Goal: Feedback & Contribution: Submit feedback/report problem

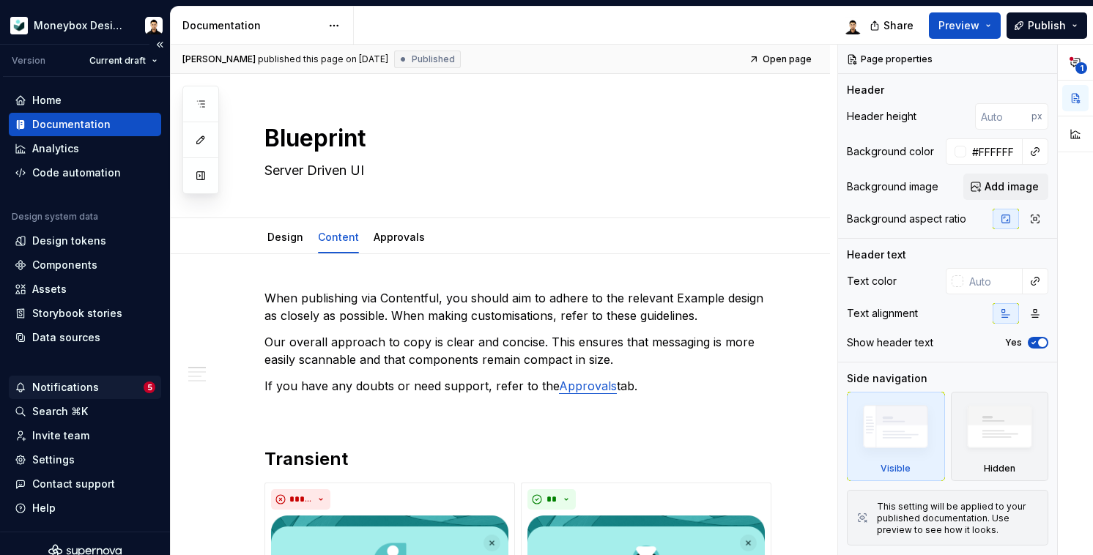
click at [84, 389] on div "Notifications" at bounding box center [65, 387] width 67 height 15
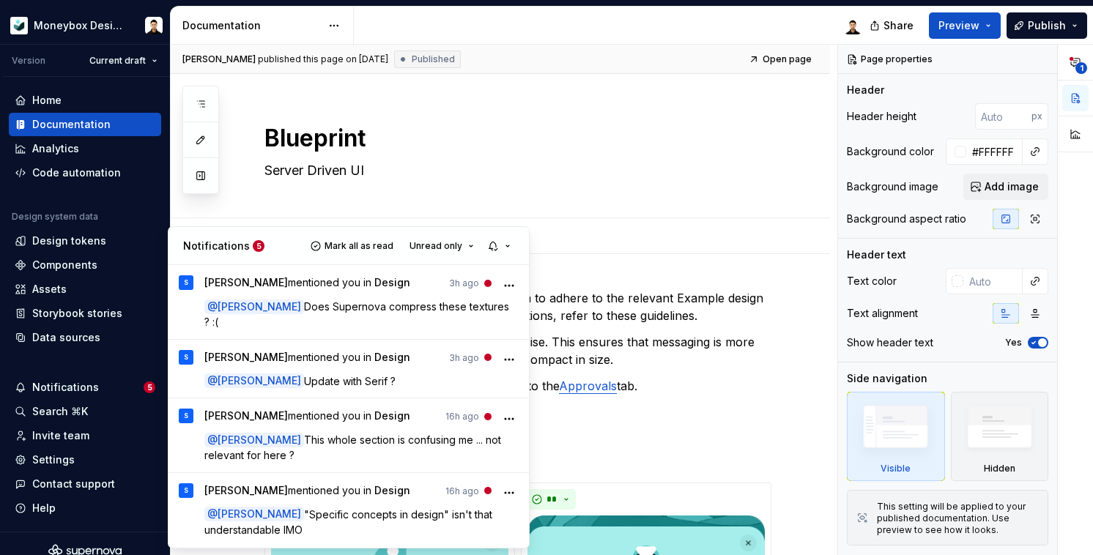
click at [394, 303] on span "Does Supernova compress these textures ? :(" at bounding box center [358, 314] width 308 height 28
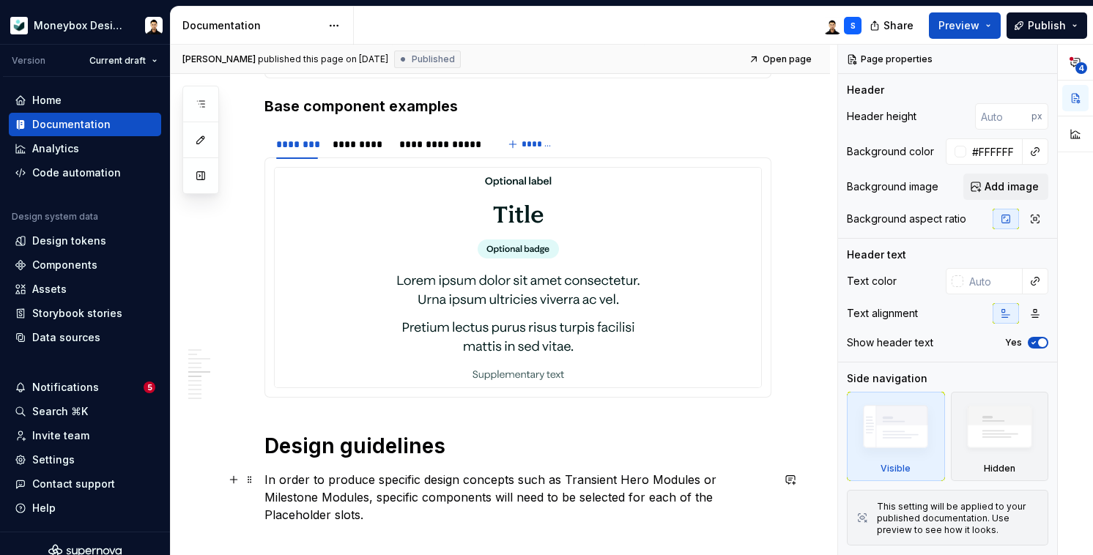
scroll to position [1055, 0]
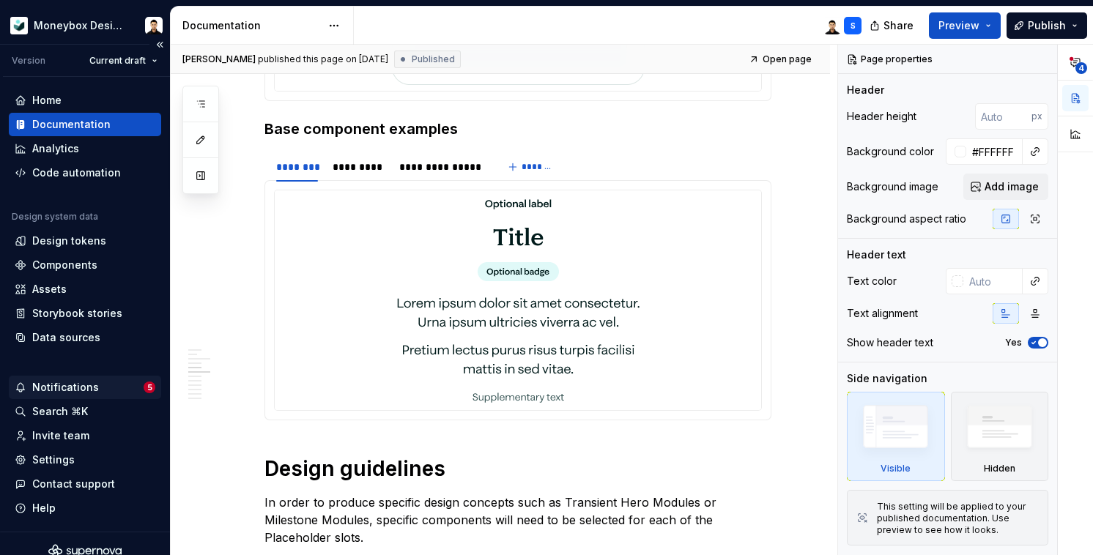
click at [127, 394] on div "Notifications" at bounding box center [79, 387] width 129 height 15
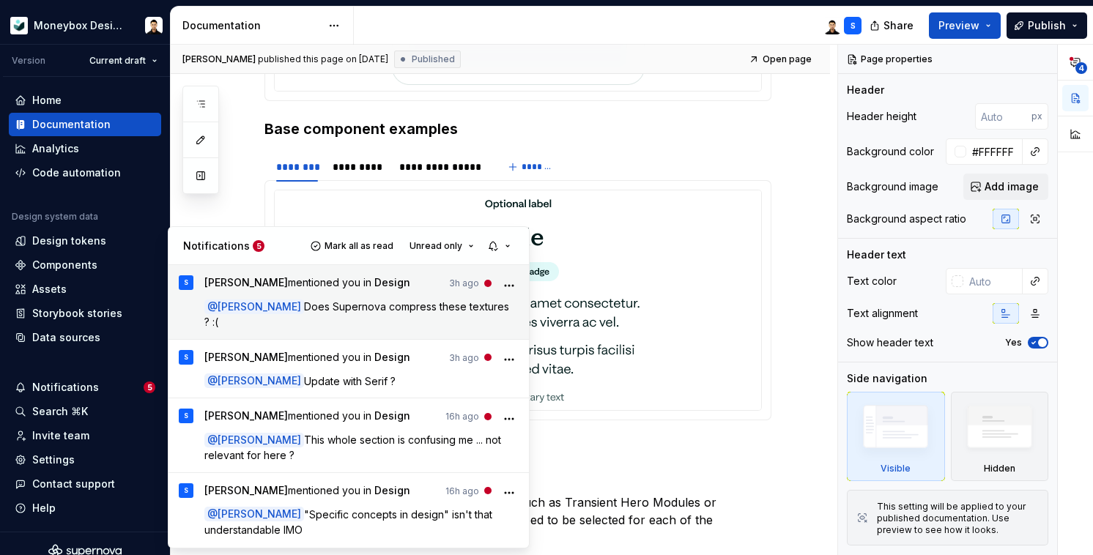
click at [324, 291] on span "[PERSON_NAME] mentioned you in Design" at bounding box center [307, 286] width 206 height 20
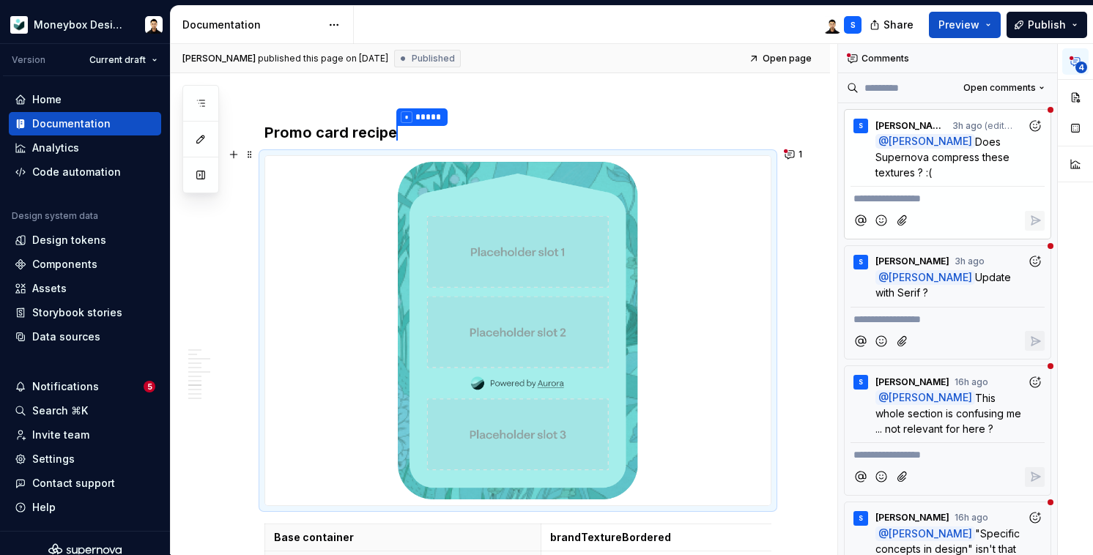
scroll to position [2784, 0]
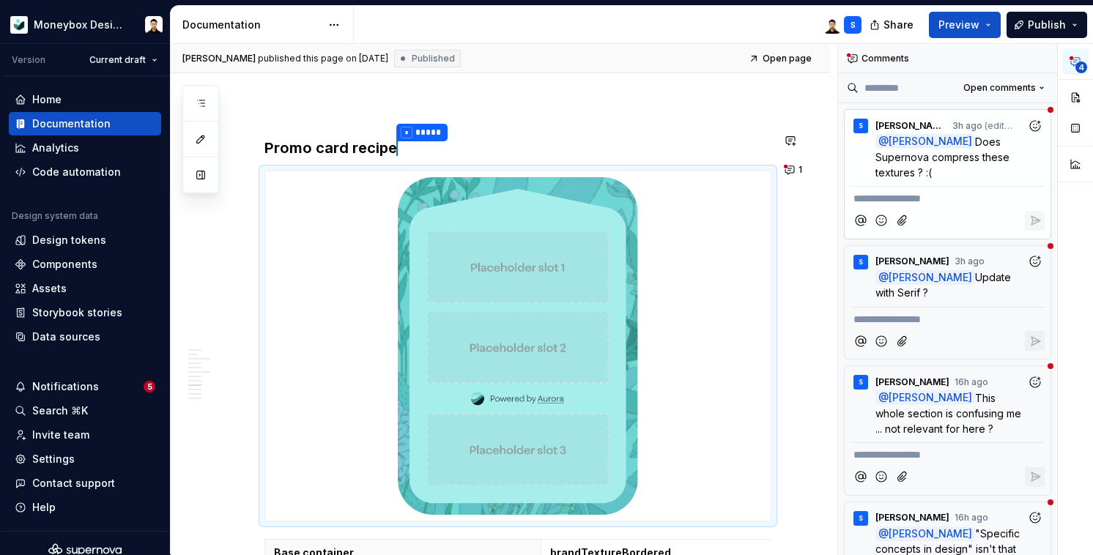
click at [433, 124] on div "**********" at bounding box center [518, 109] width 507 height 5208
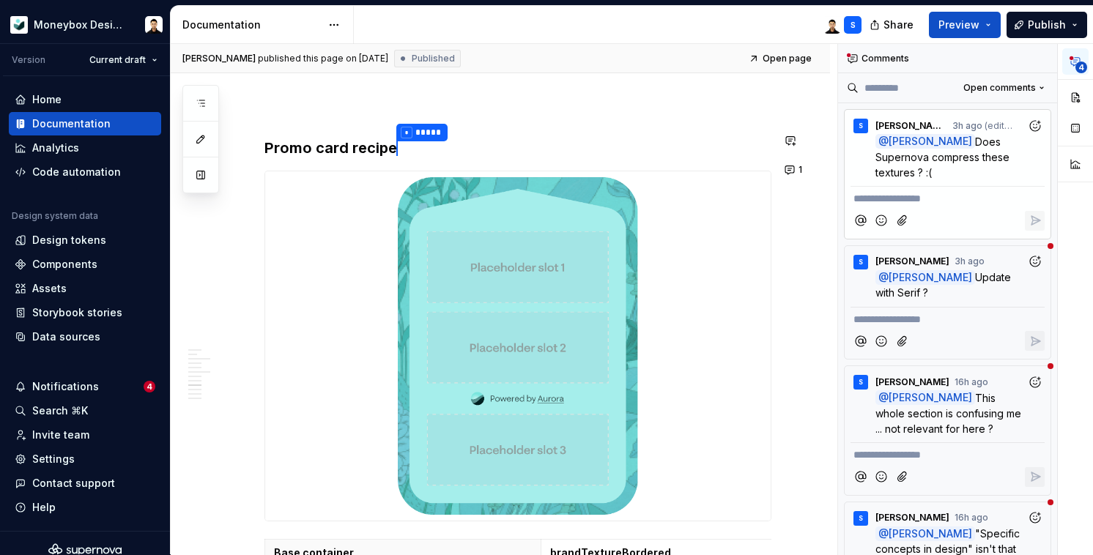
click at [402, 125] on div "**********" at bounding box center [518, 109] width 507 height 5208
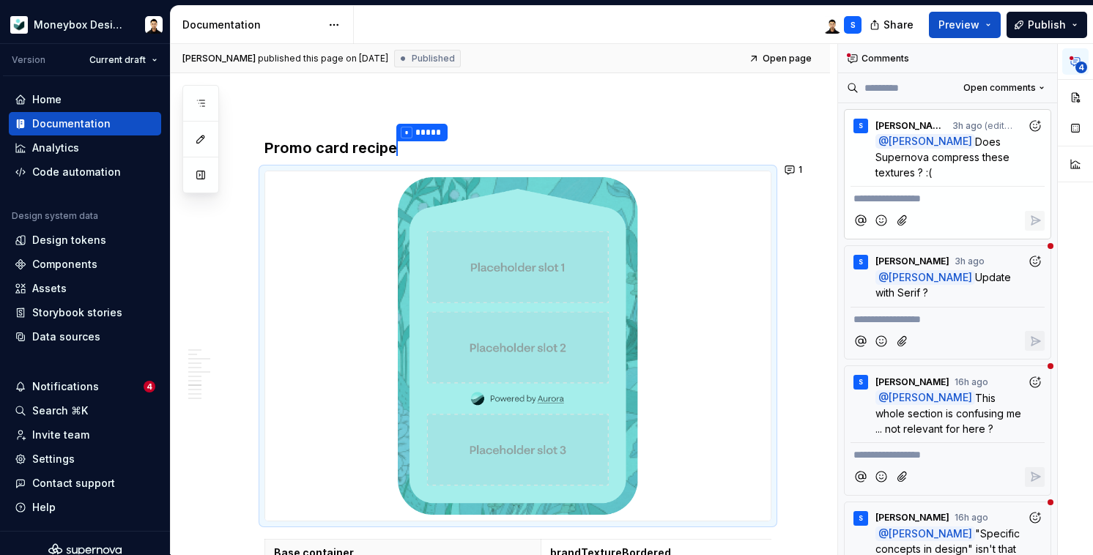
click at [909, 191] on p "**********" at bounding box center [948, 198] width 188 height 15
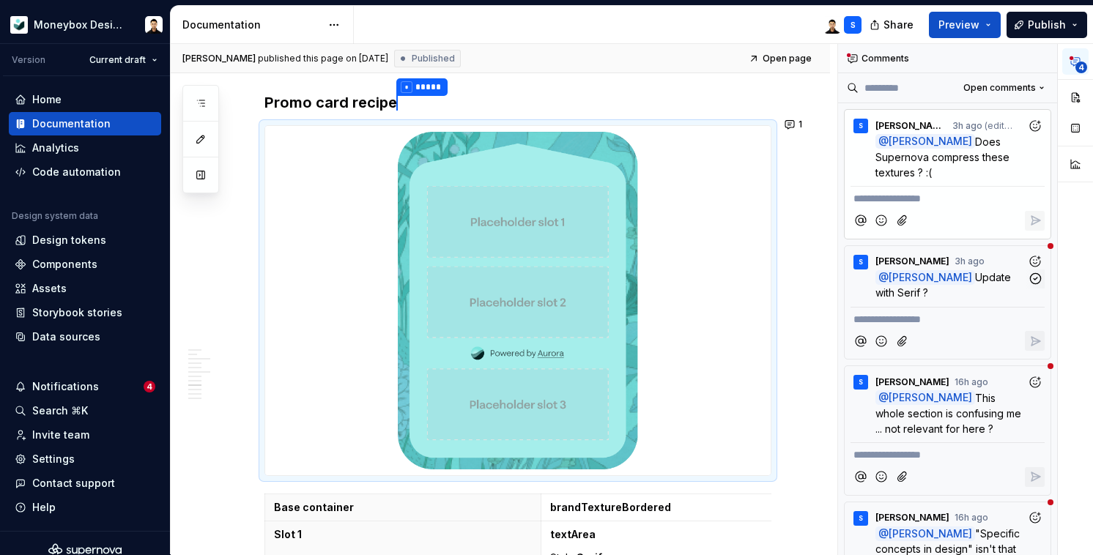
click at [950, 271] on span "Update with Serif ?" at bounding box center [945, 285] width 139 height 28
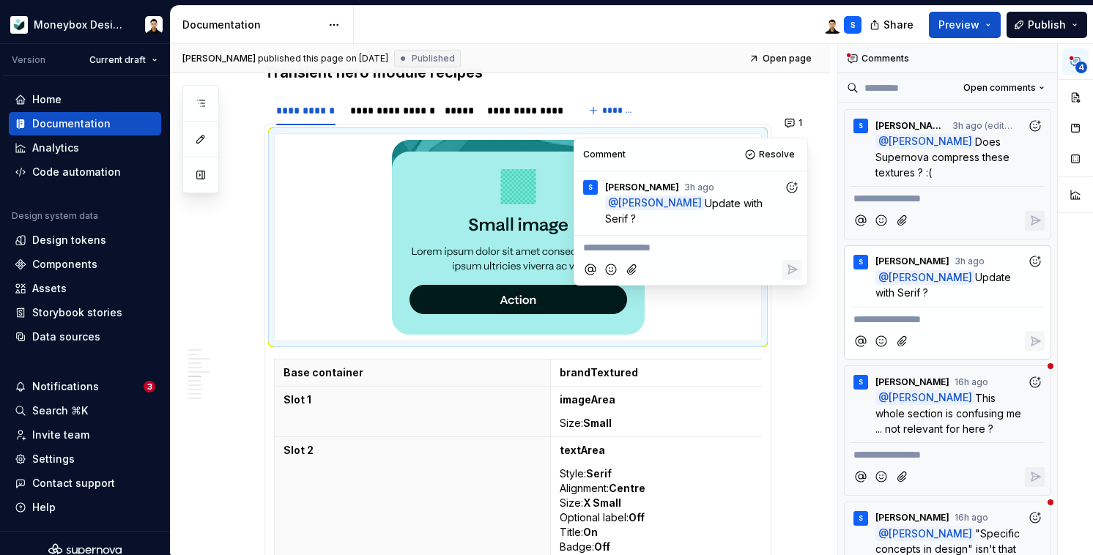
scroll to position [1581, 0]
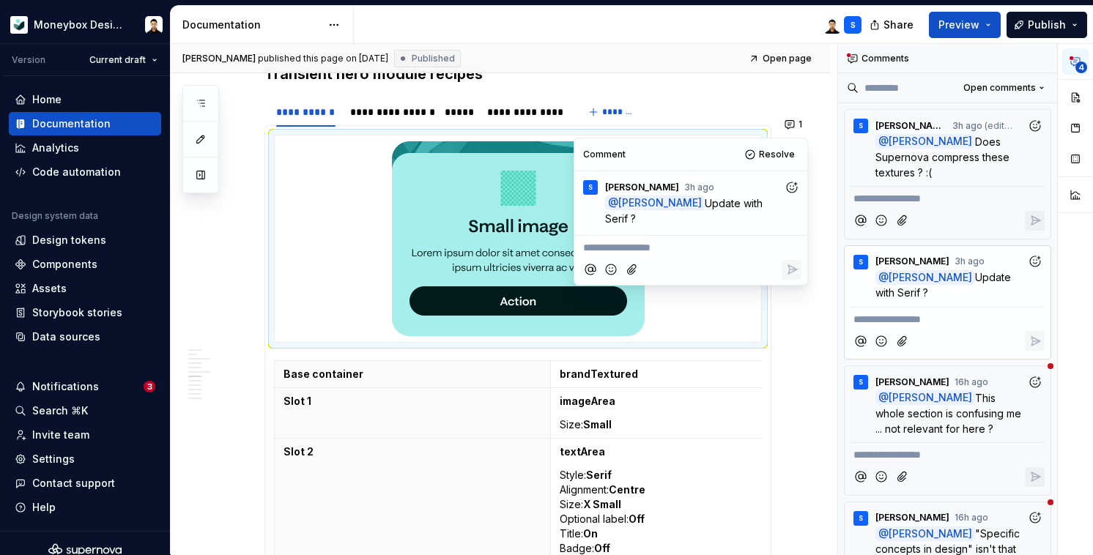
click at [429, 195] on img at bounding box center [518, 238] width 253 height 195
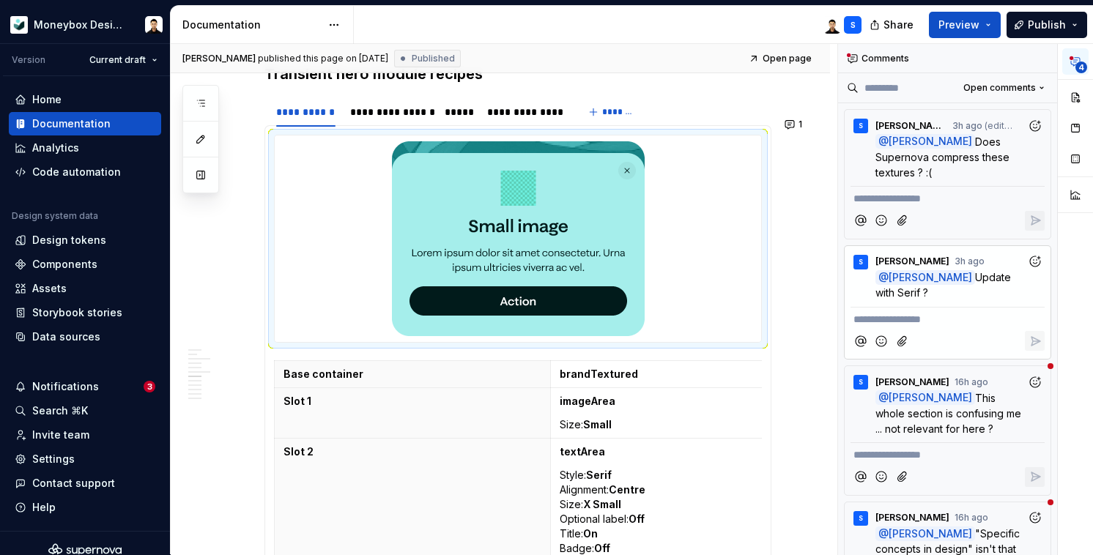
click at [429, 195] on img at bounding box center [518, 238] width 253 height 195
click at [577, 147] on img at bounding box center [518, 238] width 253 height 195
click at [402, 205] on img at bounding box center [518, 238] width 253 height 195
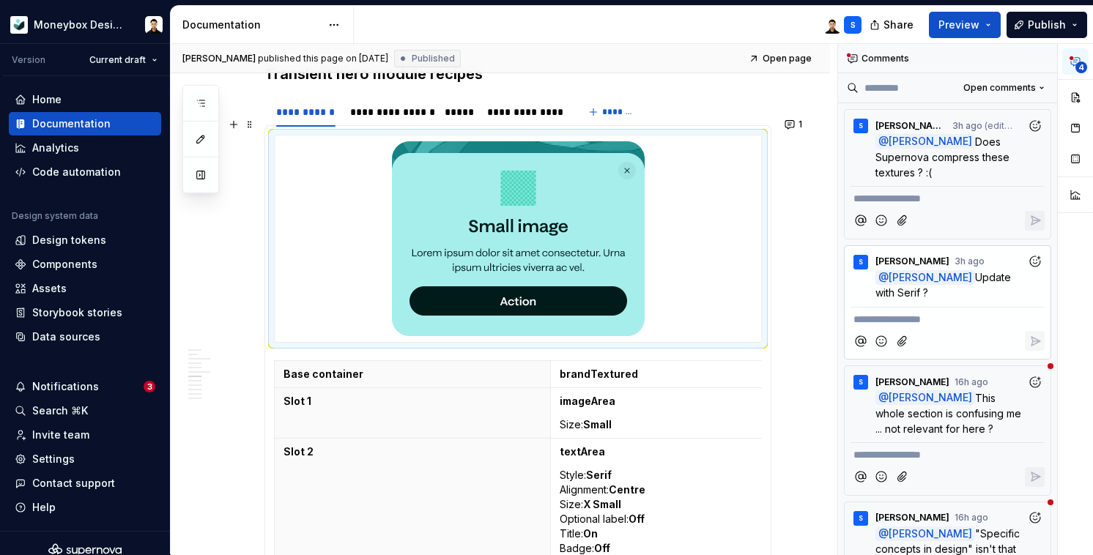
click at [484, 202] on img at bounding box center [518, 238] width 253 height 195
click at [453, 172] on img at bounding box center [518, 238] width 253 height 195
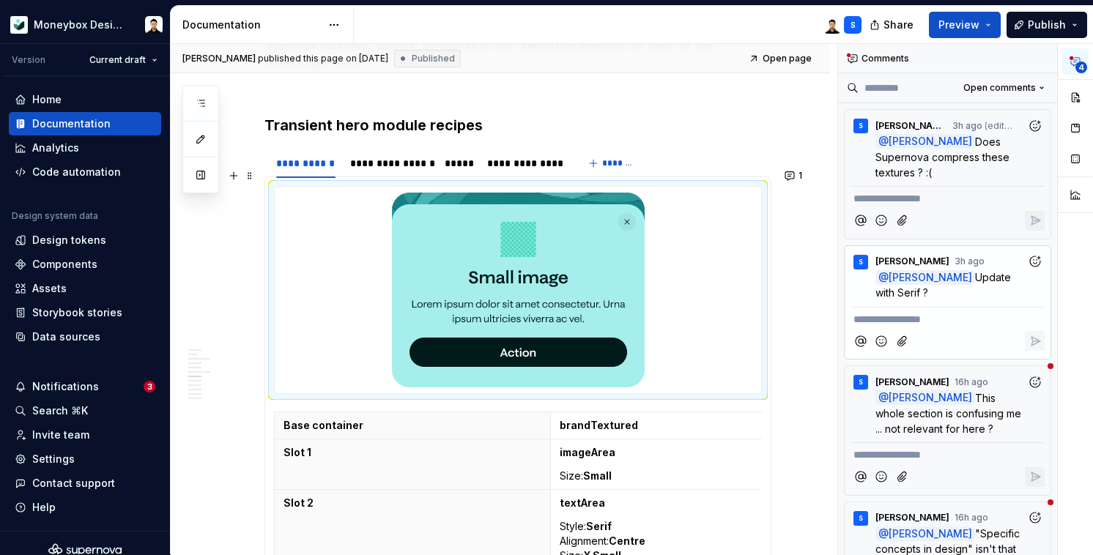
scroll to position [1491, 0]
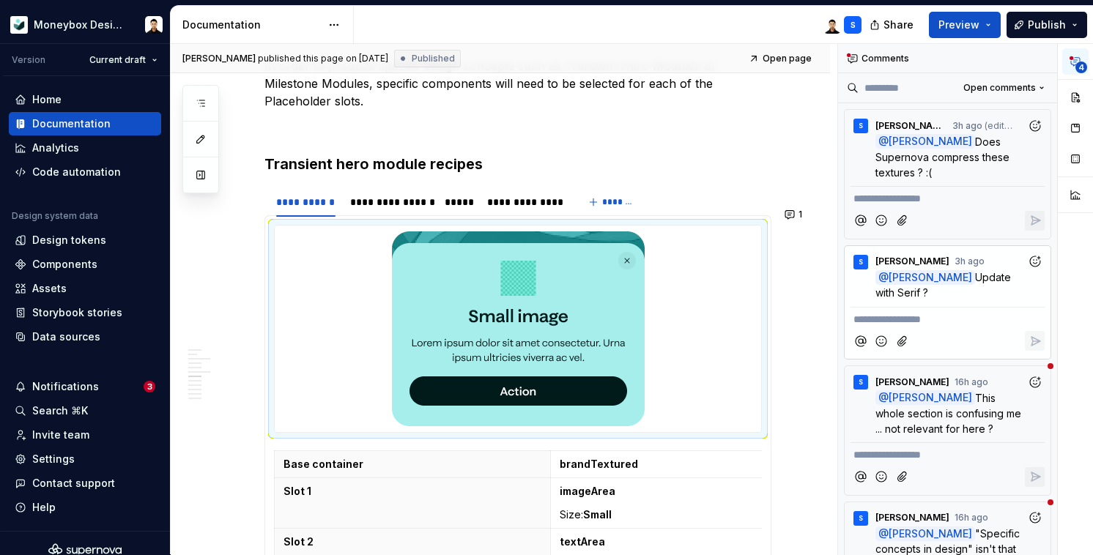
click at [1082, 64] on span "4" at bounding box center [1082, 68] width 12 height 12
click at [1081, 78] on div "4" at bounding box center [1075, 131] width 35 height 174
click at [1081, 68] on span "4" at bounding box center [1082, 68] width 12 height 12
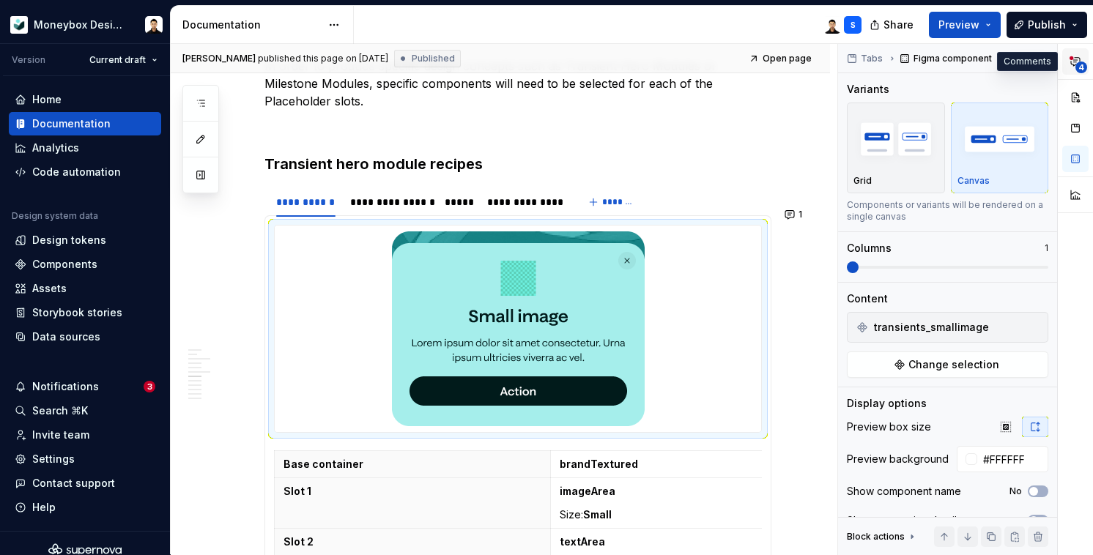
click at [1079, 69] on span "4" at bounding box center [1082, 68] width 12 height 12
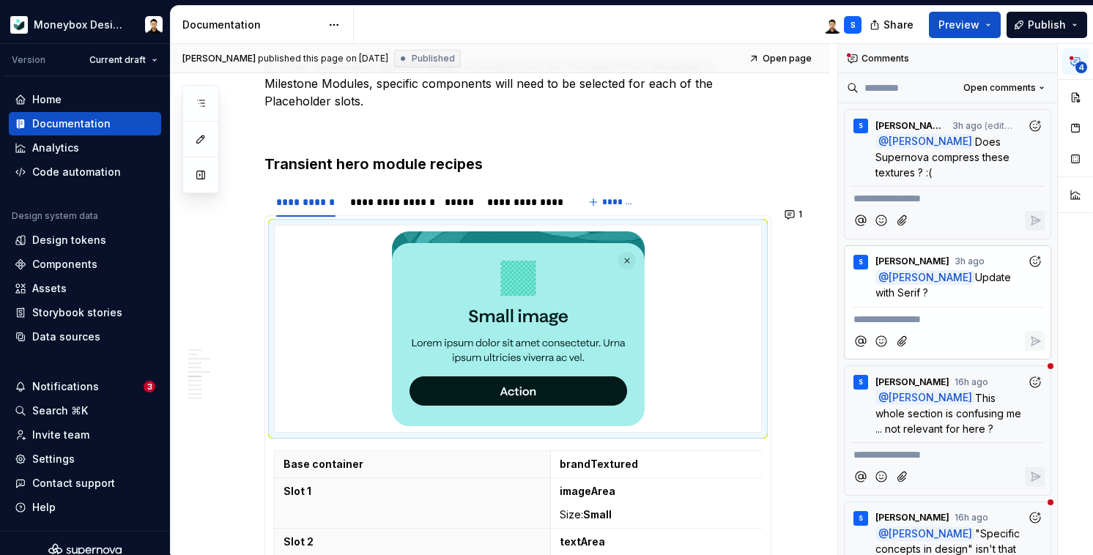
click at [1075, 75] on div "4" at bounding box center [1075, 131] width 35 height 174
click at [1073, 160] on button "button" at bounding box center [1076, 159] width 26 height 26
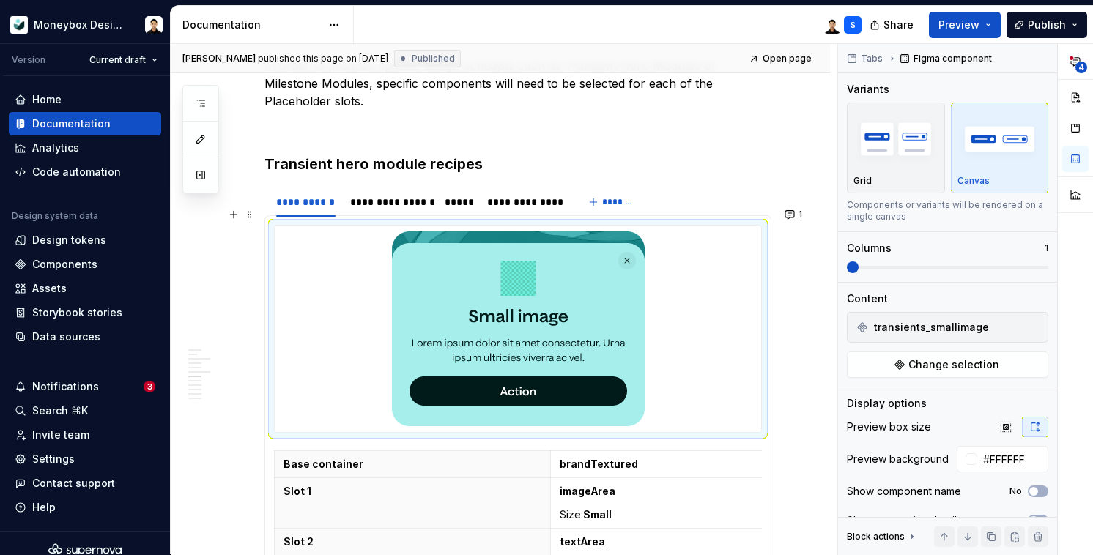
click at [495, 315] on img at bounding box center [518, 329] width 253 height 195
click at [942, 360] on span "Change selection" at bounding box center [954, 365] width 91 height 15
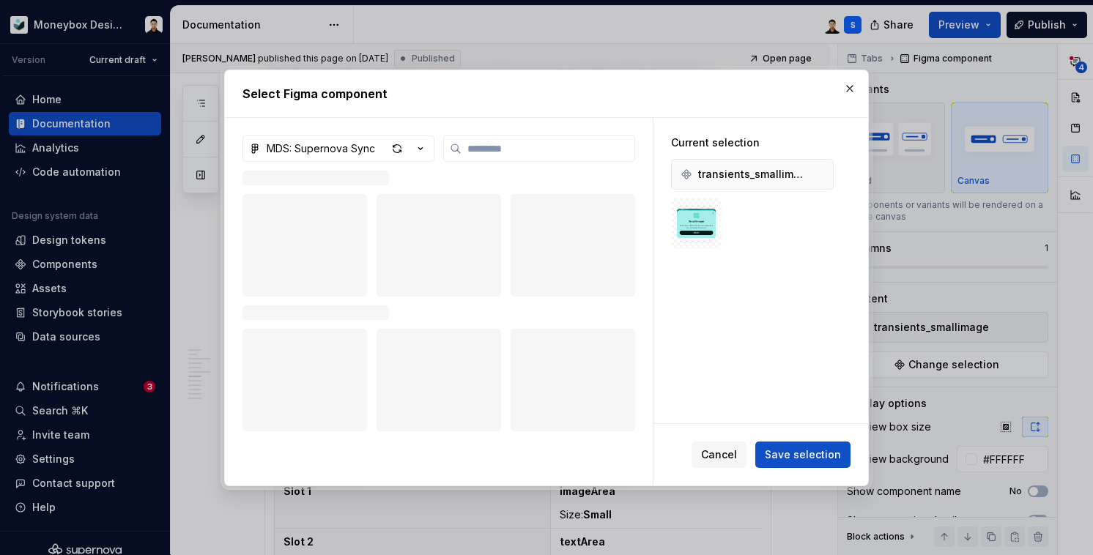
type textarea "*"
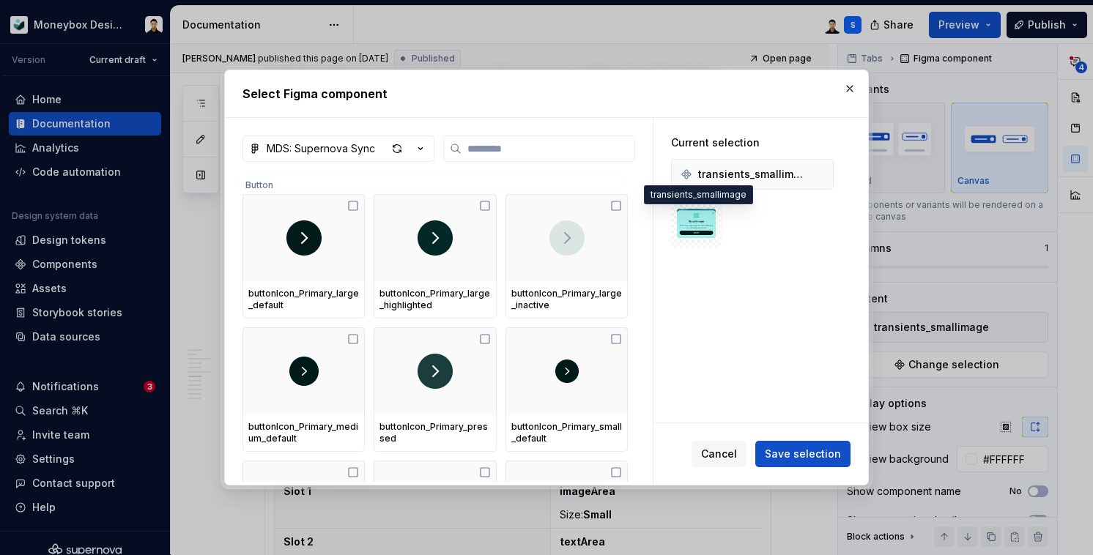
click at [703, 224] on img at bounding box center [696, 223] width 39 height 39
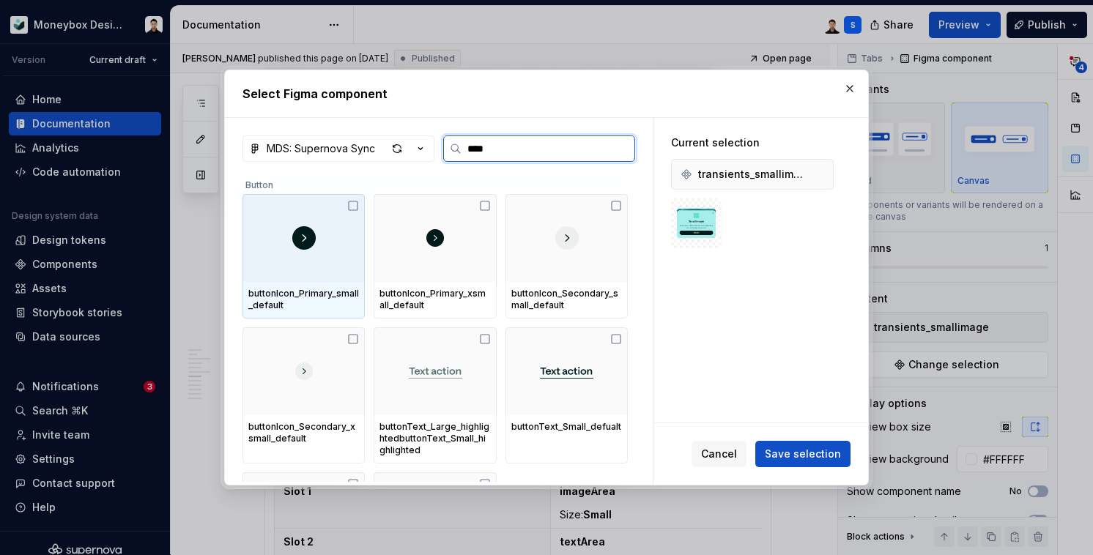
type input "*****"
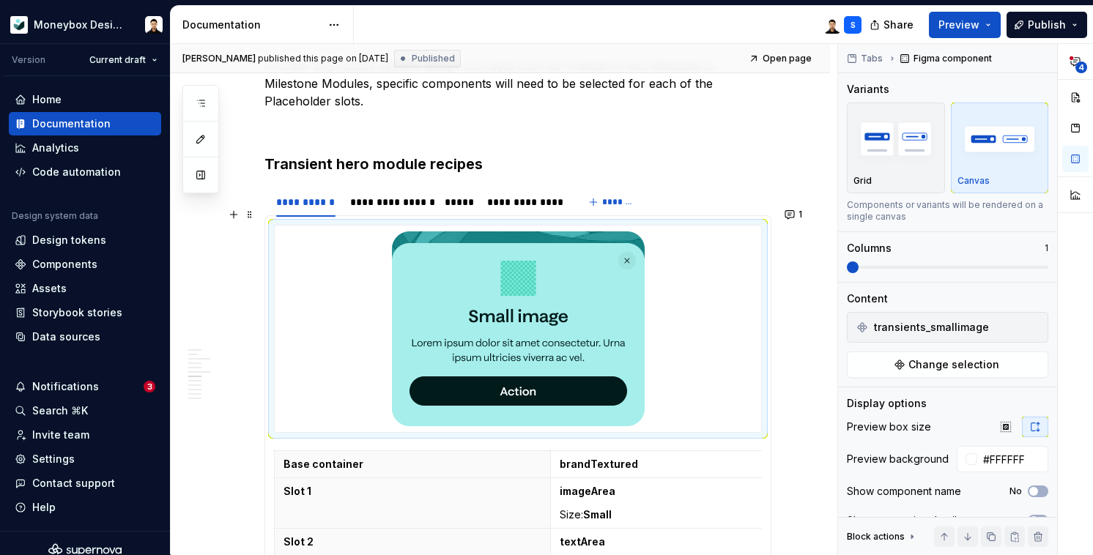
click at [483, 321] on img at bounding box center [518, 329] width 253 height 195
click at [483, 311] on img at bounding box center [518, 329] width 253 height 195
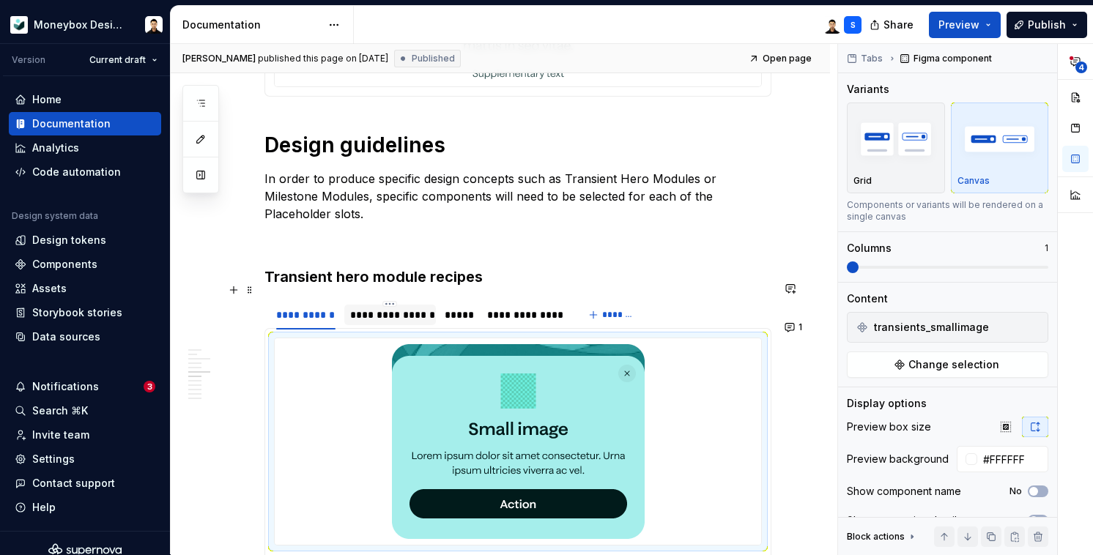
click at [399, 308] on div "**********" at bounding box center [390, 315] width 80 height 15
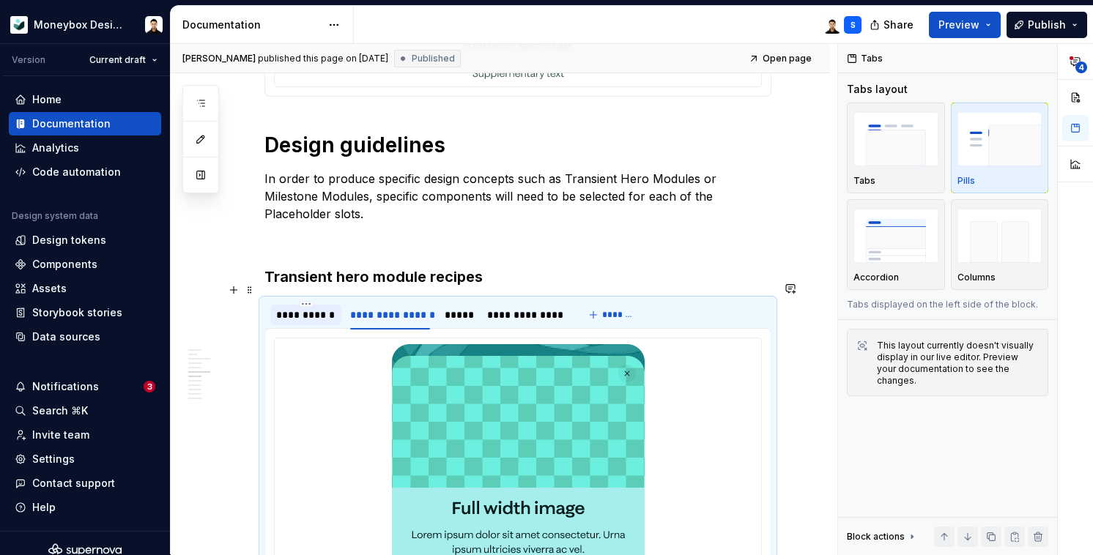
click at [336, 306] on div "**********" at bounding box center [305, 315] width 71 height 21
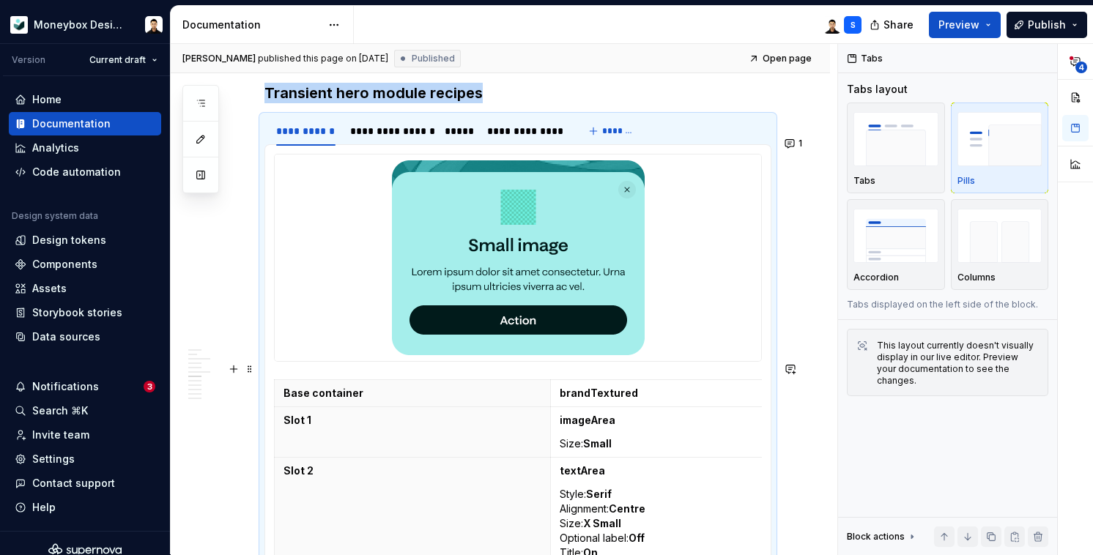
scroll to position [1564, 0]
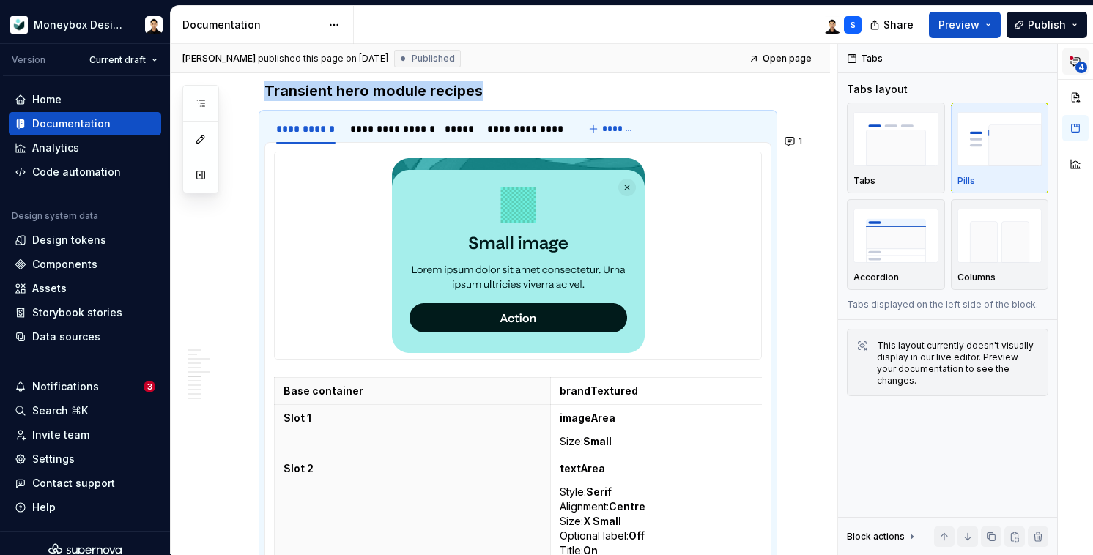
click at [1077, 67] on span "4" at bounding box center [1082, 68] width 12 height 12
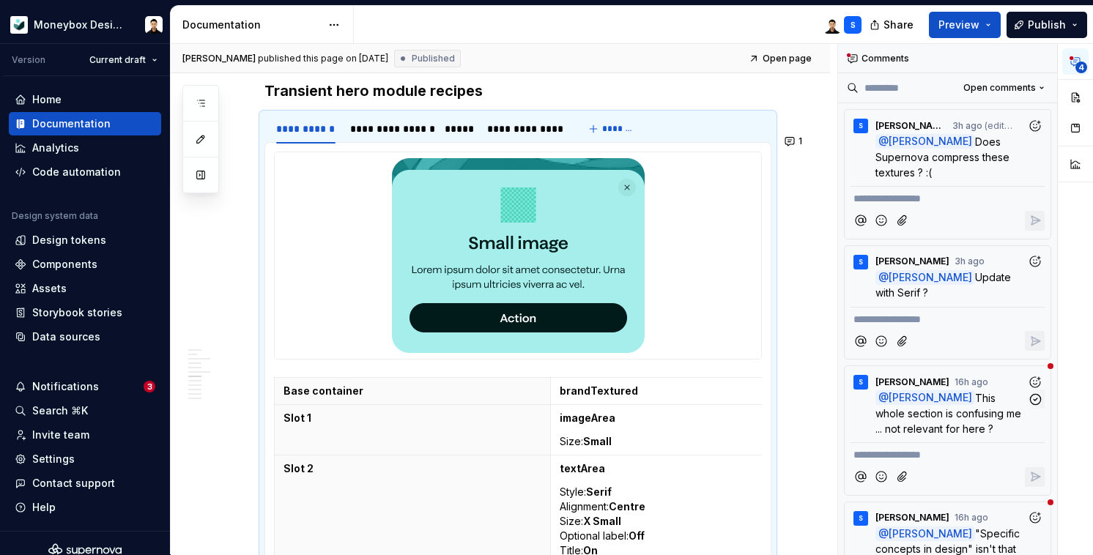
click at [944, 398] on span "This whole section is confusing me ... not relevant for here ?" at bounding box center [950, 413] width 149 height 43
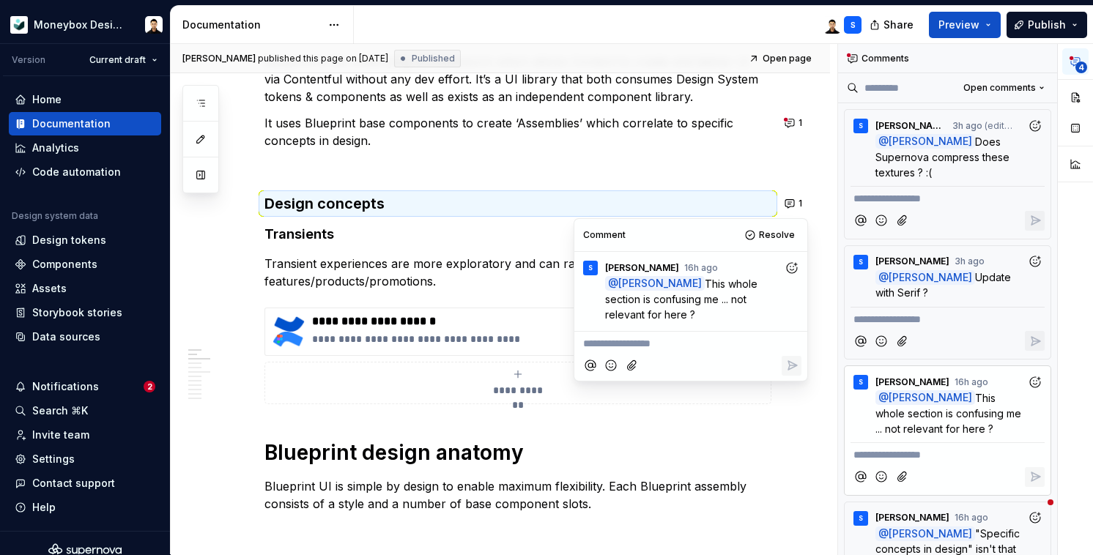
scroll to position [235, 0]
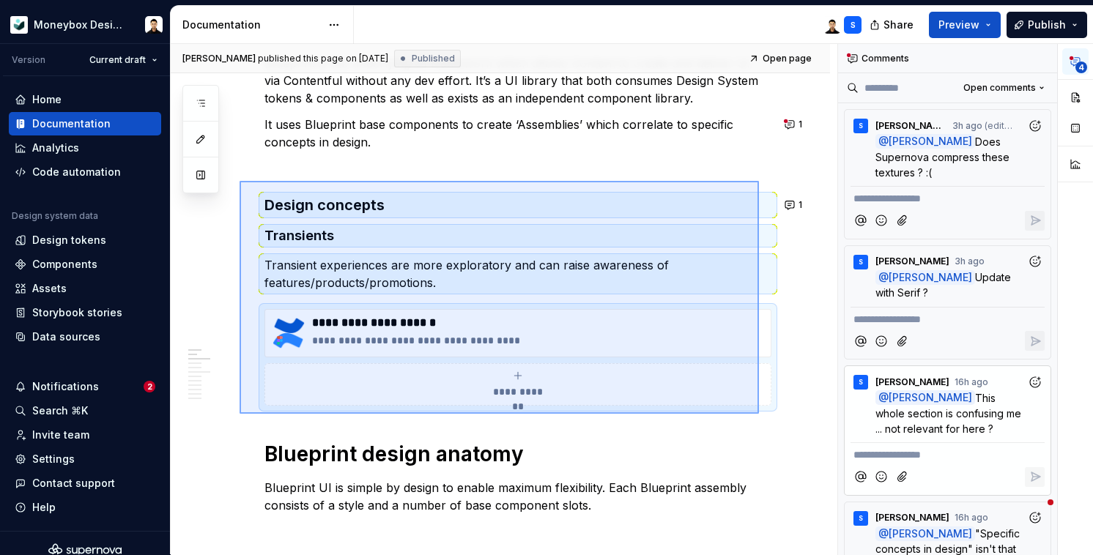
drag, startPoint x: 240, startPoint y: 414, endPoint x: 753, endPoint y: 180, distance: 564.7
click at [753, 180] on div "**********" at bounding box center [504, 300] width 667 height 512
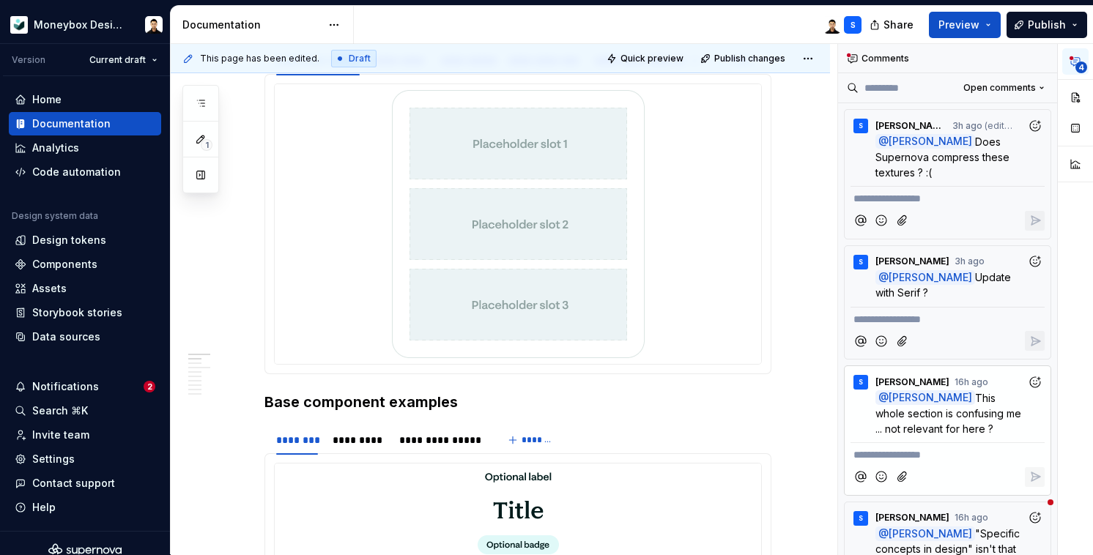
type textarea "*"
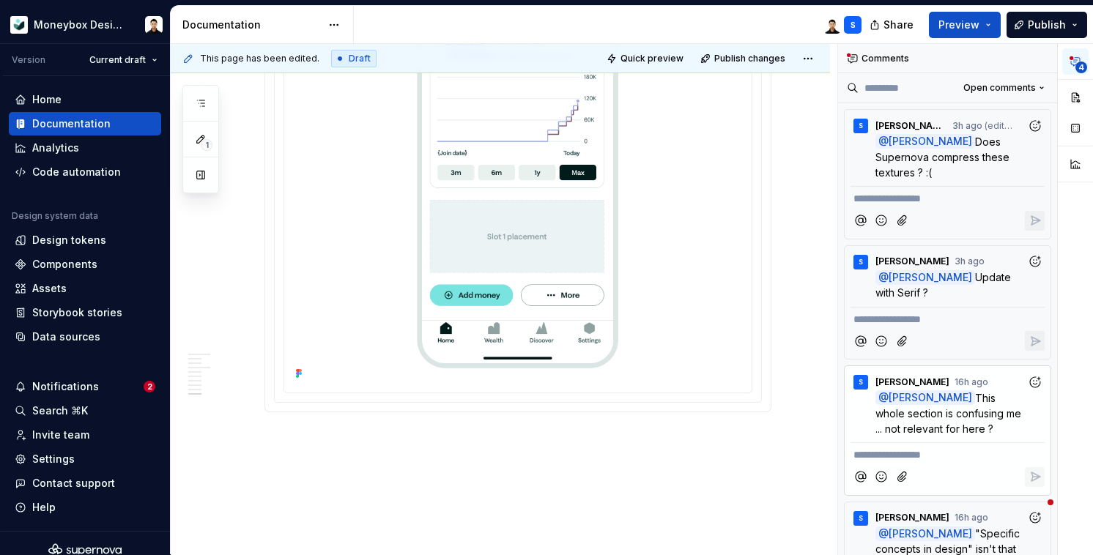
scroll to position [4910, 0]
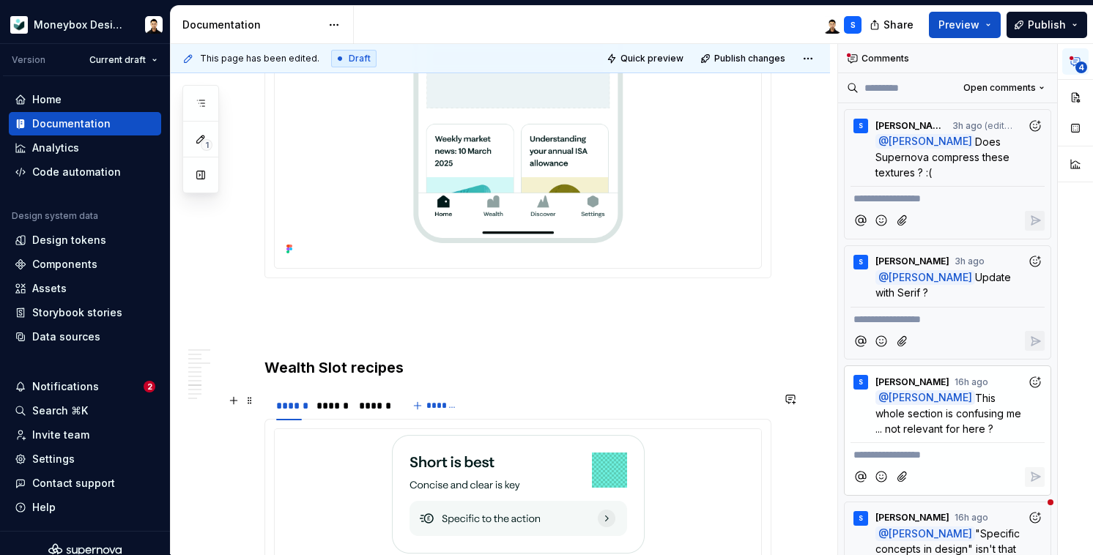
scroll to position [3668, 0]
click at [915, 528] on span ""Specific concepts in design" isn't that understandable IMO" at bounding box center [949, 549] width 147 height 43
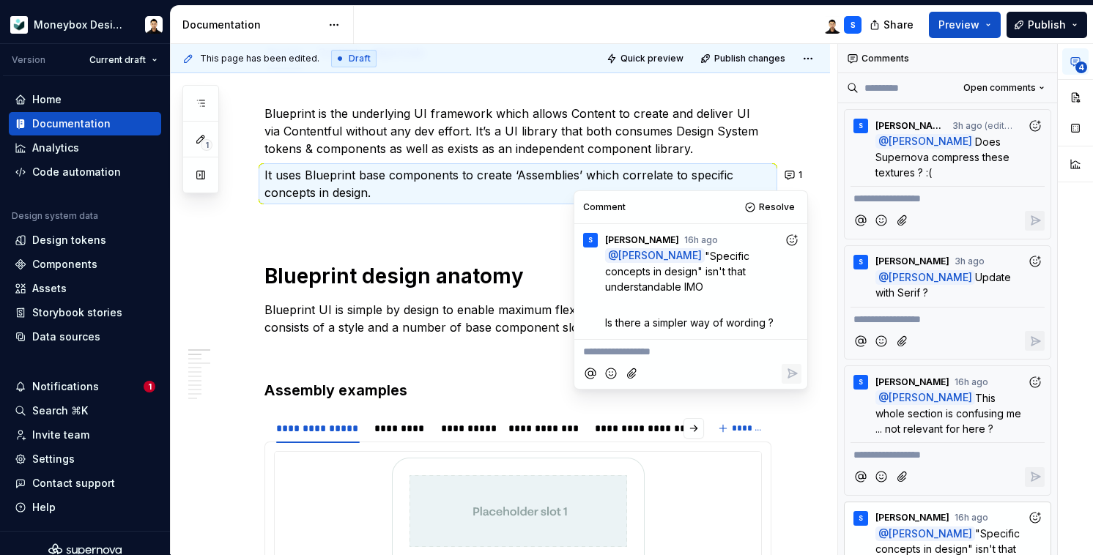
scroll to position [182, 0]
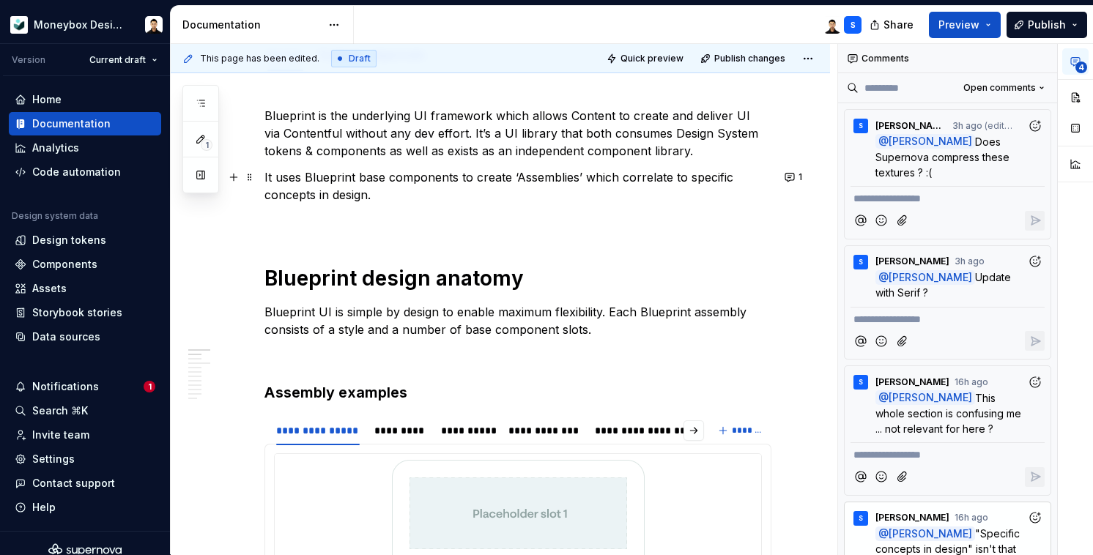
click at [702, 186] on p "It uses Blueprint base components to create ‘Assemblies’ which correlate to spe…" at bounding box center [518, 186] width 507 height 35
click at [702, 181] on p "It uses Blueprint base components to create ‘Assemblies’ which correlate to spe…" at bounding box center [518, 186] width 507 height 35
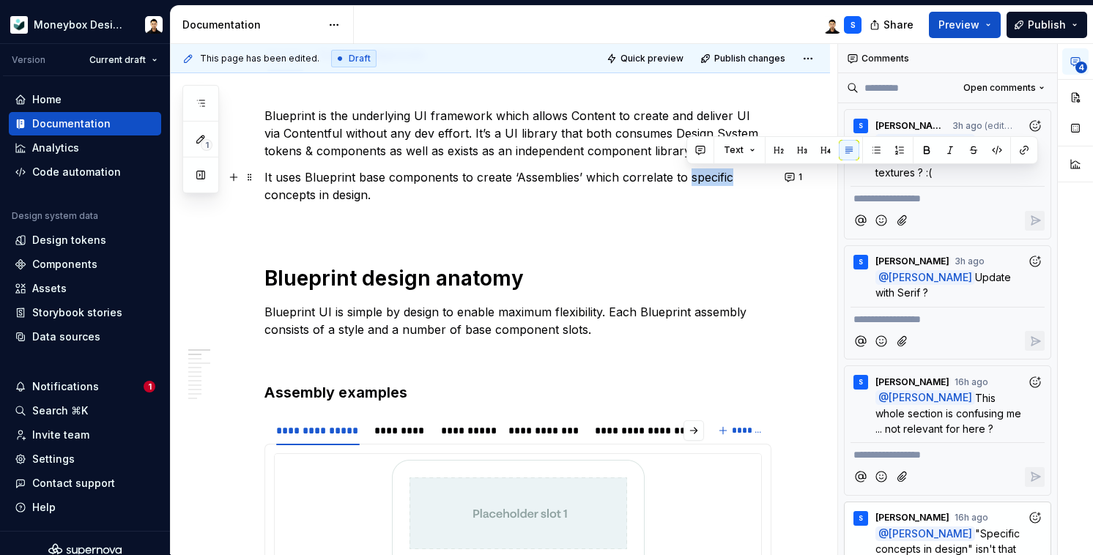
click at [702, 181] on p "It uses Blueprint base components to create ‘Assemblies’ which correlate to spe…" at bounding box center [518, 186] width 507 height 35
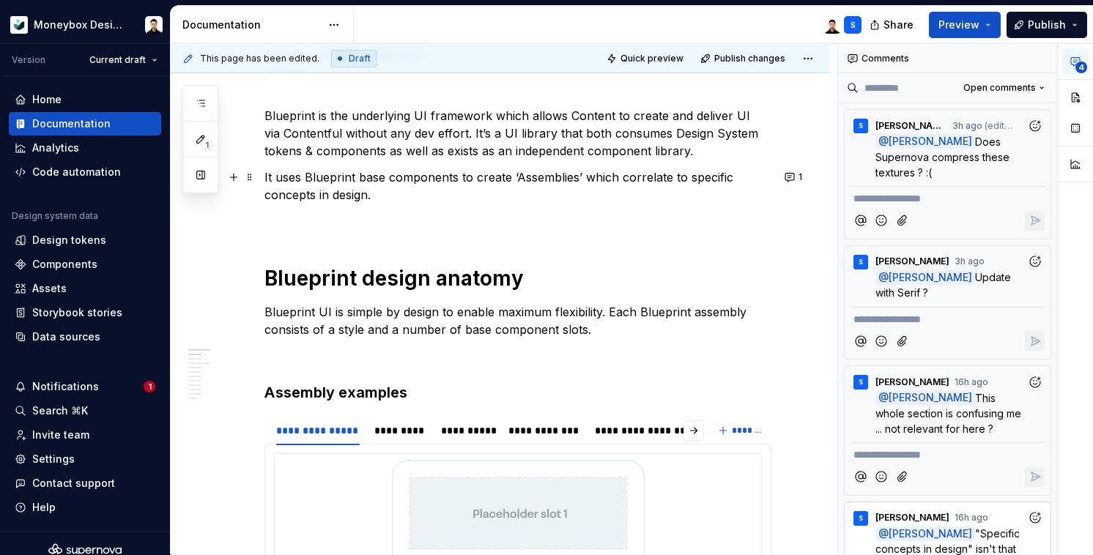
click at [378, 196] on p "It uses Blueprint base components to create ‘Assemblies’ which correlate to spe…" at bounding box center [518, 186] width 507 height 35
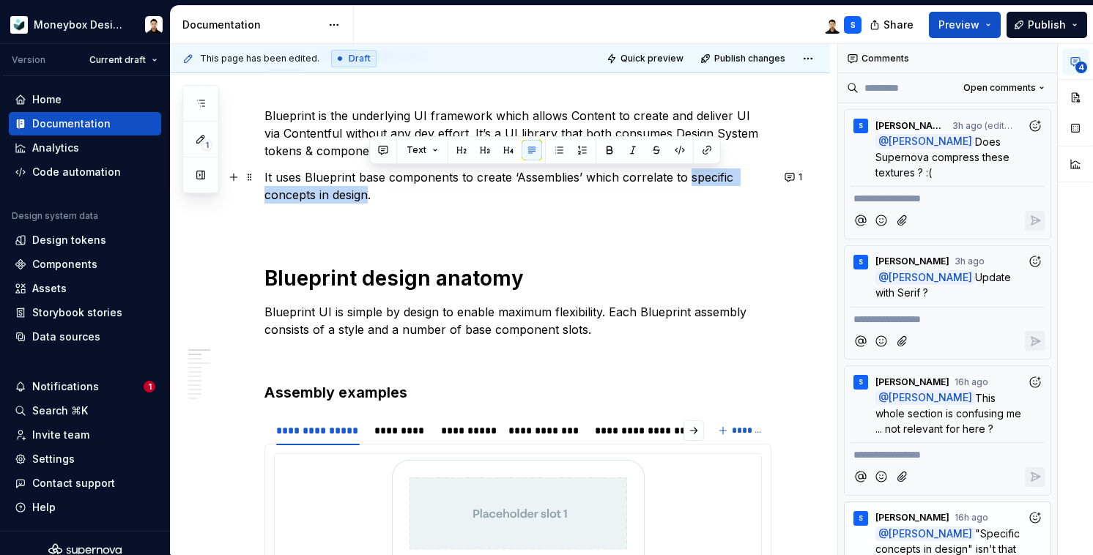
drag, startPoint x: 689, startPoint y: 177, endPoint x: 367, endPoint y: 196, distance: 322.3
click at [367, 196] on p "It uses Blueprint base components to create ‘Assemblies’ which correlate to spe…" at bounding box center [518, 186] width 507 height 35
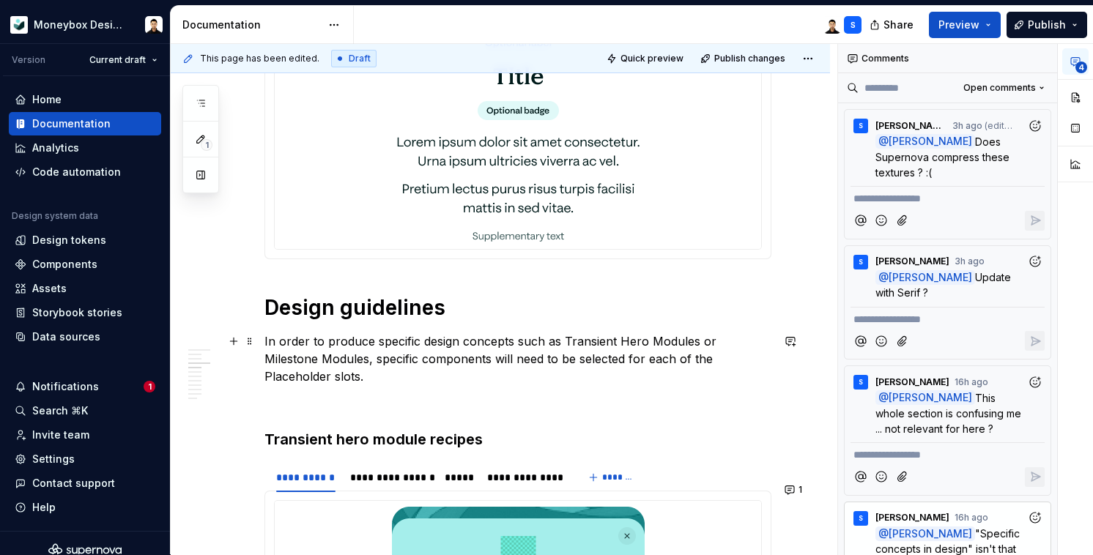
scroll to position [1086, 0]
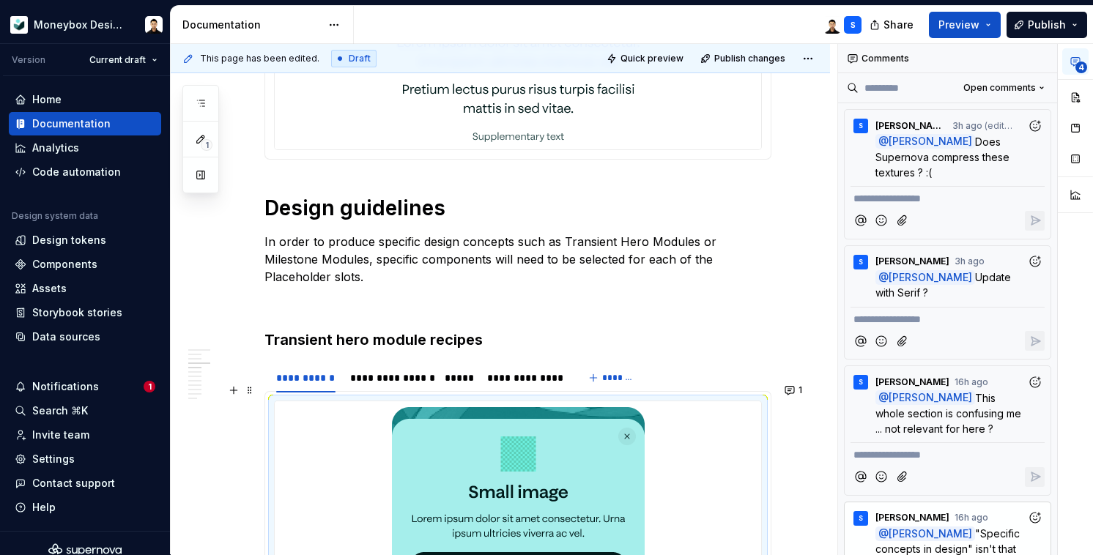
click at [544, 443] on img at bounding box center [518, 504] width 253 height 195
click at [1078, 147] on button "button" at bounding box center [1076, 159] width 26 height 26
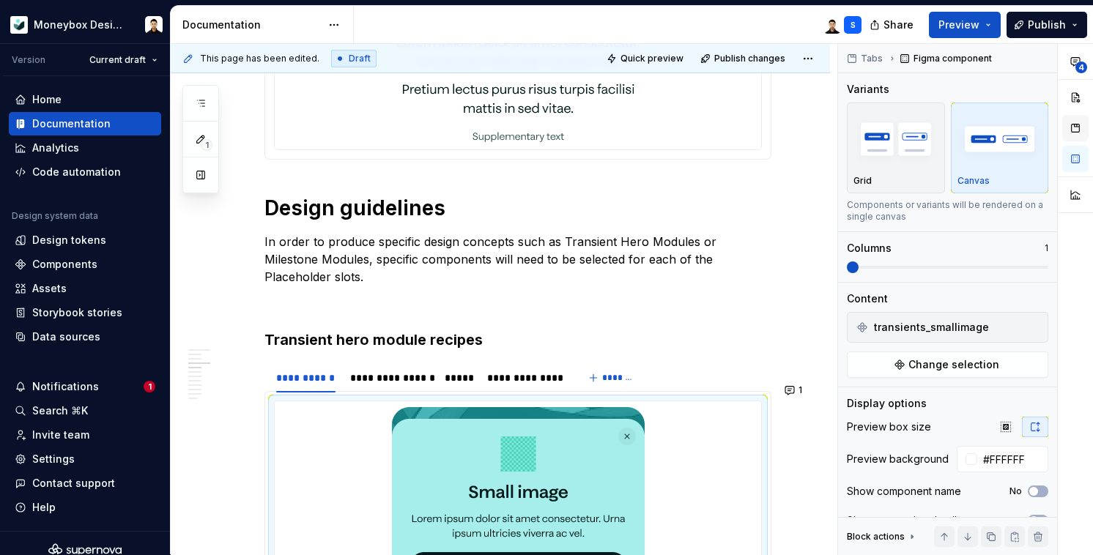
click at [1074, 134] on button "button" at bounding box center [1076, 128] width 26 height 26
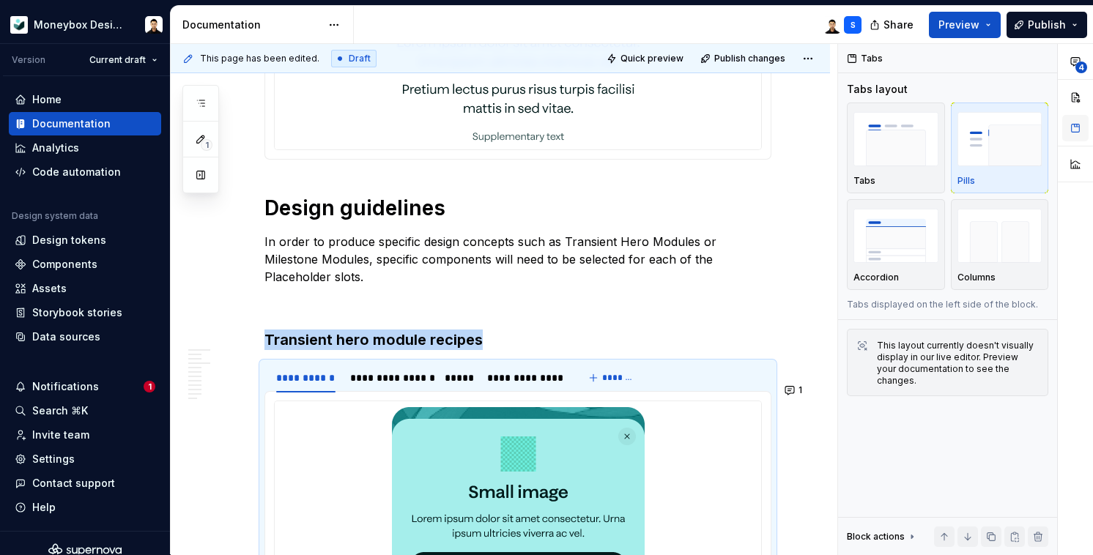
scroll to position [1386, 0]
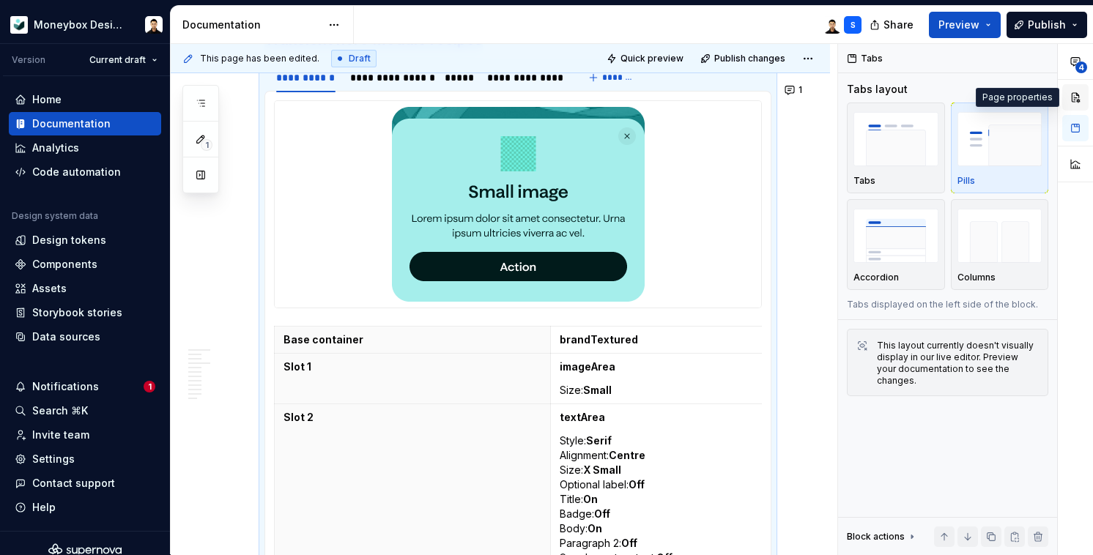
click at [1076, 102] on button "button" at bounding box center [1076, 97] width 26 height 26
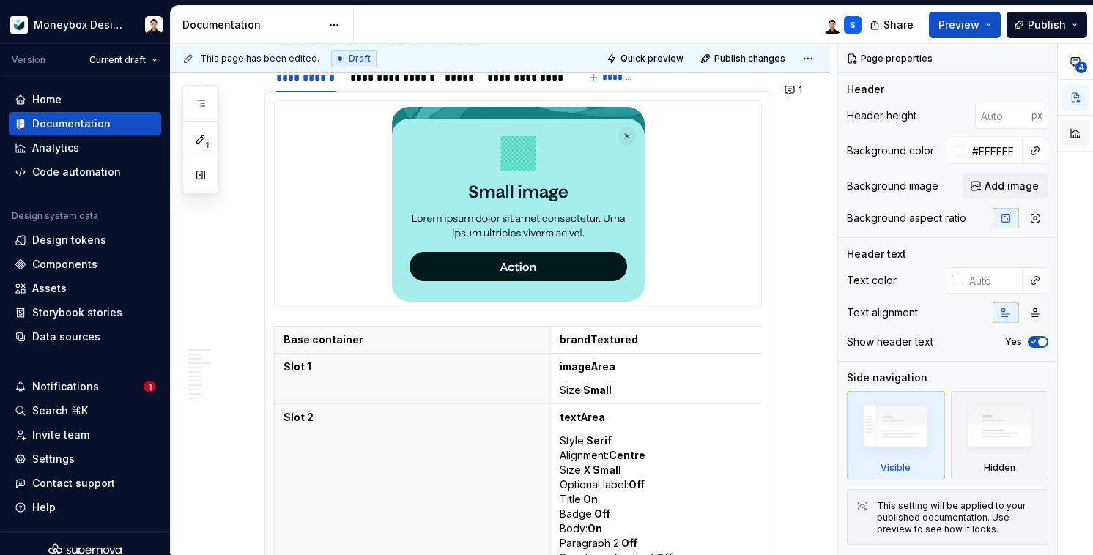
click at [1076, 133] on button "button" at bounding box center [1076, 133] width 26 height 26
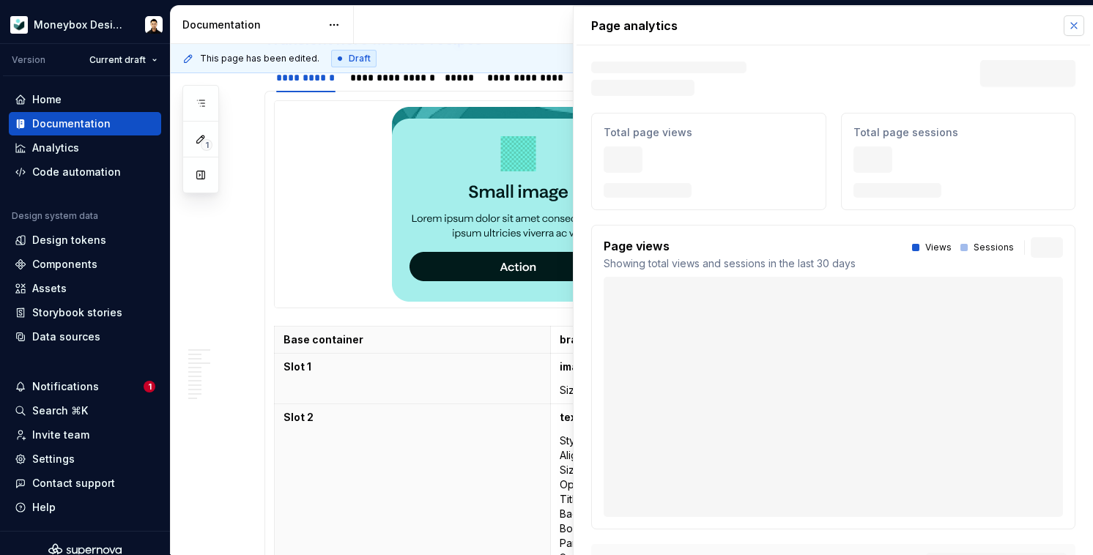
click at [1064, 29] on button "button" at bounding box center [1074, 25] width 21 height 21
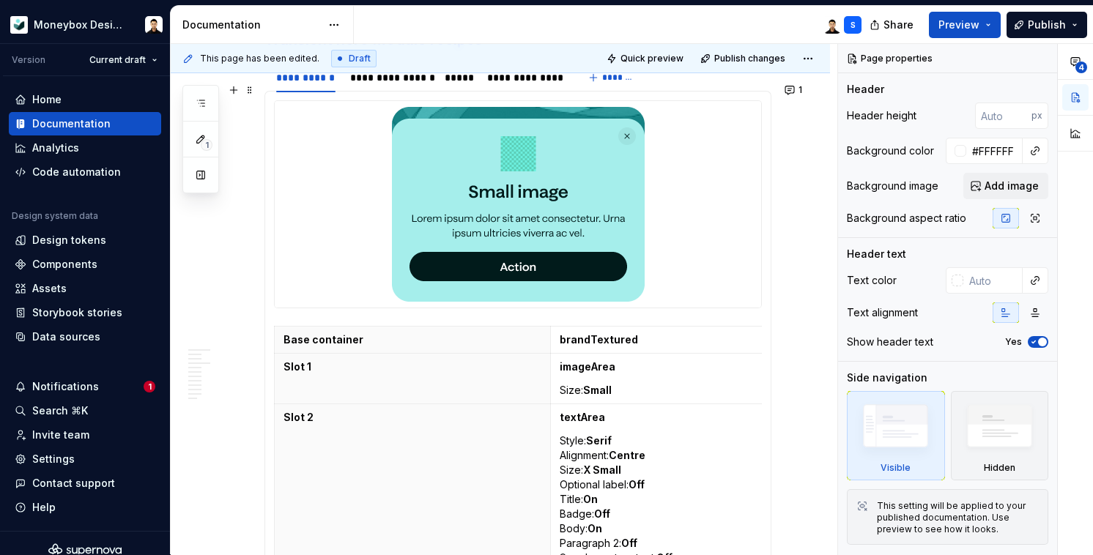
click at [536, 247] on img at bounding box center [518, 204] width 253 height 195
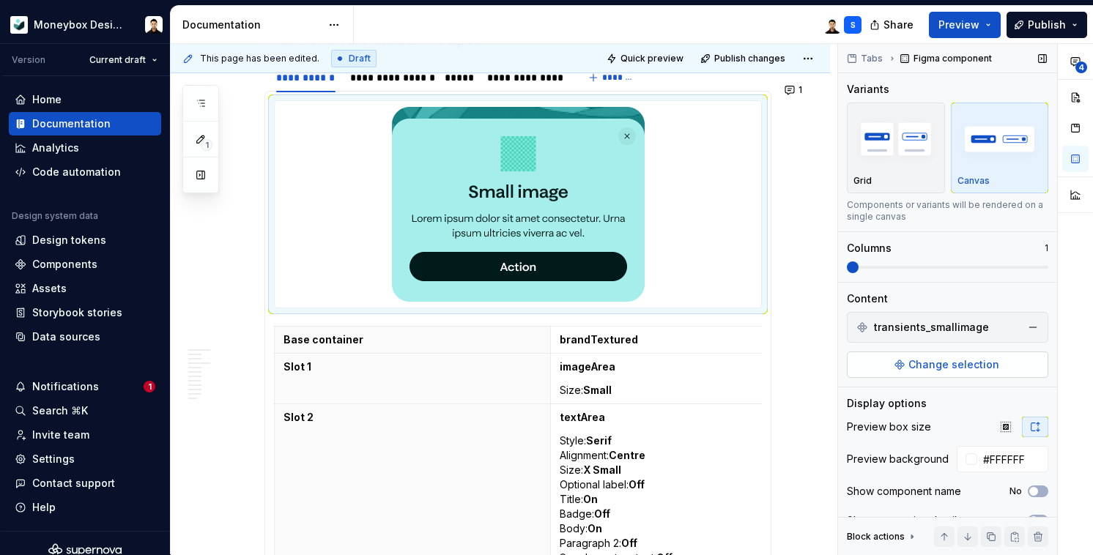
click at [909, 371] on span "Change selection" at bounding box center [954, 365] width 91 height 15
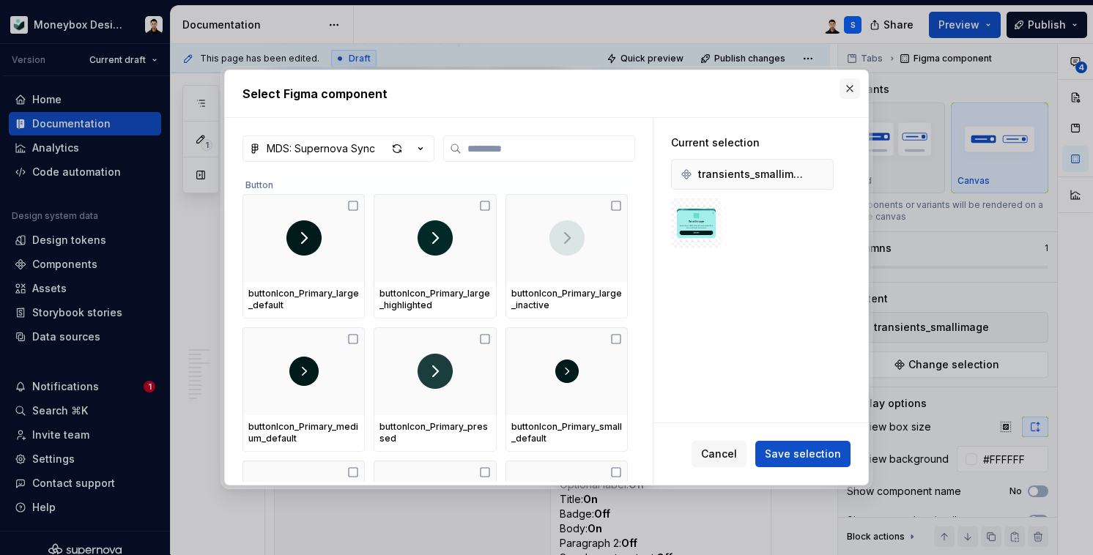
click at [853, 89] on button "button" at bounding box center [850, 88] width 21 height 21
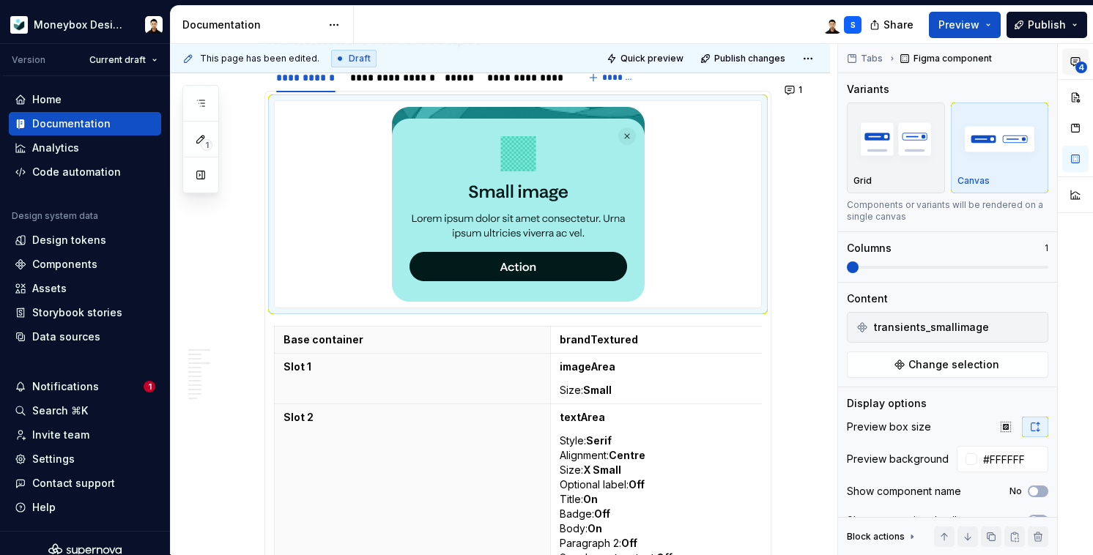
click at [1088, 56] on button "4" at bounding box center [1076, 61] width 26 height 26
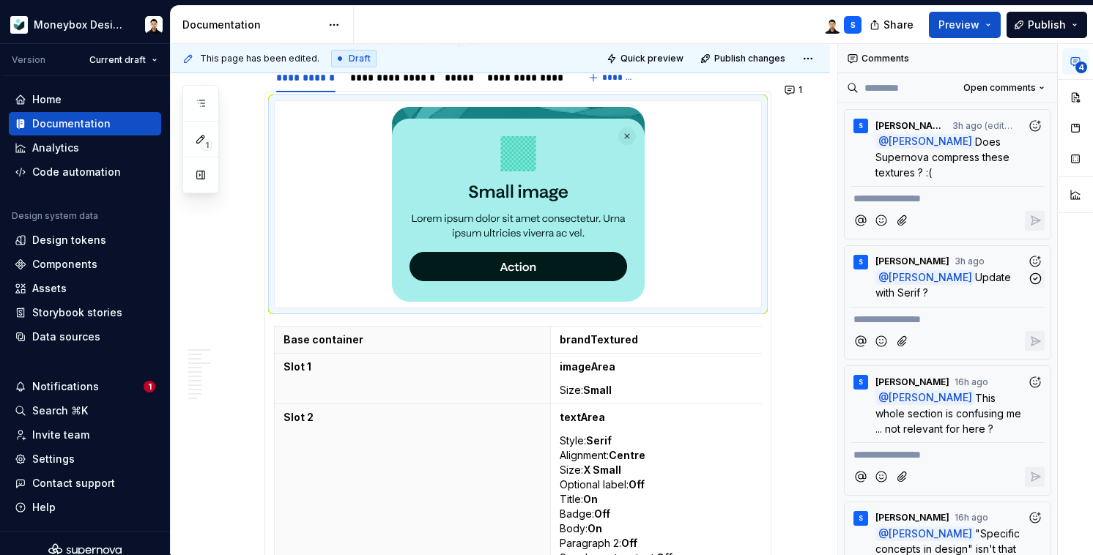
click at [977, 271] on span "Update with Serif ?" at bounding box center [945, 285] width 139 height 28
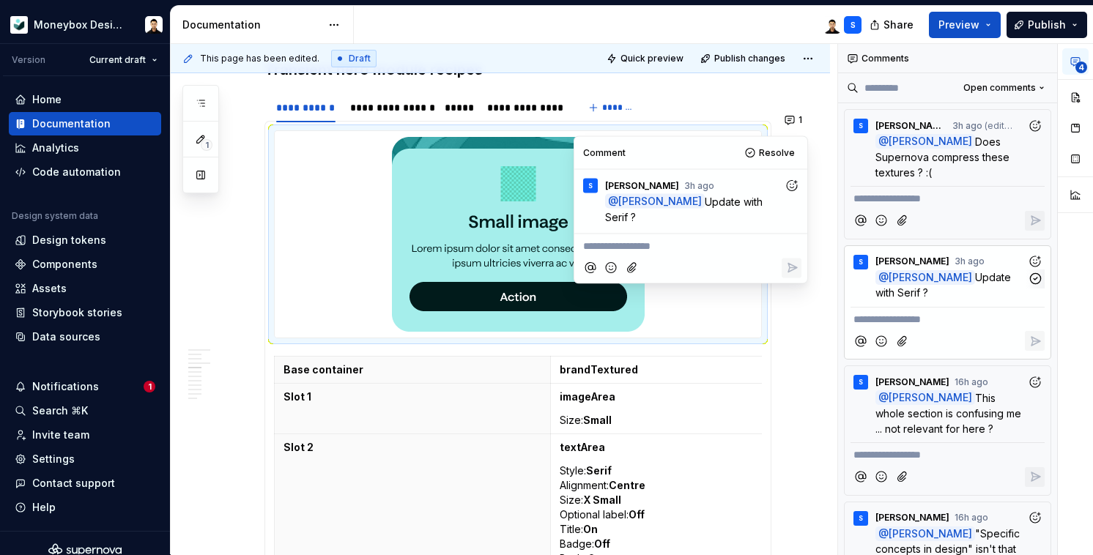
scroll to position [1352, 0]
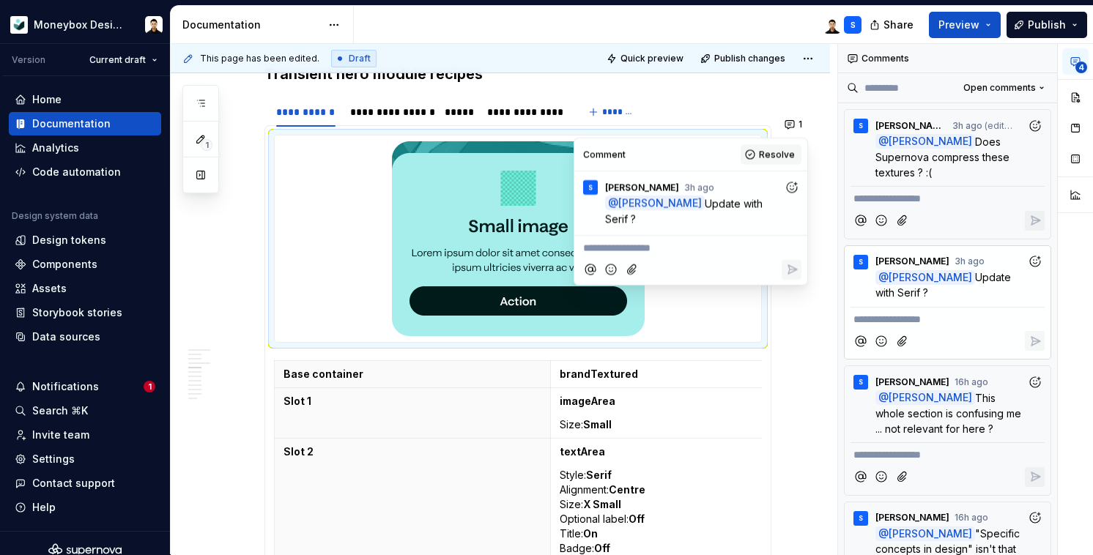
click at [771, 153] on span "Resolve" at bounding box center [777, 155] width 36 height 12
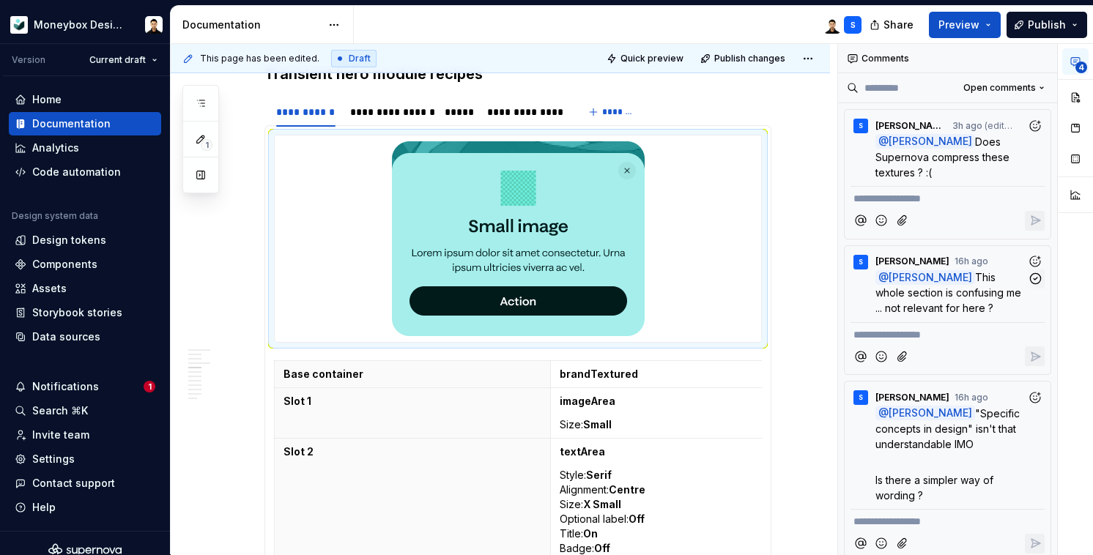
click at [958, 284] on span "This whole section is confusing me ... not relevant for here ?" at bounding box center [950, 292] width 149 height 43
click at [962, 274] on span "This whole section is confusing me ... not relevant for here ?" at bounding box center [950, 292] width 149 height 43
click at [1036, 272] on icon "button" at bounding box center [1036, 279] width 14 height 14
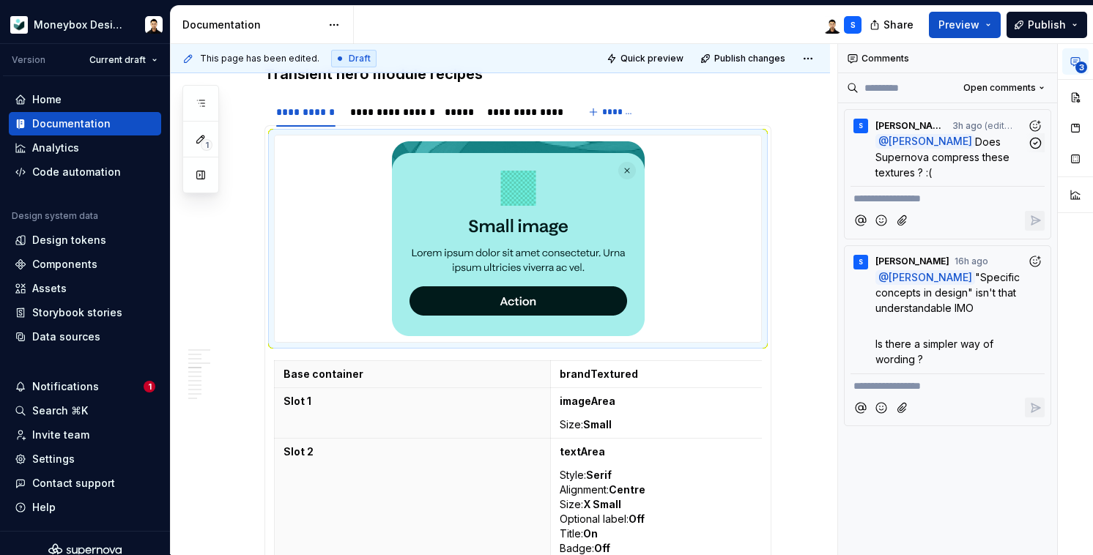
click at [992, 151] on span "Does Supernova compress these textures ? :(" at bounding box center [944, 157] width 137 height 43
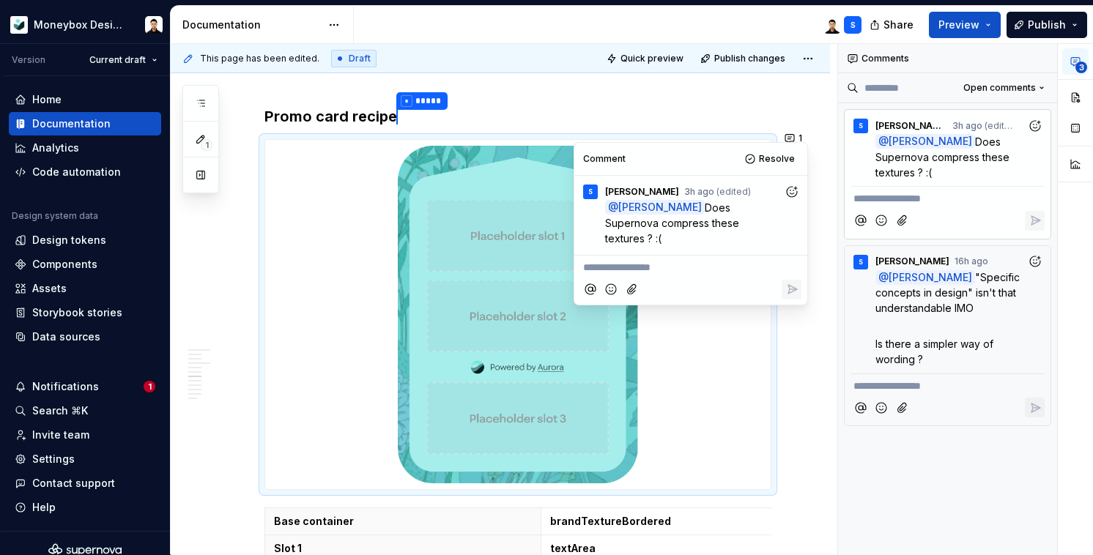
scroll to position [2601, 0]
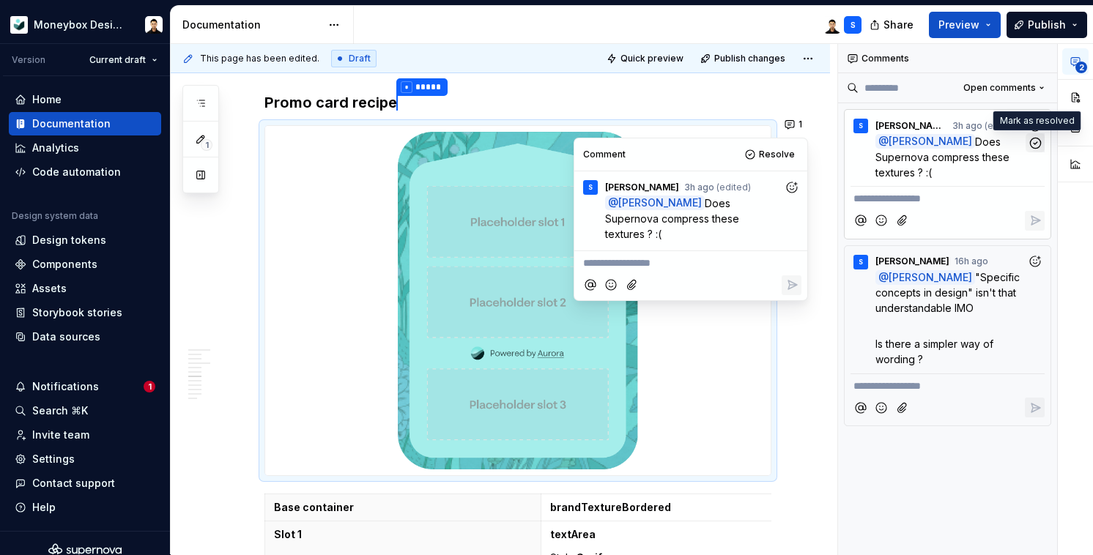
click at [1036, 144] on icon "button" at bounding box center [1036, 143] width 14 height 14
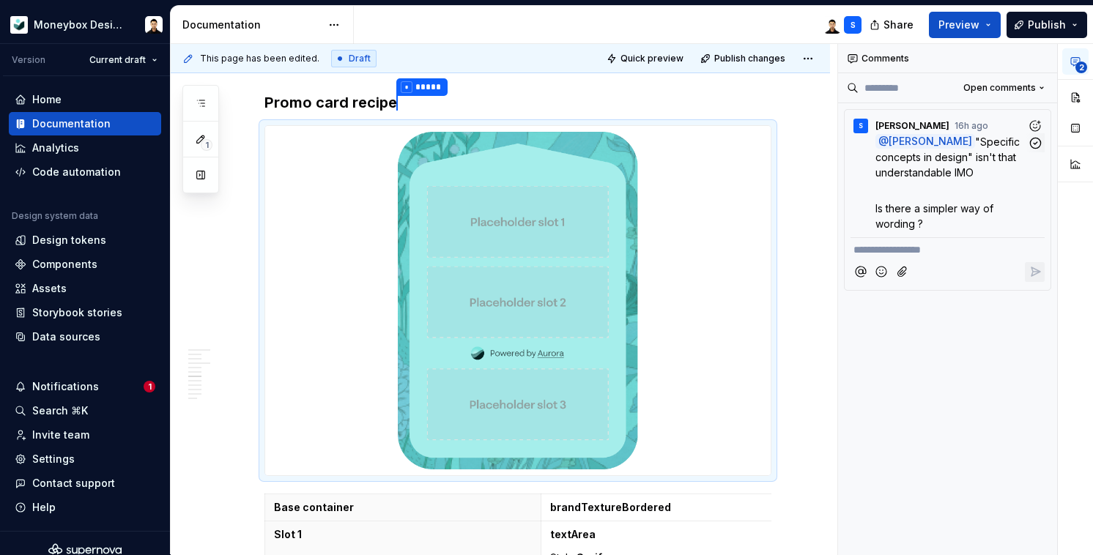
click at [989, 201] on p "Is there a simpler way of wording ?" at bounding box center [952, 216] width 152 height 31
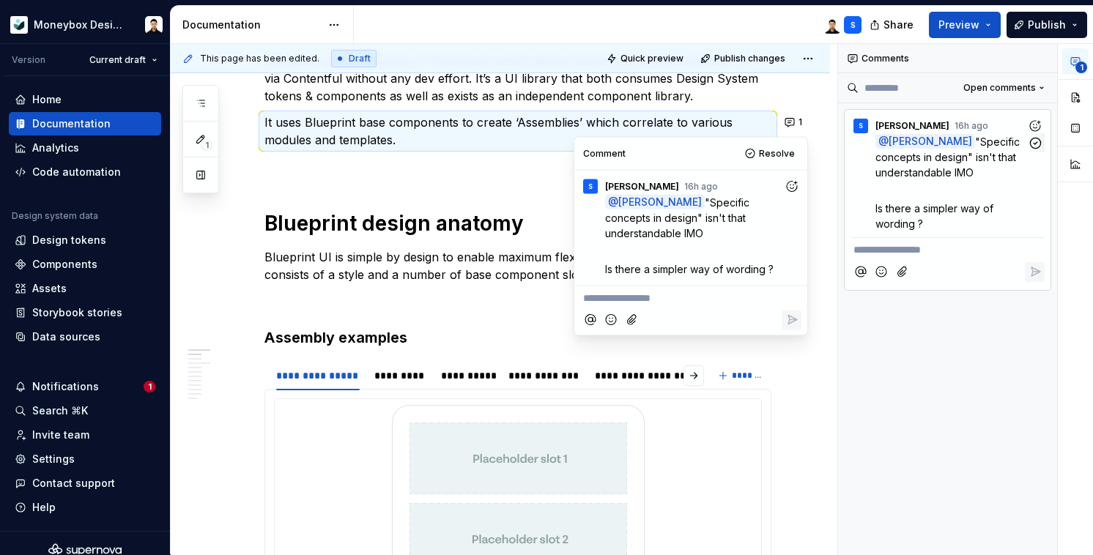
scroll to position [233, 0]
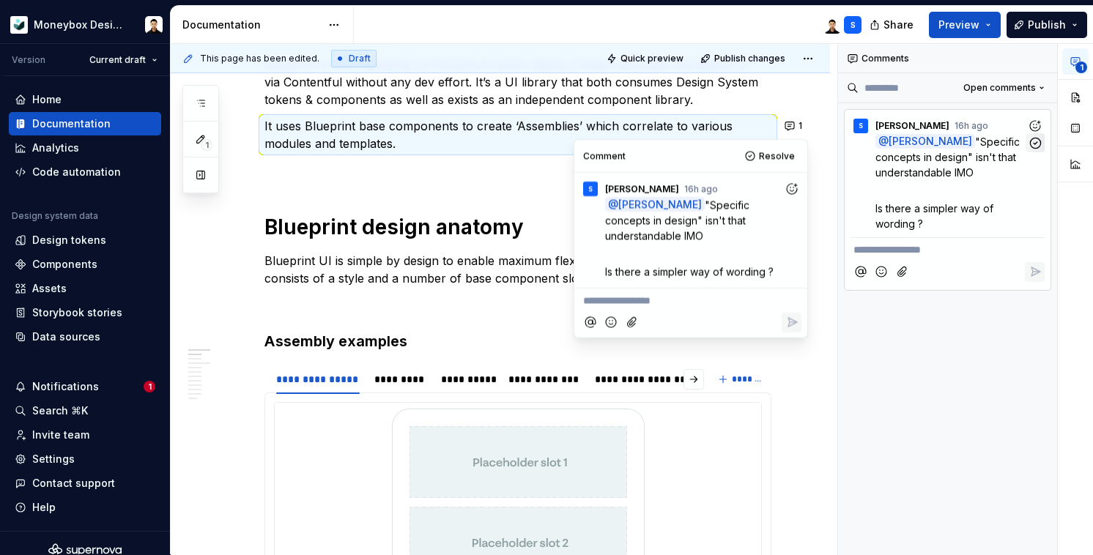
click at [1037, 143] on icon "button" at bounding box center [1036, 143] width 14 height 14
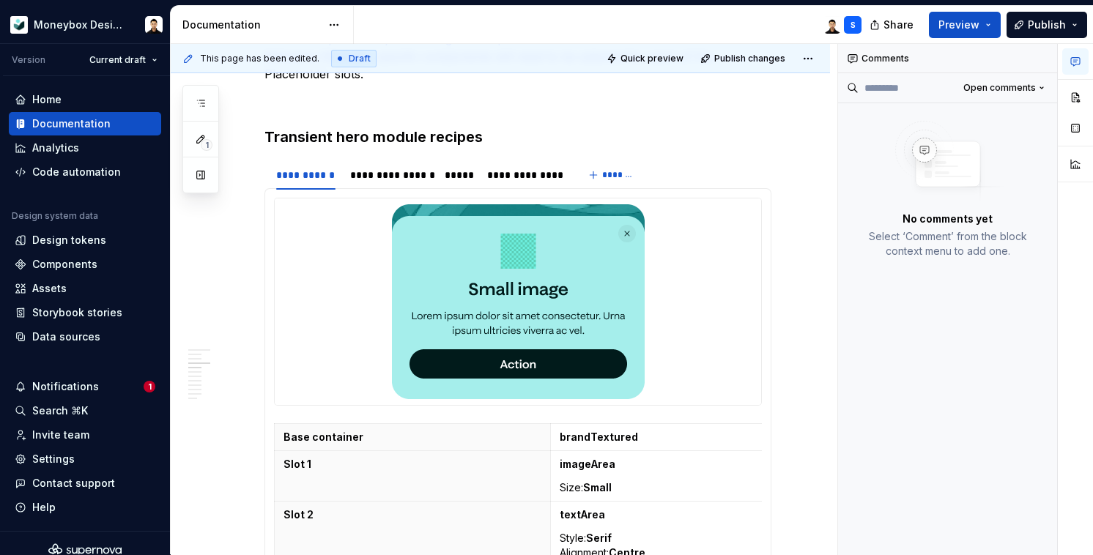
scroll to position [1210, 0]
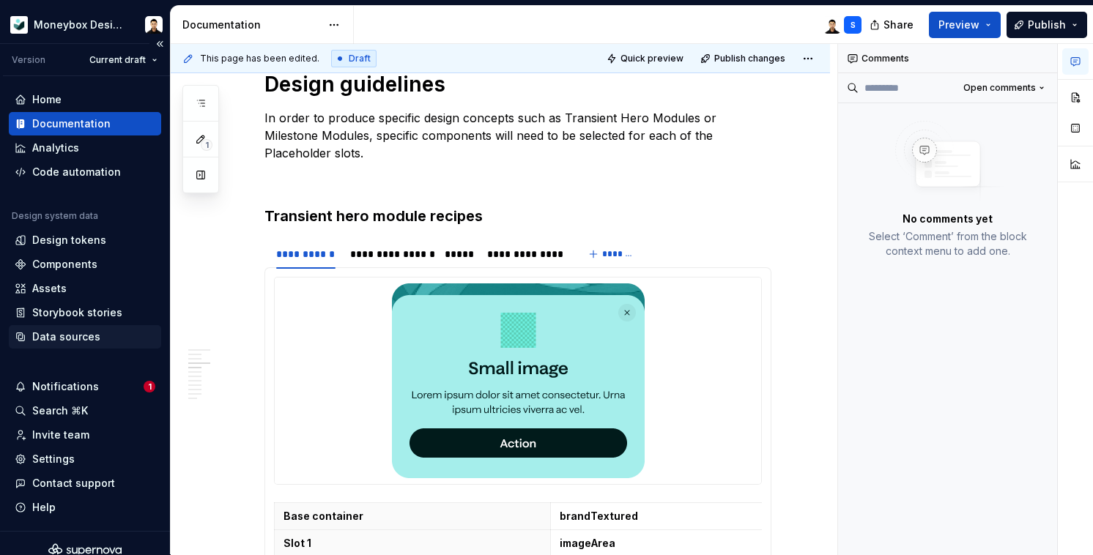
click at [87, 333] on div "Data sources" at bounding box center [66, 337] width 68 height 15
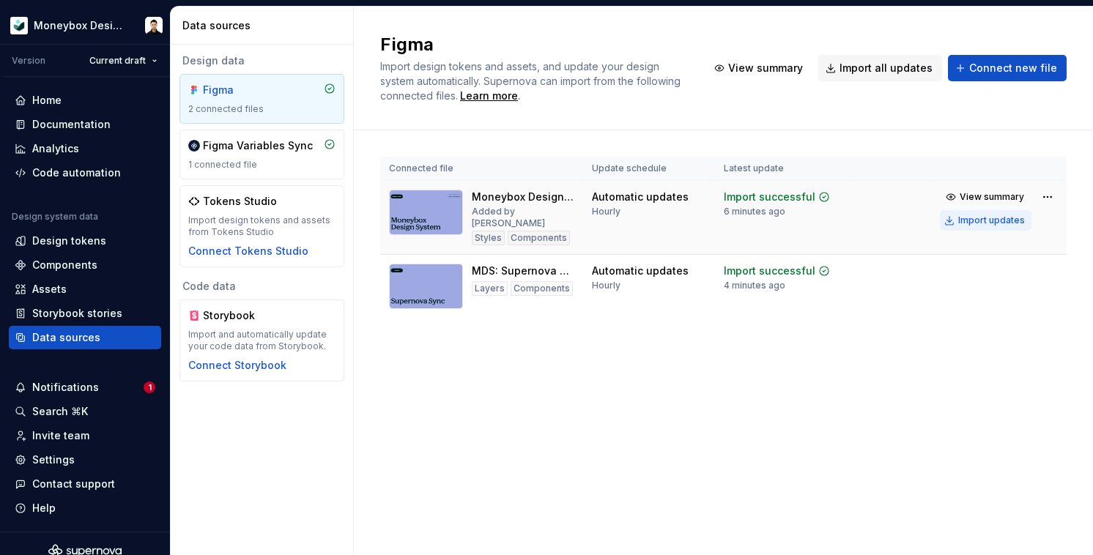
click at [973, 219] on div "Import updates" at bounding box center [992, 221] width 67 height 12
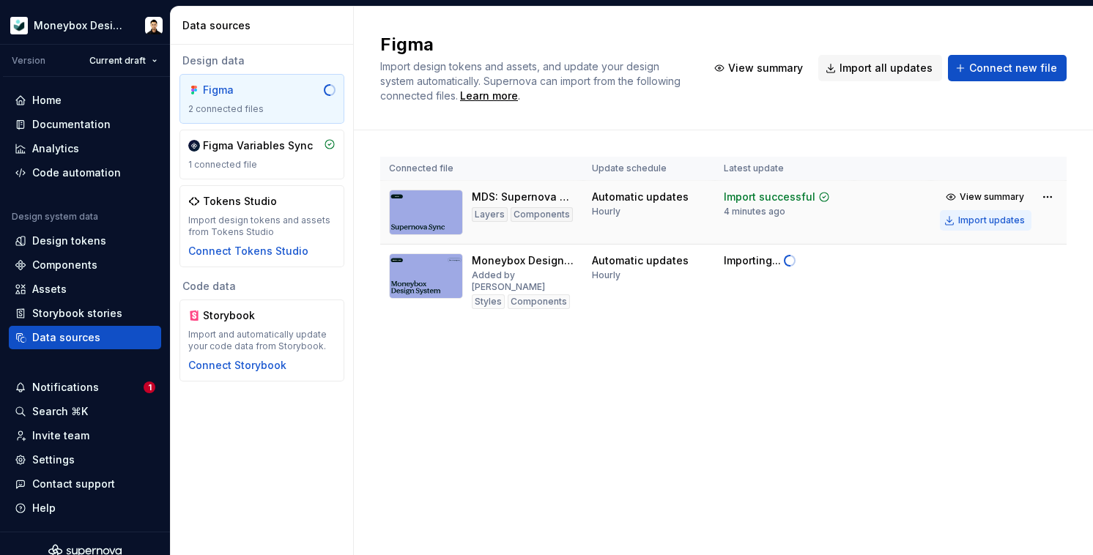
click at [983, 218] on div "Import updates" at bounding box center [992, 221] width 67 height 12
click at [98, 125] on div "Documentation" at bounding box center [71, 124] width 78 height 15
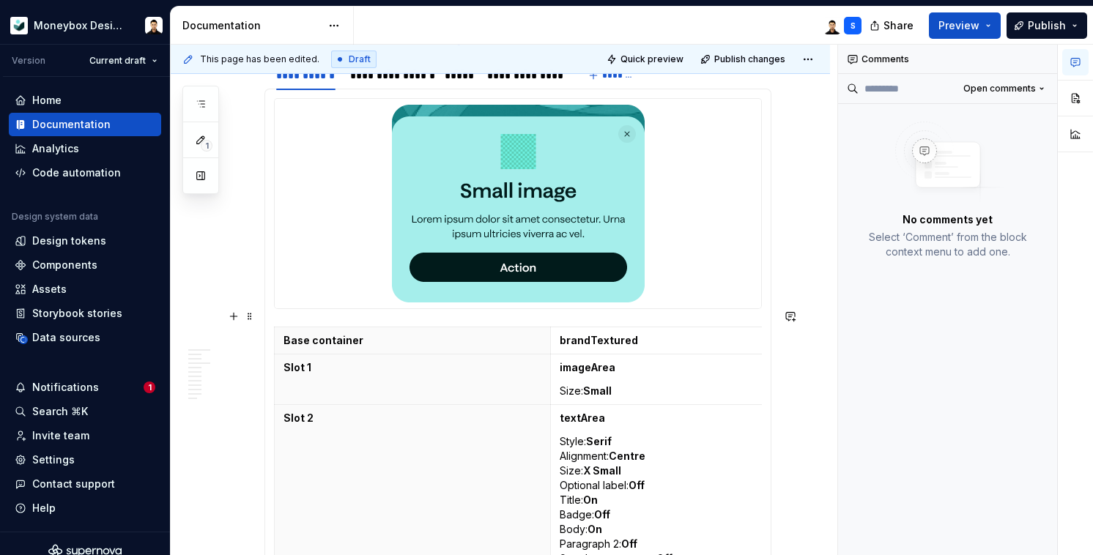
scroll to position [1403, 0]
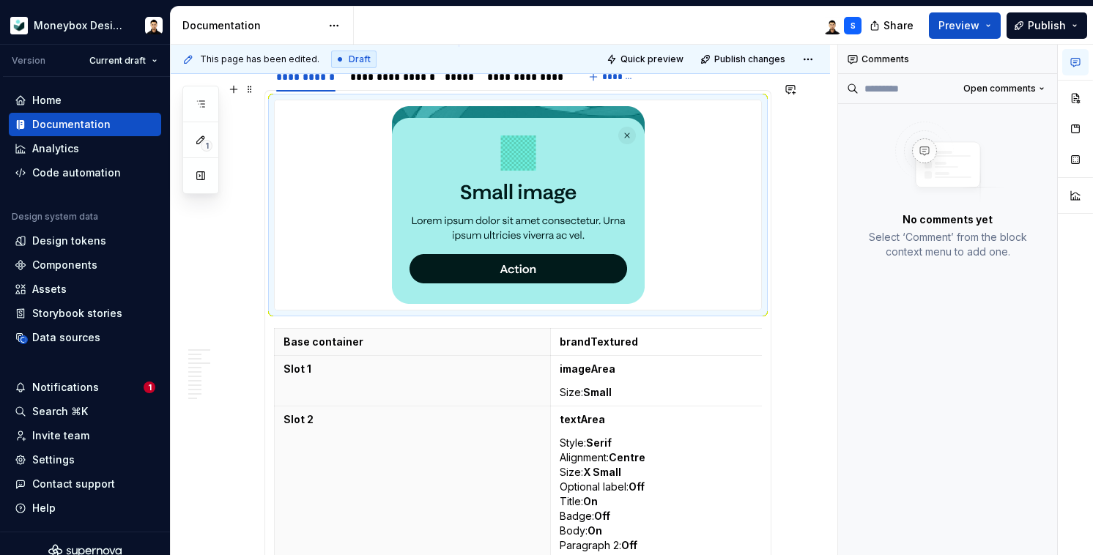
click at [568, 215] on img at bounding box center [518, 205] width 253 height 198
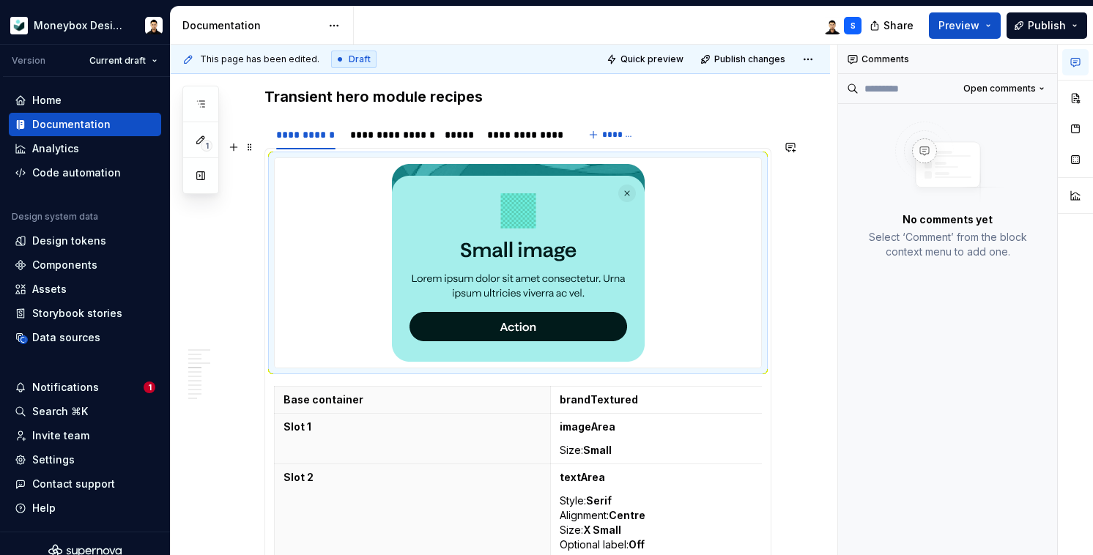
scroll to position [1326, 0]
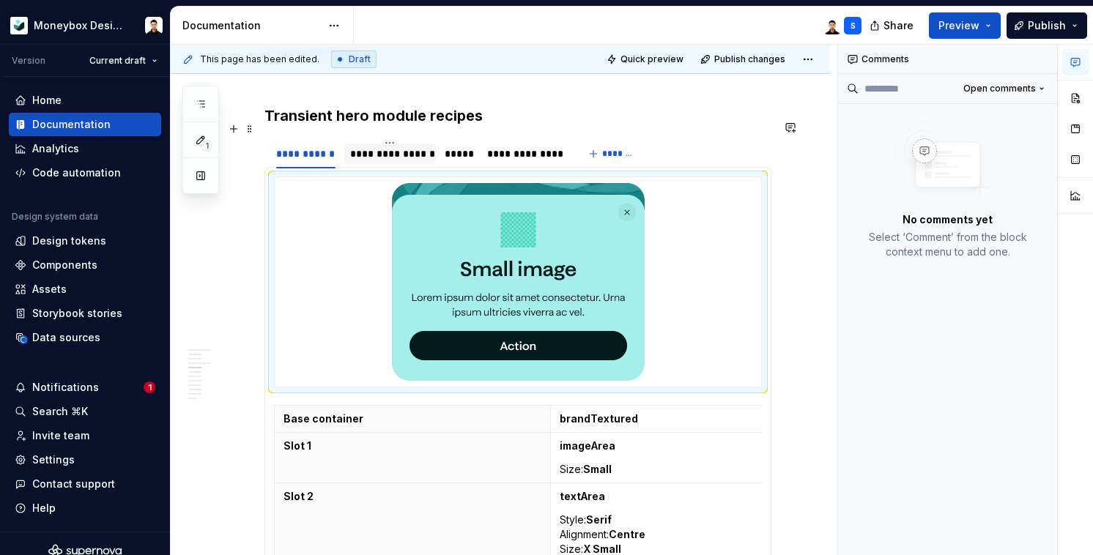
click at [373, 147] on div "**********" at bounding box center [390, 154] width 80 height 15
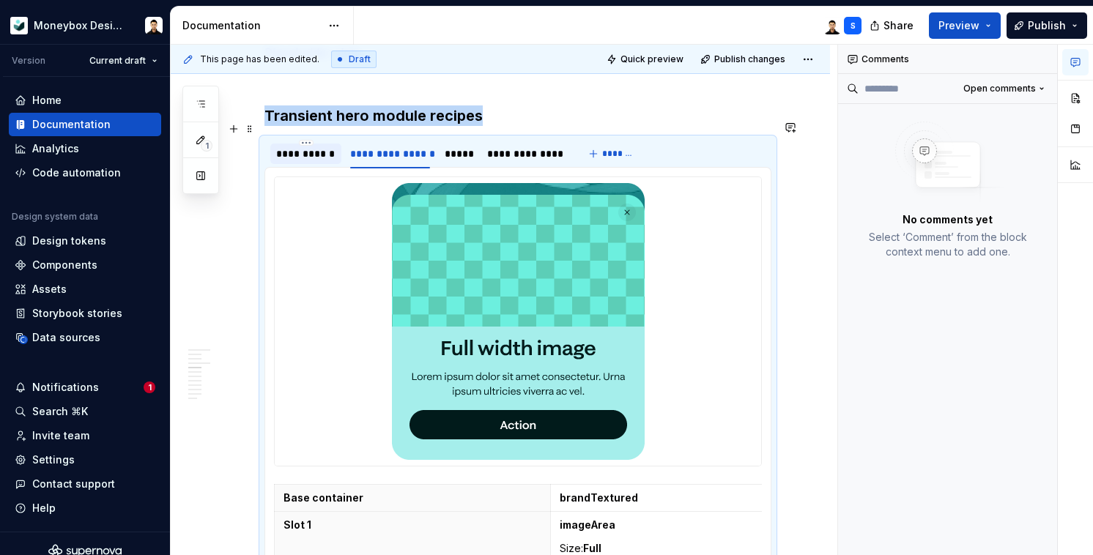
click at [307, 145] on div "**********" at bounding box center [305, 154] width 71 height 21
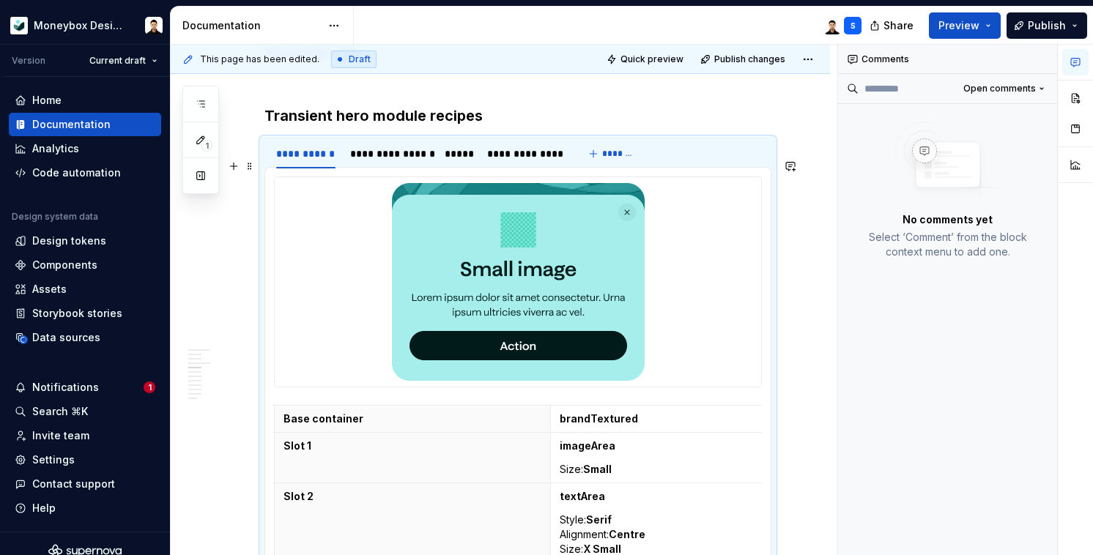
click at [521, 273] on img at bounding box center [518, 282] width 253 height 198
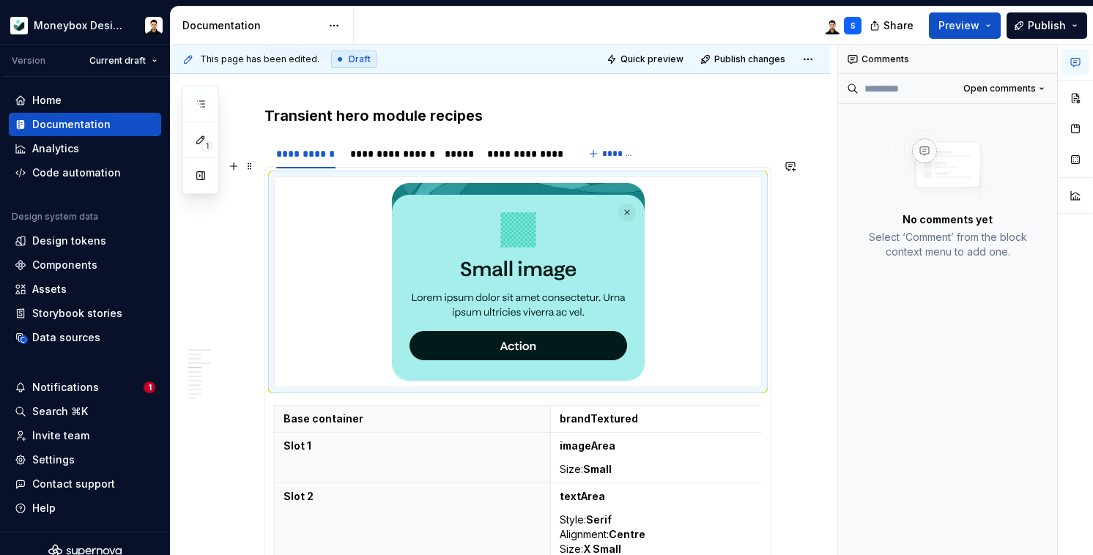
click at [524, 354] on img at bounding box center [518, 282] width 253 height 198
click at [1082, 156] on button "button" at bounding box center [1076, 160] width 26 height 26
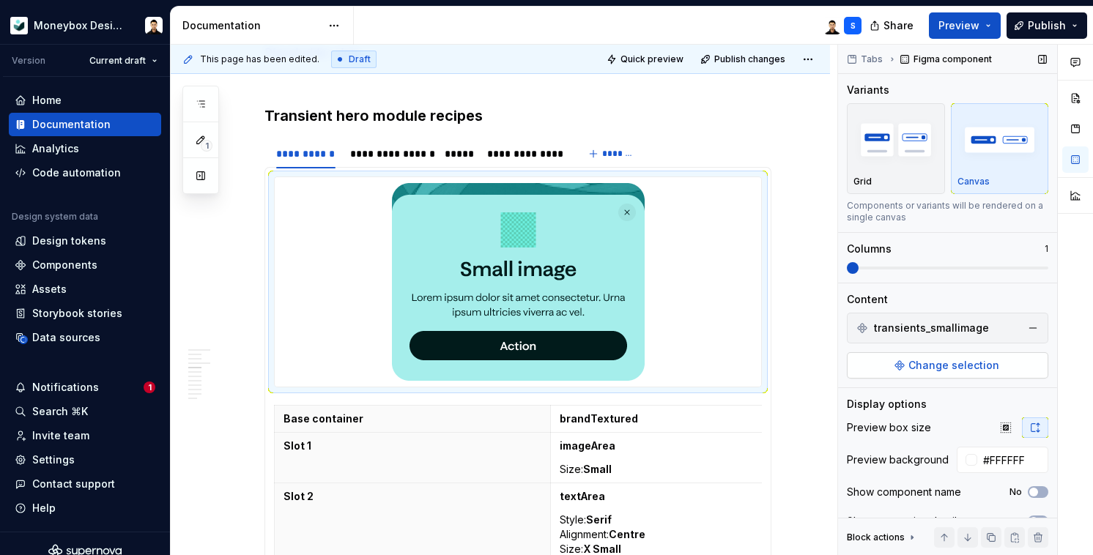
click at [980, 363] on span "Change selection" at bounding box center [954, 365] width 91 height 15
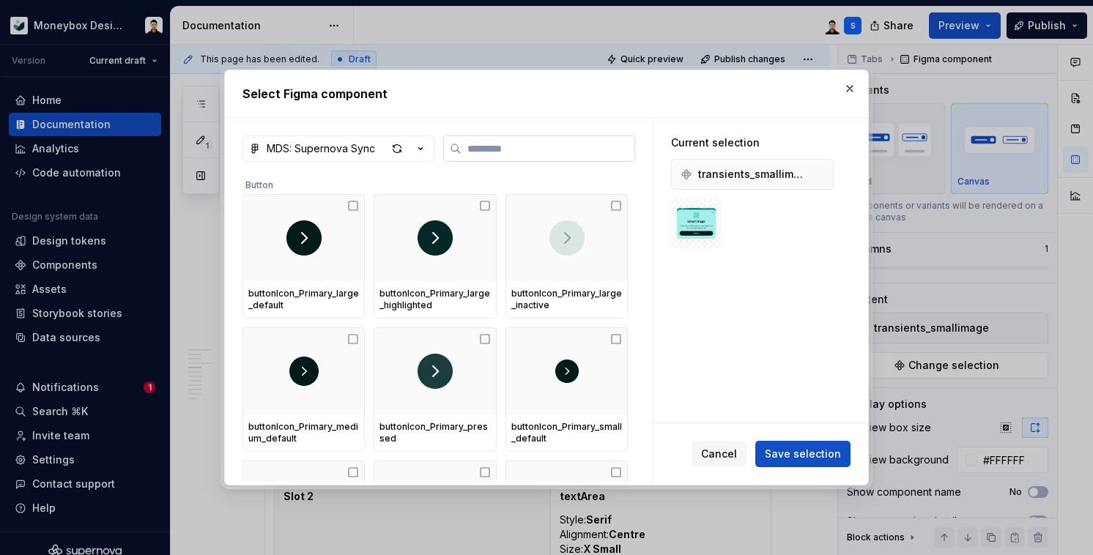
type textarea "*"
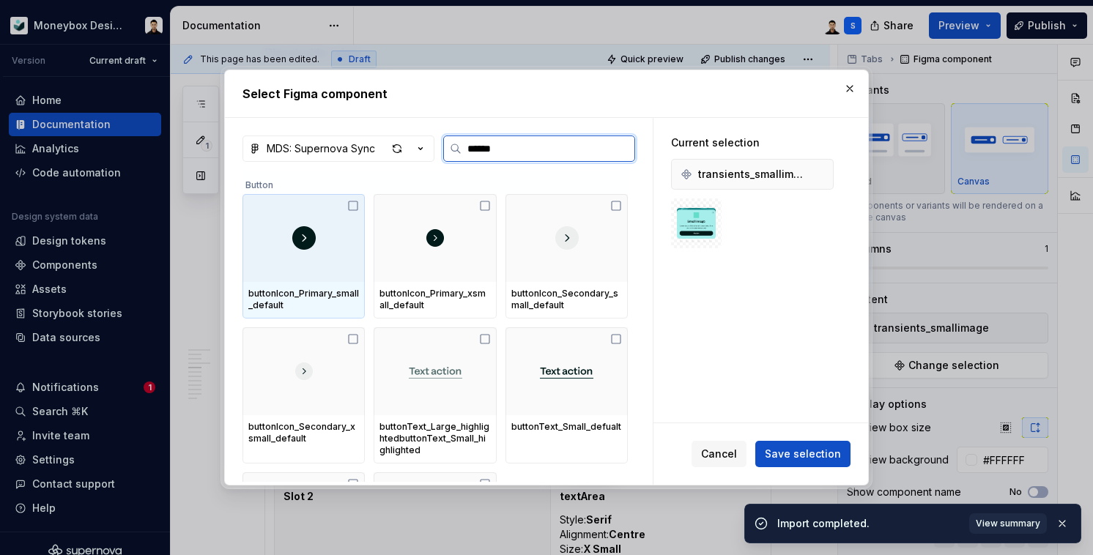
type input "*******"
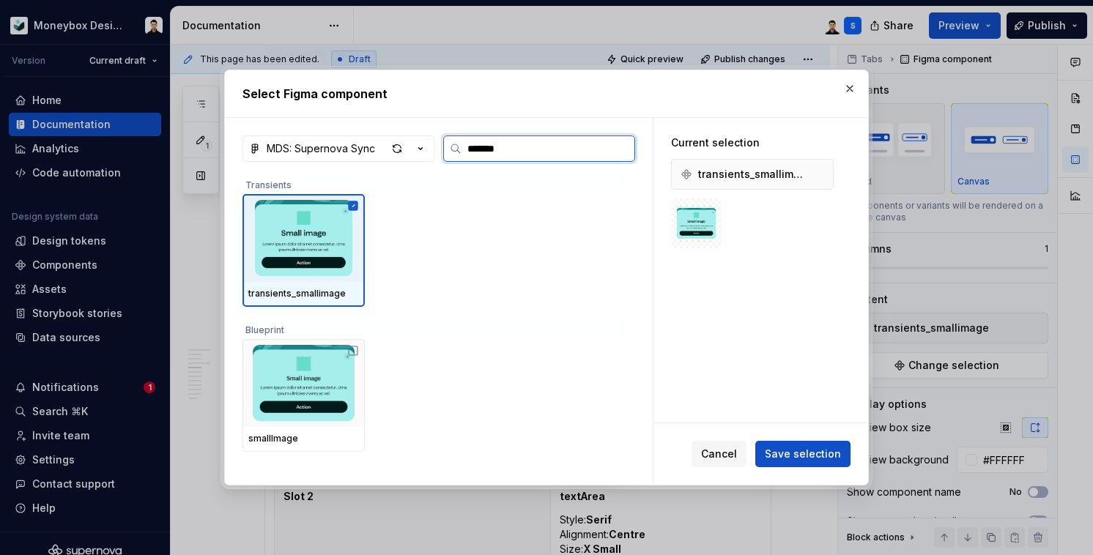
type textarea "*"
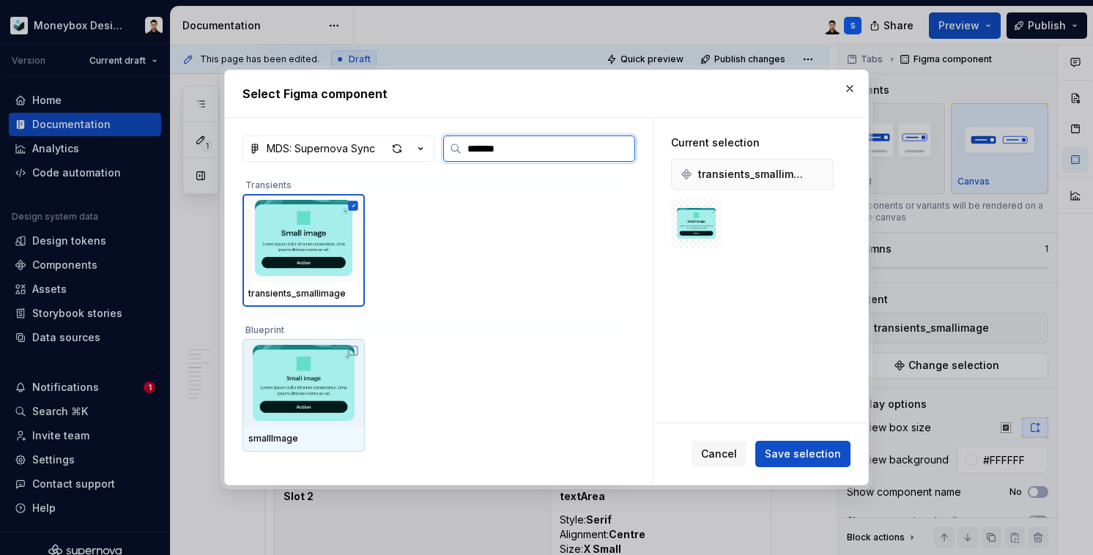
click at [352, 356] on icon at bounding box center [353, 351] width 12 height 12
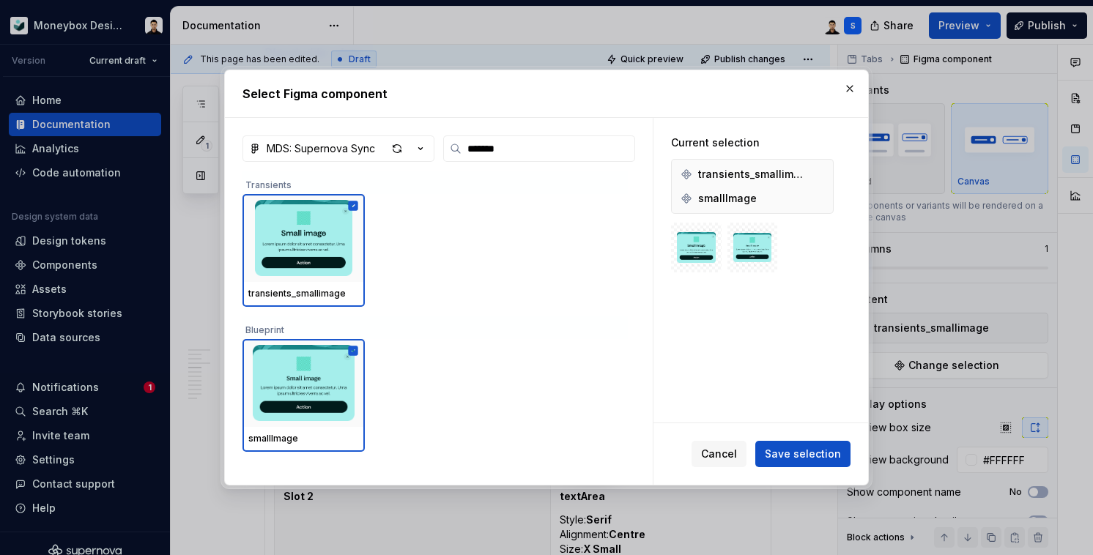
click at [699, 260] on img at bounding box center [696, 248] width 39 height 39
click at [815, 175] on button "button" at bounding box center [818, 174] width 21 height 21
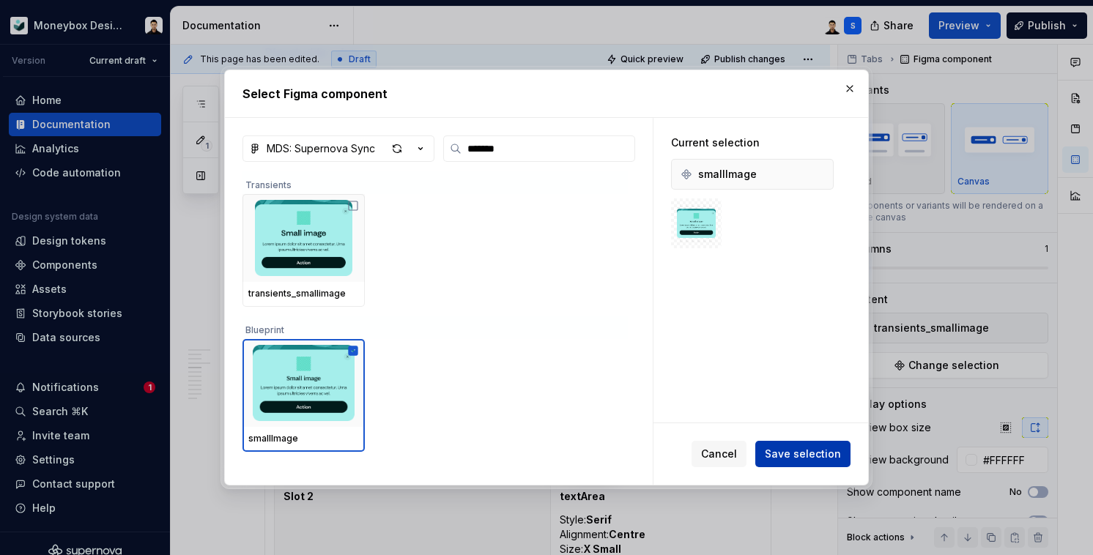
click at [787, 456] on span "Save selection" at bounding box center [803, 454] width 76 height 15
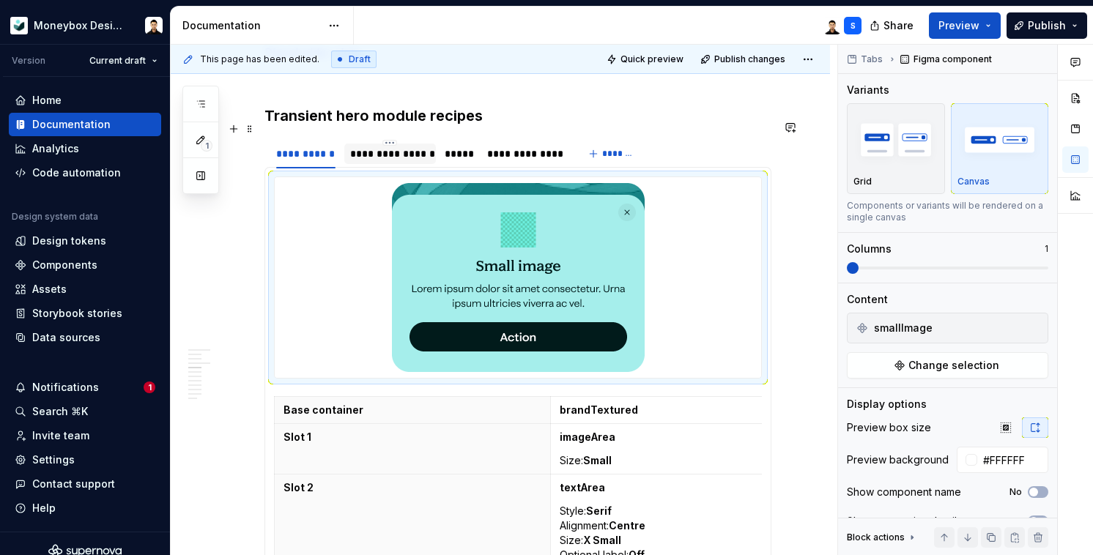
click at [394, 147] on div "**********" at bounding box center [390, 154] width 80 height 15
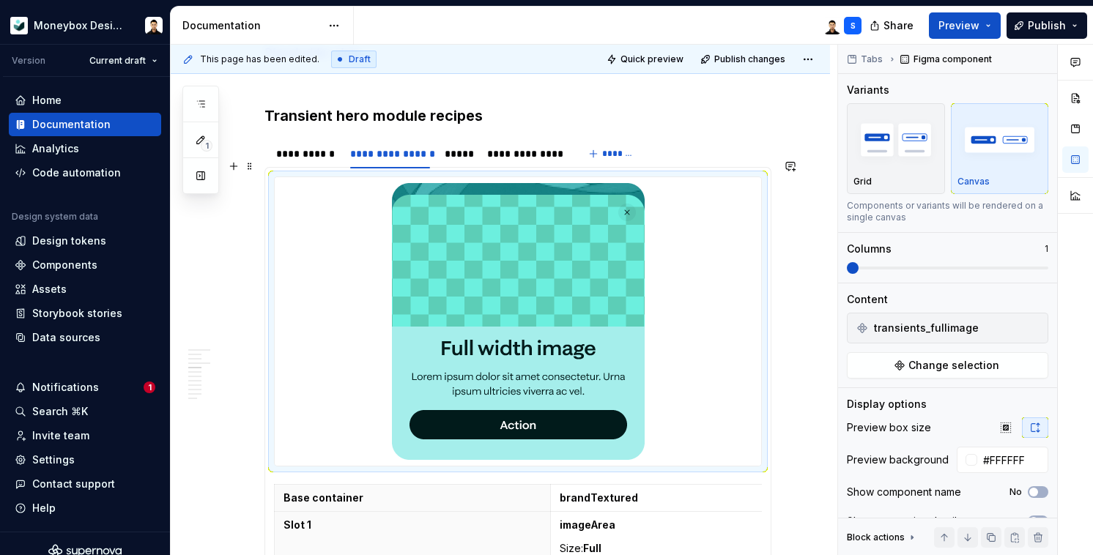
click at [537, 334] on img at bounding box center [518, 321] width 253 height 277
click at [928, 364] on span "Change selection" at bounding box center [954, 365] width 91 height 15
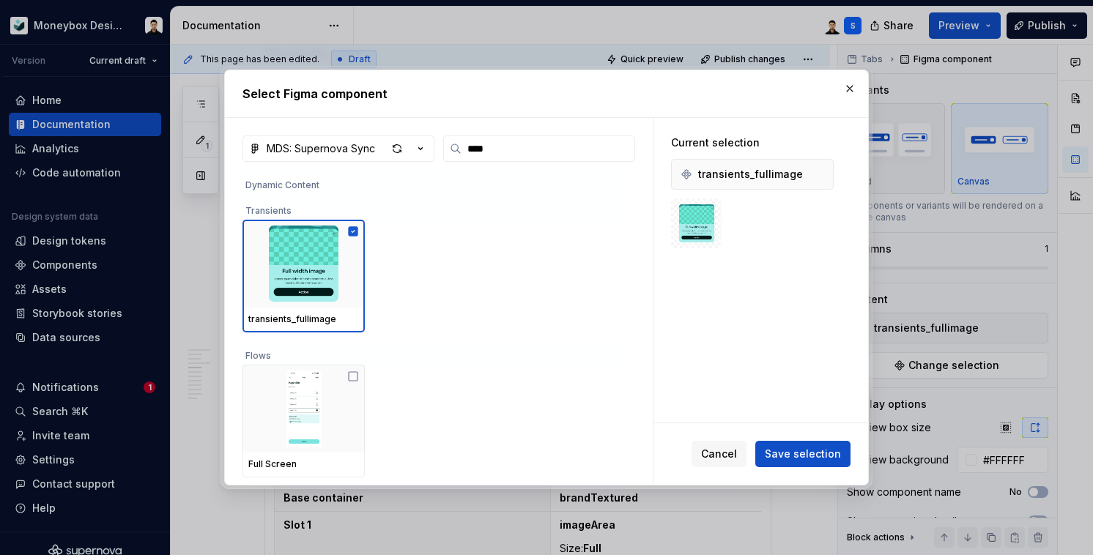
scroll to position [104, 0]
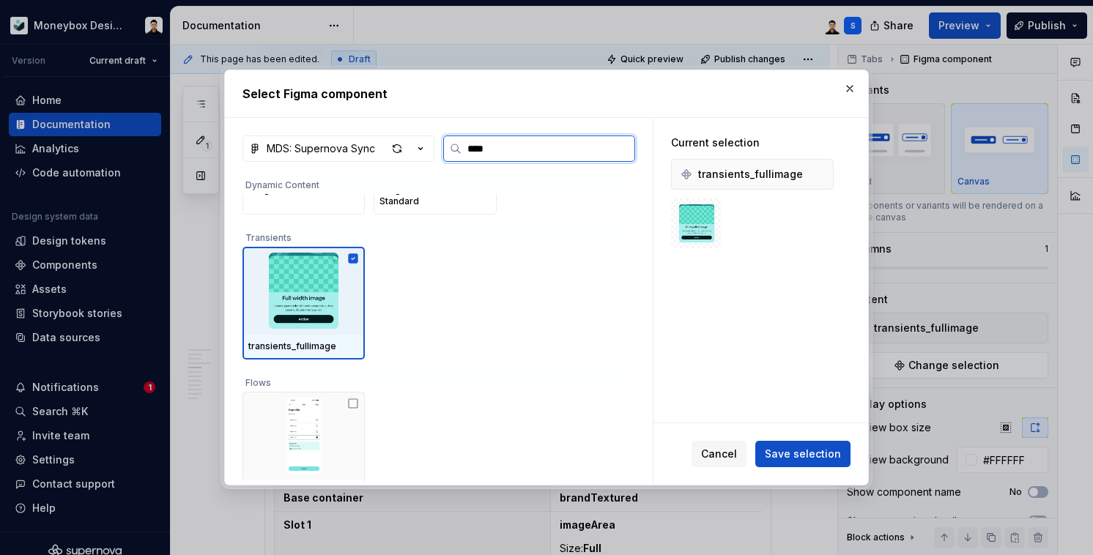
click at [354, 259] on icon at bounding box center [354, 259] width 10 height 10
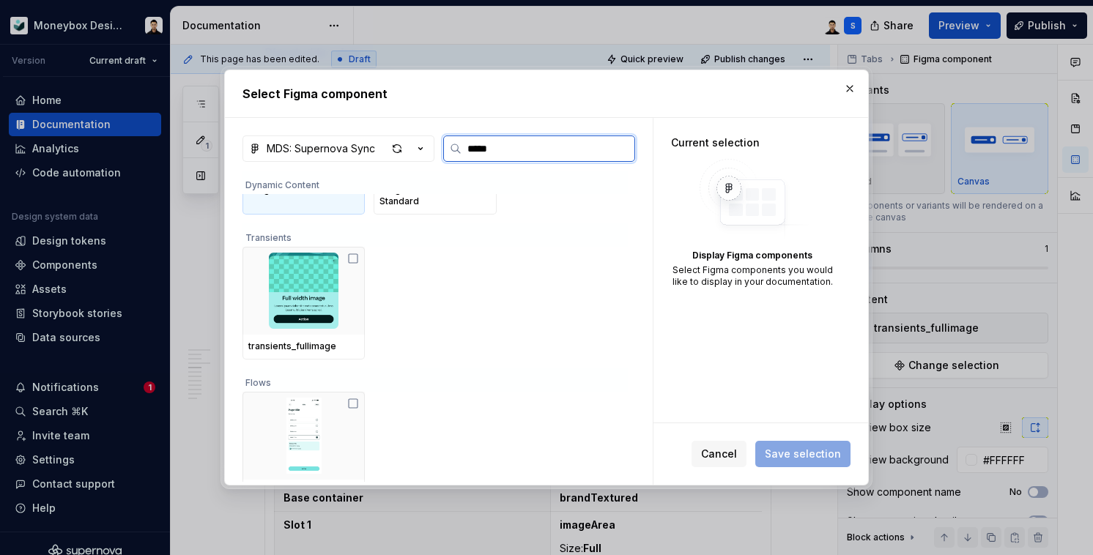
scroll to position [0, 0]
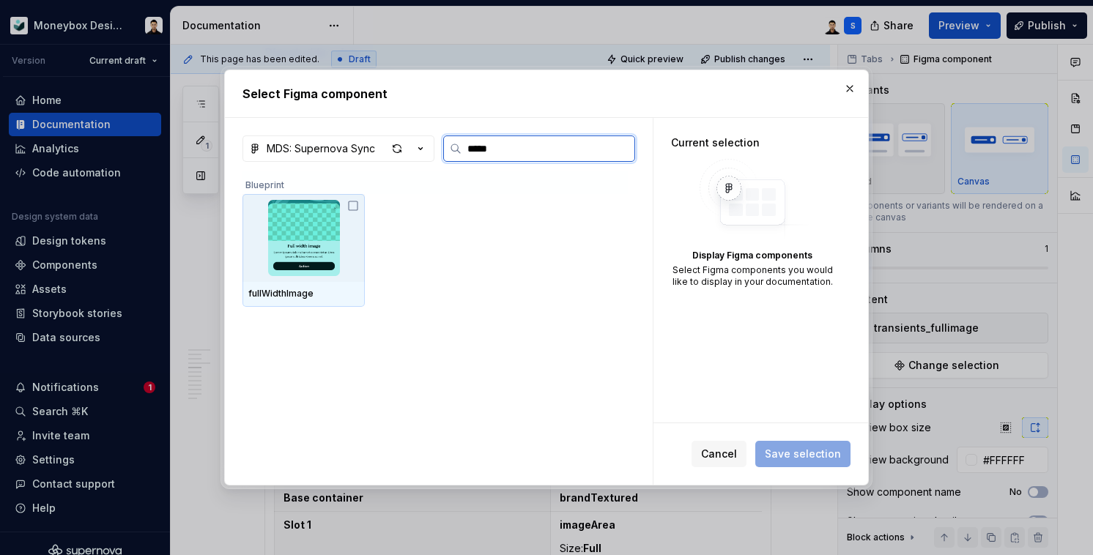
type input "******"
click at [355, 207] on icon at bounding box center [353, 206] width 12 height 12
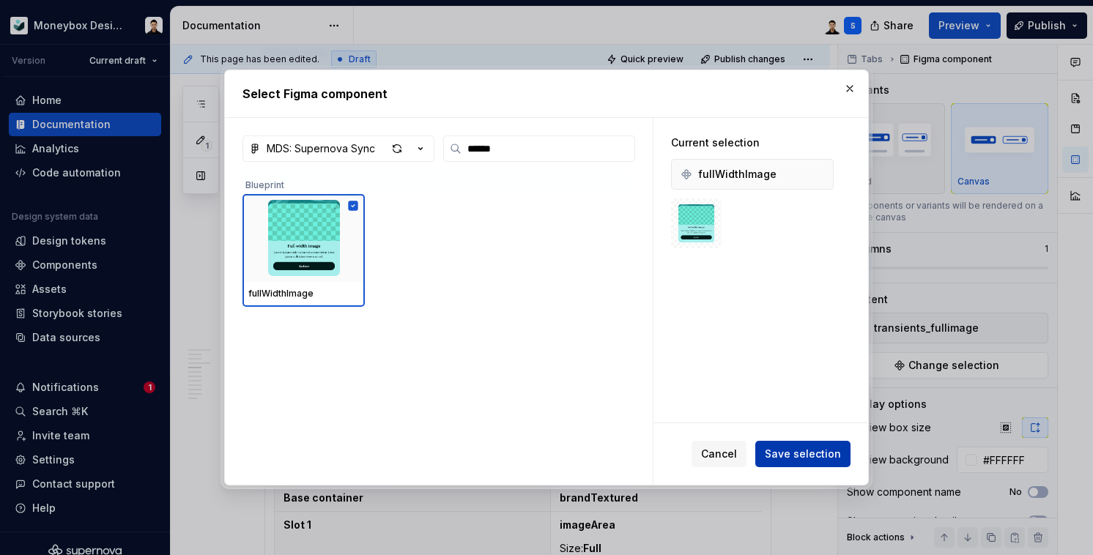
click at [791, 461] on span "Save selection" at bounding box center [803, 454] width 76 height 15
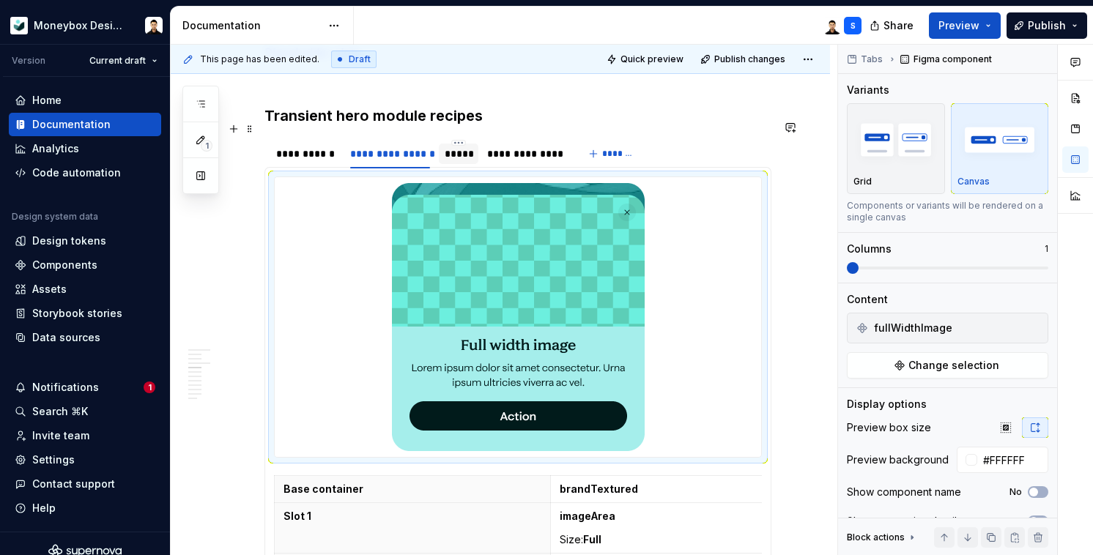
click at [450, 147] on div "*****" at bounding box center [459, 154] width 29 height 15
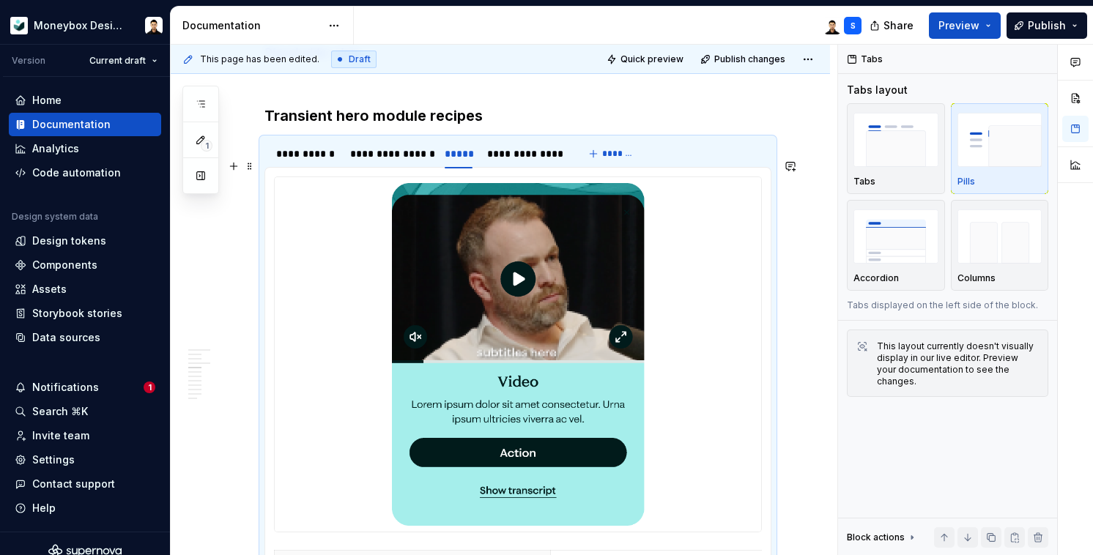
click at [548, 230] on img at bounding box center [518, 354] width 253 height 342
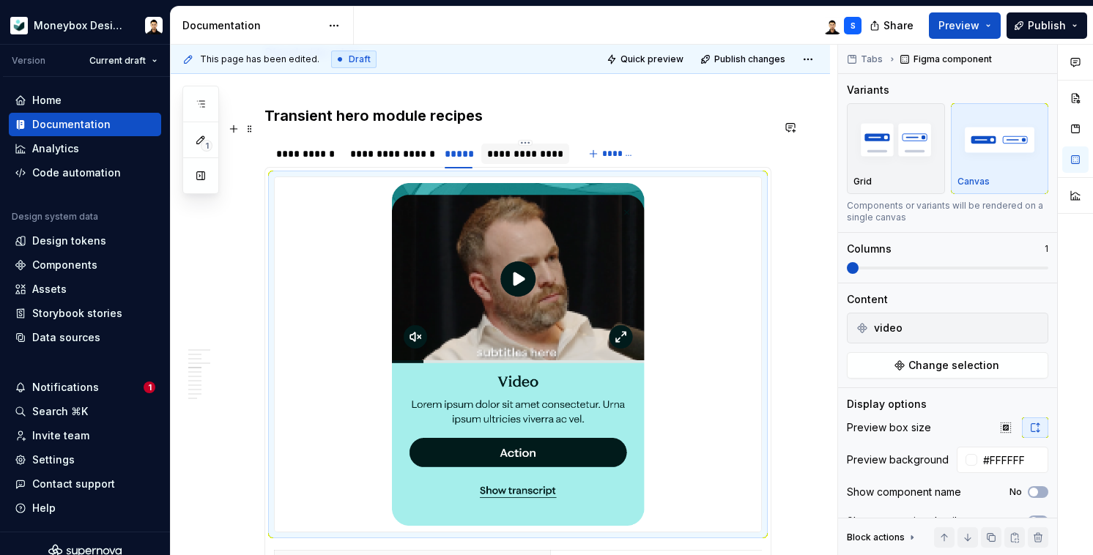
click at [545, 147] on div "**********" at bounding box center [525, 154] width 76 height 15
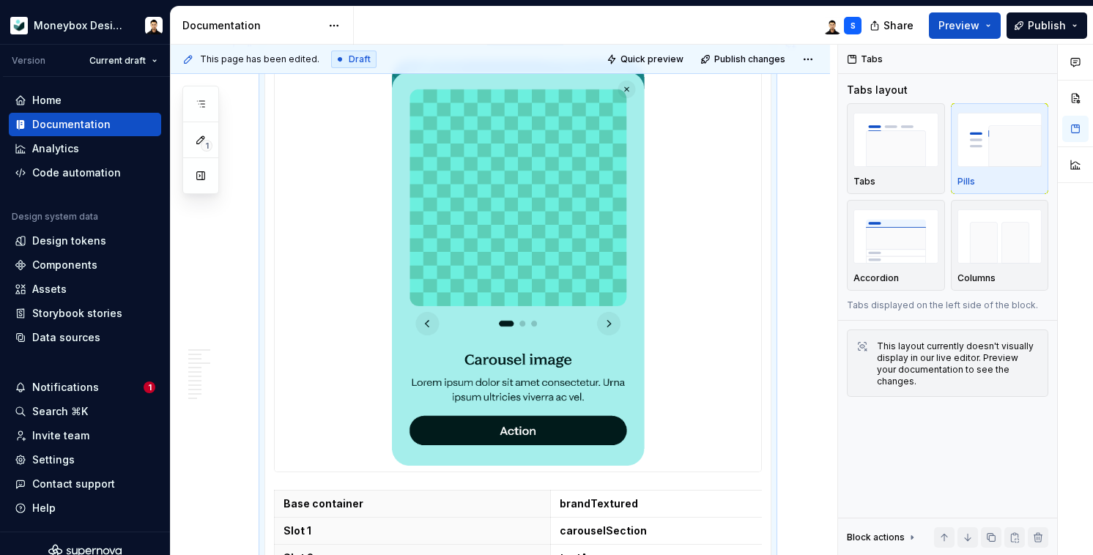
scroll to position [1451, 0]
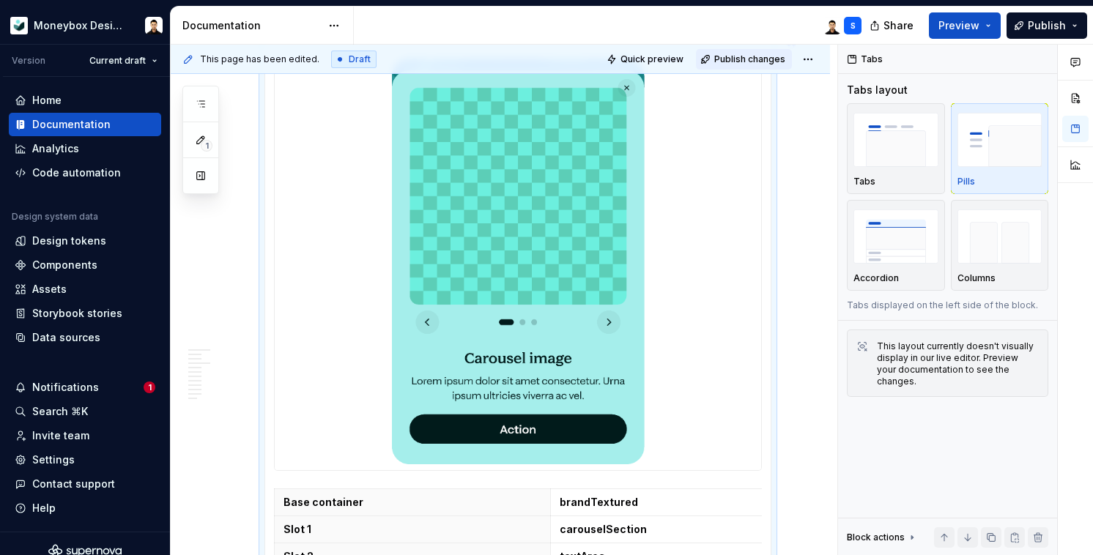
click at [746, 54] on span "Publish changes" at bounding box center [749, 59] width 71 height 12
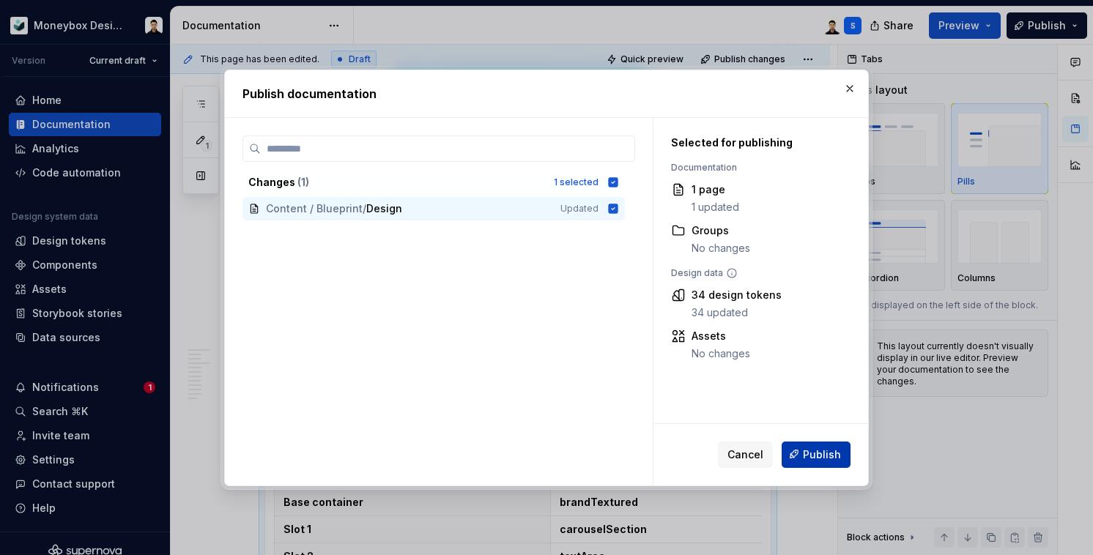
click at [827, 444] on button "Publish" at bounding box center [816, 454] width 69 height 26
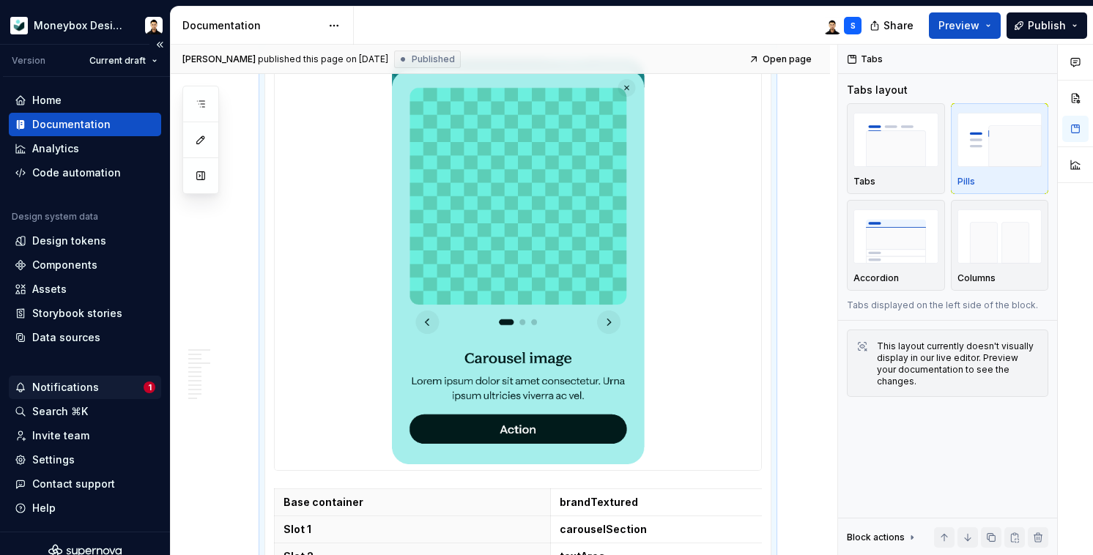
click at [106, 382] on div "Notifications" at bounding box center [79, 387] width 129 height 15
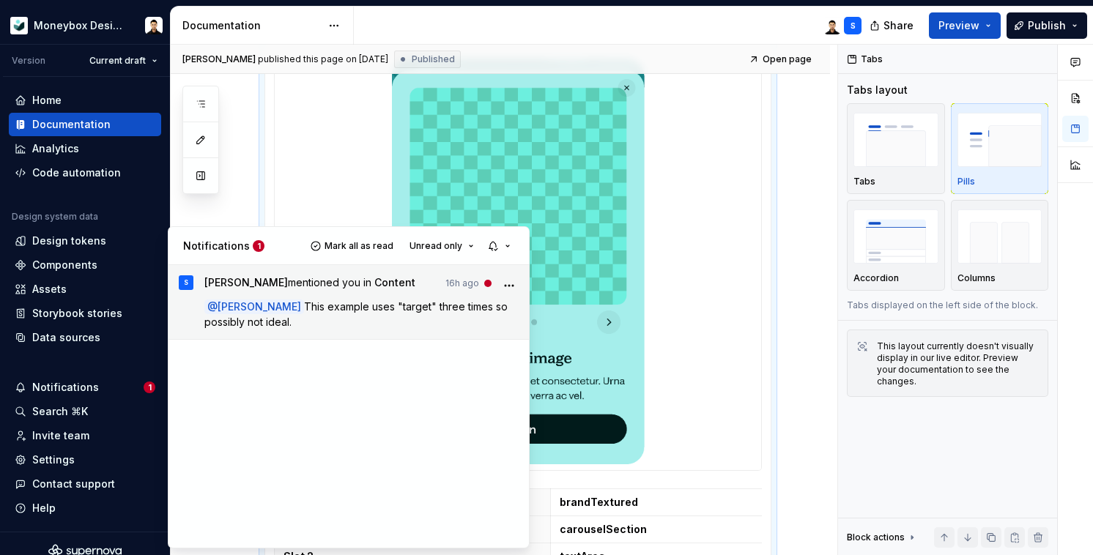
click at [407, 320] on p "@ [PERSON_NAME] This example uses "target" three times so possibly not ideal." at bounding box center [361, 314] width 315 height 31
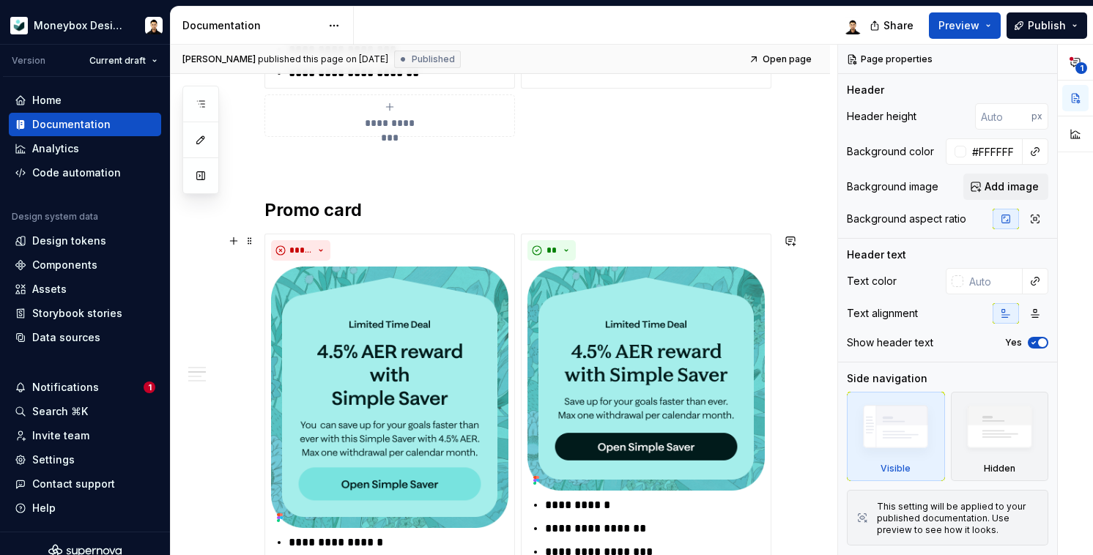
scroll to position [767, 0]
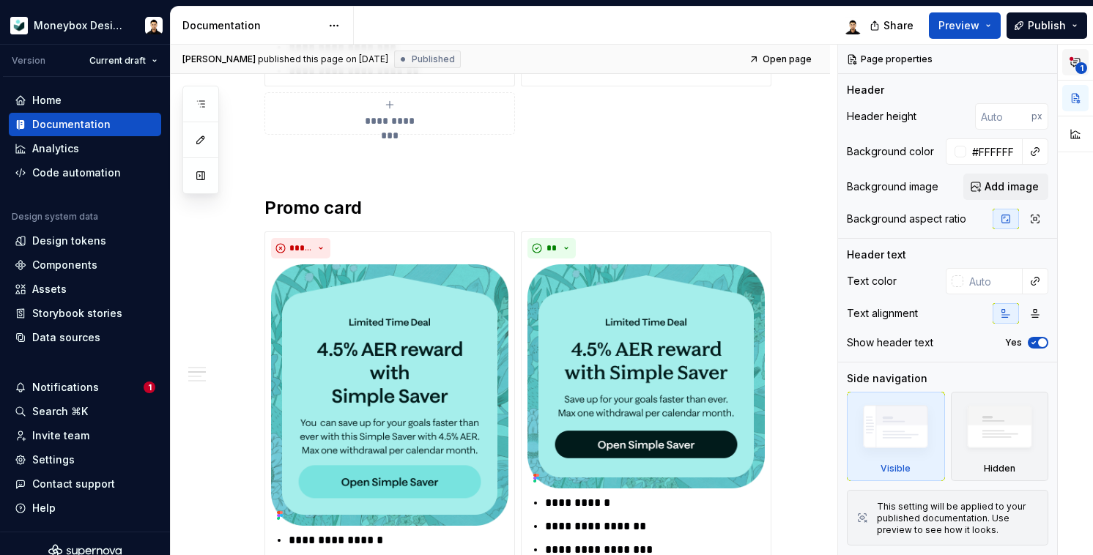
click at [1082, 66] on span "1" at bounding box center [1082, 68] width 12 height 12
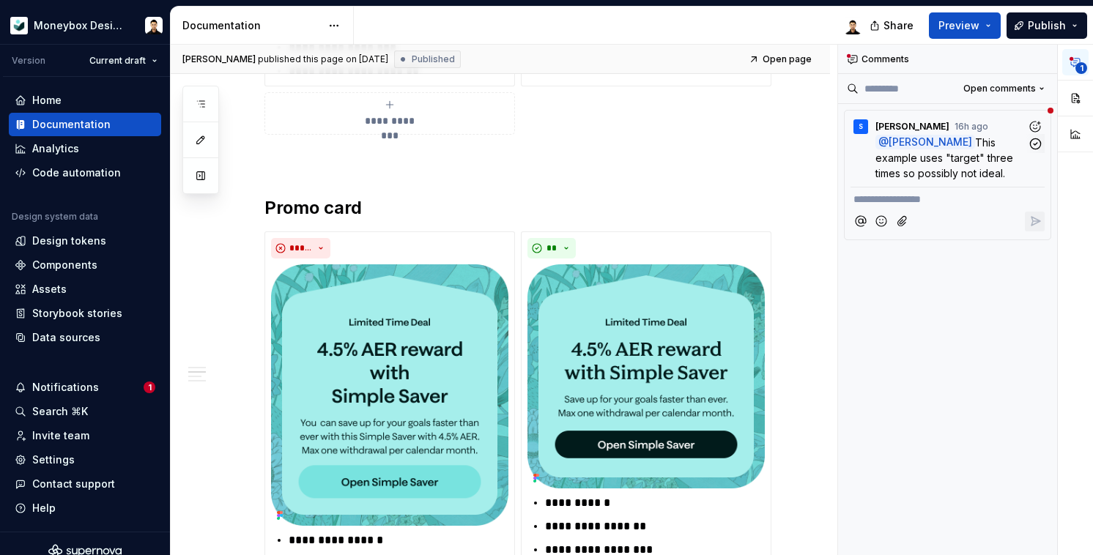
click at [956, 170] on span "This example uses "target" three times so possibly not ideal." at bounding box center [946, 157] width 141 height 43
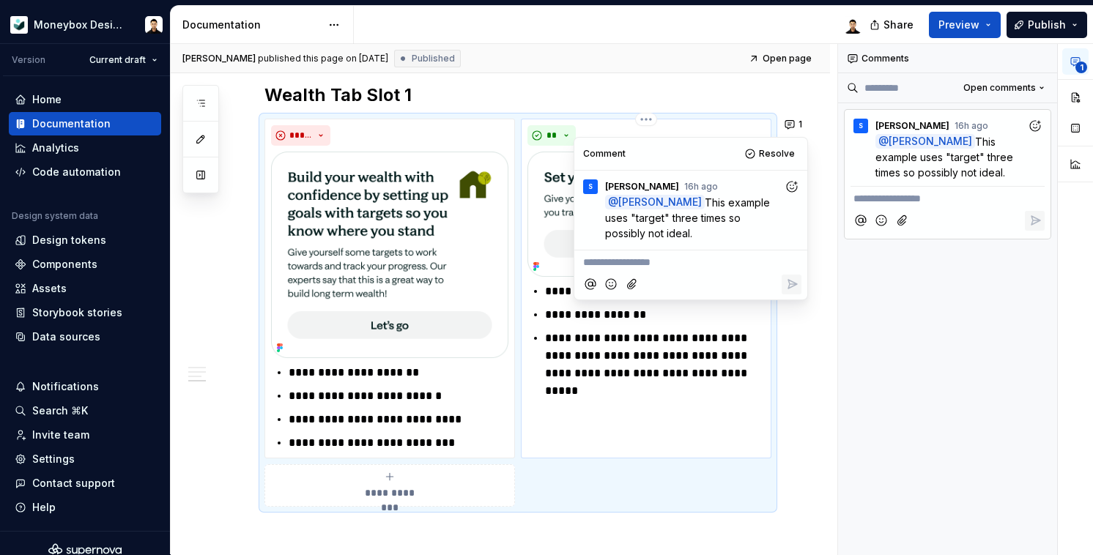
scroll to position [1790, 0]
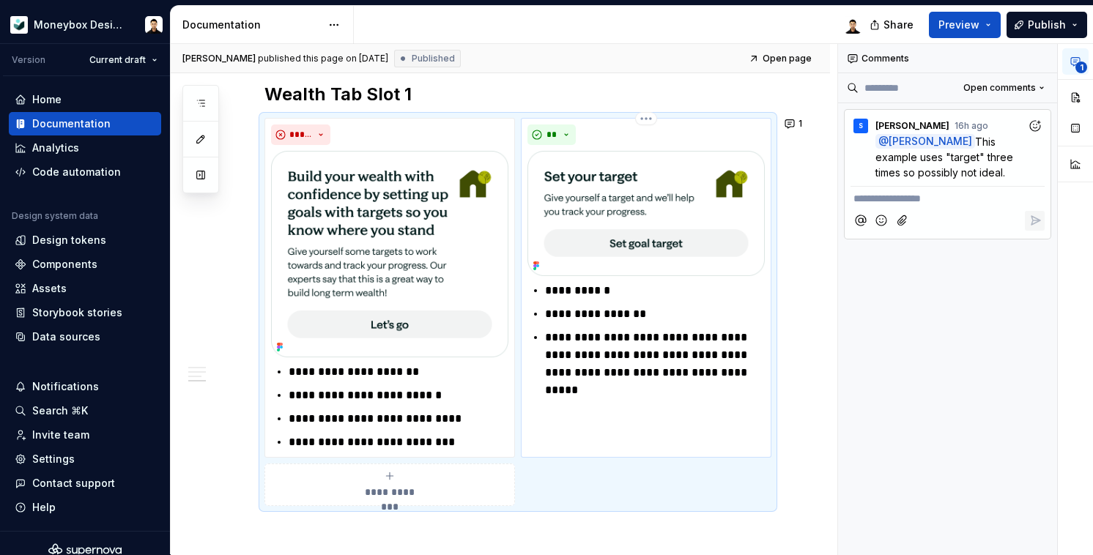
click at [671, 333] on p "**********" at bounding box center [655, 355] width 220 height 53
type textarea "*"
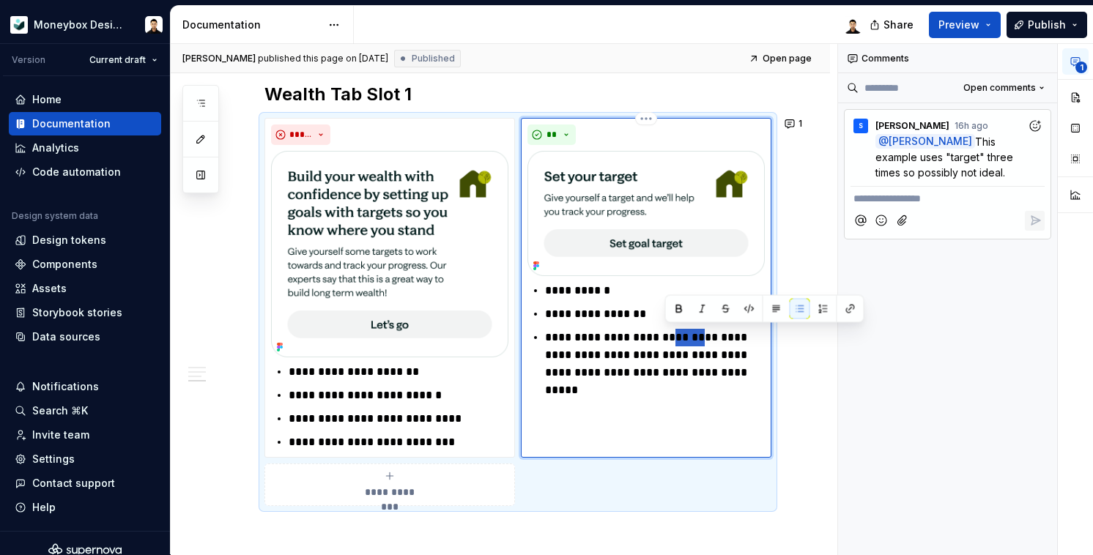
click at [671, 333] on p "**********" at bounding box center [655, 355] width 220 height 53
click at [703, 348] on p "**********" at bounding box center [655, 355] width 220 height 53
click at [683, 344] on p "**********" at bounding box center [655, 355] width 220 height 53
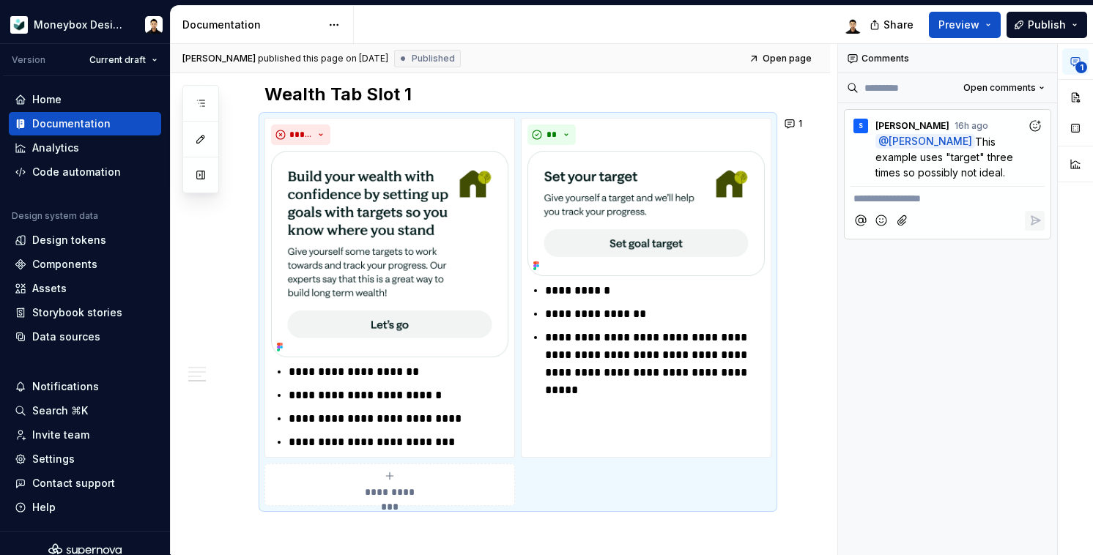
click at [941, 199] on p "**********" at bounding box center [948, 198] width 188 height 15
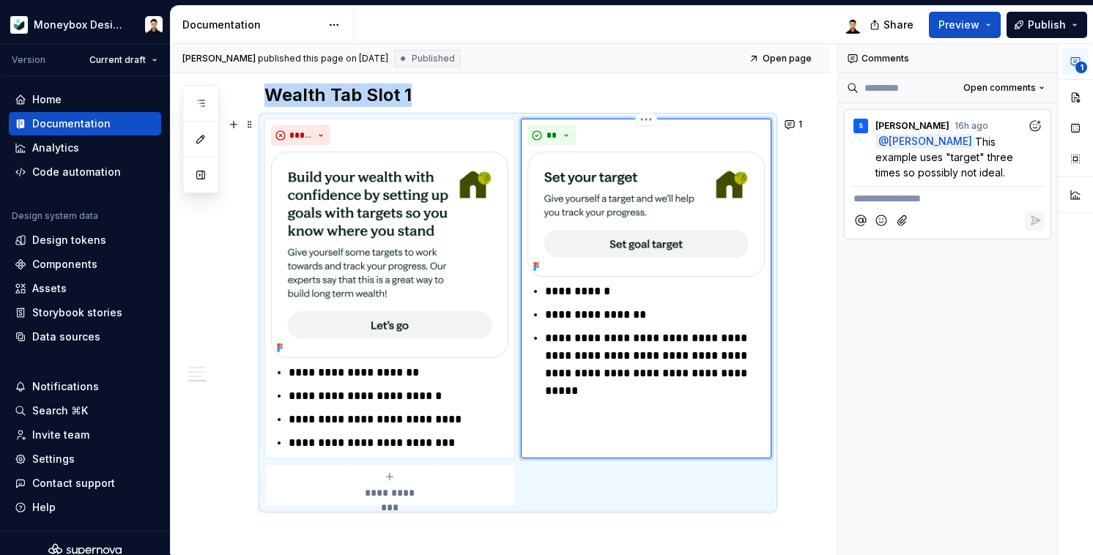
click at [667, 213] on img at bounding box center [646, 214] width 237 height 125
click at [1079, 125] on button "button" at bounding box center [1076, 128] width 26 height 26
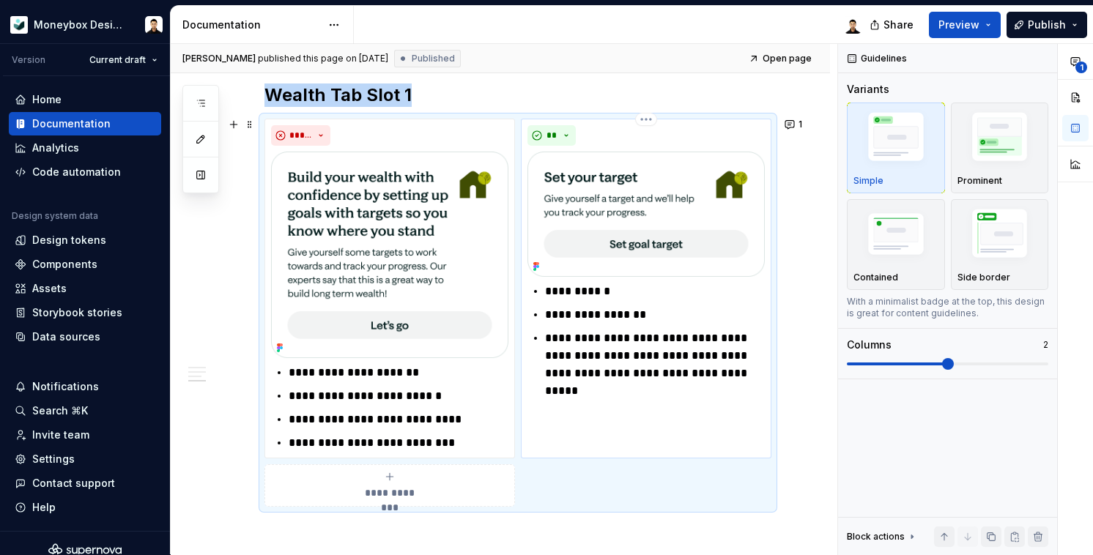
click at [624, 262] on img at bounding box center [646, 214] width 237 height 125
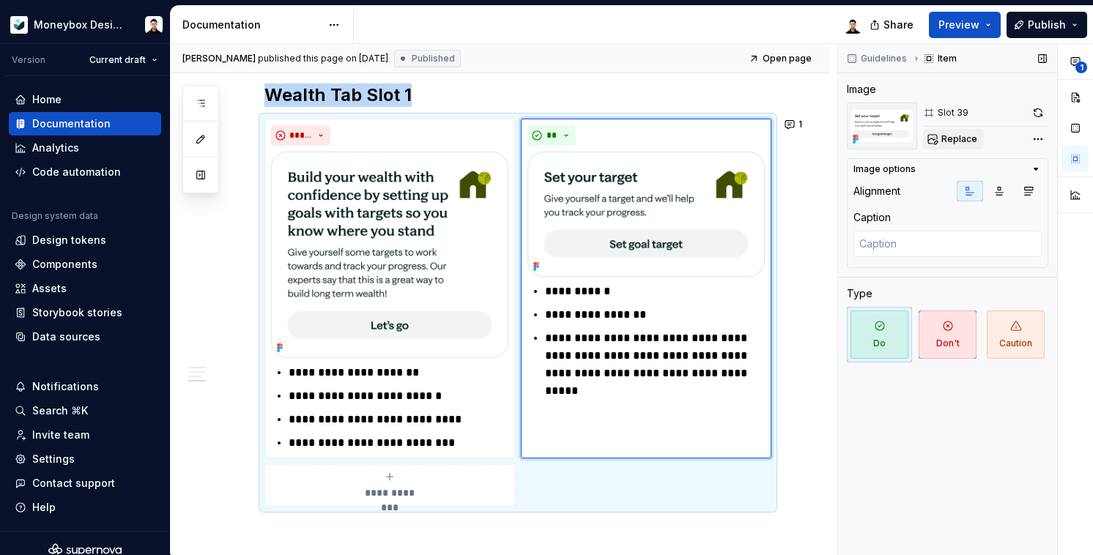
click at [957, 140] on span "Replace" at bounding box center [960, 139] width 36 height 12
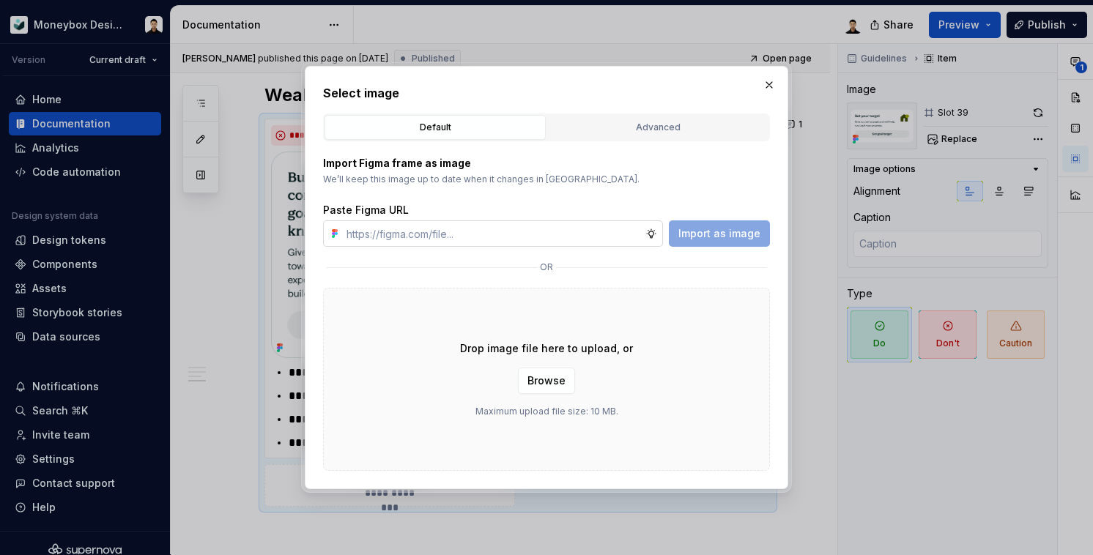
type textarea "*"
type input "[URL][DOMAIN_NAME]"
click at [716, 232] on span "Import as image" at bounding box center [720, 233] width 82 height 15
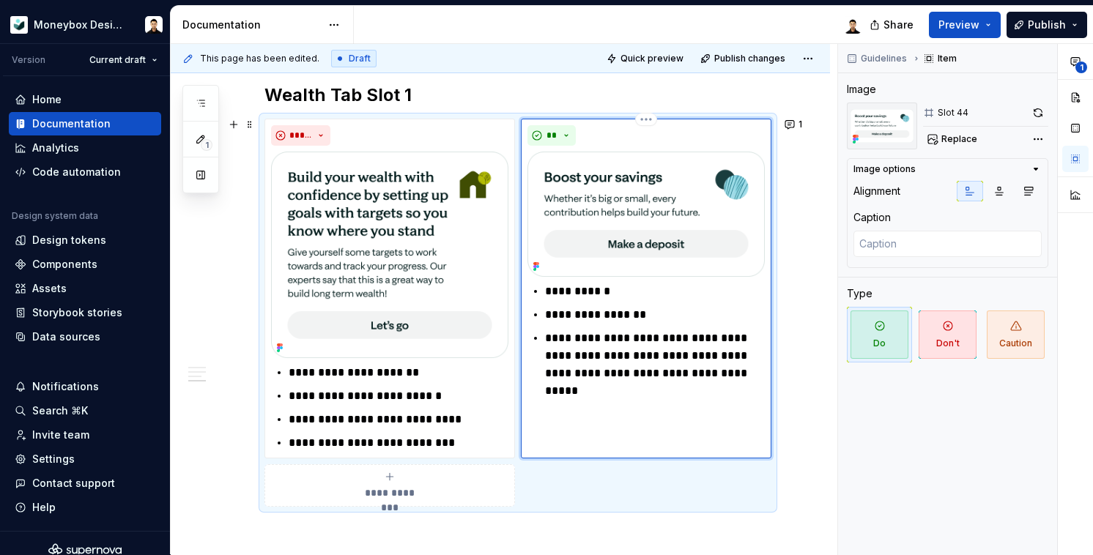
click at [706, 347] on p "**********" at bounding box center [655, 356] width 220 height 53
click at [770, 56] on span "Publish changes" at bounding box center [749, 59] width 71 height 12
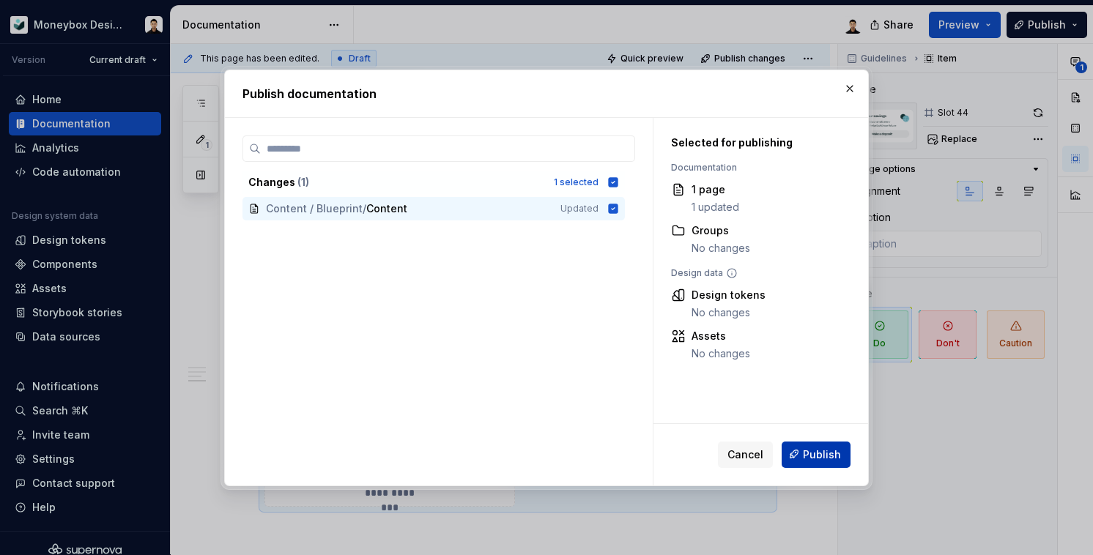
click at [803, 450] on button "Publish" at bounding box center [816, 454] width 69 height 26
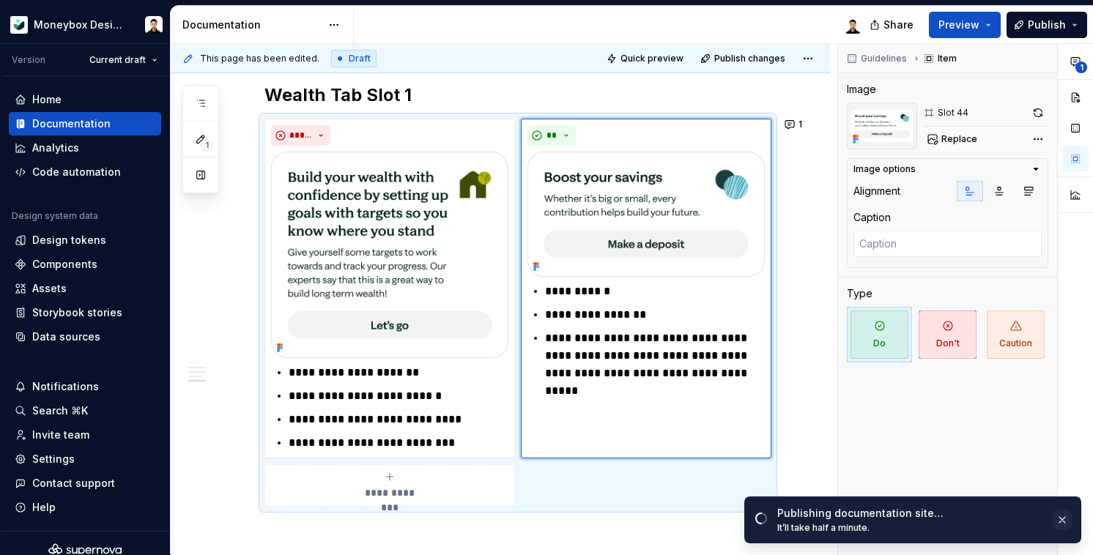
click at [1063, 519] on button "button" at bounding box center [1062, 520] width 19 height 21
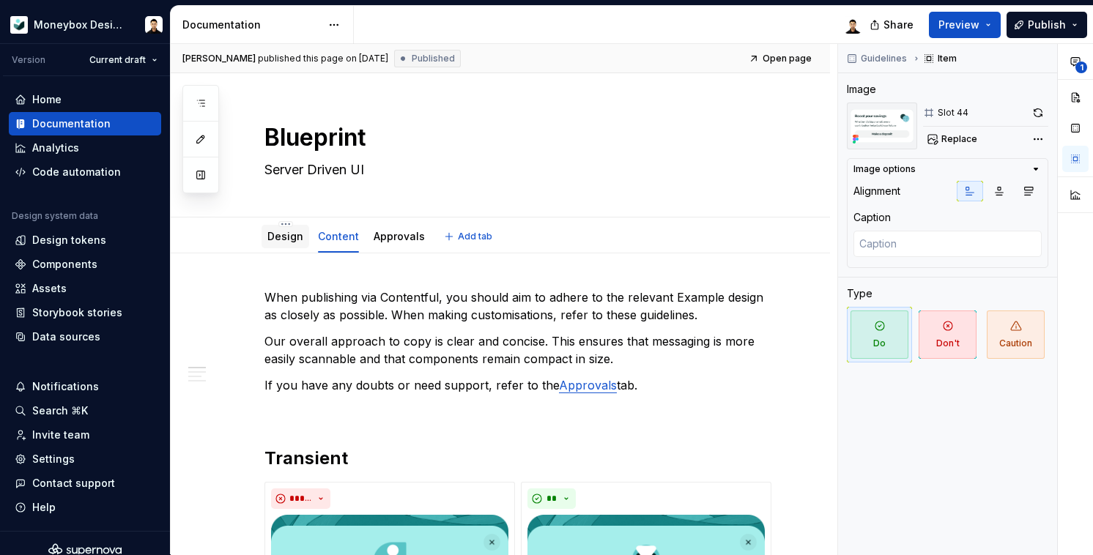
click at [278, 228] on div "Design" at bounding box center [285, 237] width 36 height 18
click at [287, 246] on div "Design" at bounding box center [286, 236] width 48 height 23
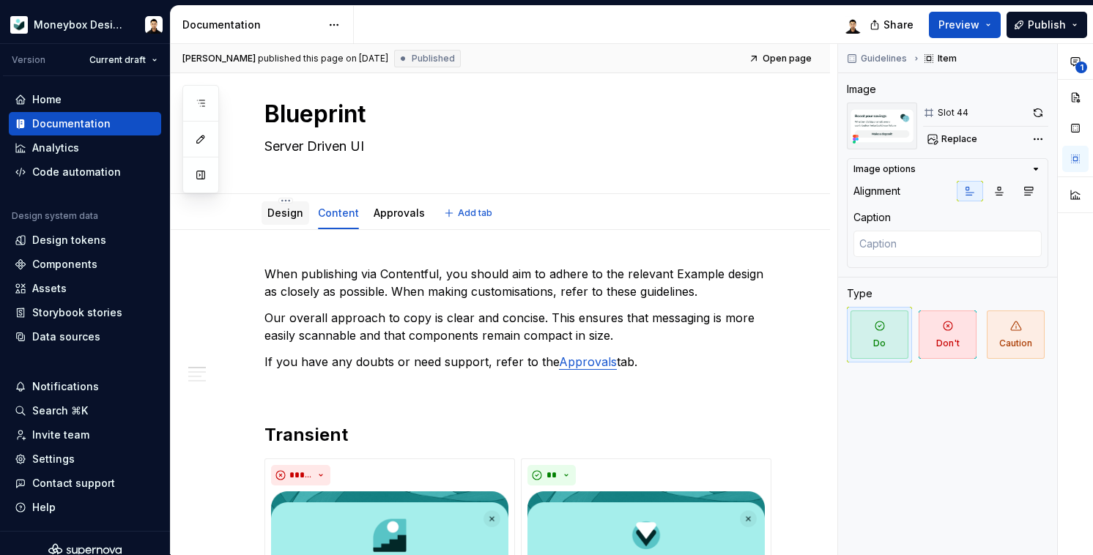
click at [289, 220] on div "Design" at bounding box center [285, 213] width 36 height 15
click at [295, 221] on div "Design" at bounding box center [285, 213] width 36 height 18
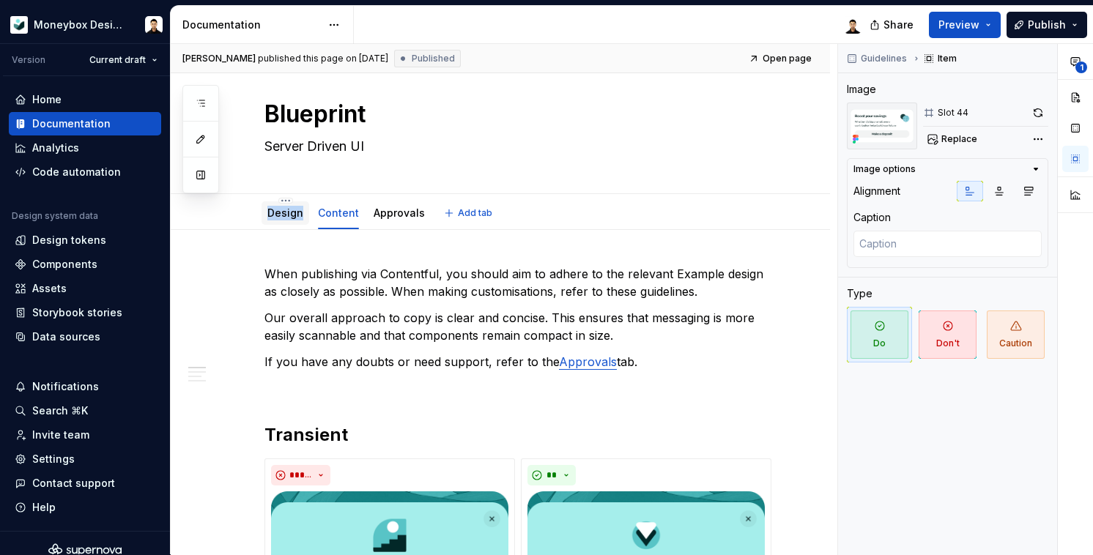
click at [295, 221] on div "Design" at bounding box center [285, 213] width 36 height 18
type textarea "*"
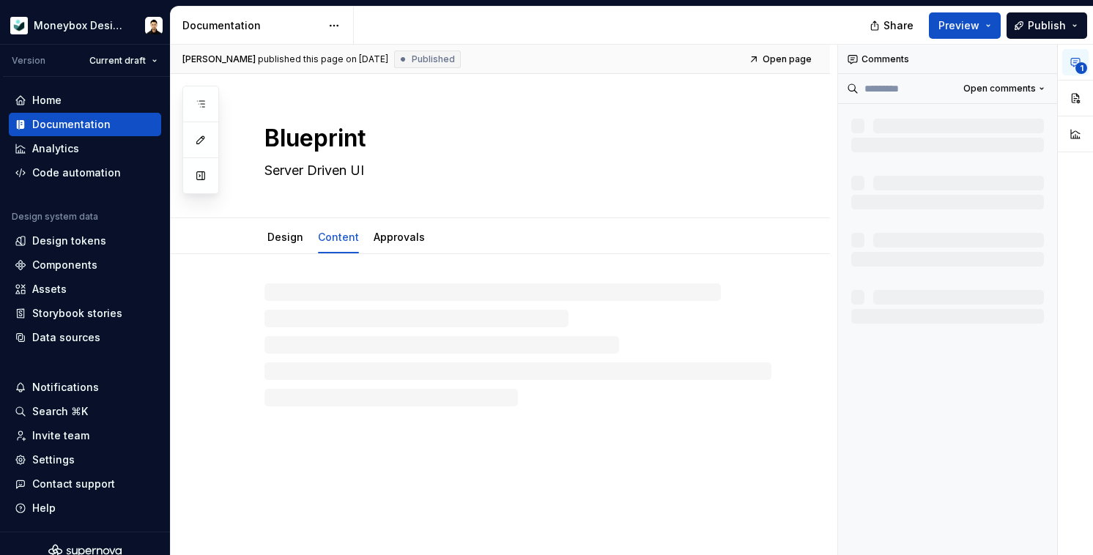
scroll to position [1, 0]
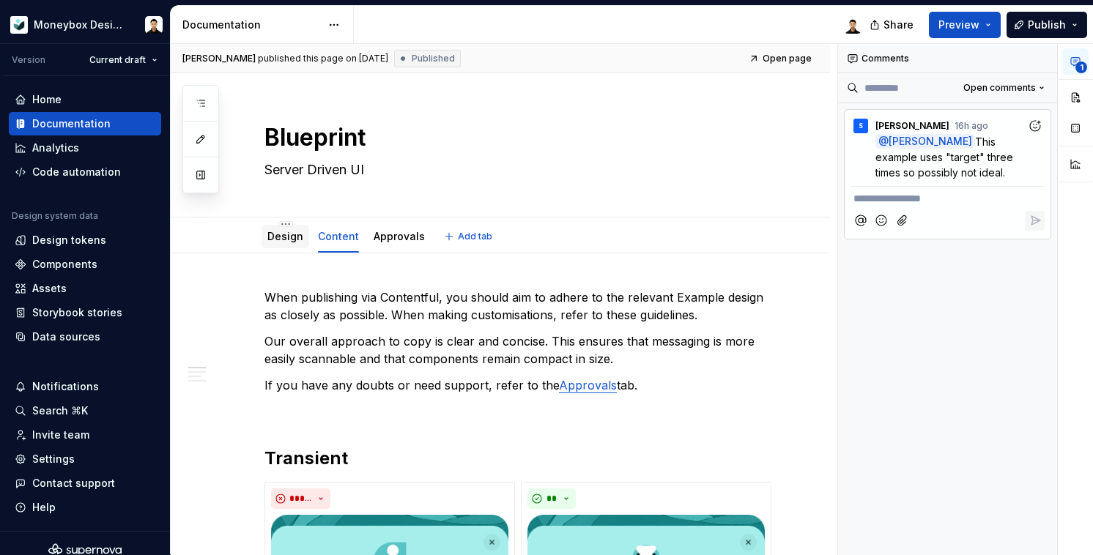
click at [287, 233] on link "Design" at bounding box center [285, 236] width 36 height 12
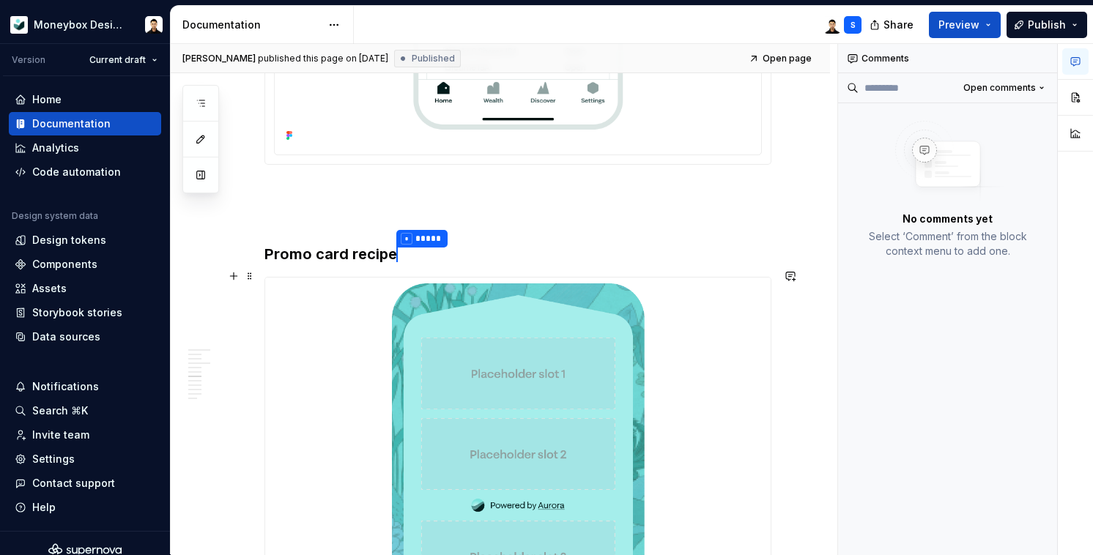
scroll to position [2426, 0]
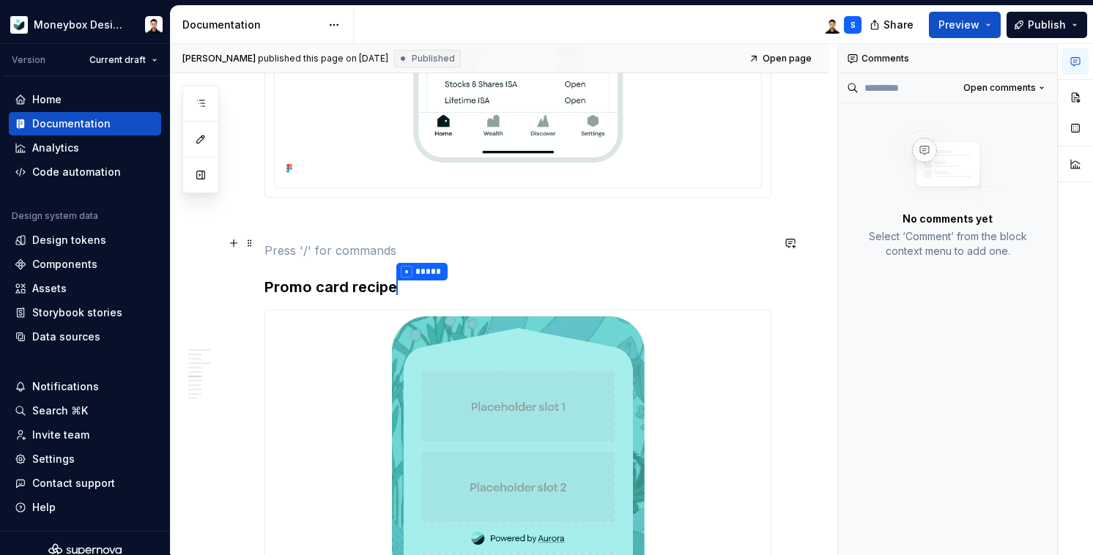
click at [321, 248] on p at bounding box center [518, 251] width 507 height 18
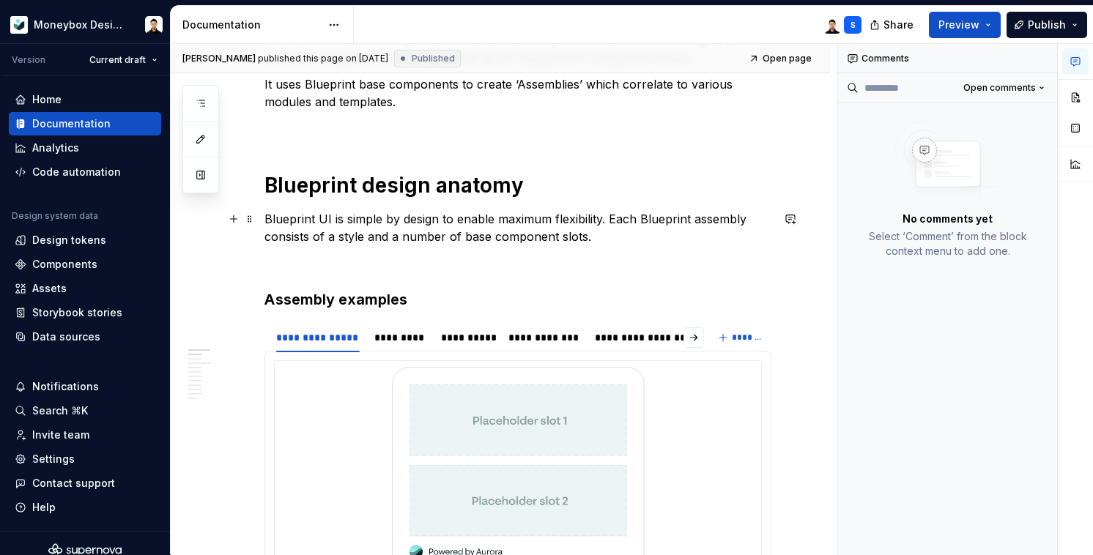
scroll to position [0, 0]
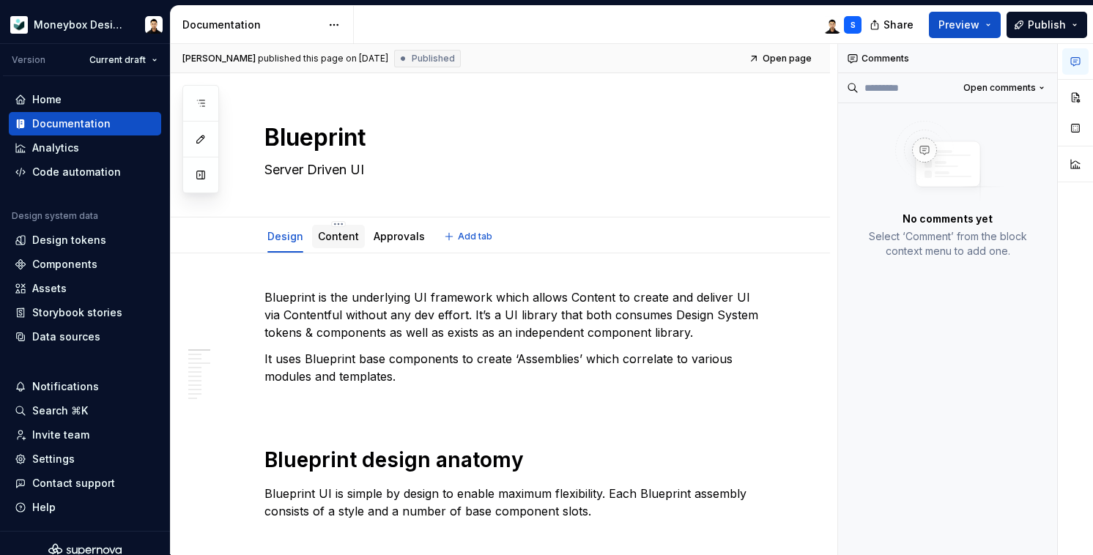
click at [339, 237] on link "Content" at bounding box center [338, 236] width 41 height 12
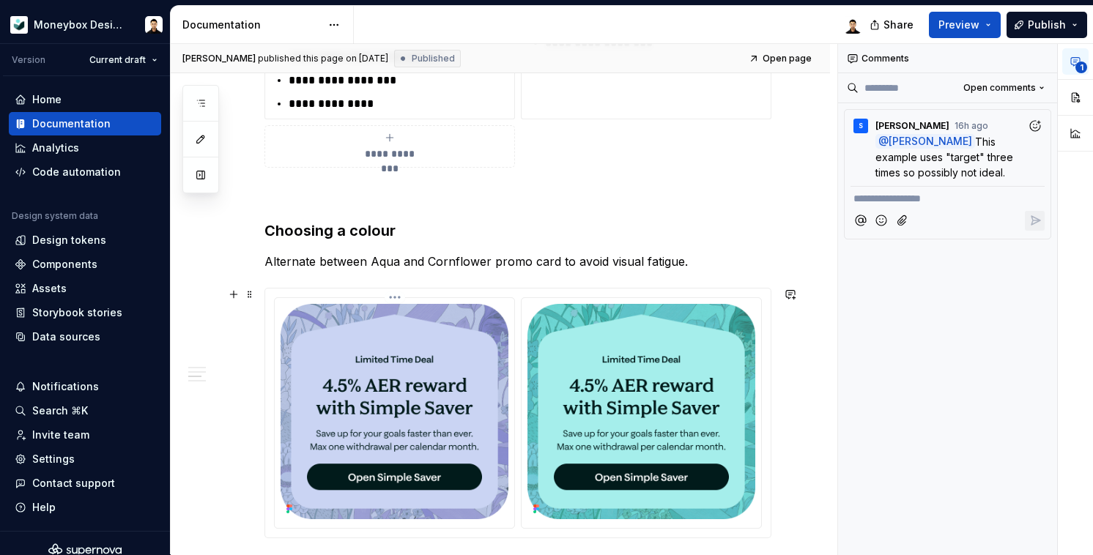
scroll to position [1280, 0]
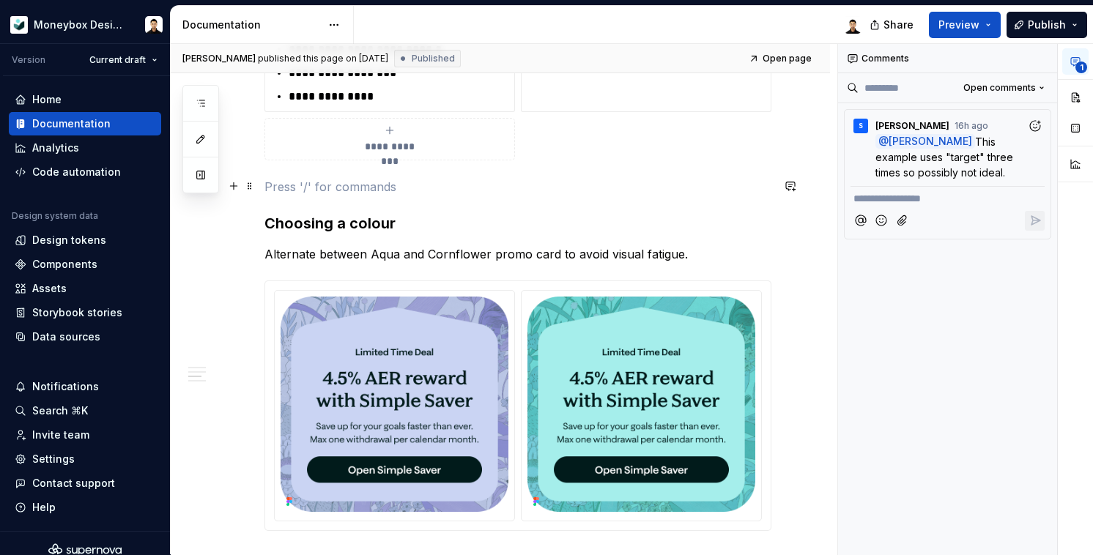
click at [385, 186] on p at bounding box center [518, 187] width 507 height 18
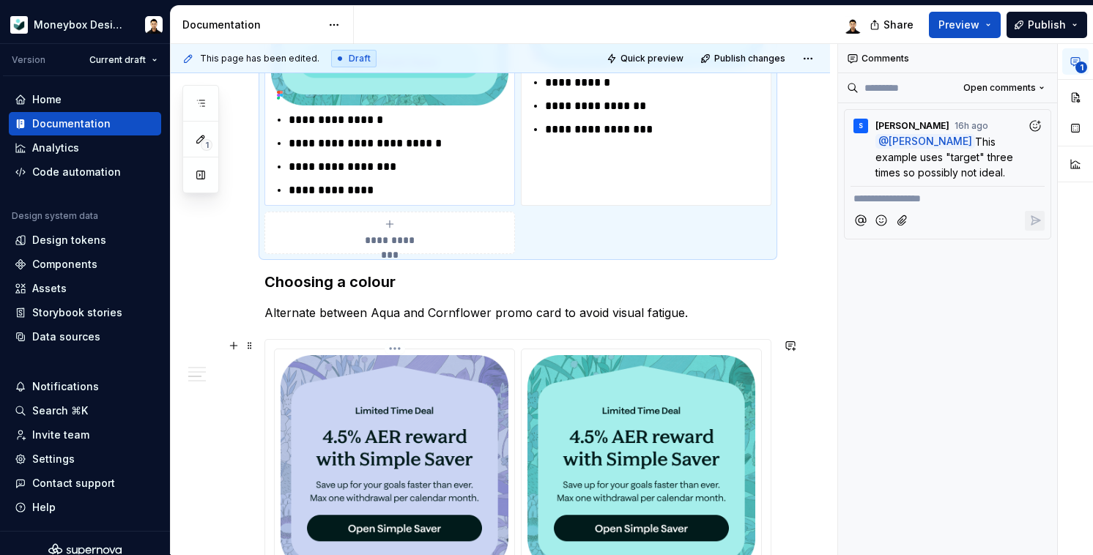
scroll to position [1257, 0]
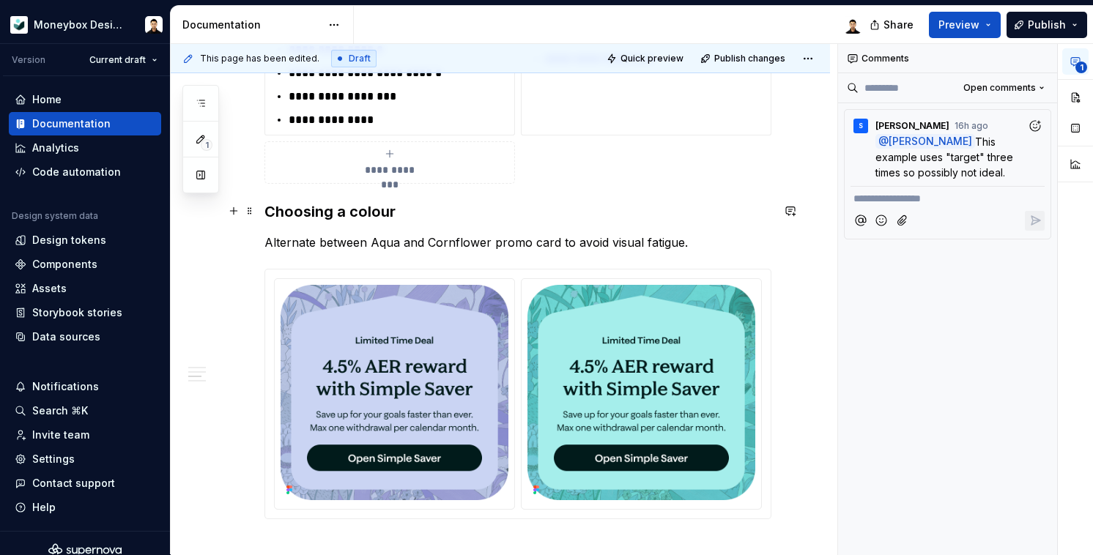
click at [371, 212] on h3 "Choosing a colour" at bounding box center [518, 212] width 507 height 21
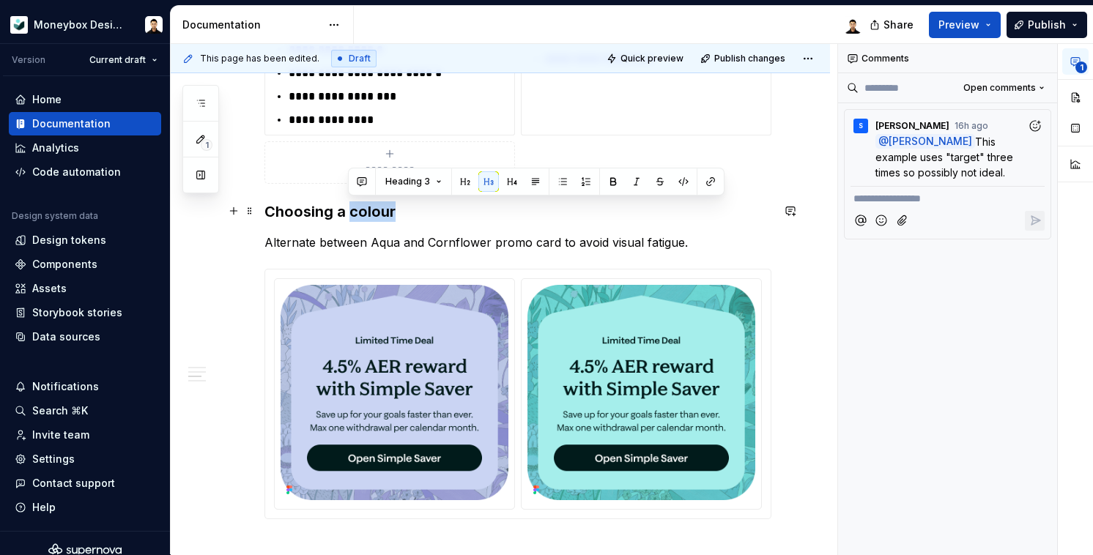
click at [371, 212] on h3 "Choosing a colour" at bounding box center [518, 212] width 507 height 21
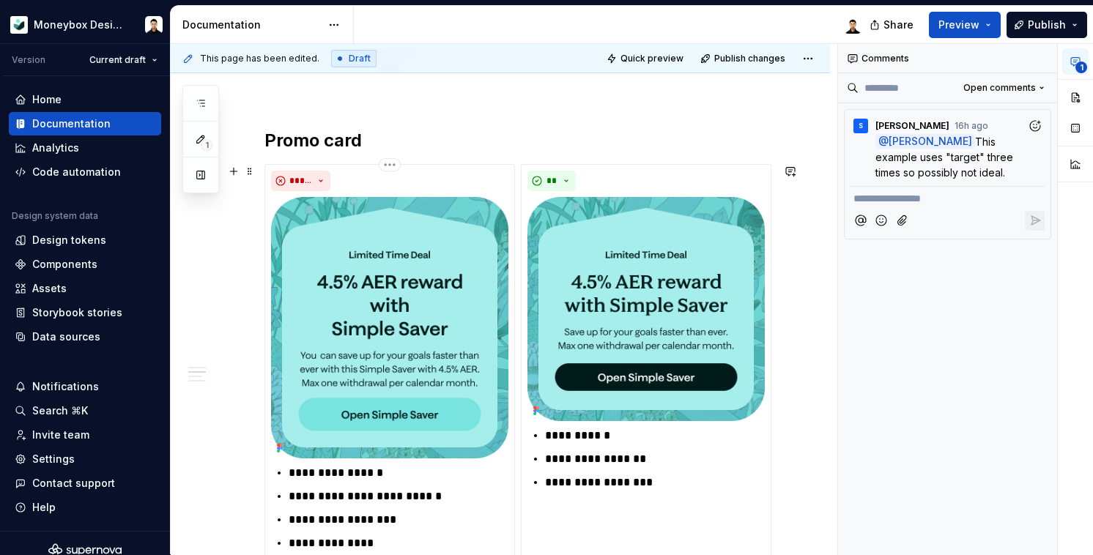
scroll to position [834, 0]
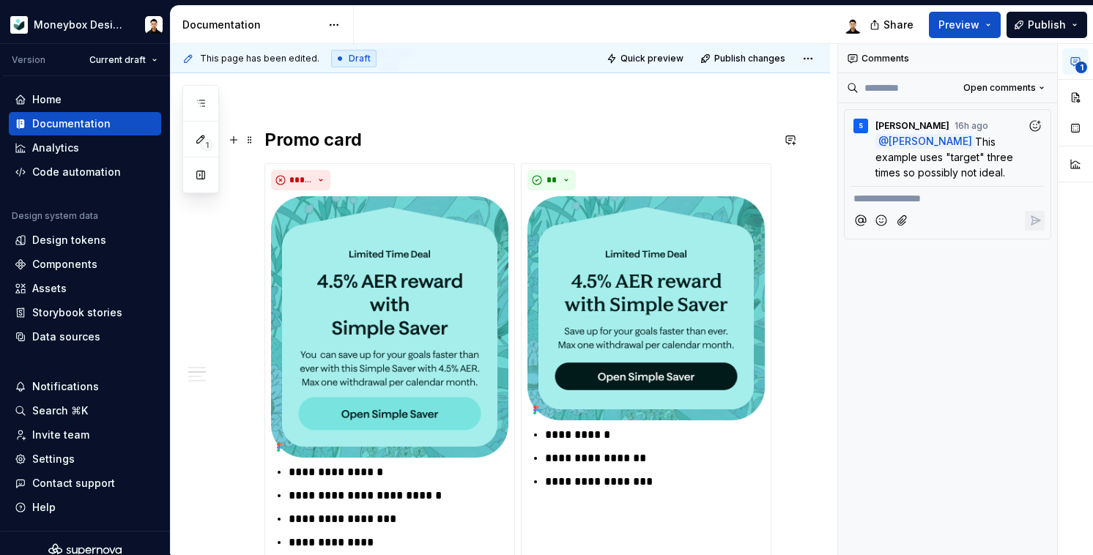
click at [352, 139] on h2 "Promo card" at bounding box center [518, 139] width 507 height 23
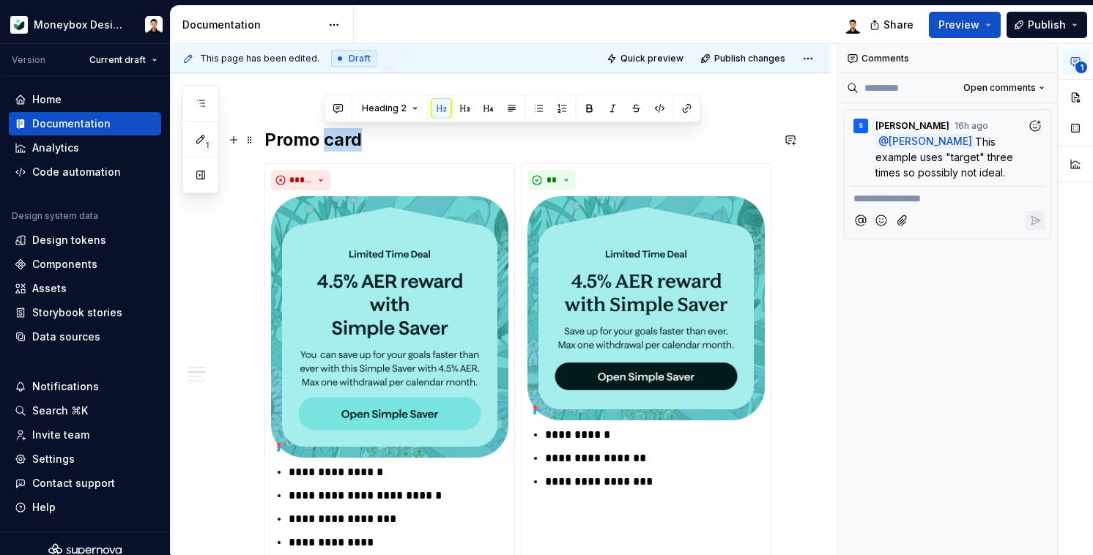
click at [352, 139] on h2 "Promo card" at bounding box center [518, 139] width 507 height 23
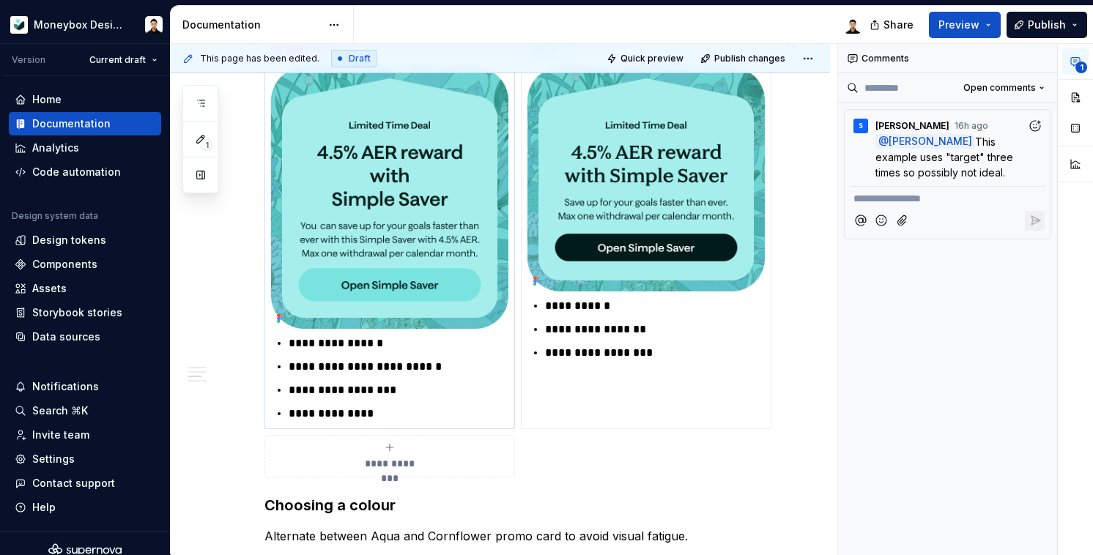
scroll to position [982, 0]
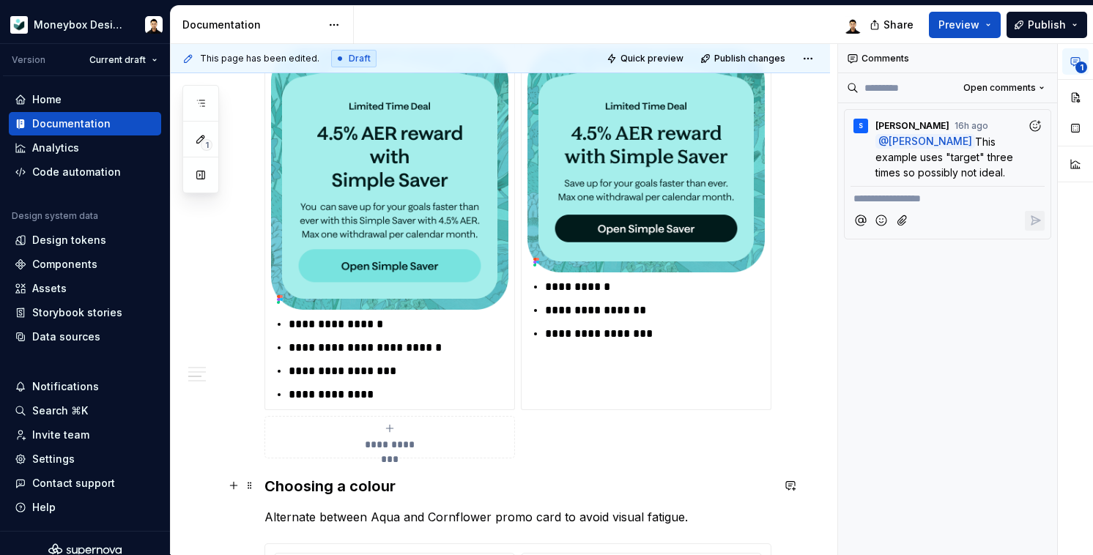
click at [421, 481] on h3 "Choosing a colour" at bounding box center [518, 486] width 507 height 21
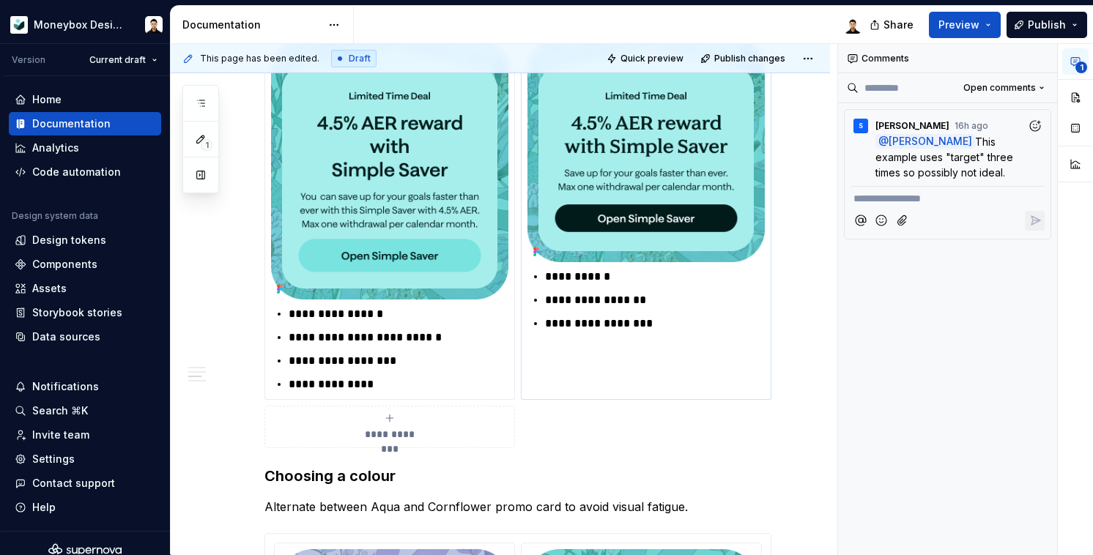
scroll to position [973, 0]
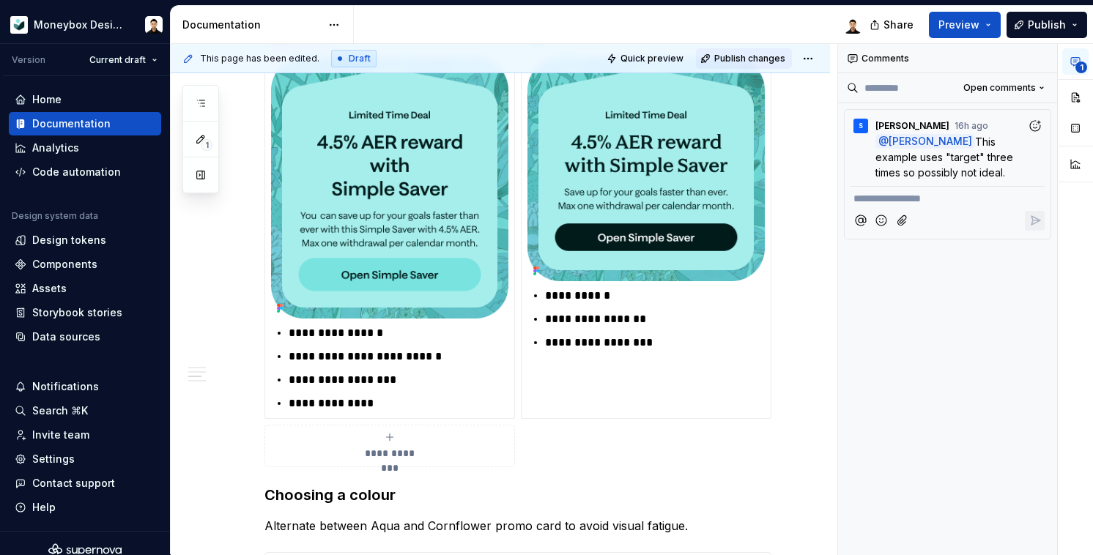
click at [760, 63] on span "Publish changes" at bounding box center [749, 59] width 71 height 12
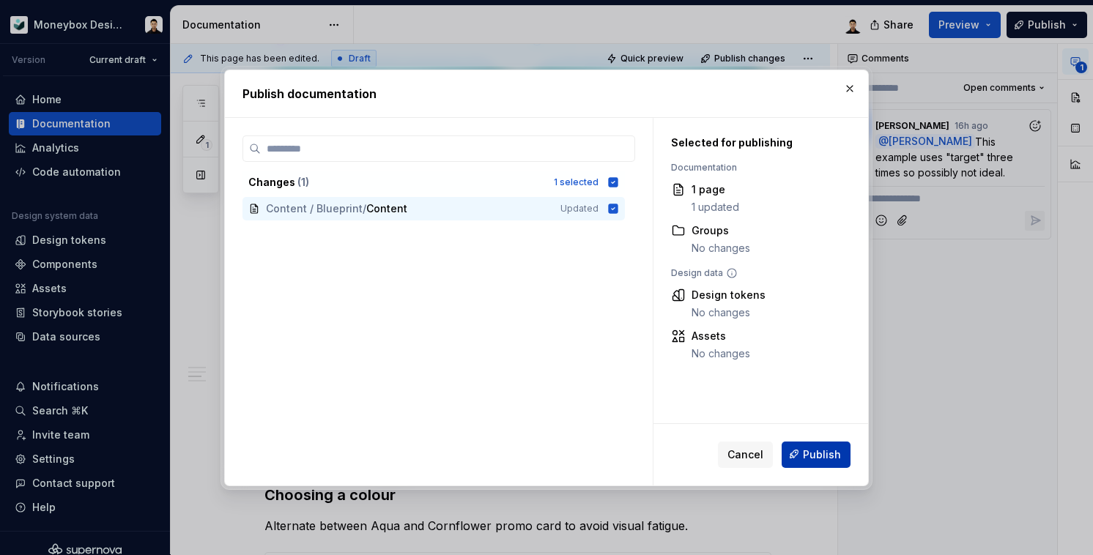
click at [827, 457] on span "Publish" at bounding box center [822, 454] width 38 height 15
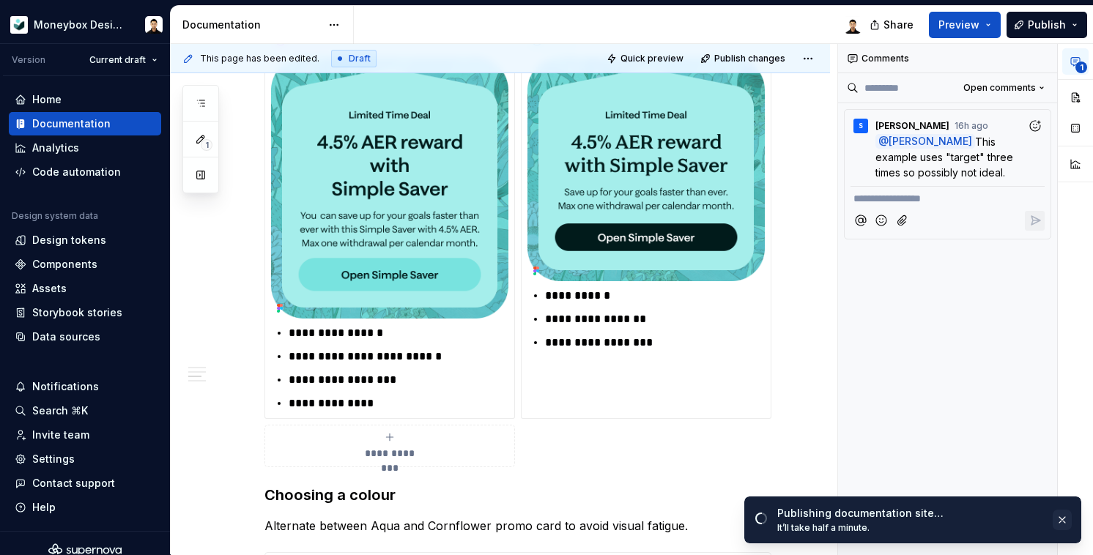
click at [1066, 523] on button "button" at bounding box center [1062, 520] width 19 height 21
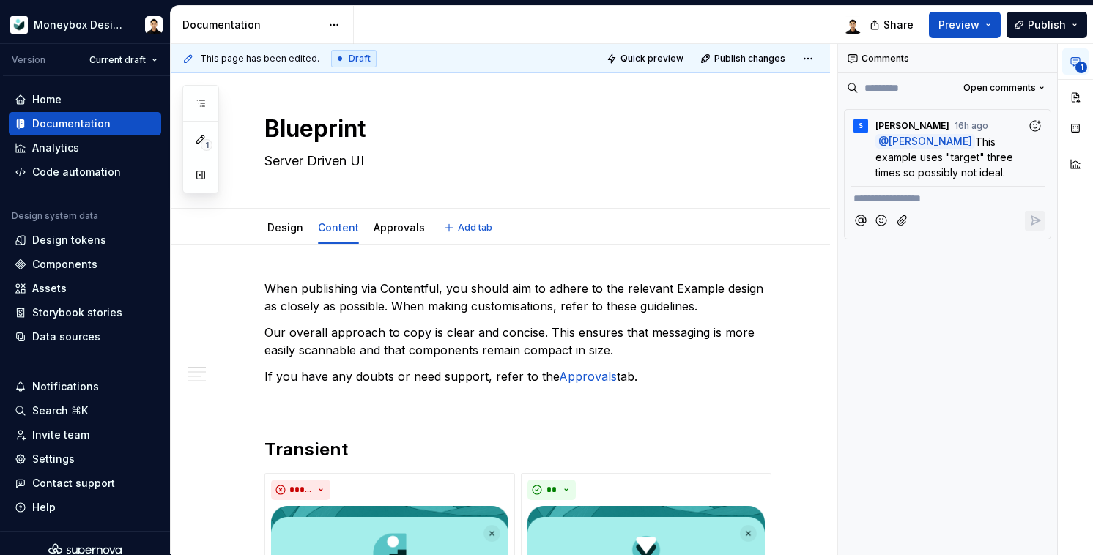
scroll to position [0, 0]
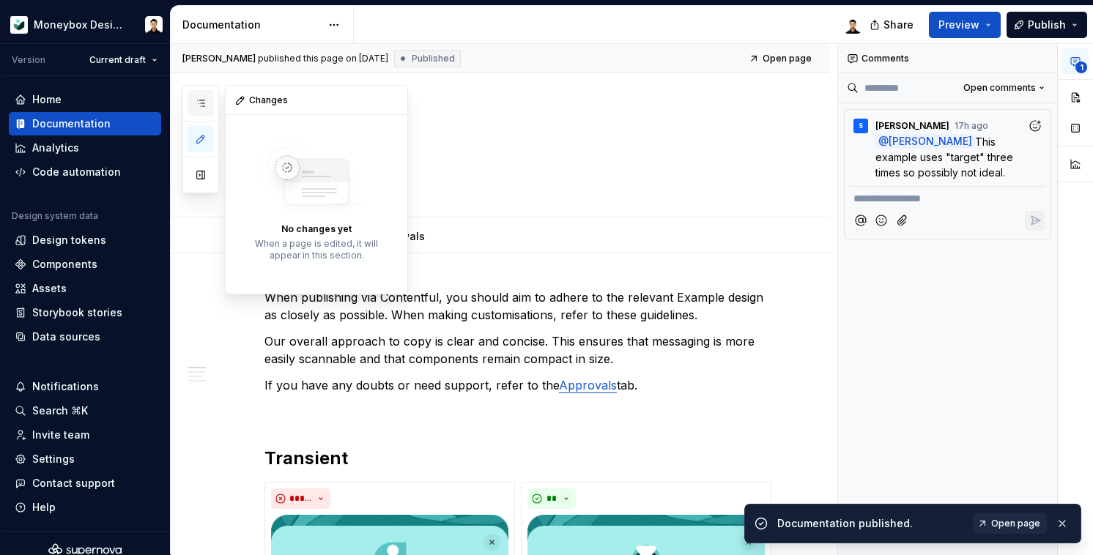
click at [203, 104] on icon "button" at bounding box center [201, 103] width 12 height 12
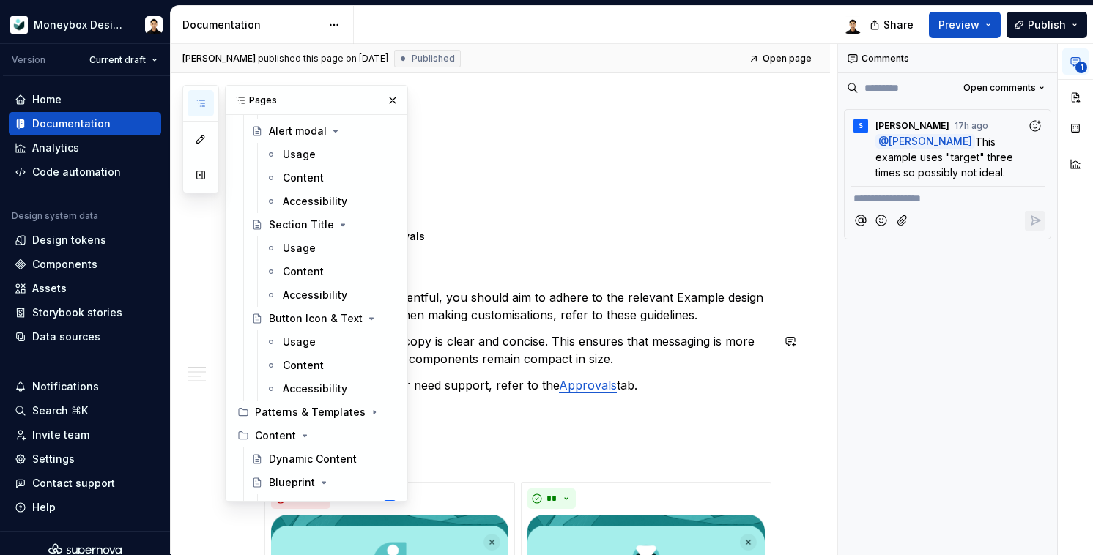
scroll to position [1994, 0]
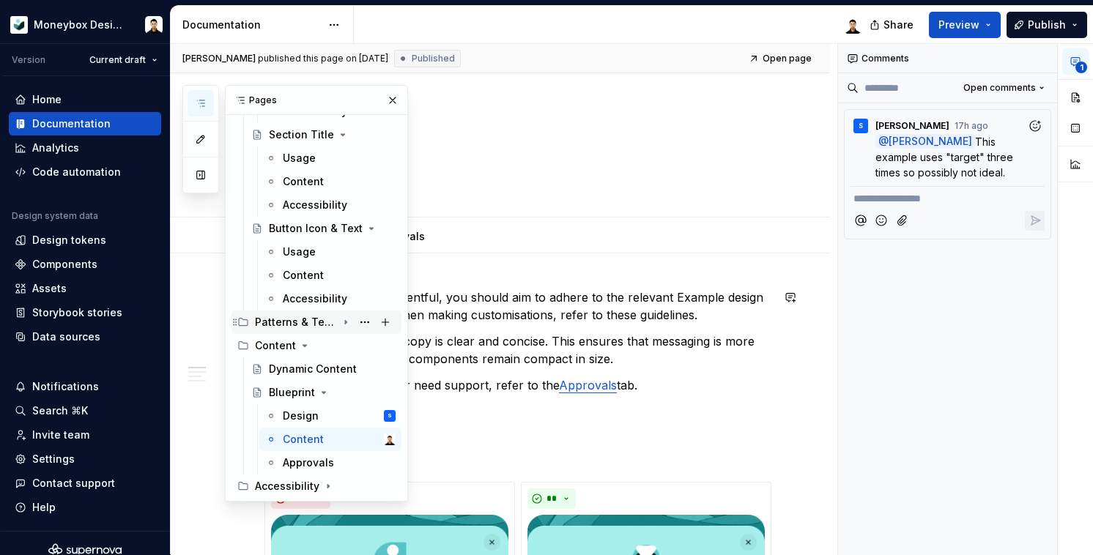
click at [292, 324] on div "Patterns & Templates" at bounding box center [296, 322] width 82 height 15
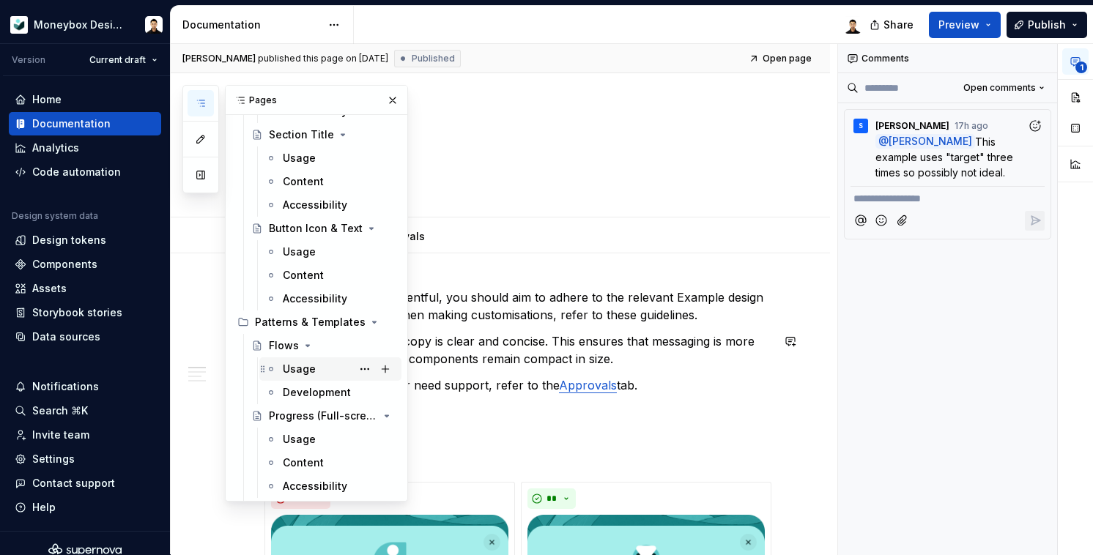
scroll to position [2053, 0]
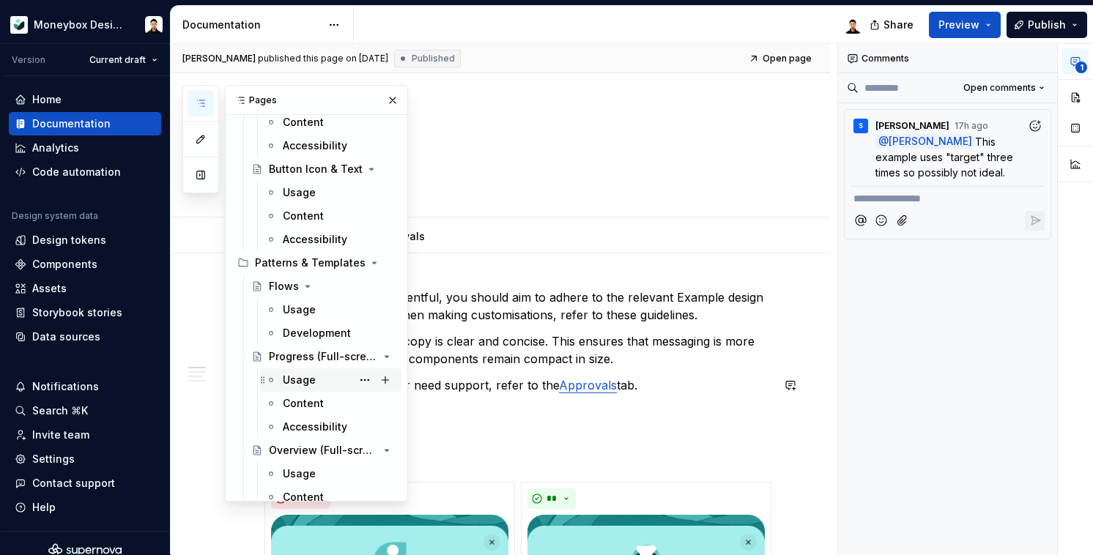
click at [300, 383] on div "Usage" at bounding box center [299, 380] width 33 height 15
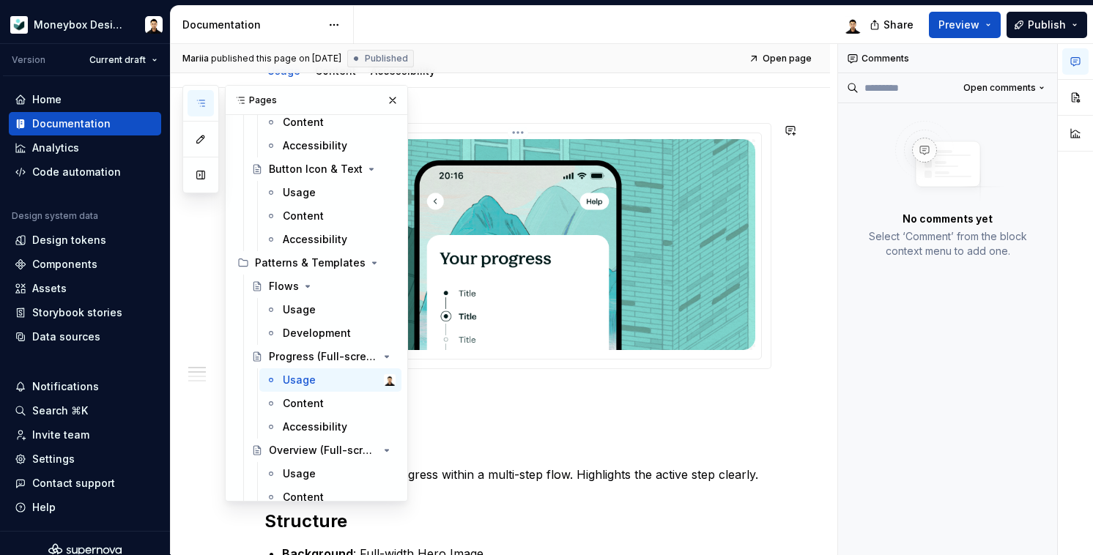
scroll to position [232, 0]
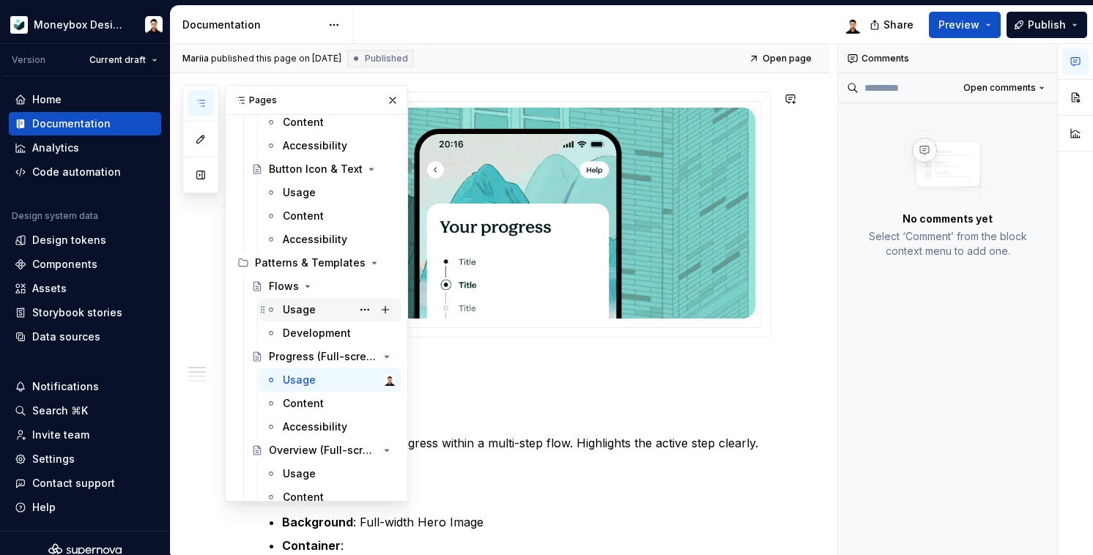
click at [312, 312] on div "Usage" at bounding box center [299, 310] width 33 height 15
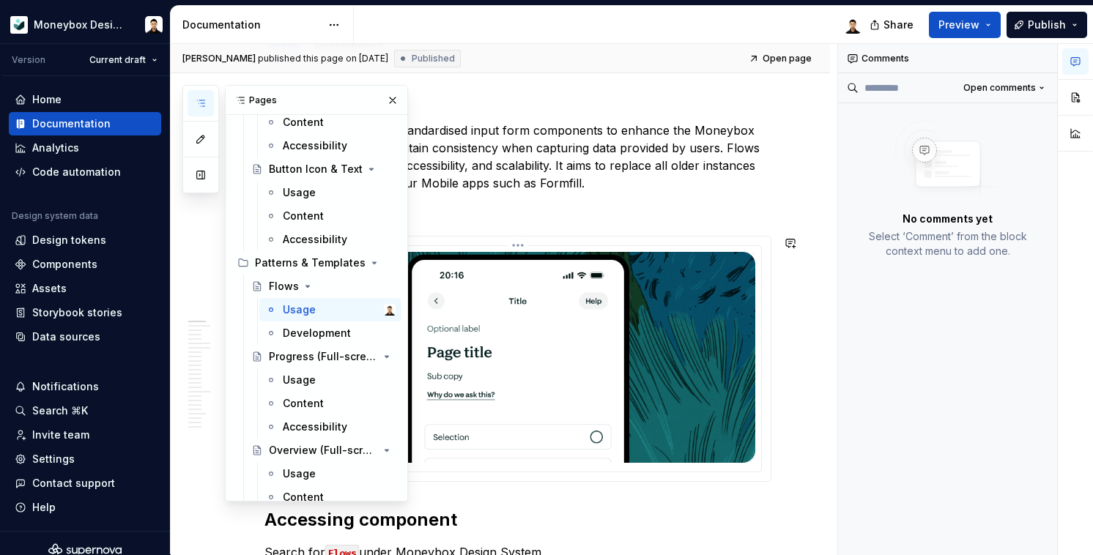
scroll to position [278, 0]
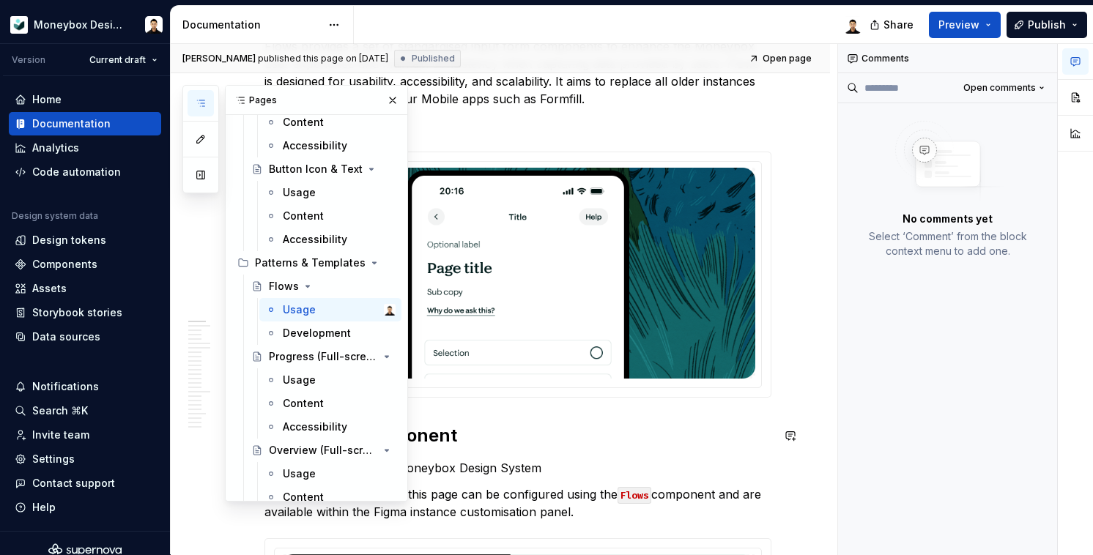
click at [599, 443] on h2 "Accessing component" at bounding box center [518, 435] width 507 height 23
click at [383, 97] on button "button" at bounding box center [393, 100] width 21 height 21
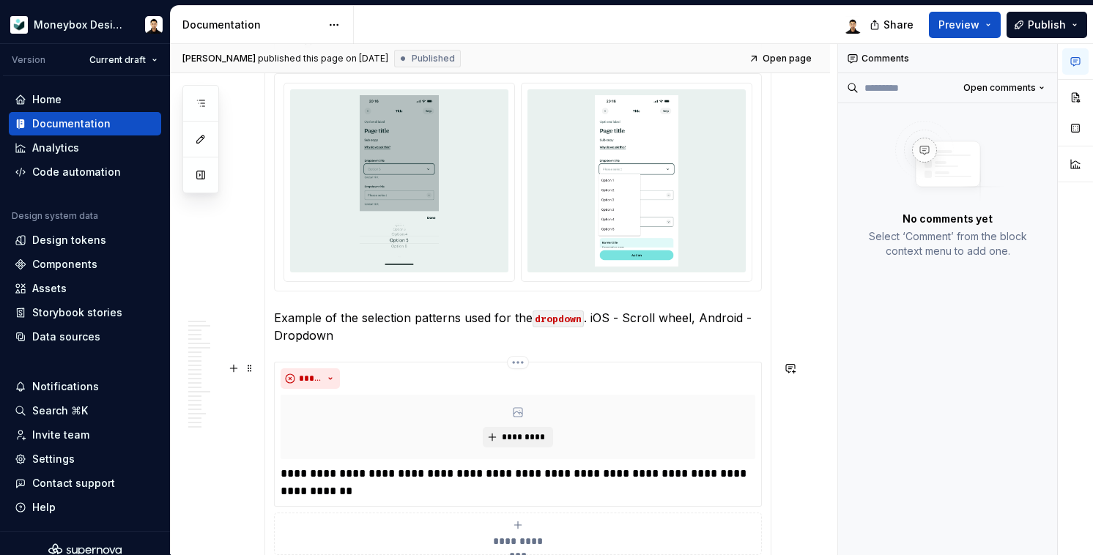
scroll to position [5009, 0]
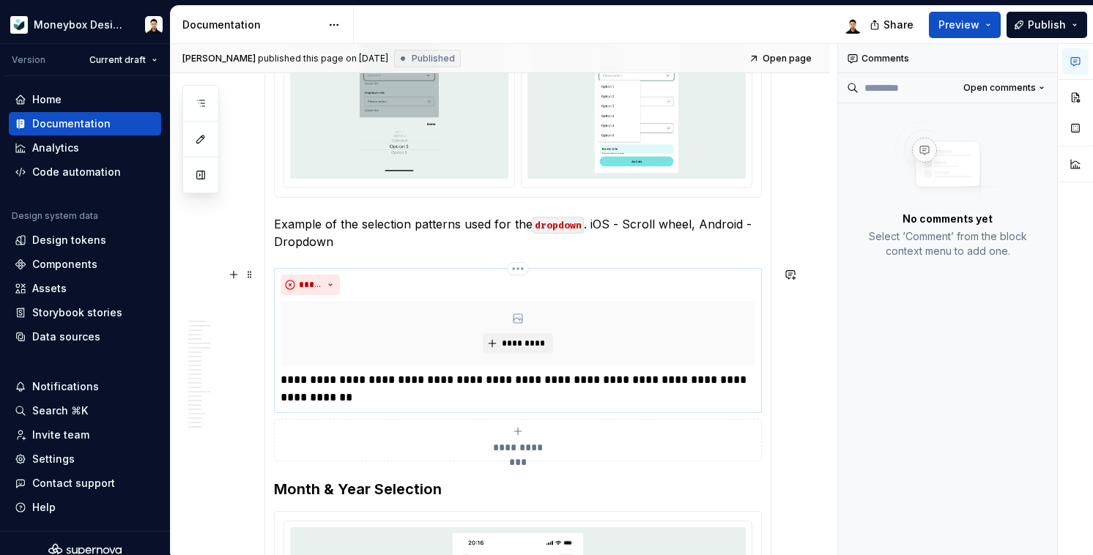
click at [552, 387] on p "**********" at bounding box center [518, 389] width 474 height 35
click at [579, 487] on h3 "Month & Year Selection" at bounding box center [518, 489] width 488 height 21
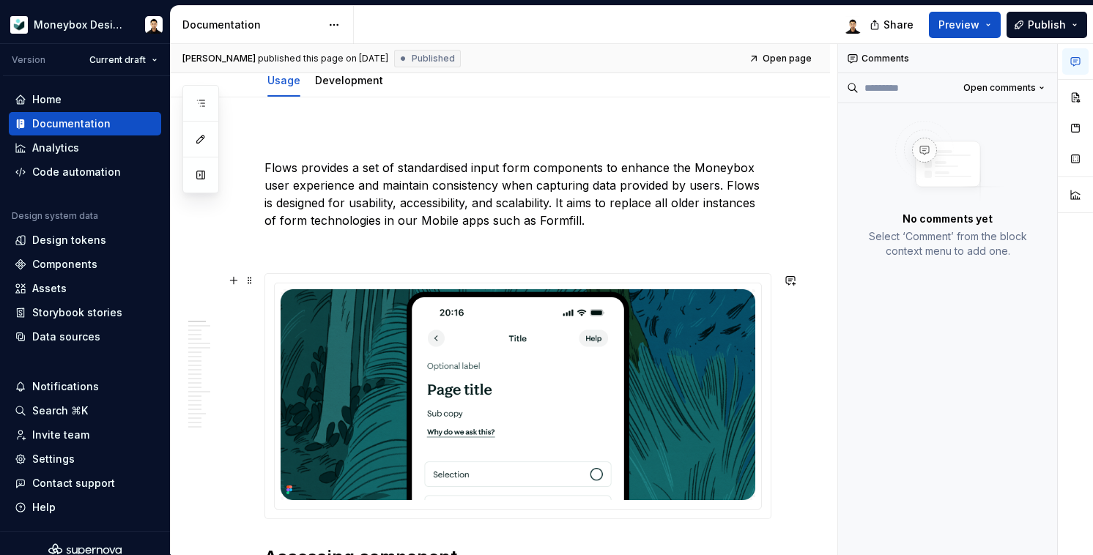
scroll to position [0, 0]
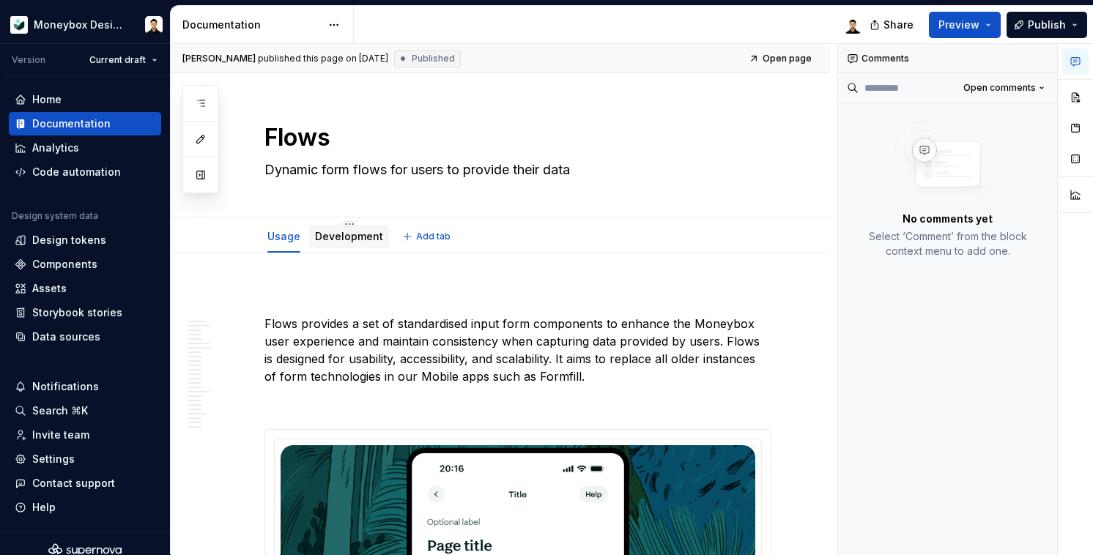
click at [354, 232] on link "Development" at bounding box center [349, 236] width 68 height 12
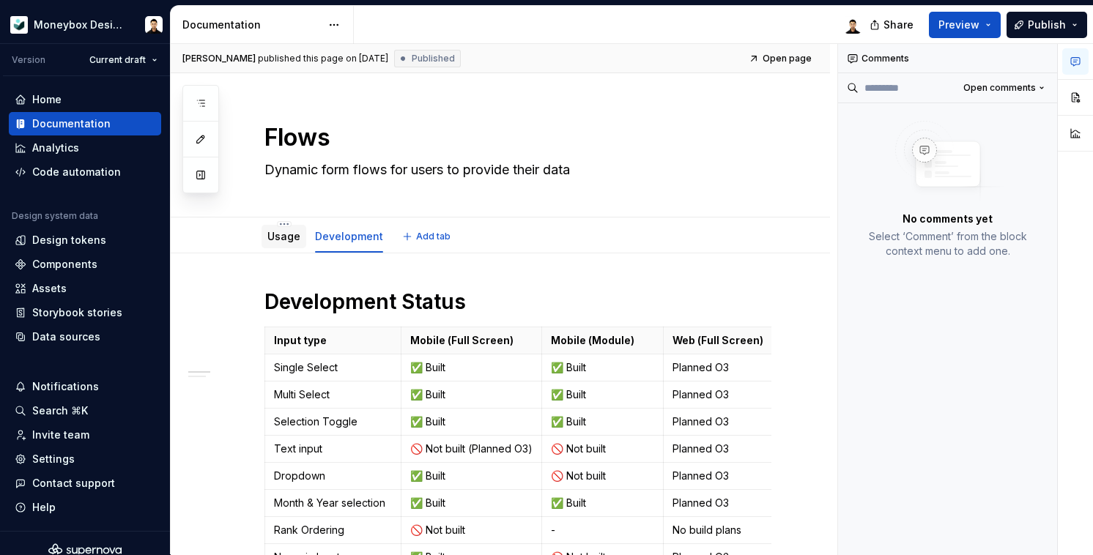
click at [292, 245] on div "Usage" at bounding box center [283, 237] width 33 height 18
click at [279, 234] on link "Usage" at bounding box center [283, 236] width 33 height 12
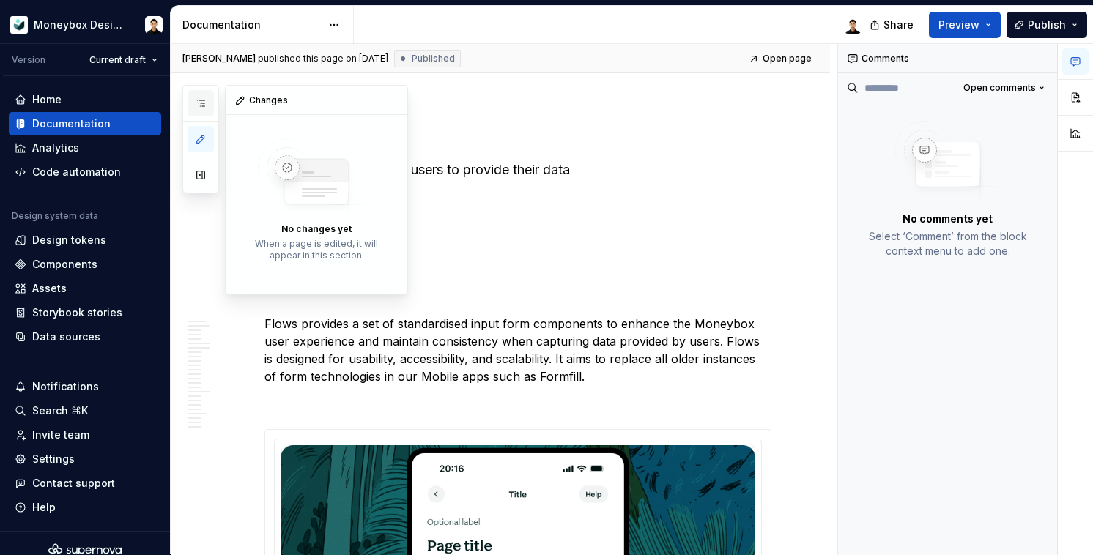
click at [207, 107] on button "button" at bounding box center [201, 103] width 26 height 26
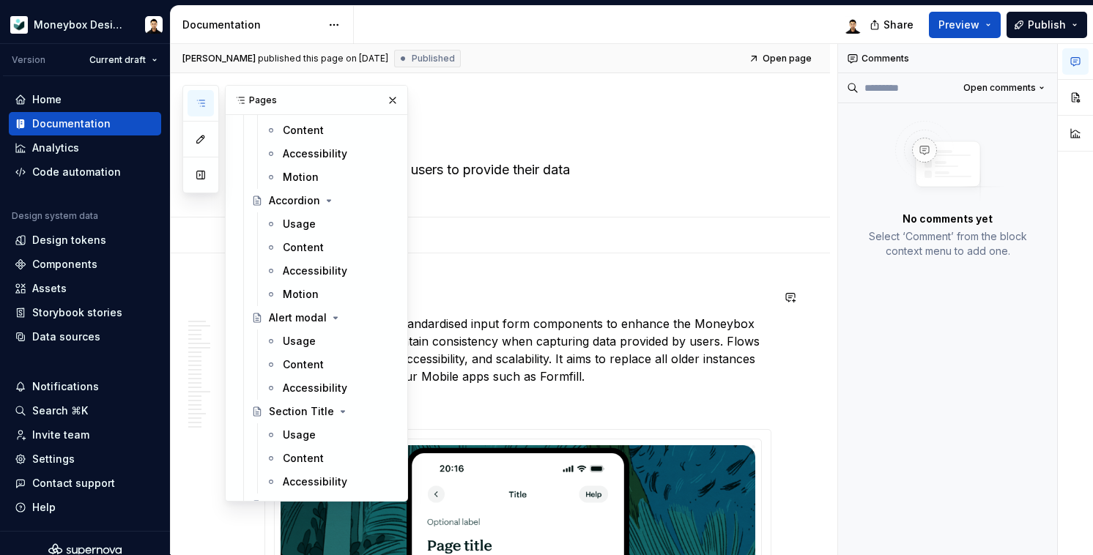
scroll to position [2416, 0]
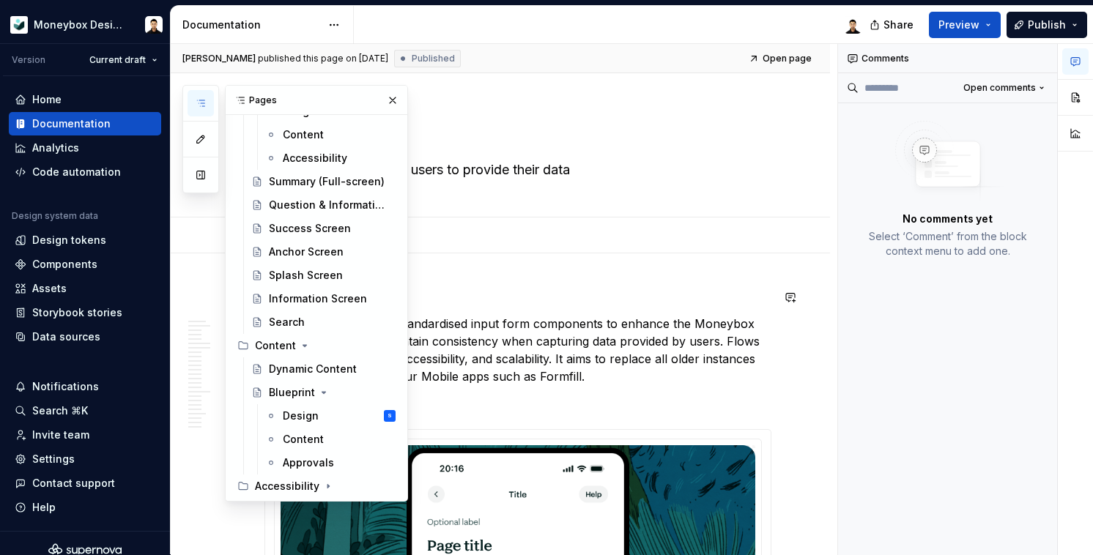
click at [529, 289] on p at bounding box center [518, 298] width 507 height 18
click at [387, 95] on button "button" at bounding box center [393, 100] width 21 height 21
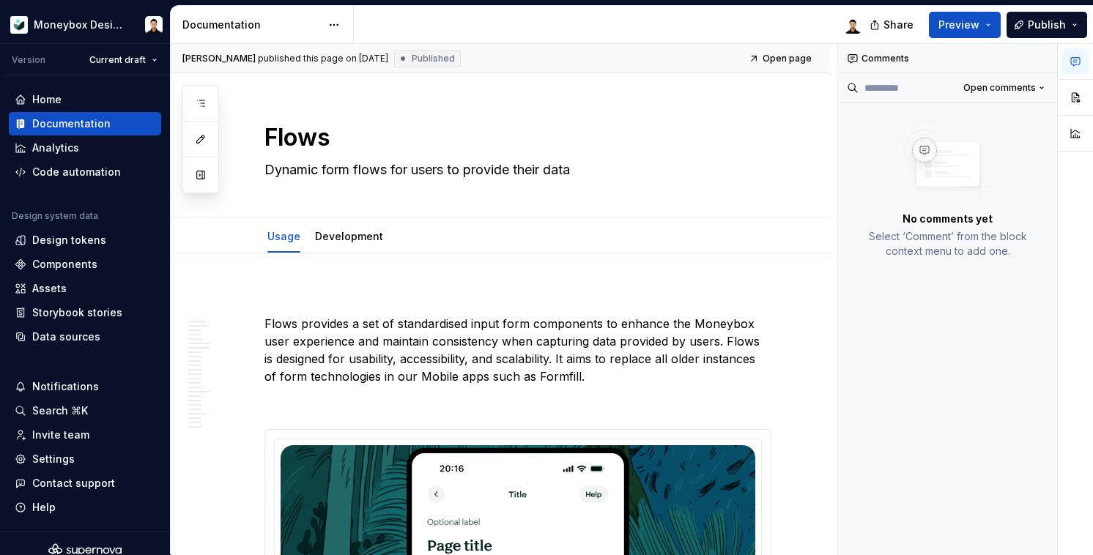
type textarea "*"
click at [424, 241] on span "Add tab" at bounding box center [433, 237] width 34 height 12
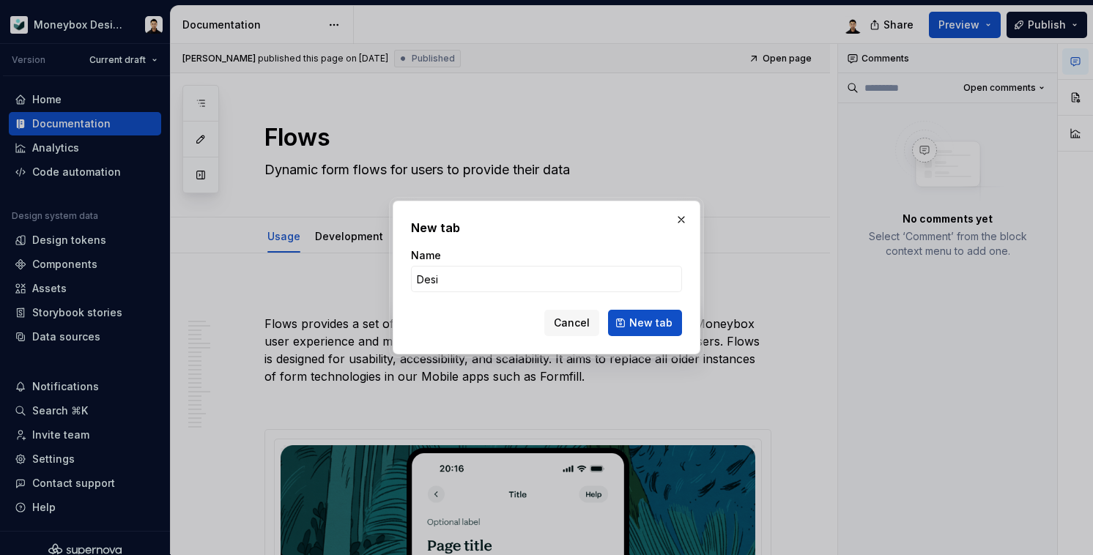
type input "Desig"
type textarea "*"
type input "Design"
type textarea "*"
type input "Design"
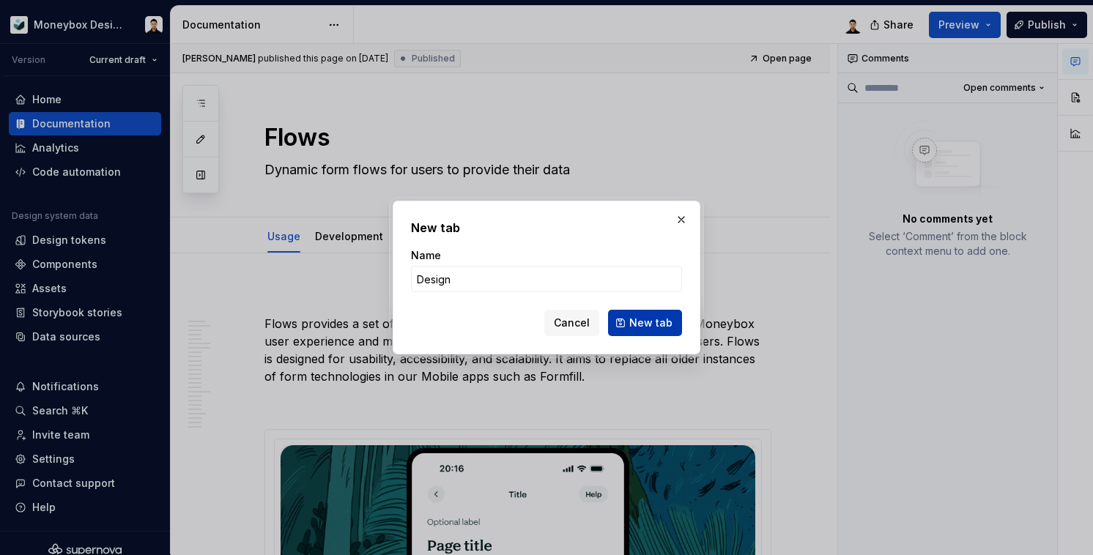
click at [640, 330] on span "New tab" at bounding box center [650, 323] width 43 height 15
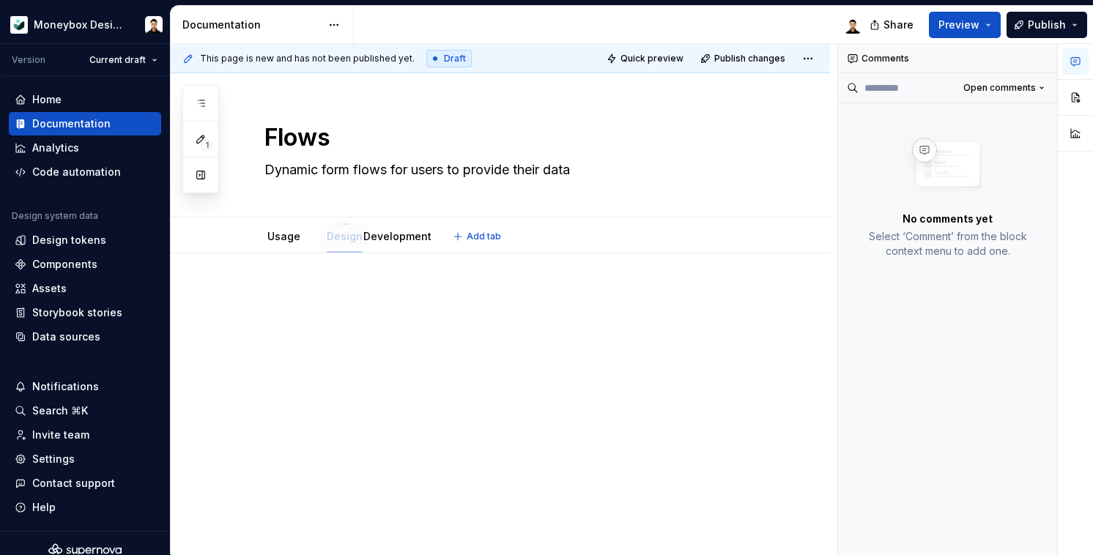
drag, startPoint x: 407, startPoint y: 242, endPoint x: 340, endPoint y: 245, distance: 67.5
click at [404, 377] on div at bounding box center [501, 391] width 660 height 275
click at [288, 246] on div "Usage" at bounding box center [284, 236] width 45 height 23
click at [276, 237] on link "Usage" at bounding box center [283, 236] width 33 height 12
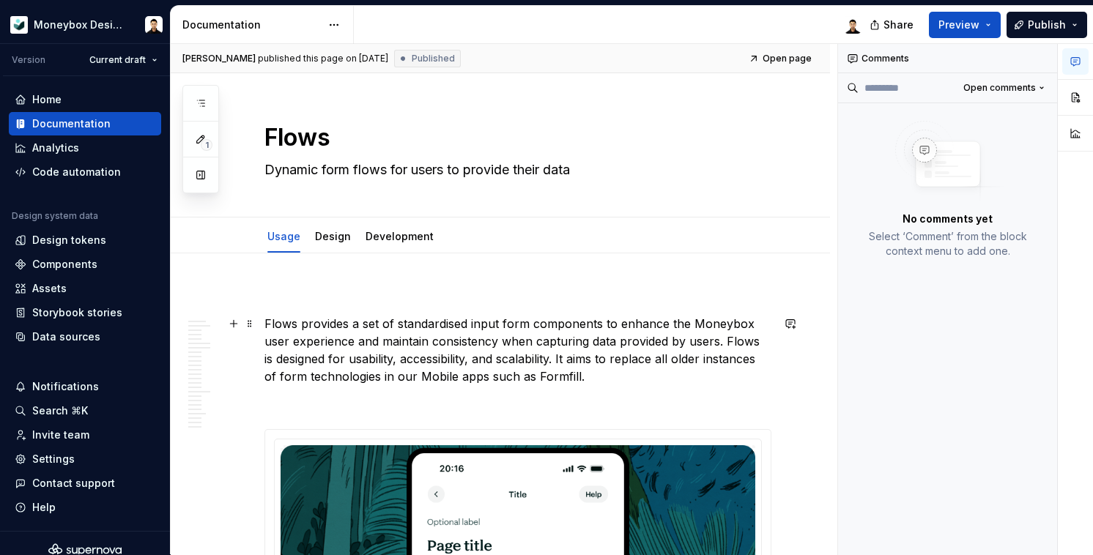
click at [369, 344] on p "Flows provides a set of standardised input form components to enhance the Money…" at bounding box center [518, 350] width 507 height 70
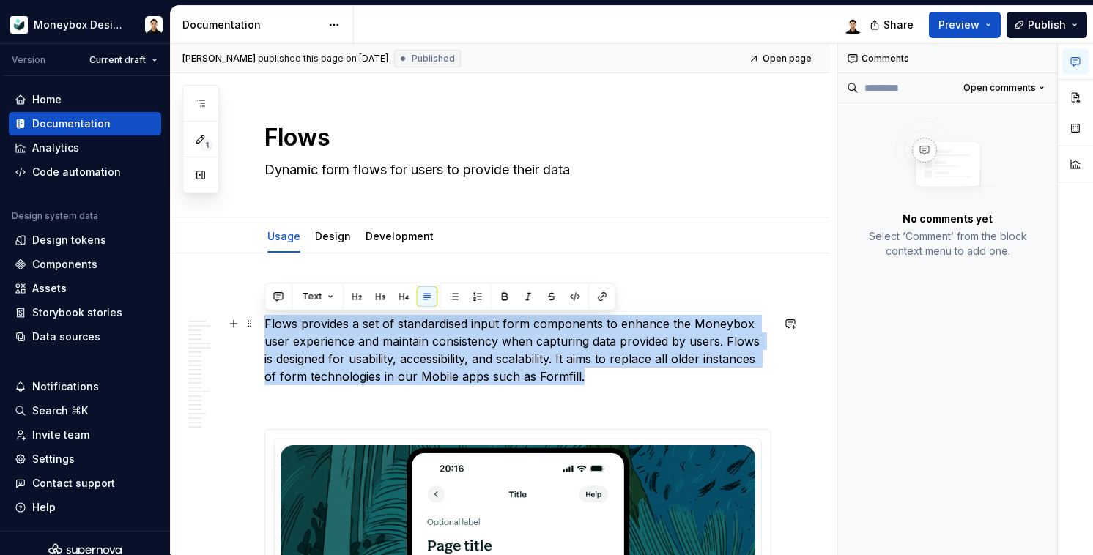
click at [369, 344] on p "Flows provides a set of standardised input form components to enhance the Money…" at bounding box center [518, 350] width 507 height 70
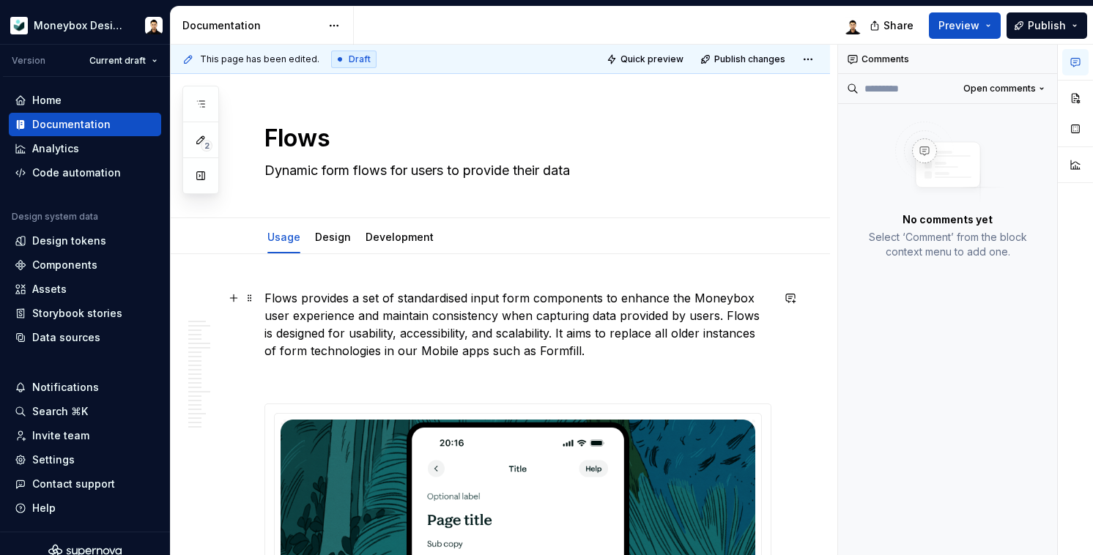
click at [410, 330] on p "Flows provides a set of standardised input form components to enhance the Money…" at bounding box center [518, 324] width 507 height 70
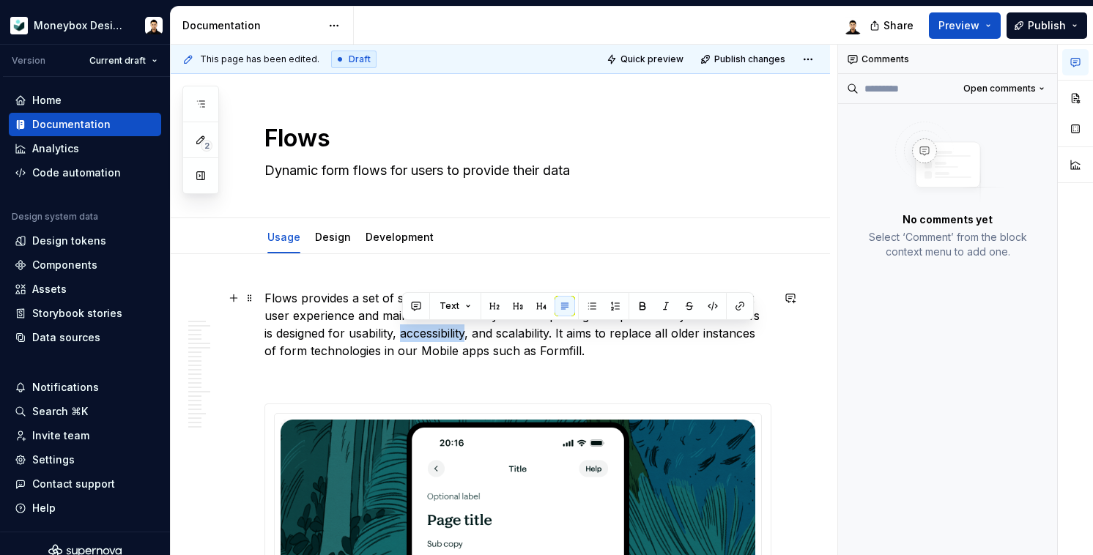
click at [410, 330] on p "Flows provides a set of standardised input form components to enhance the Money…" at bounding box center [518, 324] width 507 height 70
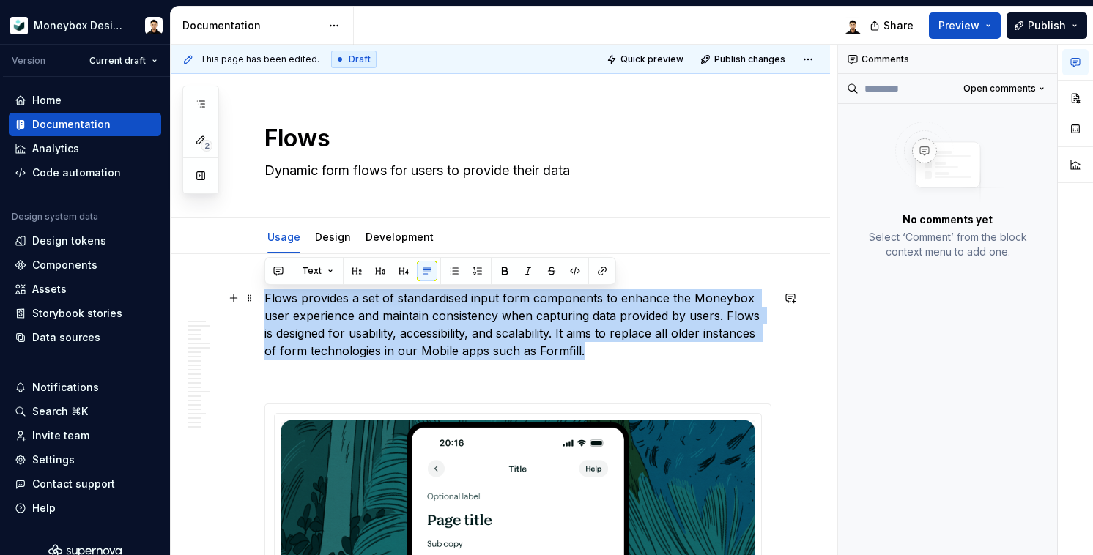
click at [410, 330] on p "Flows provides a set of standardised input form components to enhance the Money…" at bounding box center [518, 324] width 507 height 70
copy p "Flows provides a set of standardised input form components to enhance the Money…"
click at [346, 241] on link "Design" at bounding box center [333, 237] width 36 height 12
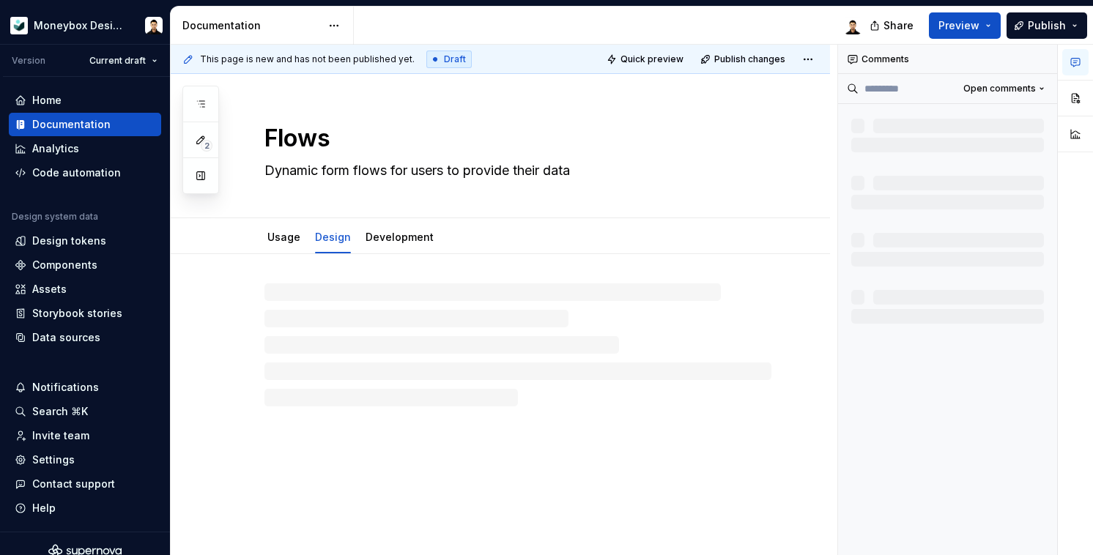
type textarea "*"
click at [344, 309] on div at bounding box center [518, 317] width 507 height 56
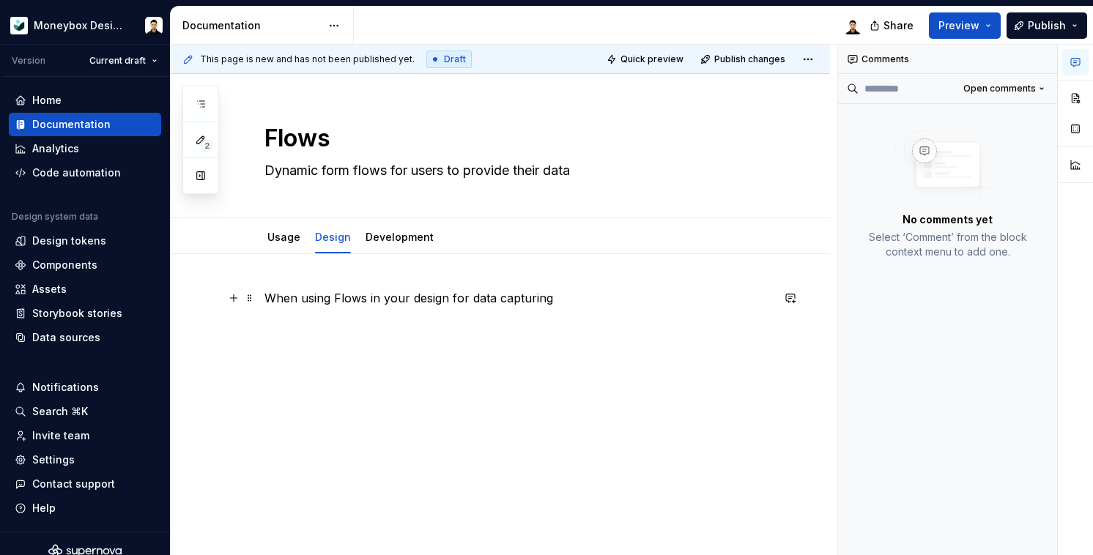
click at [333, 300] on p "When using Flows in your design for data capturing" at bounding box center [518, 298] width 507 height 18
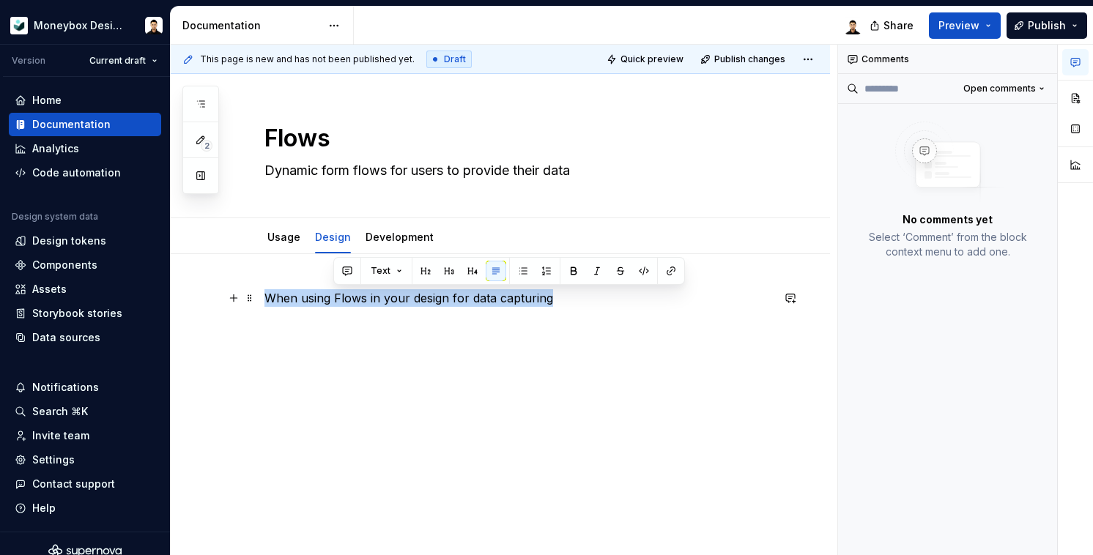
click at [333, 300] on p "When using Flows in your design for data capturing" at bounding box center [518, 298] width 507 height 18
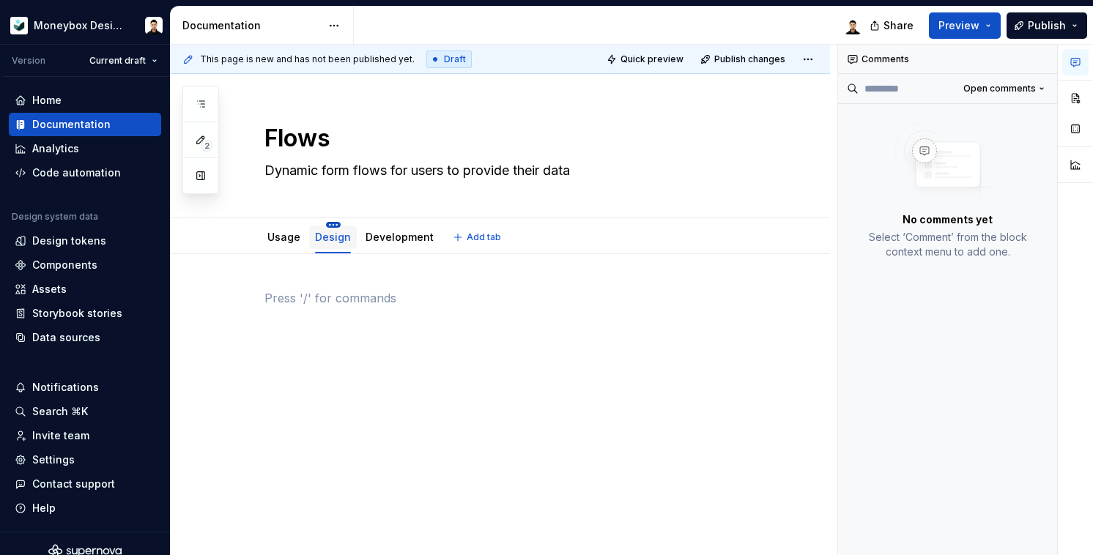
click at [329, 226] on html "Moneybox Design System Version Current draft Home Documentation Analytics Code …" at bounding box center [546, 277] width 1093 height 555
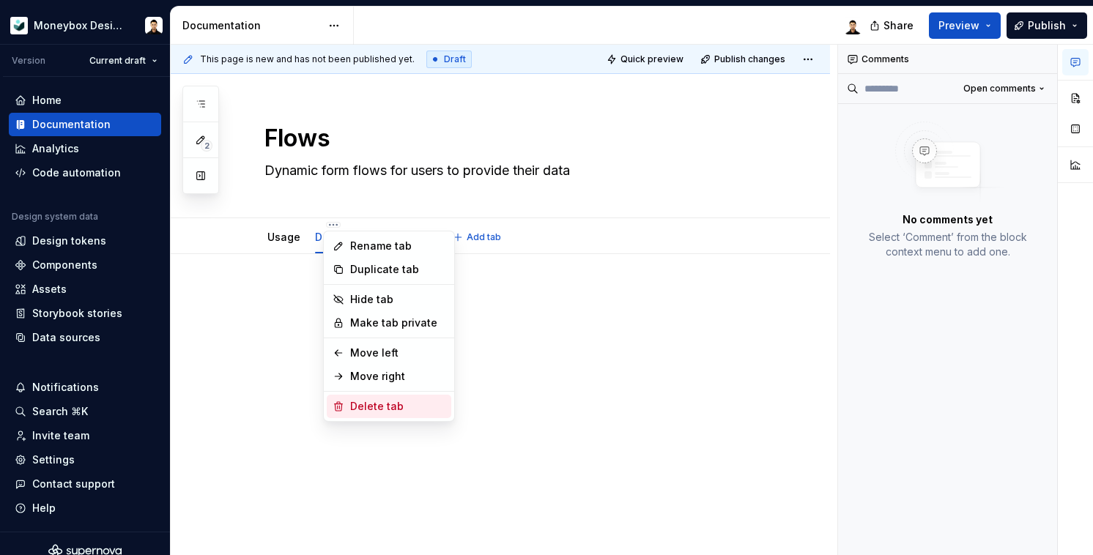
click at [390, 397] on div "Delete tab" at bounding box center [389, 406] width 125 height 23
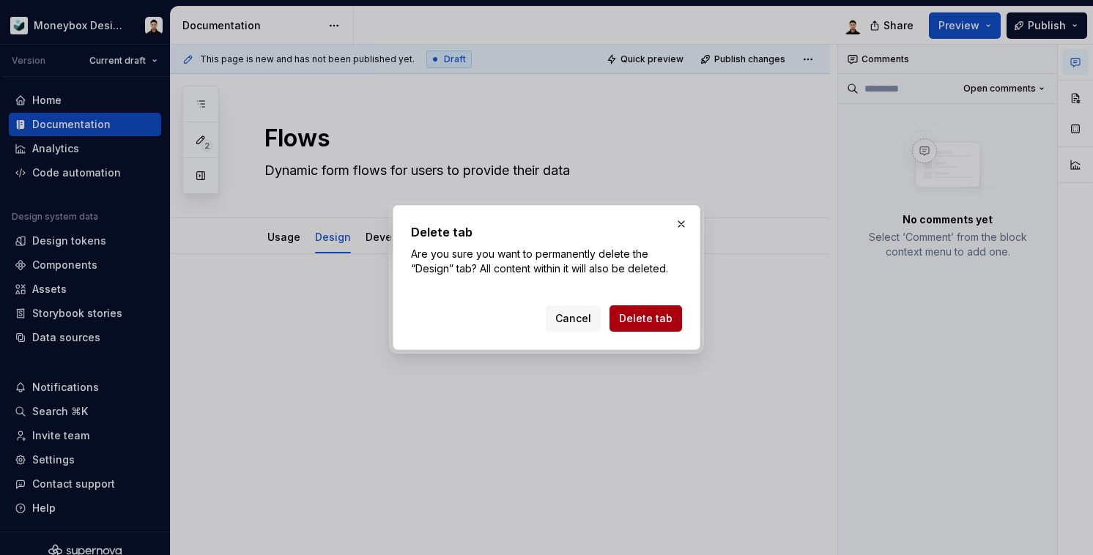
click at [630, 318] on span "Delete tab" at bounding box center [645, 318] width 53 height 15
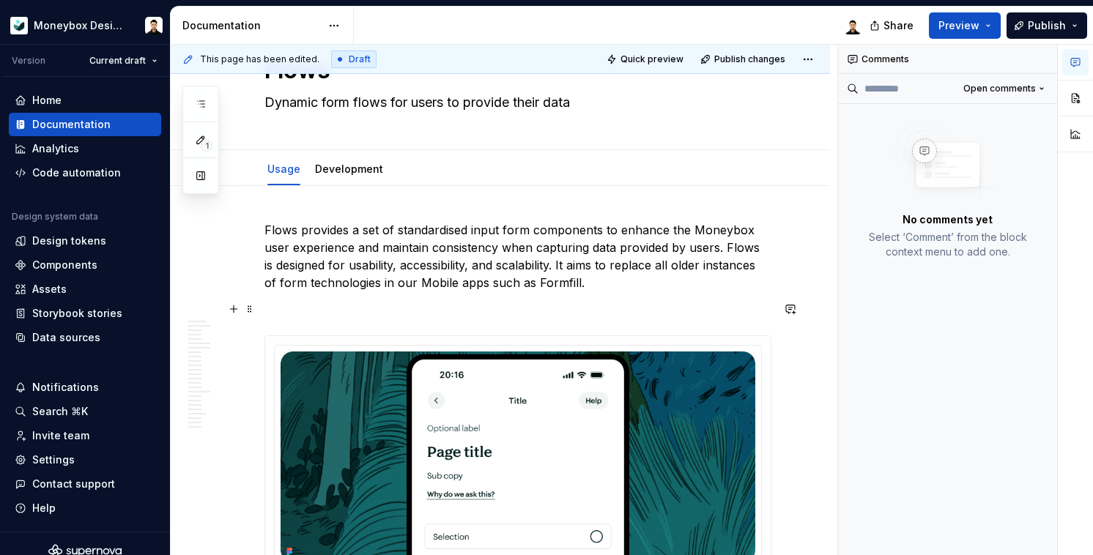
scroll to position [86, 0]
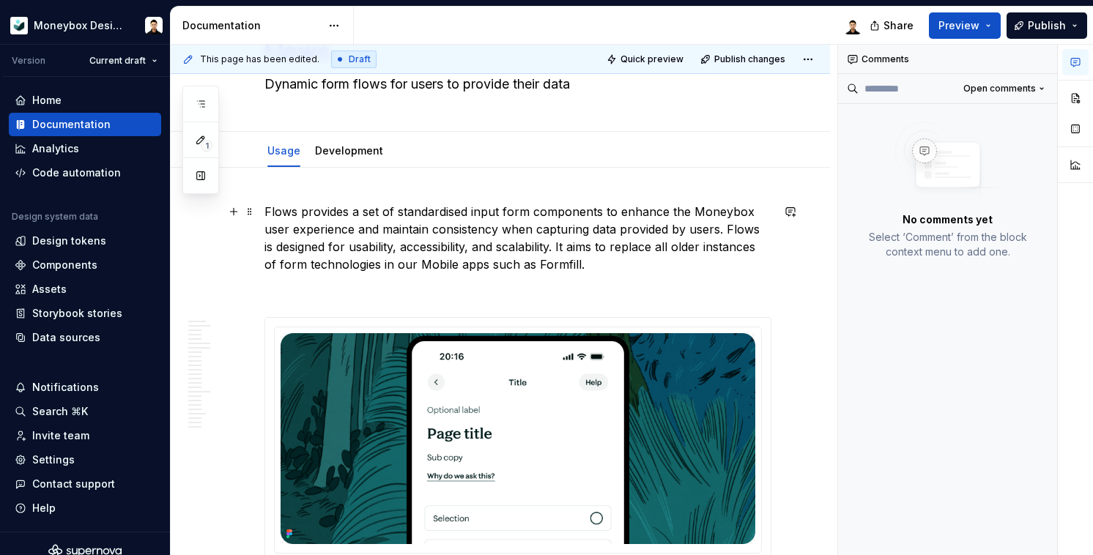
click at [610, 270] on p "Flows provides a set of standardised input form components to enhance the Money…" at bounding box center [518, 238] width 507 height 70
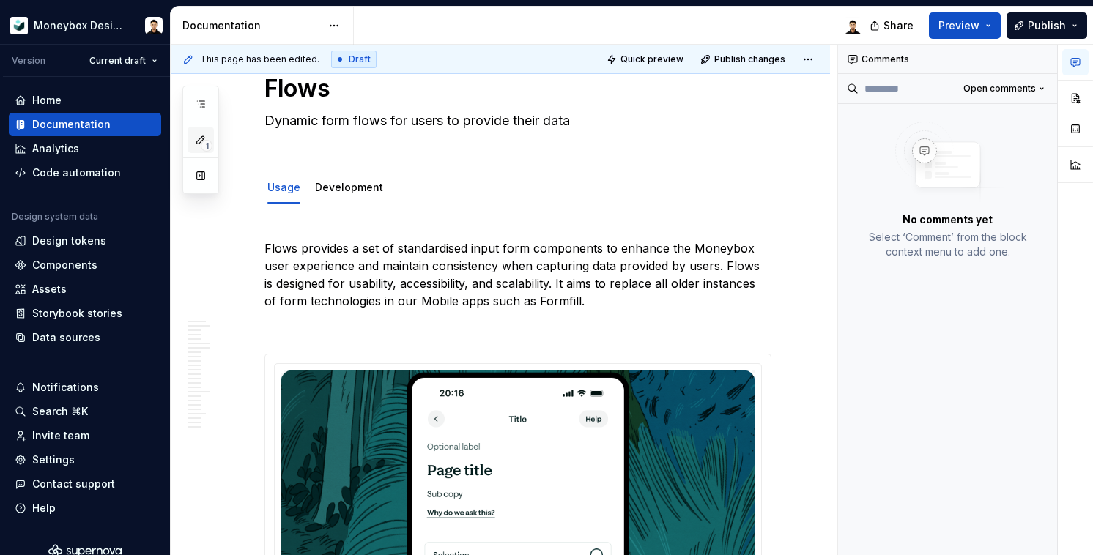
scroll to position [0, 0]
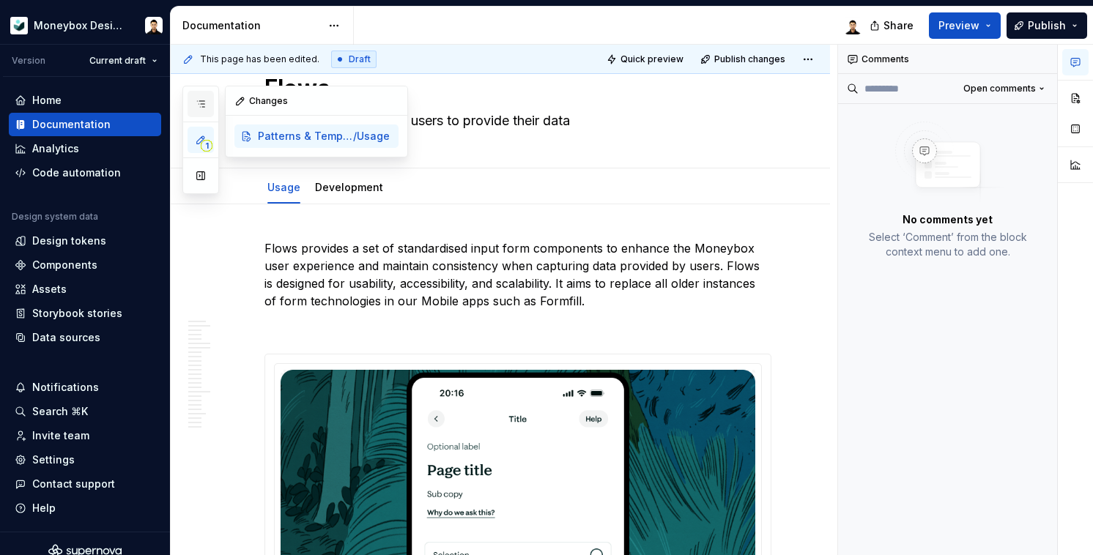
click at [202, 104] on icon "button" at bounding box center [201, 104] width 12 height 12
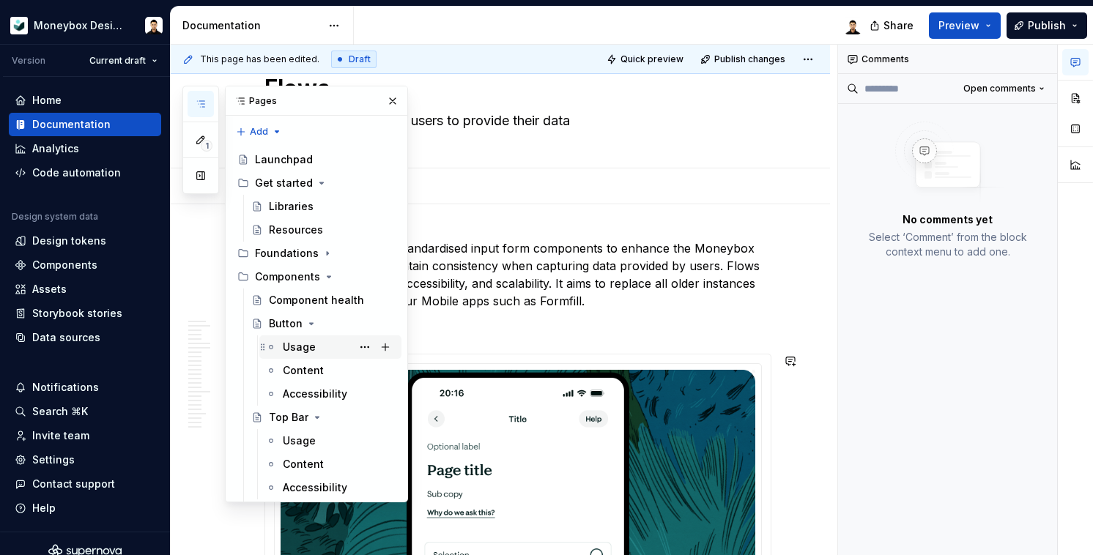
click at [303, 350] on div "Usage" at bounding box center [299, 347] width 33 height 15
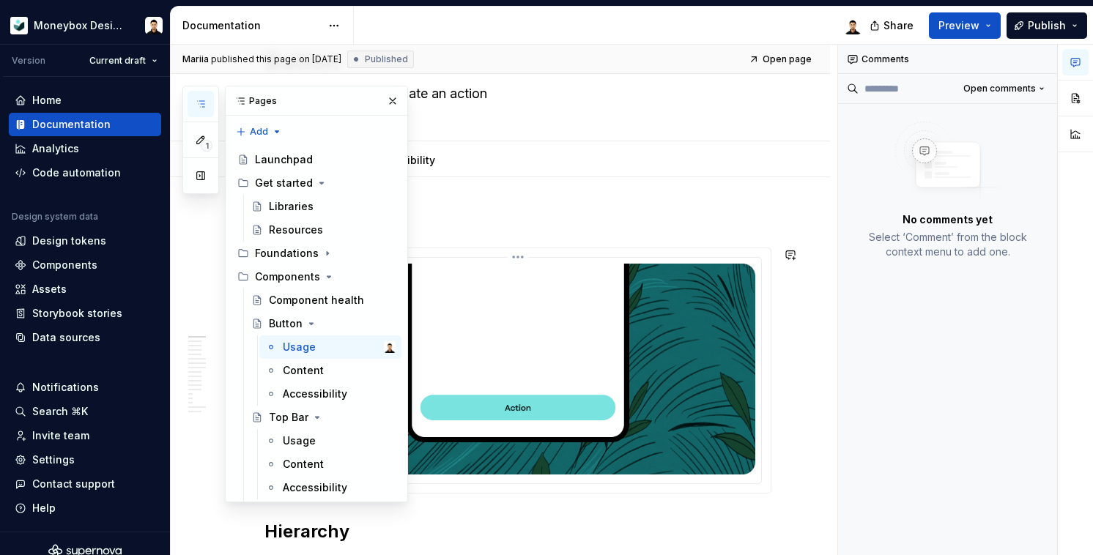
scroll to position [82, 0]
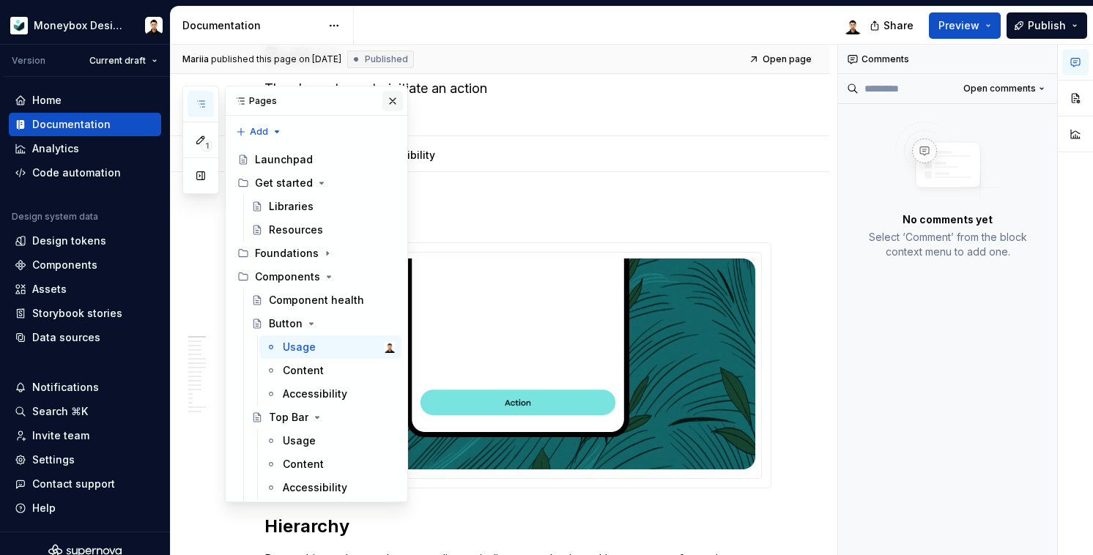
click at [384, 103] on button "button" at bounding box center [393, 101] width 21 height 21
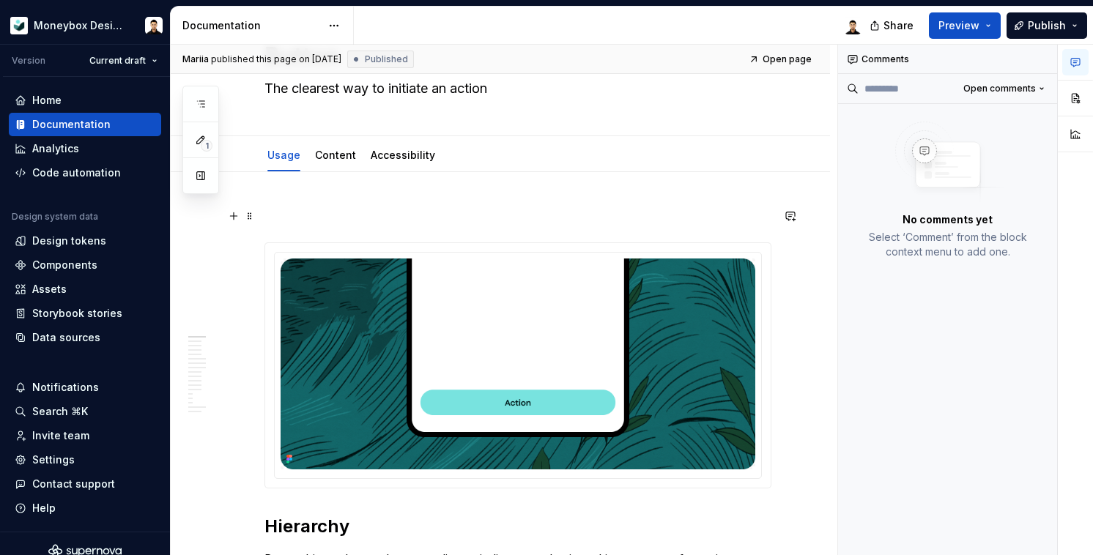
click at [347, 214] on p at bounding box center [518, 216] width 507 height 18
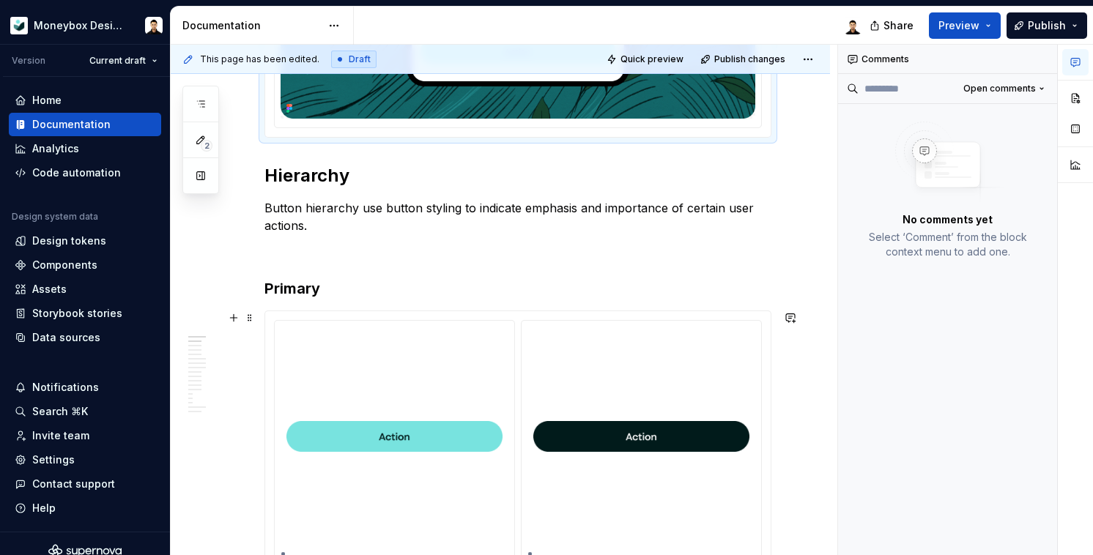
scroll to position [422, 0]
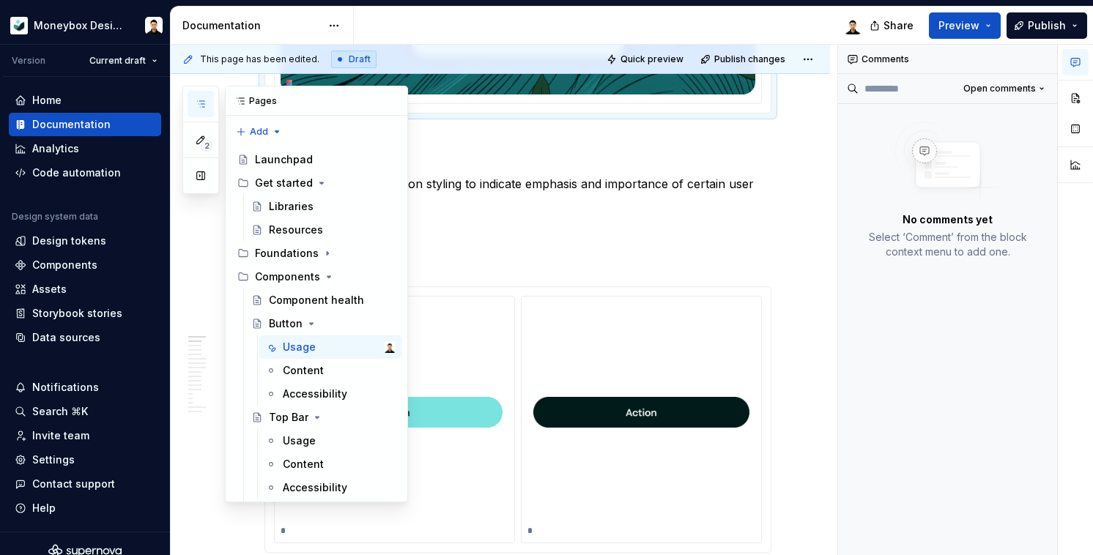
click at [206, 106] on icon "button" at bounding box center [201, 104] width 12 height 12
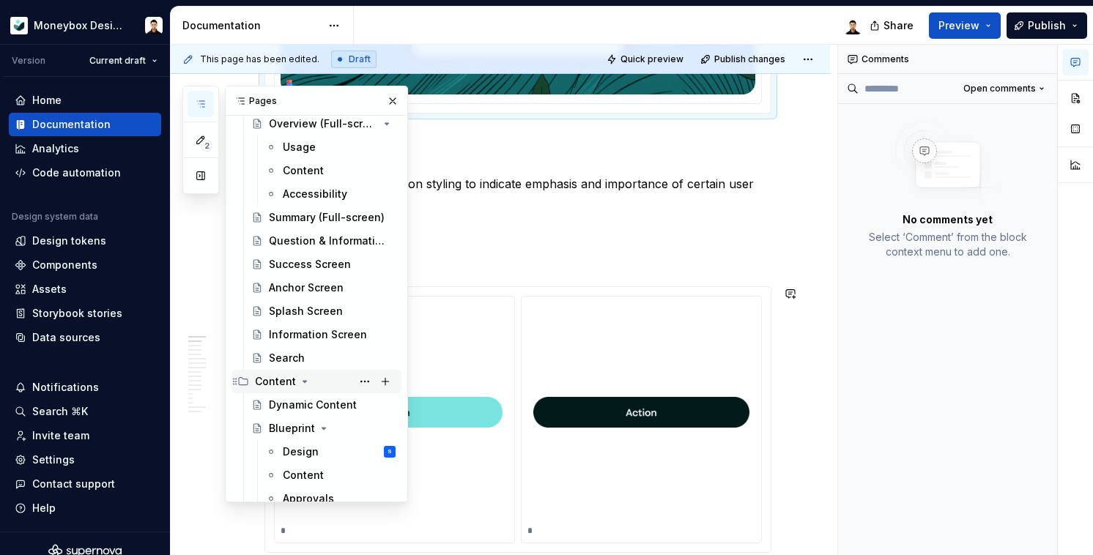
scroll to position [2379, 0]
click at [303, 357] on div "Search" at bounding box center [332, 359] width 127 height 15
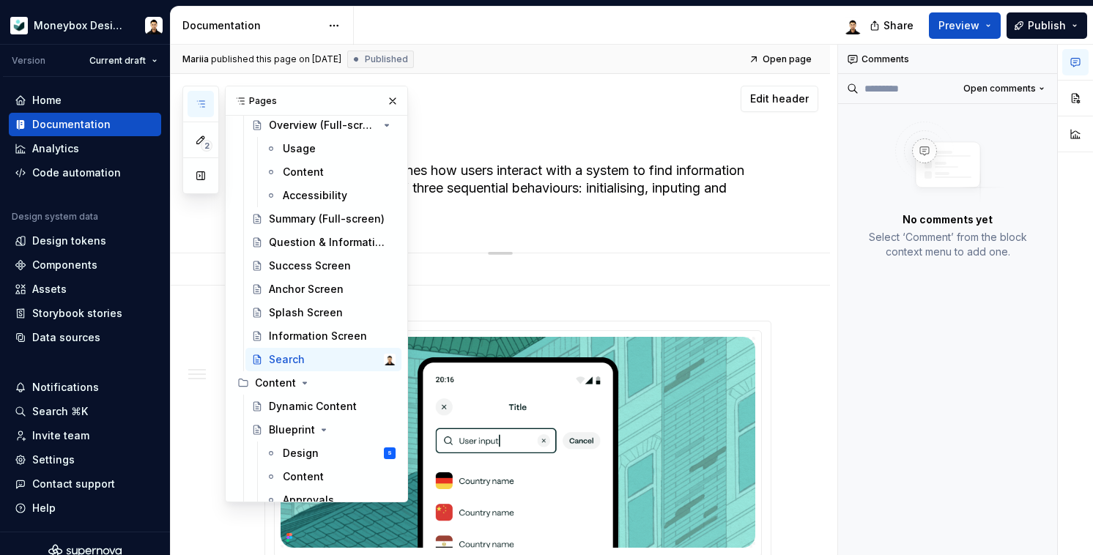
click at [533, 218] on div "Search The search pattern defines how users interact with a system to find info…" at bounding box center [518, 163] width 507 height 179
click at [383, 102] on button "button" at bounding box center [393, 101] width 21 height 21
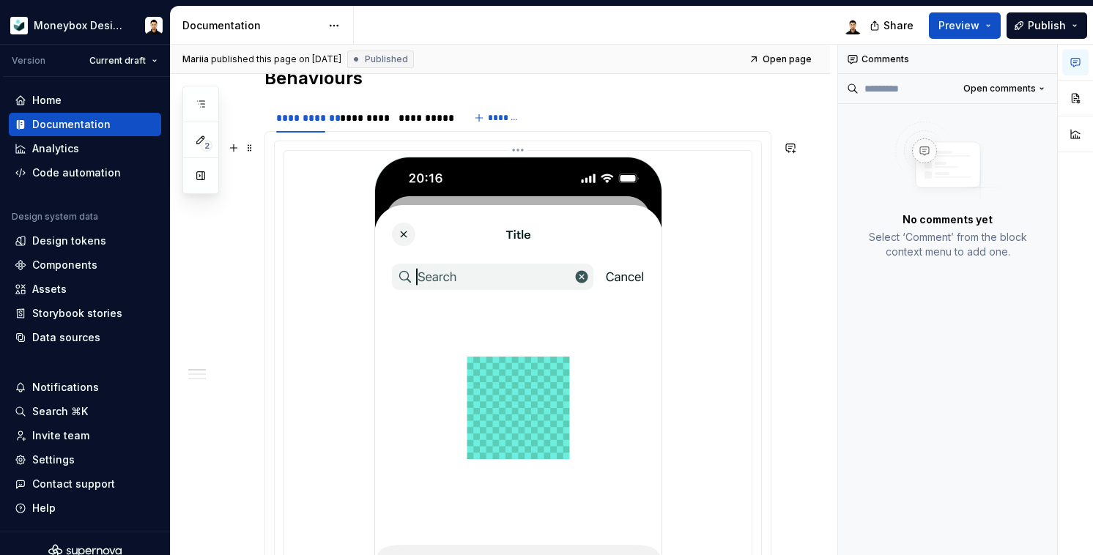
scroll to position [561, 0]
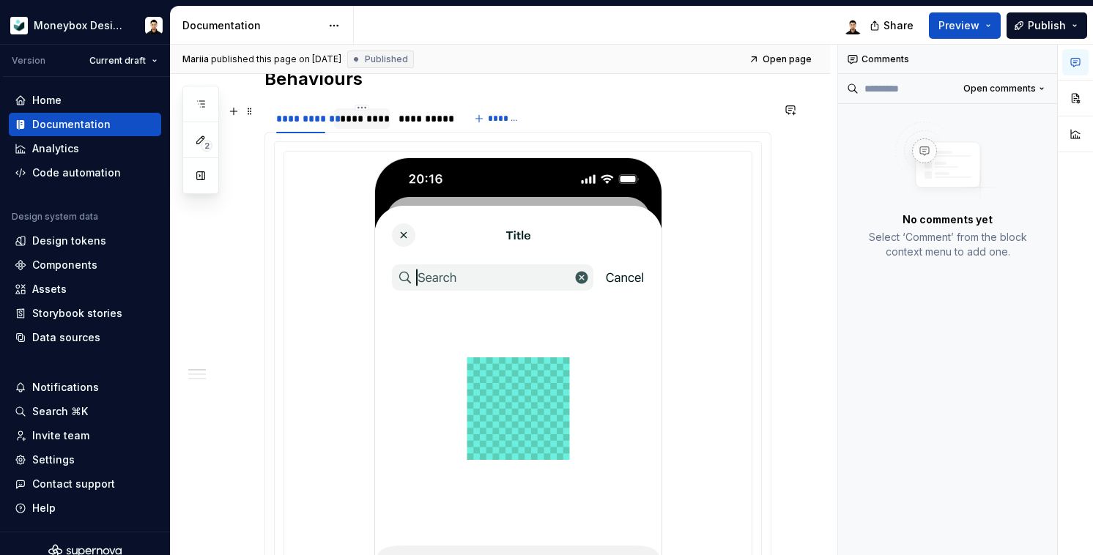
click at [374, 122] on div "*********" at bounding box center [361, 118] width 43 height 15
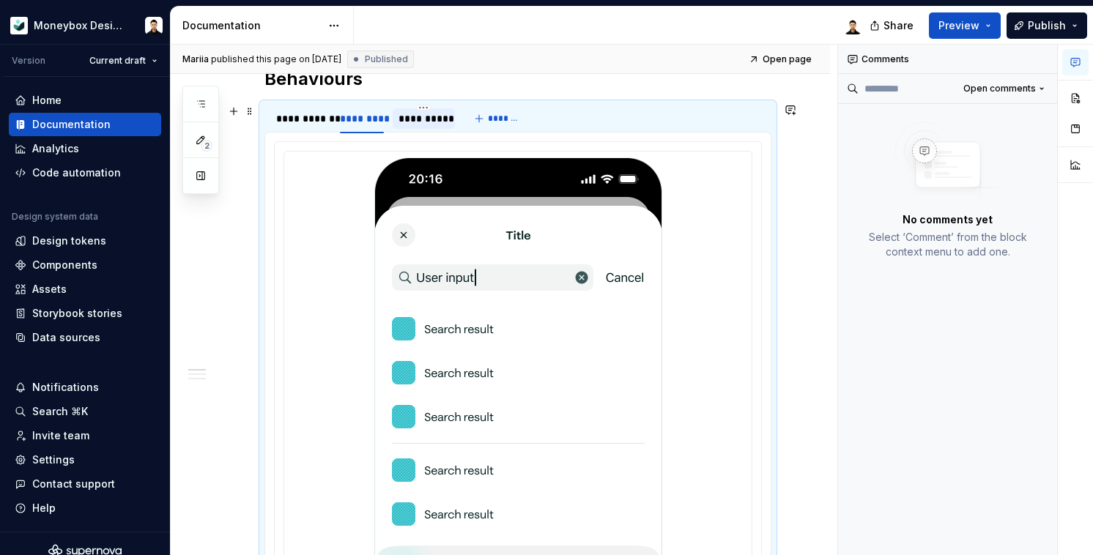
click at [426, 121] on div "**********" at bounding box center [424, 118] width 51 height 15
click at [320, 124] on div "**********" at bounding box center [300, 118] width 49 height 15
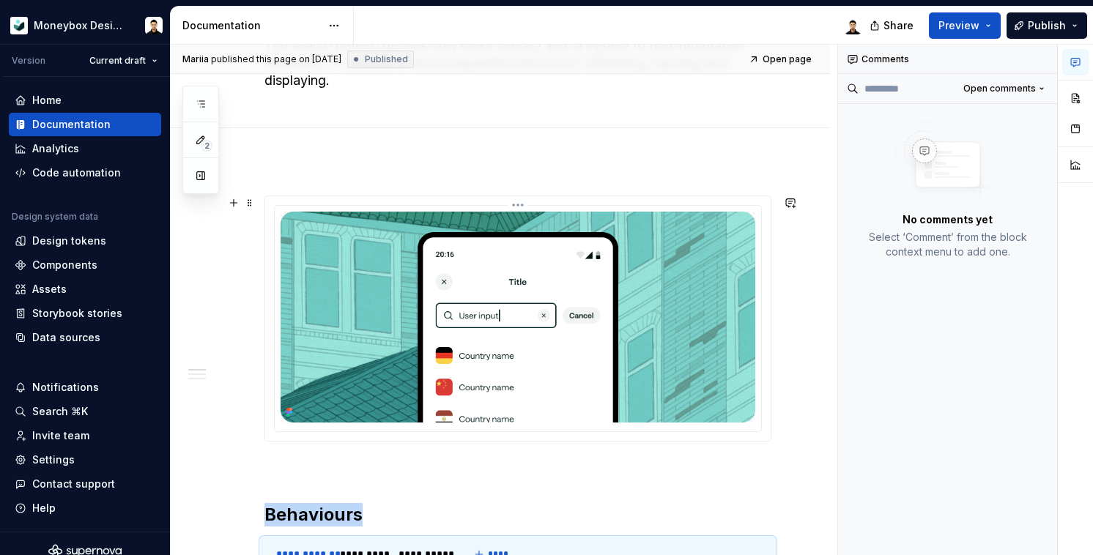
scroll to position [0, 0]
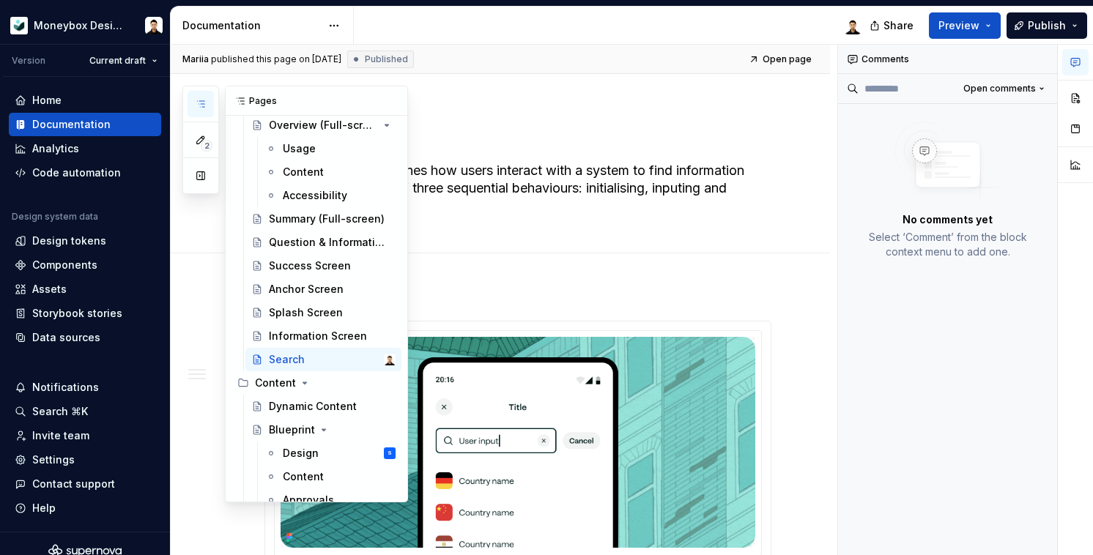
click at [205, 100] on icon "button" at bounding box center [201, 104] width 12 height 12
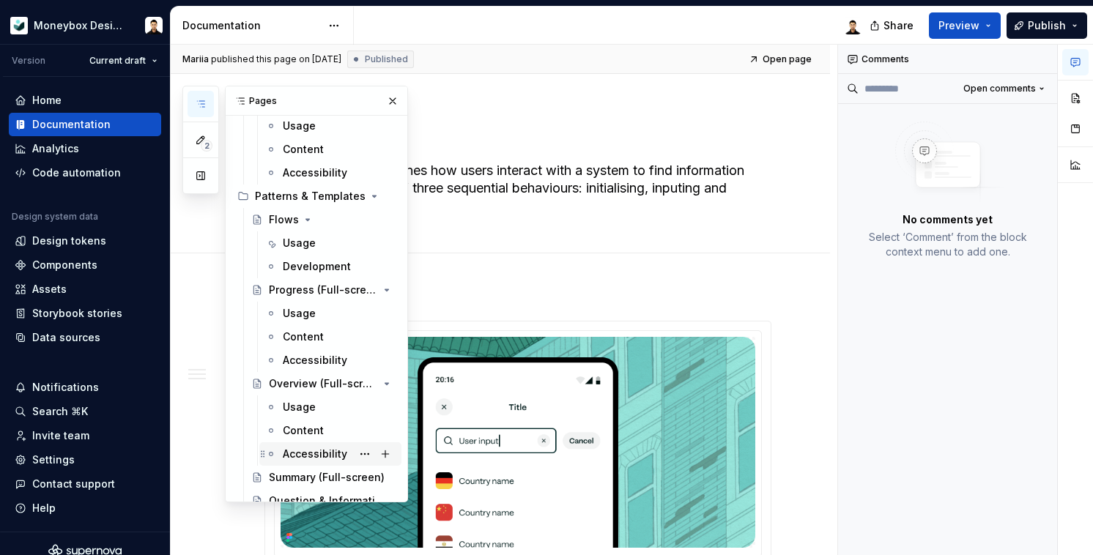
scroll to position [2117, 0]
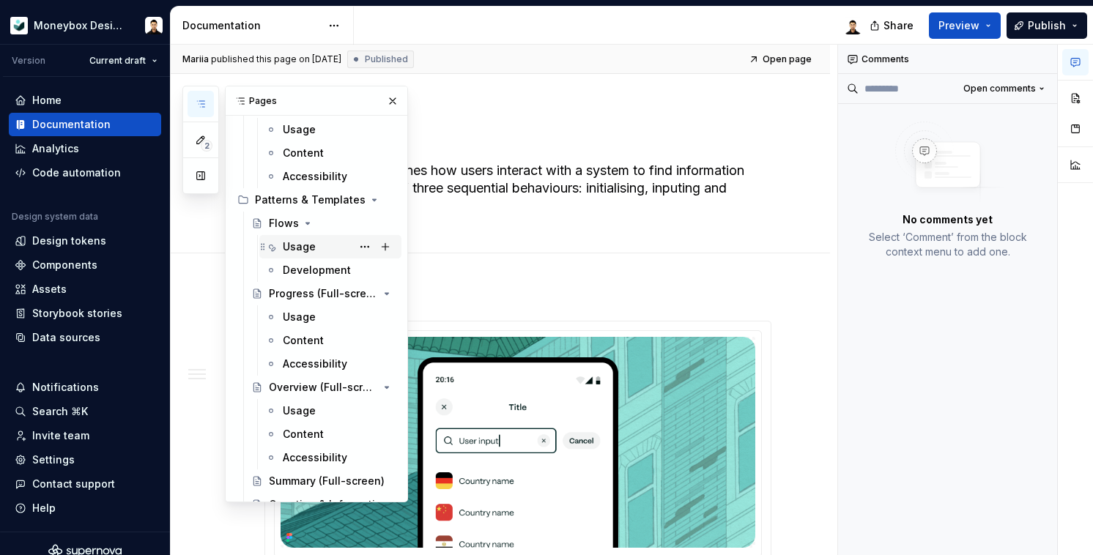
click at [314, 243] on div "Usage" at bounding box center [339, 247] width 113 height 21
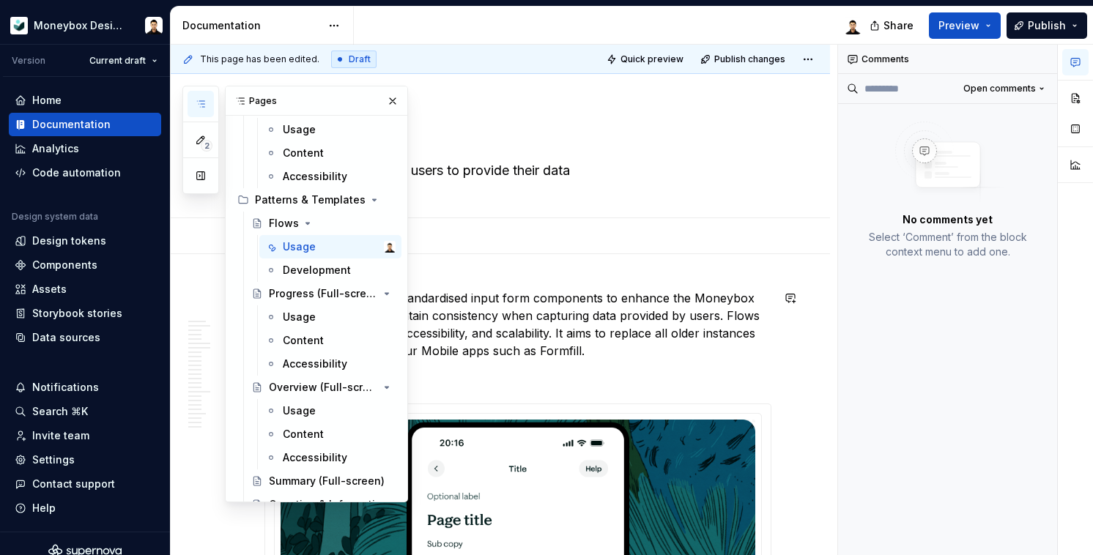
click at [533, 339] on p "Flows provides a set of standardised input form components to enhance the Money…" at bounding box center [518, 324] width 507 height 70
click at [613, 349] on p "Flows provides a set of standardised input form components to enhance the Money…" at bounding box center [518, 324] width 507 height 70
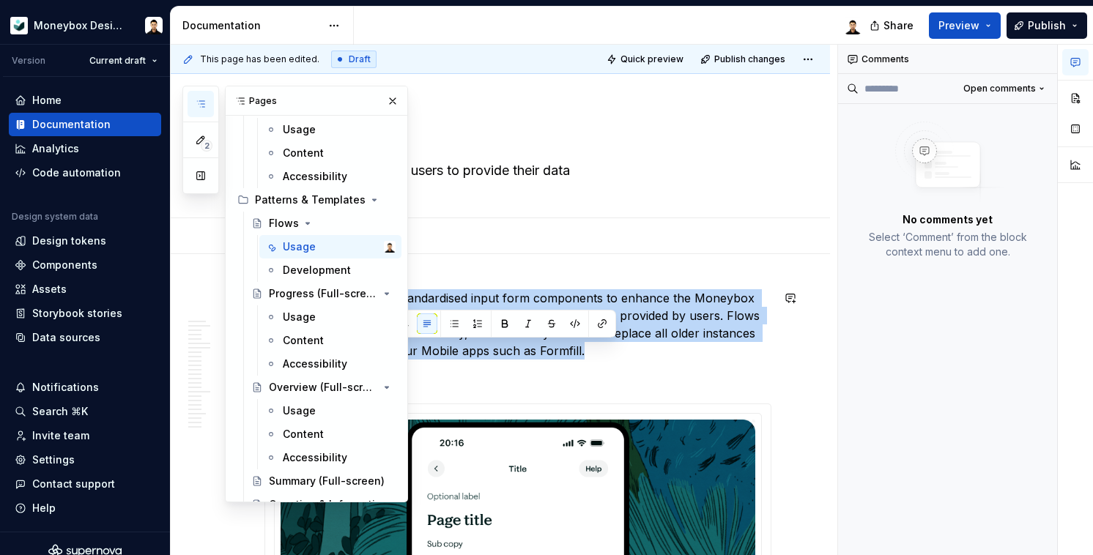
click at [613, 349] on p "Flows provides a set of standardised input form components to enhance the Money…" at bounding box center [518, 324] width 507 height 70
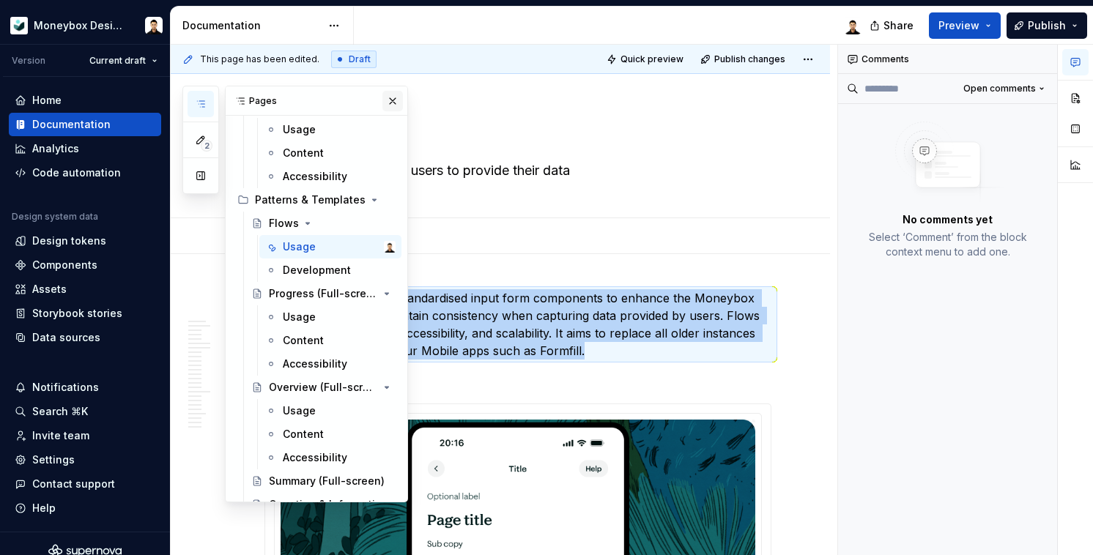
click at [389, 103] on button "button" at bounding box center [393, 101] width 21 height 21
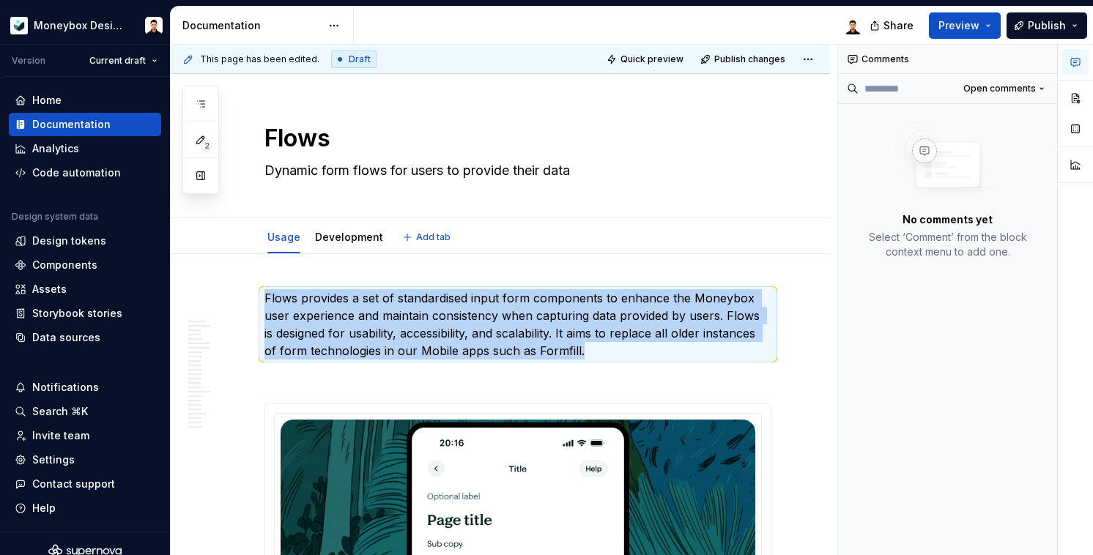
type textarea "*"
click at [401, 289] on p "Flows provides a set of standardised input form components to enhance the Money…" at bounding box center [518, 324] width 507 height 70
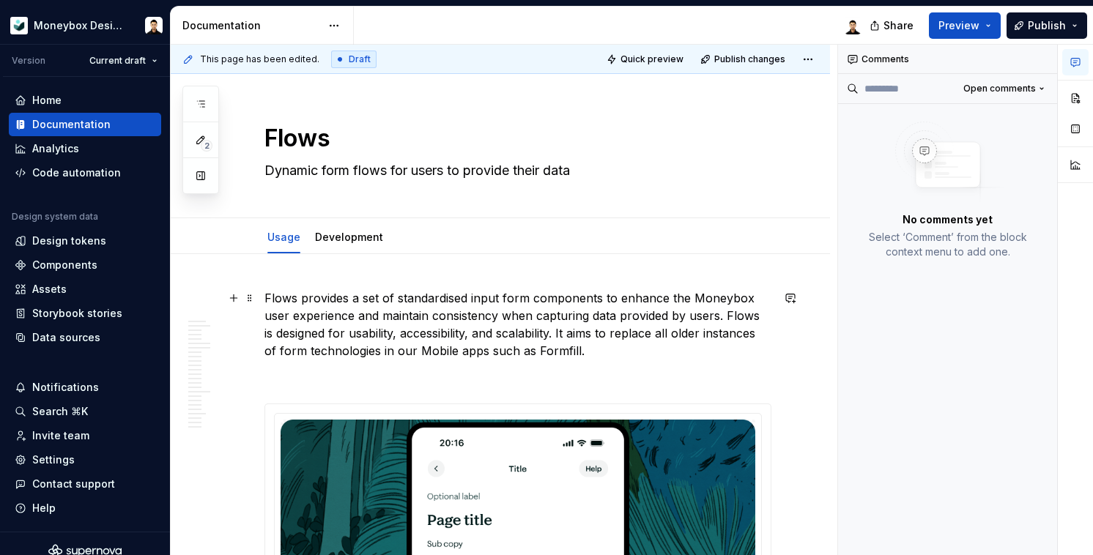
click at [386, 317] on p "Flows provides a set of standardised input form components to enhance the Money…" at bounding box center [518, 324] width 507 height 70
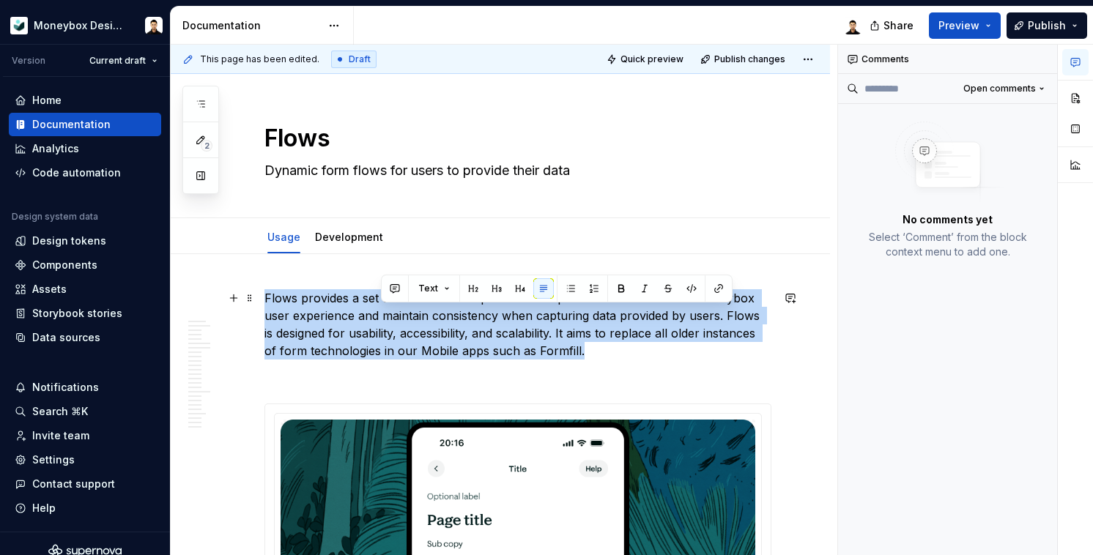
click at [386, 317] on p "Flows provides a set of standardised input form components to enhance the Money…" at bounding box center [518, 324] width 507 height 70
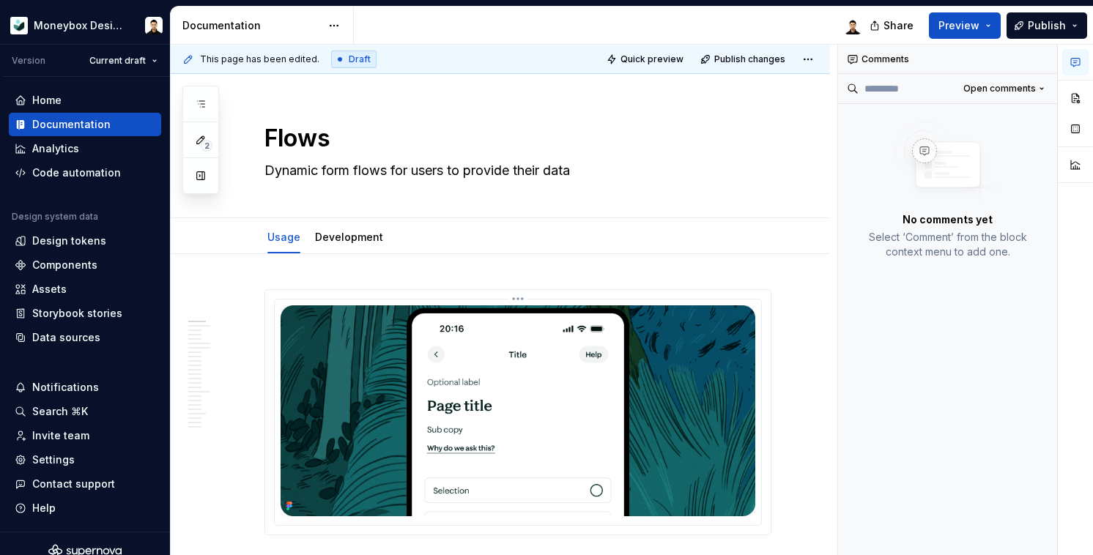
scroll to position [32, 0]
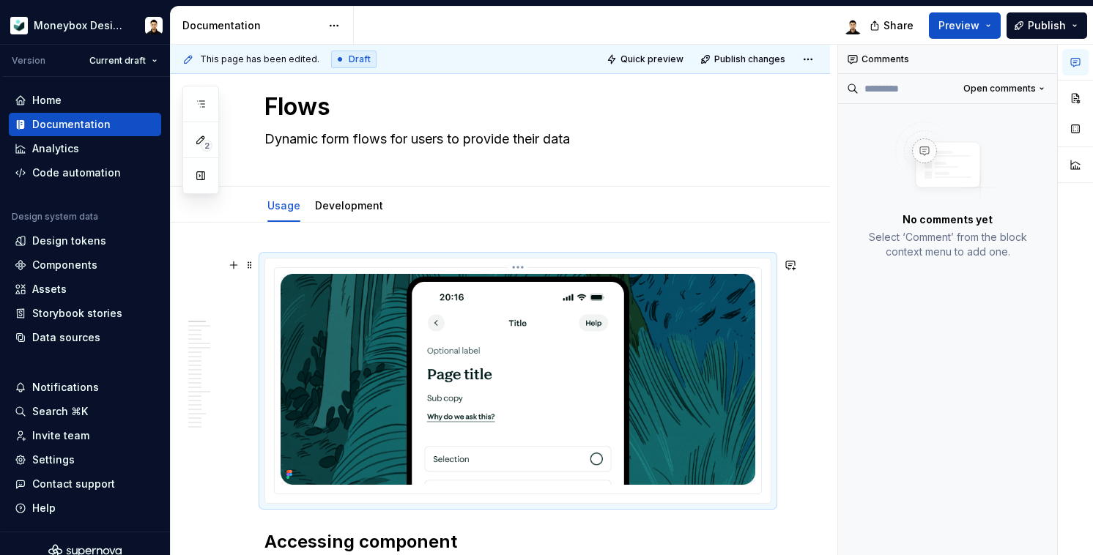
click at [738, 408] on img at bounding box center [518, 379] width 475 height 211
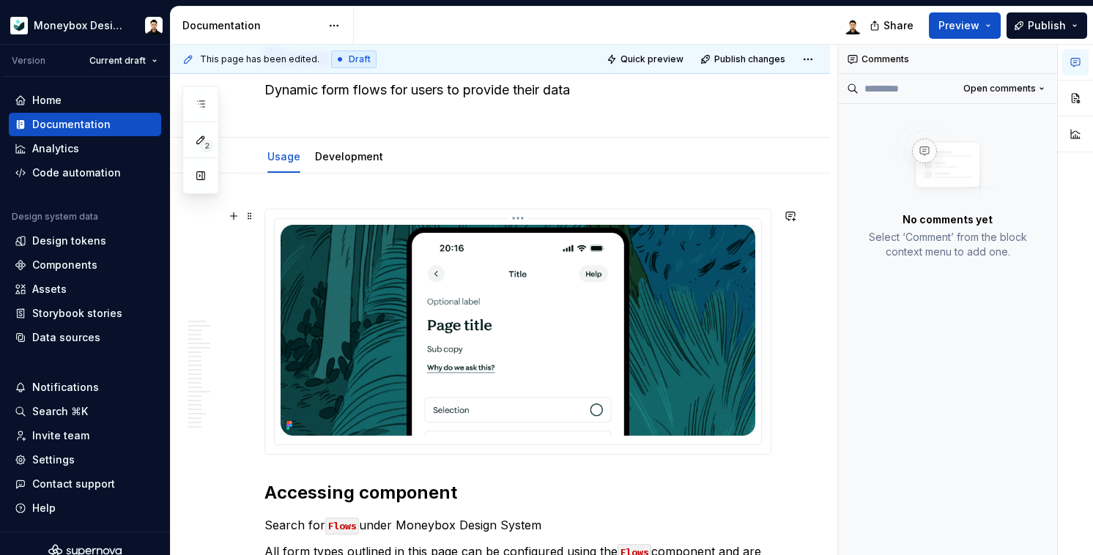
scroll to position [0, 0]
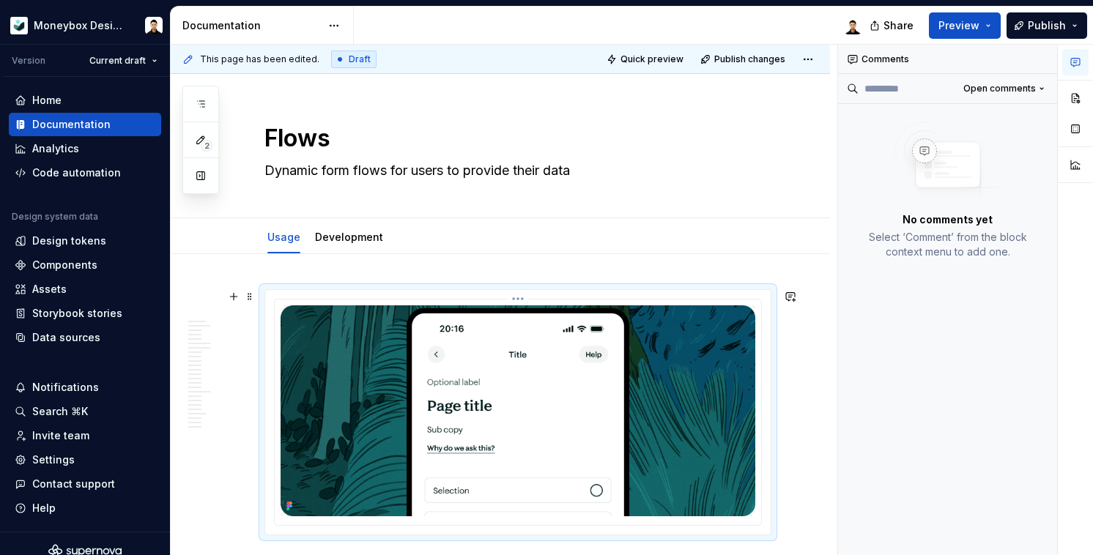
click at [595, 417] on img at bounding box center [518, 411] width 475 height 211
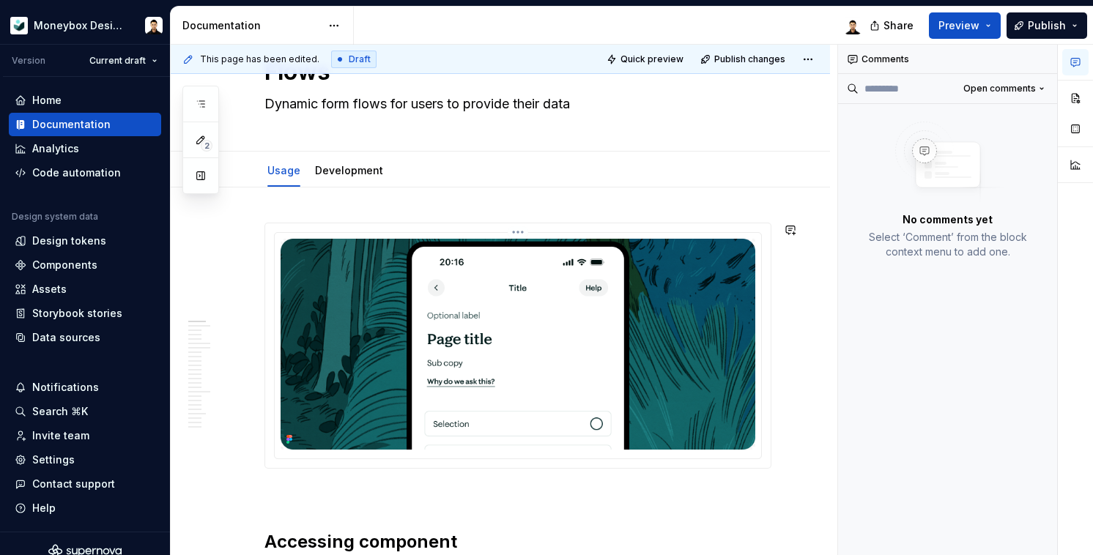
scroll to position [340, 0]
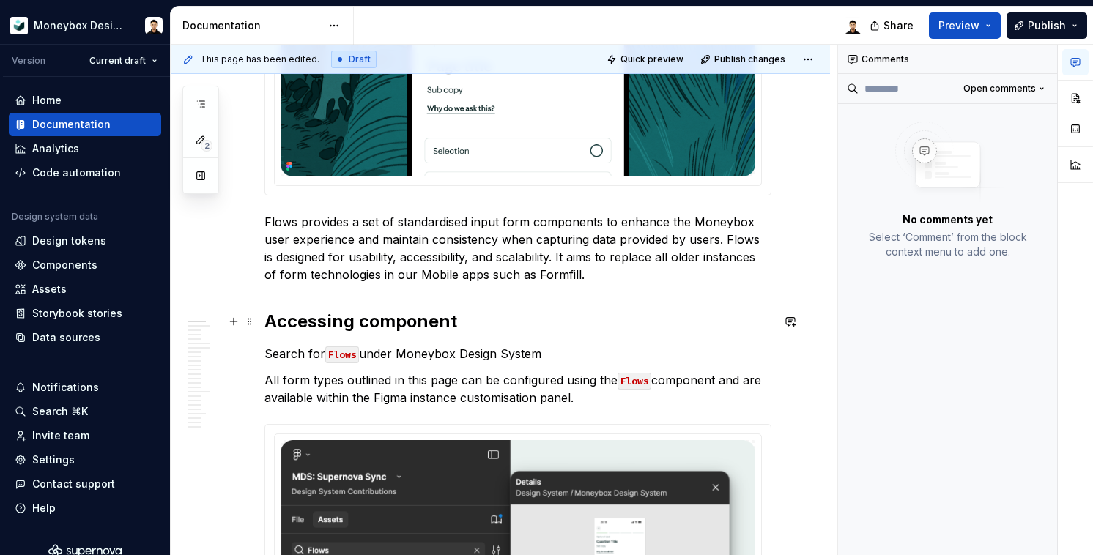
click at [268, 317] on h2 "Accessing component" at bounding box center [518, 321] width 507 height 23
click at [307, 317] on h2 "Accessing component" at bounding box center [518, 321] width 507 height 23
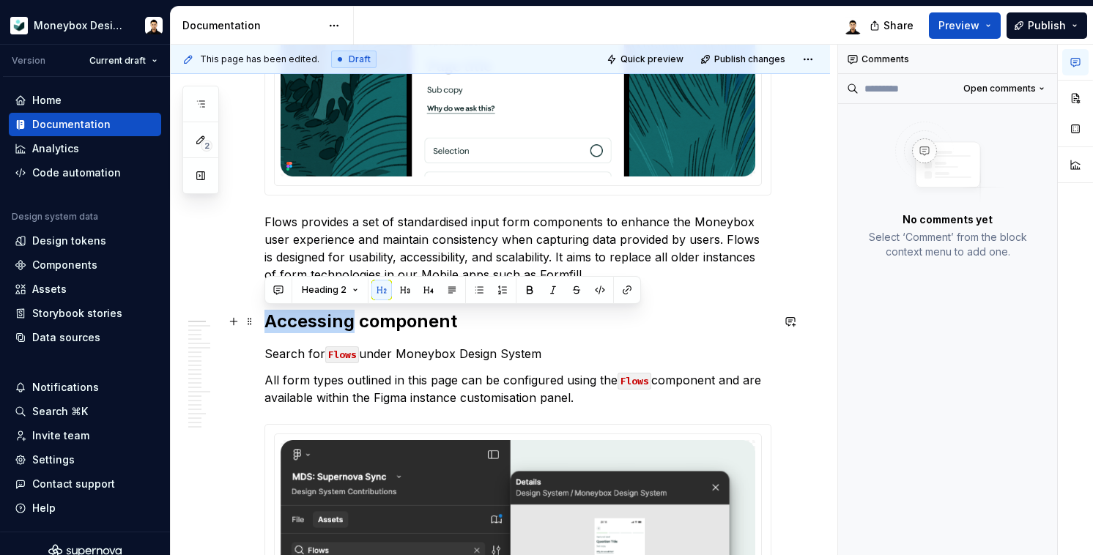
click at [307, 317] on h2 "Accessing component" at bounding box center [518, 321] width 507 height 23
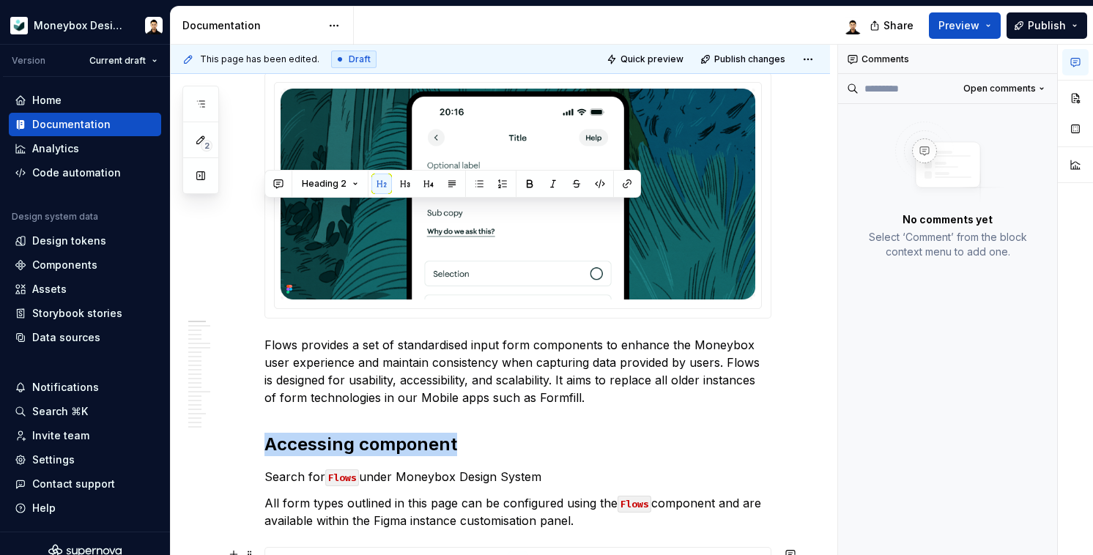
scroll to position [158, 0]
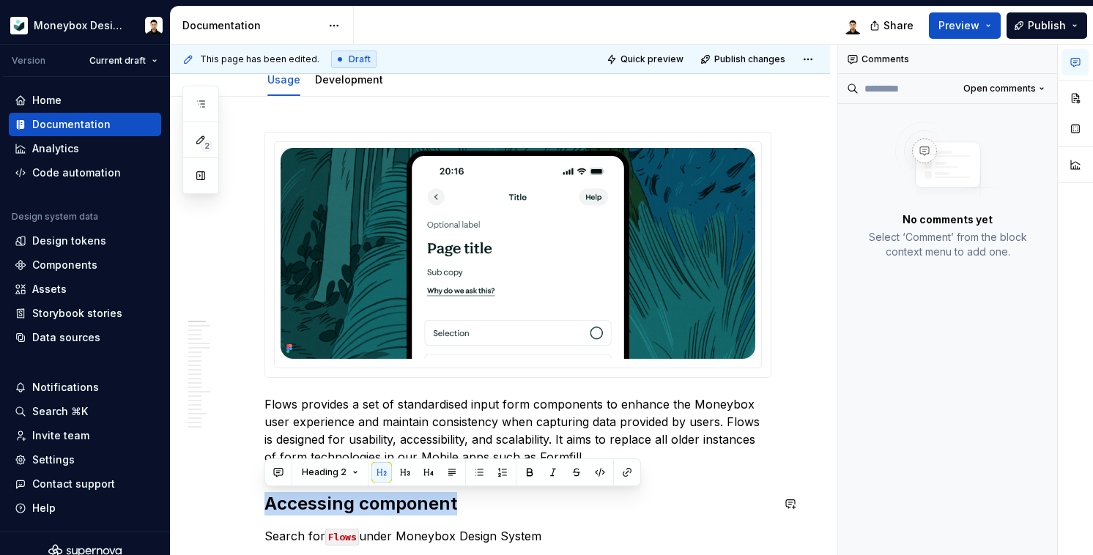
copy h2 "Accessing component"
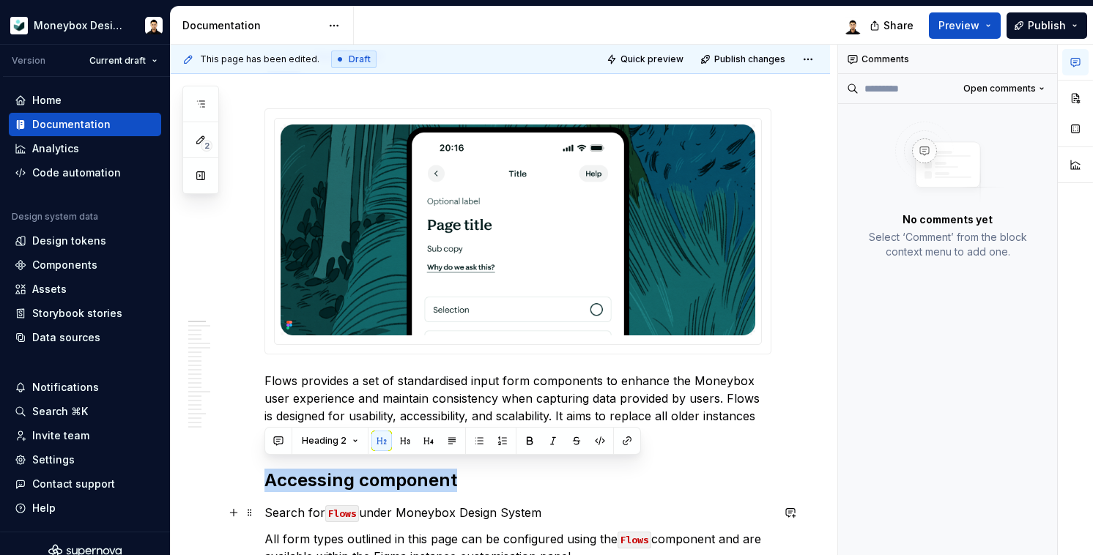
scroll to position [189, 0]
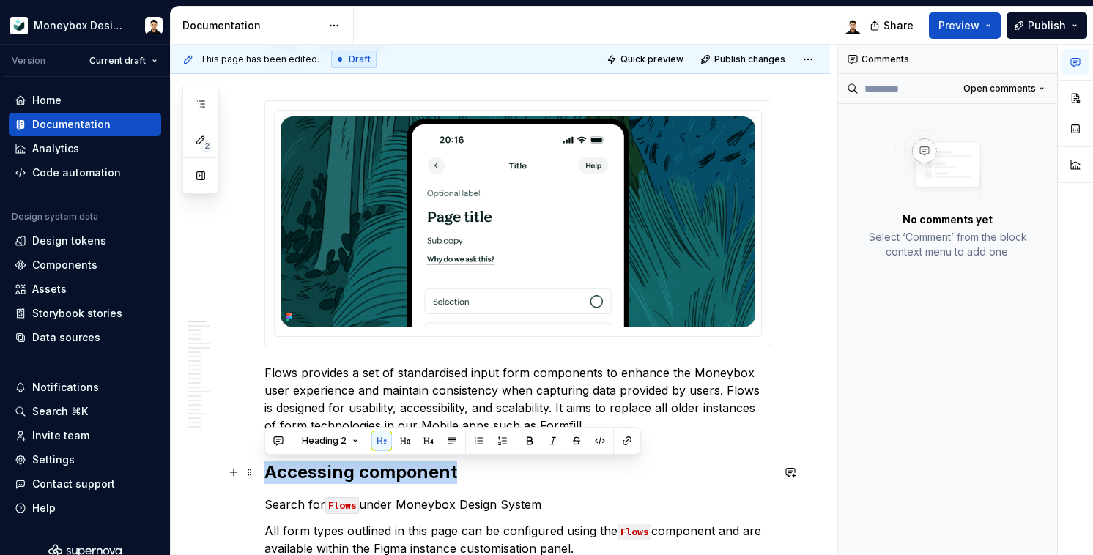
click at [517, 469] on h2 "Accessing component" at bounding box center [518, 472] width 507 height 23
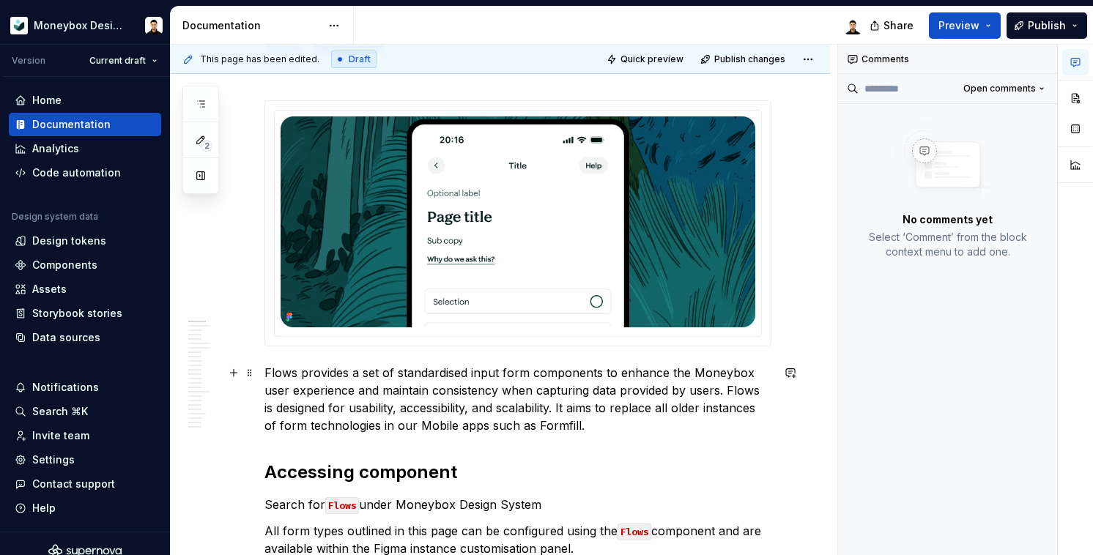
click at [607, 427] on p "Flows provides a set of standardised input form components to enhance the Money…" at bounding box center [518, 399] width 507 height 70
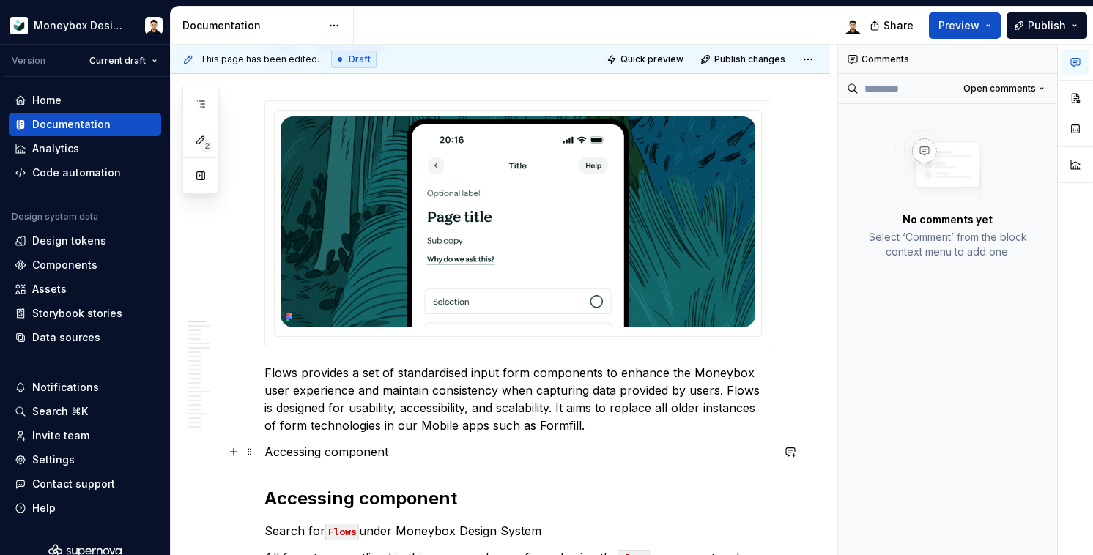
click at [339, 458] on p "Accessing component" at bounding box center [518, 452] width 507 height 18
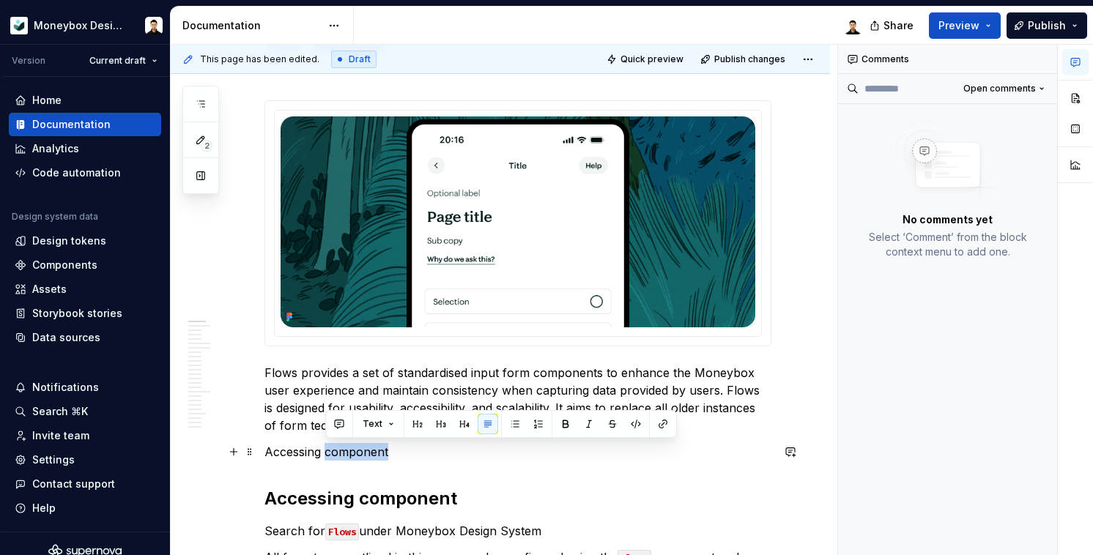
click at [339, 458] on p "Accessing component" at bounding box center [518, 452] width 507 height 18
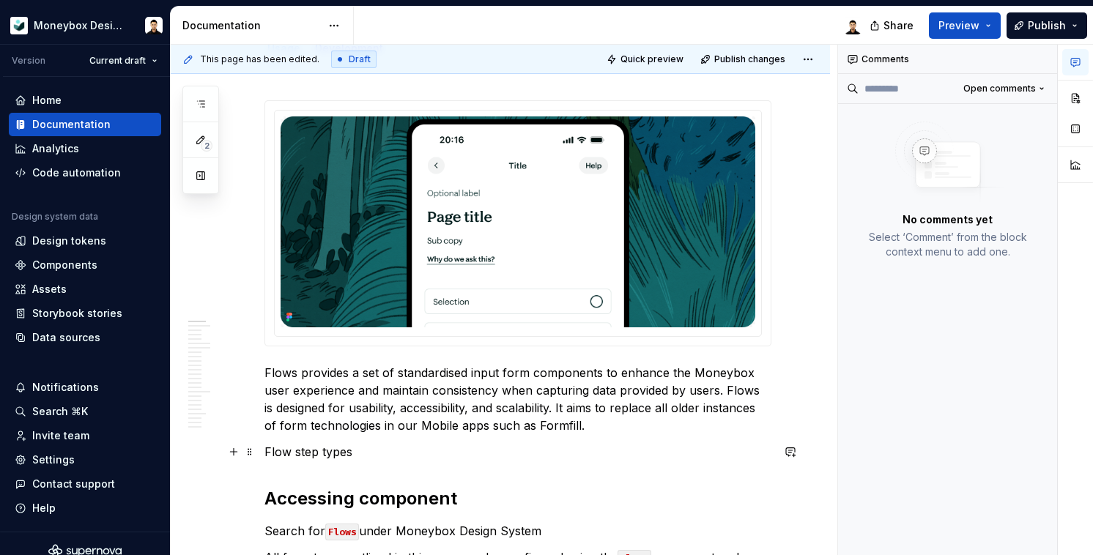
click at [335, 448] on p "Flow step types" at bounding box center [518, 452] width 507 height 18
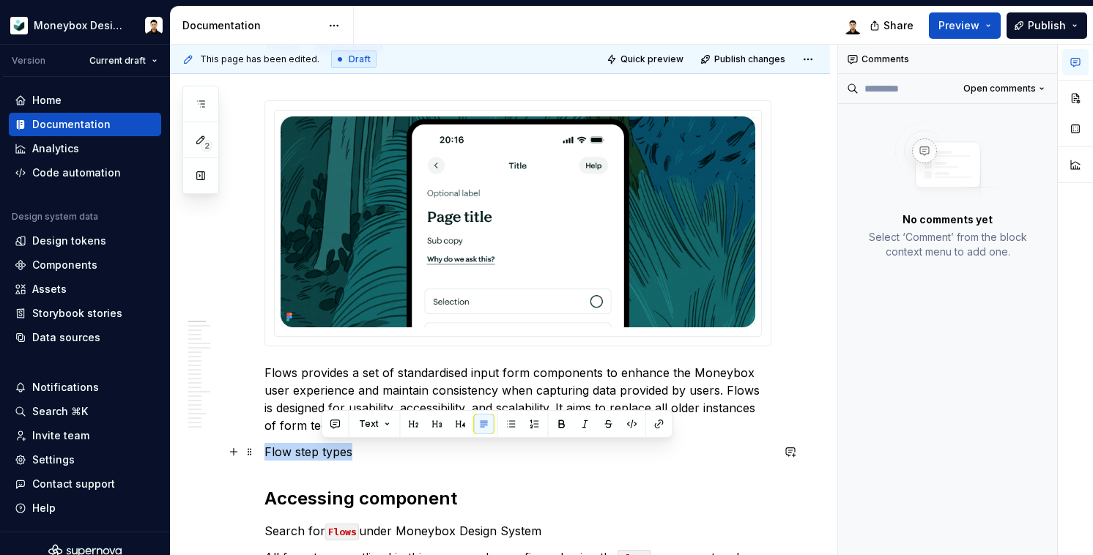
click at [335, 448] on p "Flow step types" at bounding box center [518, 452] width 507 height 18
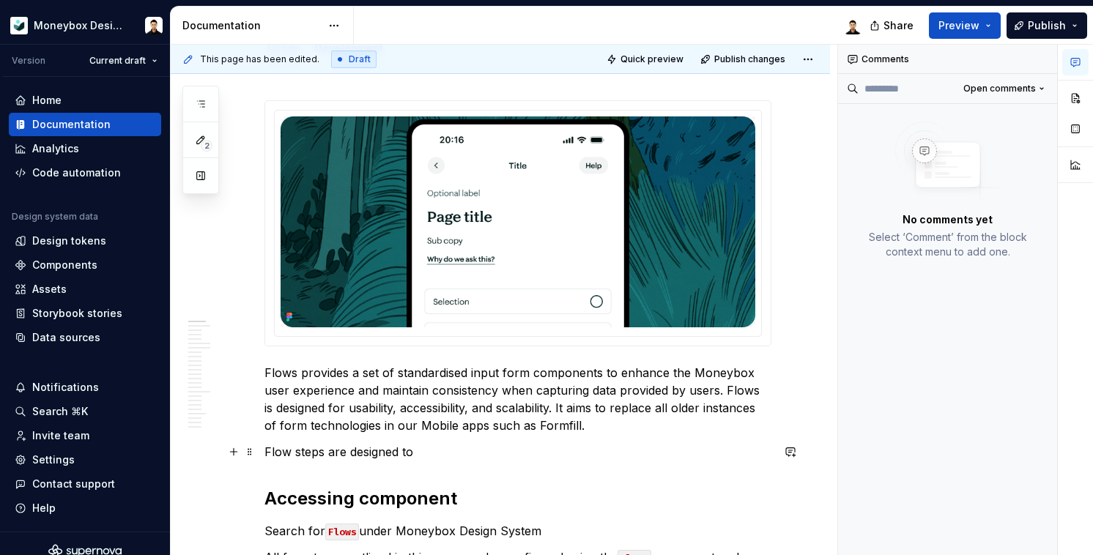
click at [314, 444] on p "Flow steps are designed to" at bounding box center [518, 452] width 507 height 18
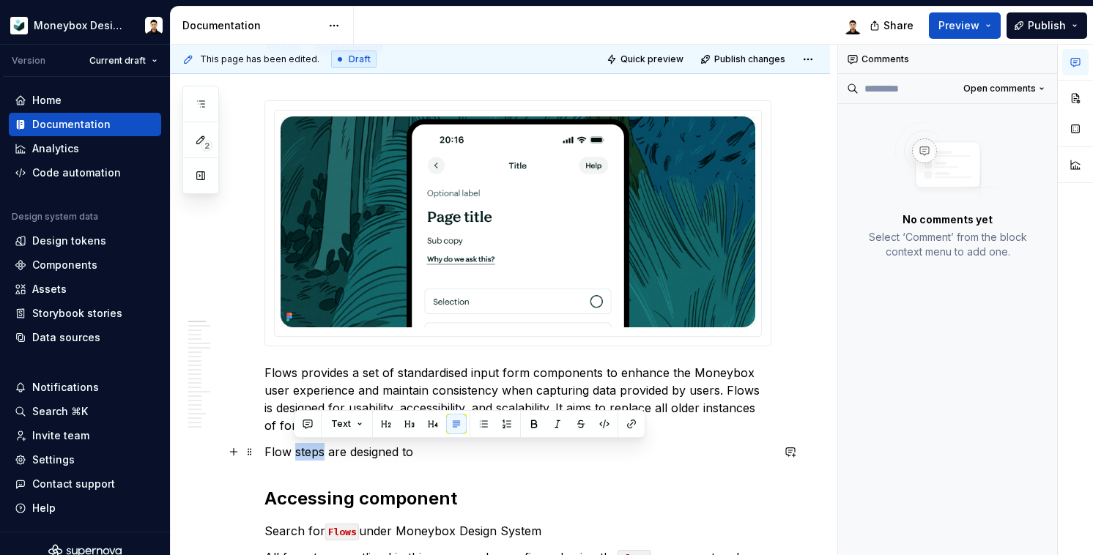
click at [314, 444] on p "Flow steps are designed to" at bounding box center [518, 452] width 507 height 18
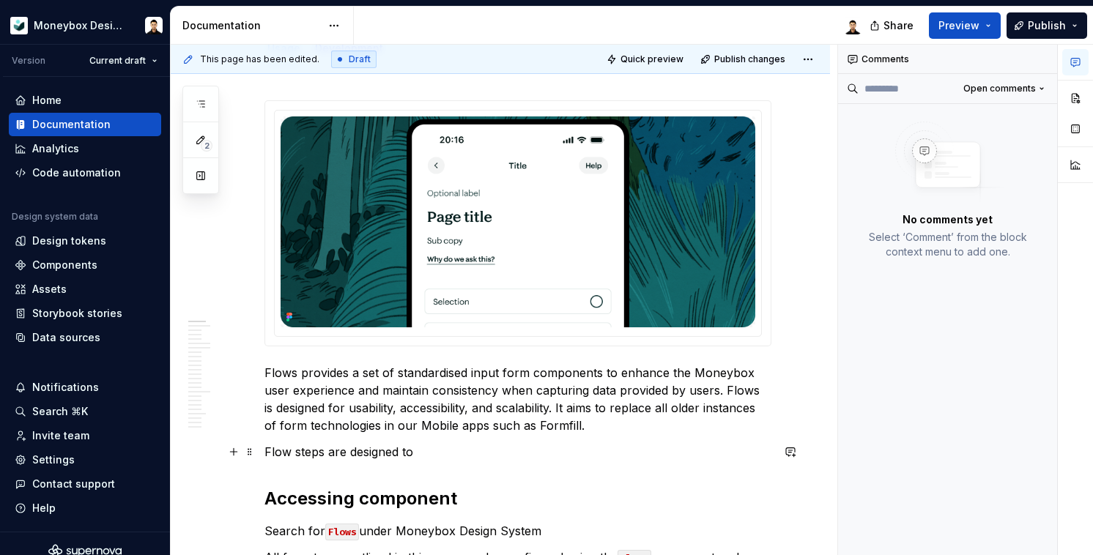
click at [437, 451] on p "Flow steps are designed to" at bounding box center [518, 452] width 507 height 18
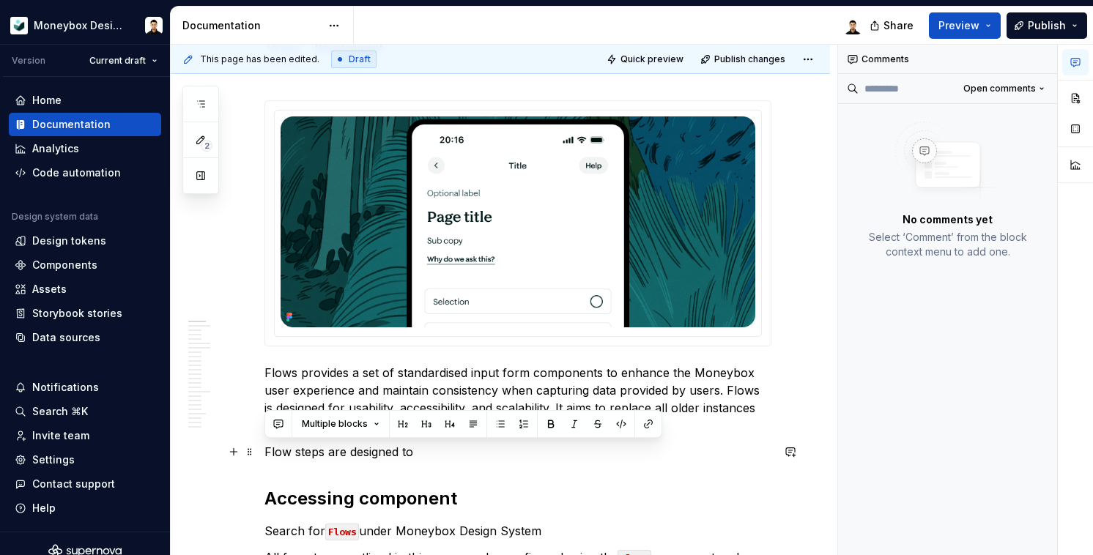
click at [437, 451] on p "Flow steps are designed to" at bounding box center [518, 452] width 507 height 18
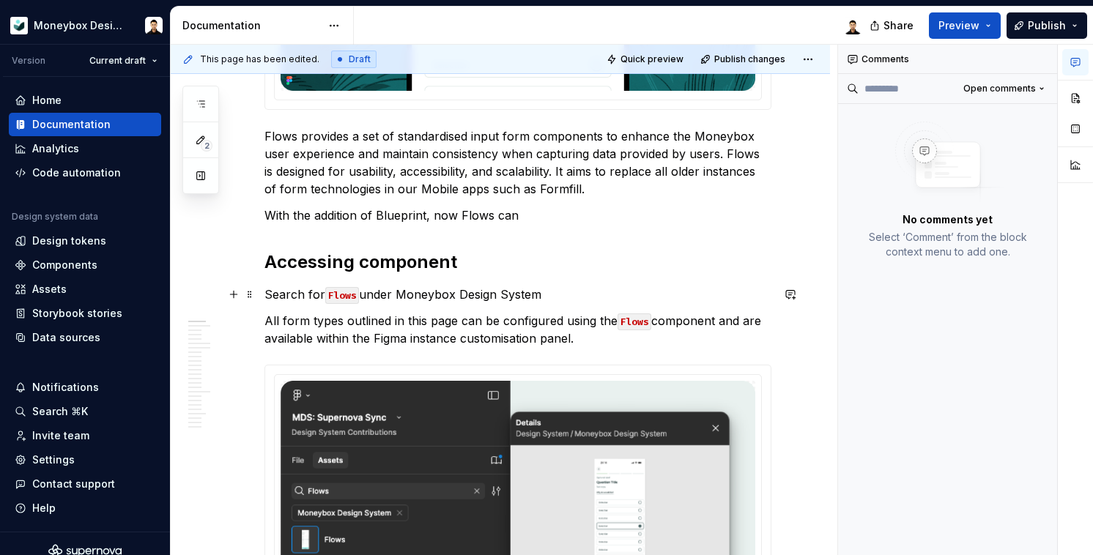
scroll to position [332, 0]
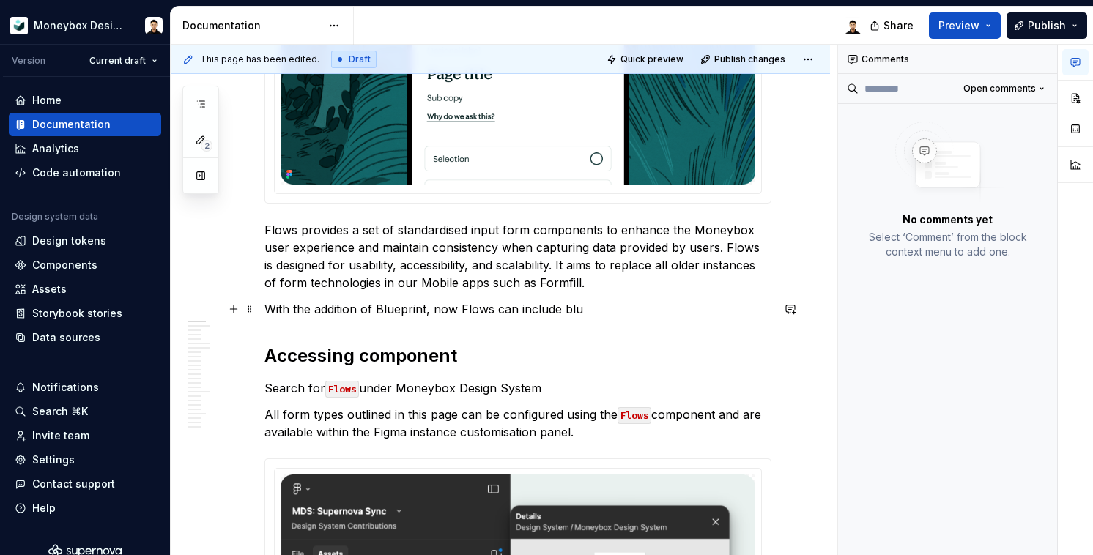
click at [495, 309] on p "With the addition of Blueprint, now Flows can include blu" at bounding box center [518, 309] width 507 height 18
click at [458, 311] on p "With the addition of Blueprint, now Flow steps can include blu" at bounding box center [518, 309] width 507 height 18
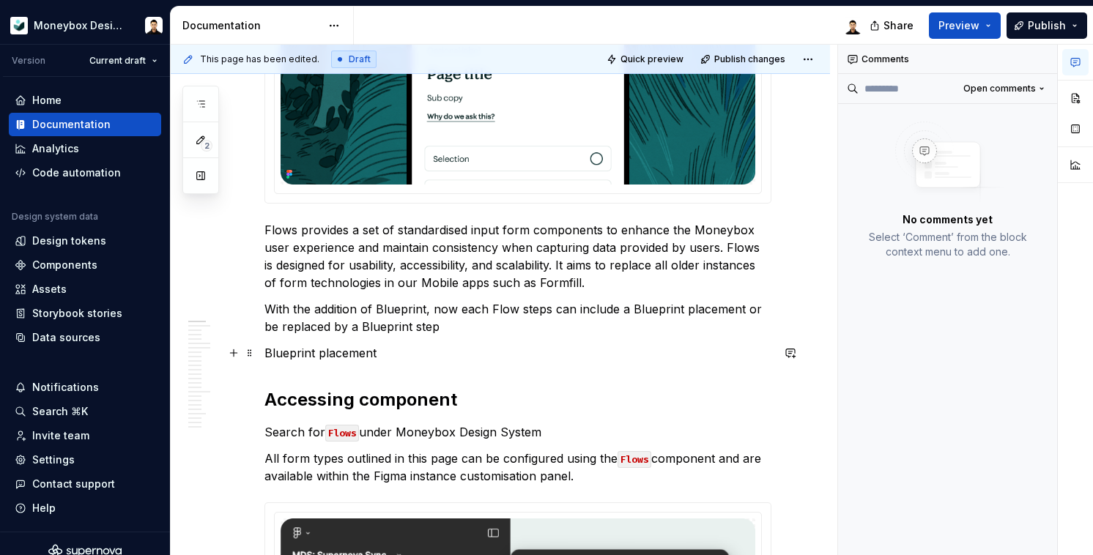
click at [330, 358] on p "Blueprint placement" at bounding box center [518, 353] width 507 height 18
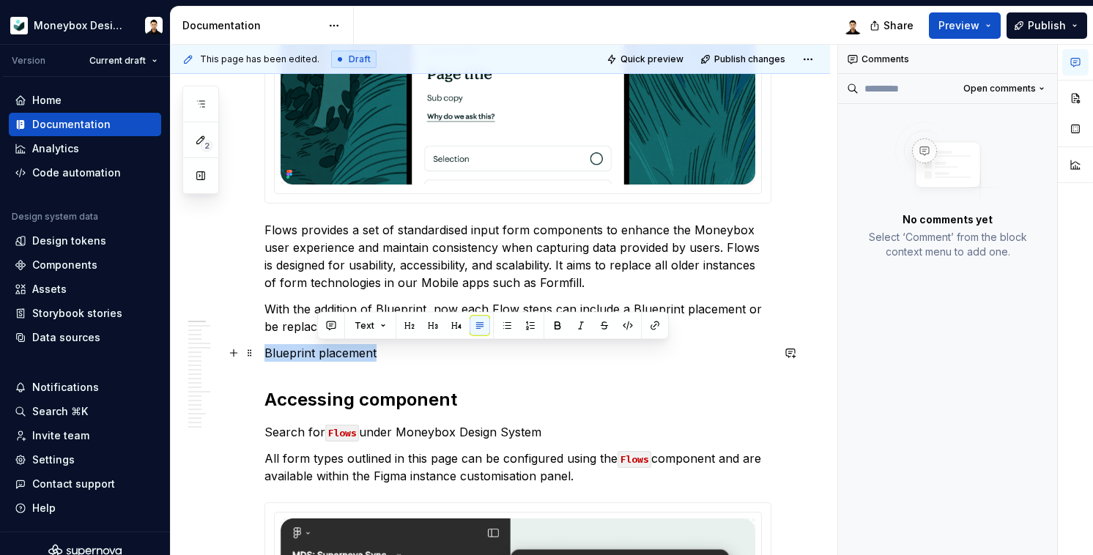
click at [330, 358] on p "Blueprint placement" at bounding box center [518, 353] width 507 height 18
click at [400, 328] on button "button" at bounding box center [404, 326] width 21 height 21
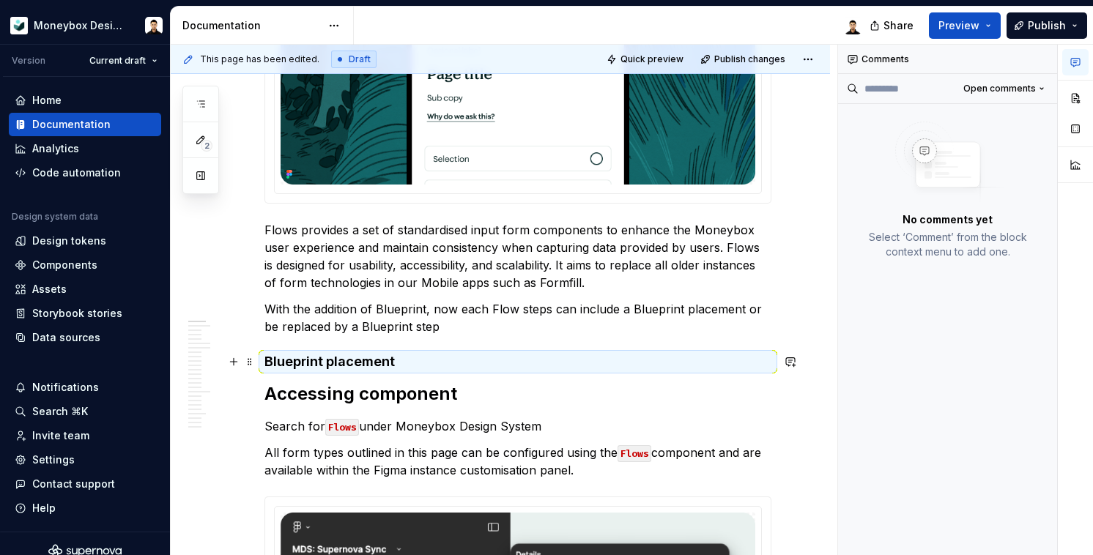
click at [406, 363] on h4 "Blueprint placement" at bounding box center [518, 362] width 507 height 18
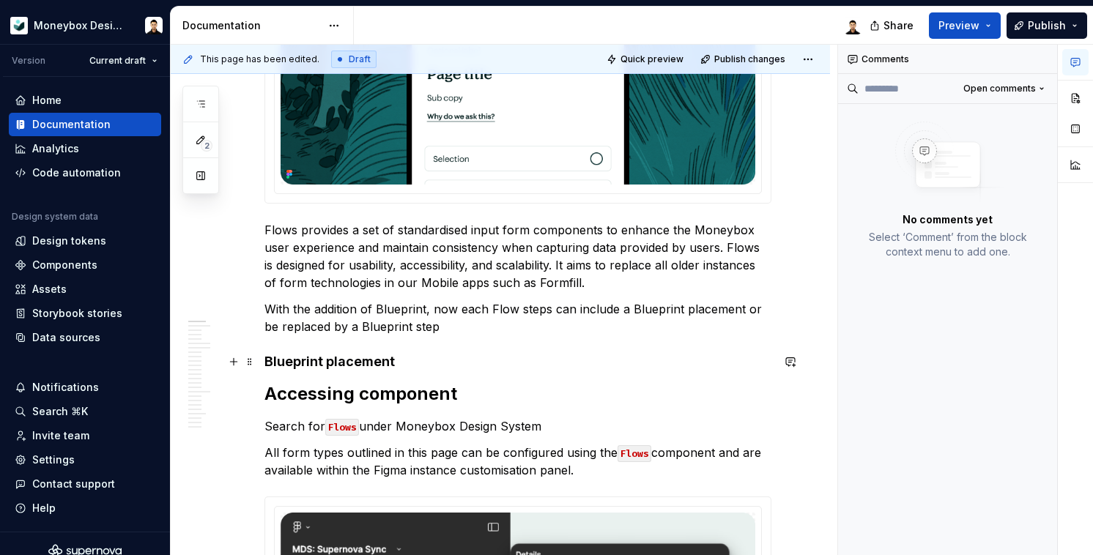
click at [401, 363] on h4 "Blueprint placement" at bounding box center [518, 362] width 507 height 18
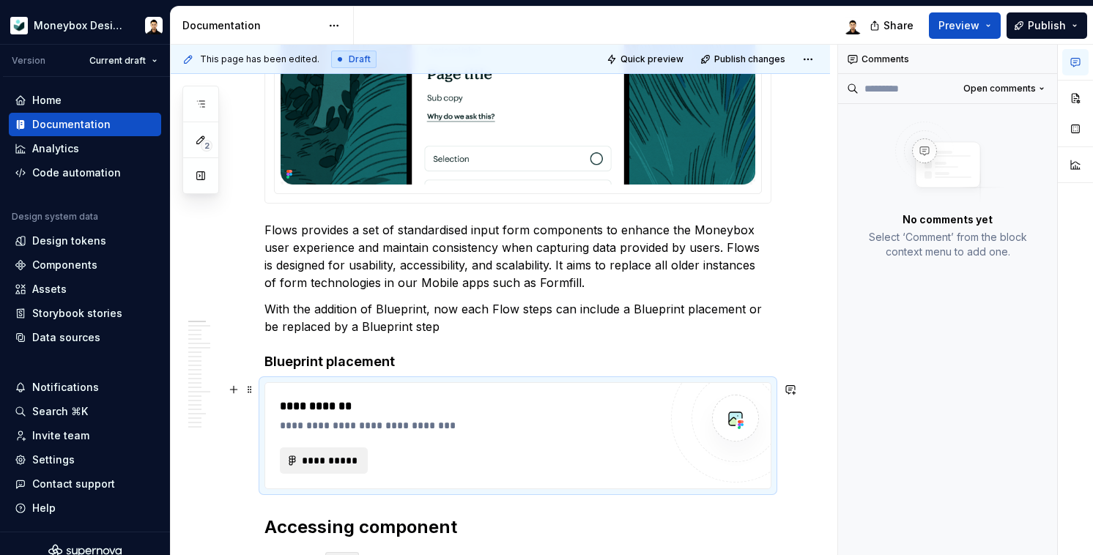
click at [339, 461] on span "**********" at bounding box center [329, 461] width 57 height 15
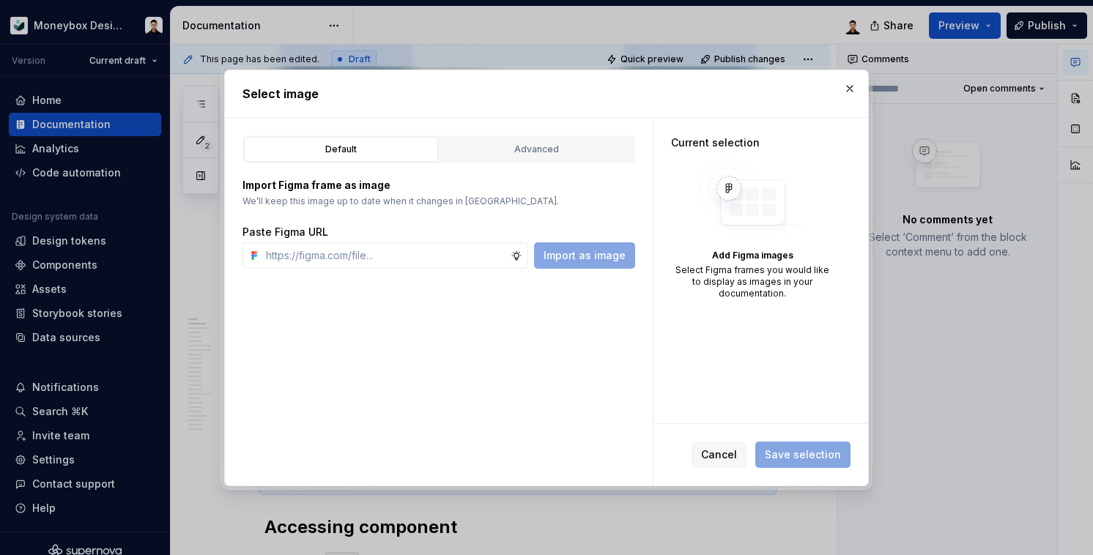
type textarea "*"
click at [442, 256] on input "text" at bounding box center [385, 256] width 251 height 26
type input "https://www.figma.com/design/hMJO9qiZWpnsZnCr6F1yer/MDS--Supernova-Sync?node-id…"
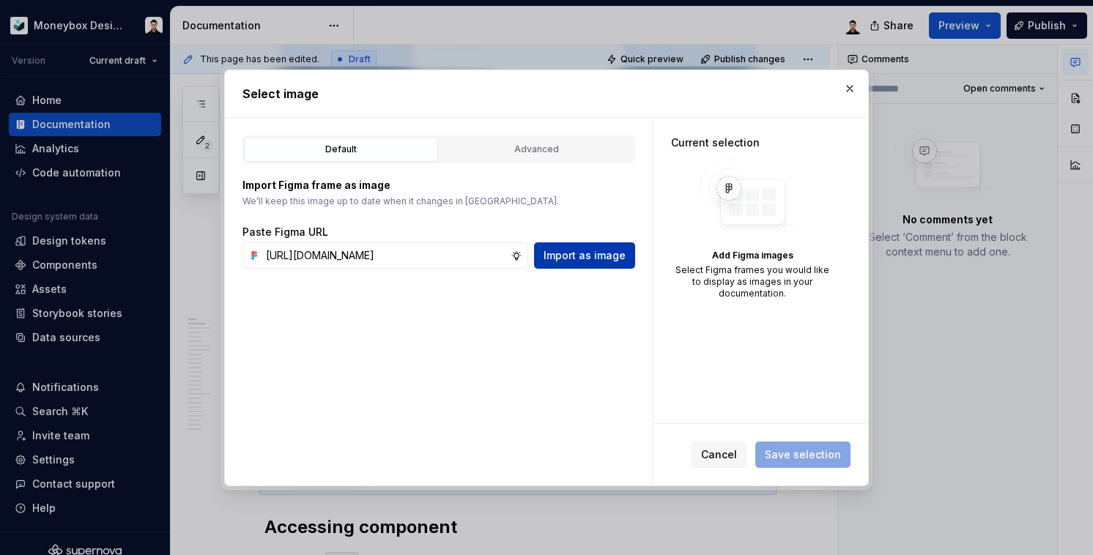
click at [599, 259] on span "Import as image" at bounding box center [585, 255] width 82 height 15
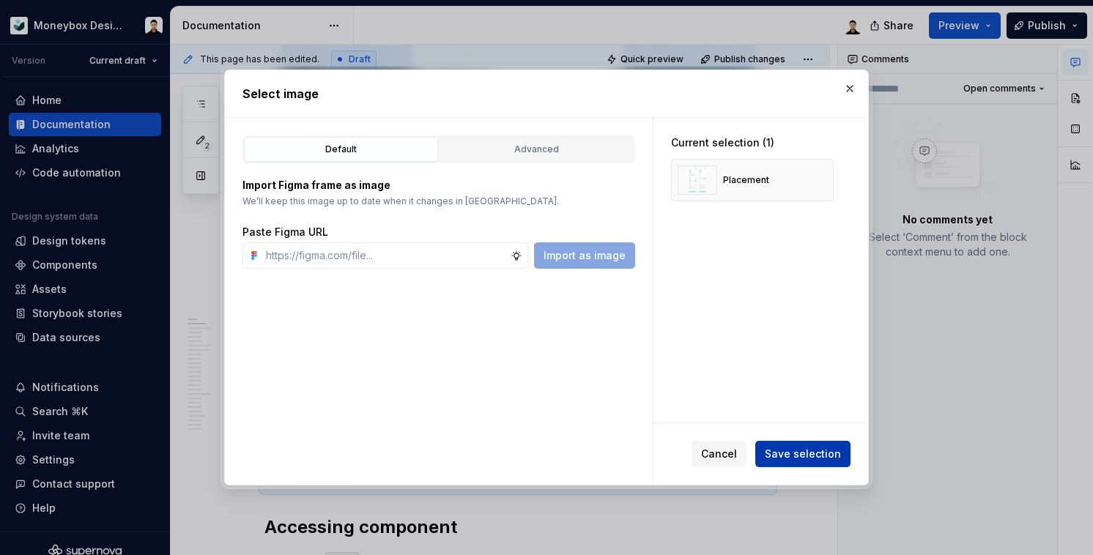
click at [782, 462] on button "Save selection" at bounding box center [803, 454] width 95 height 26
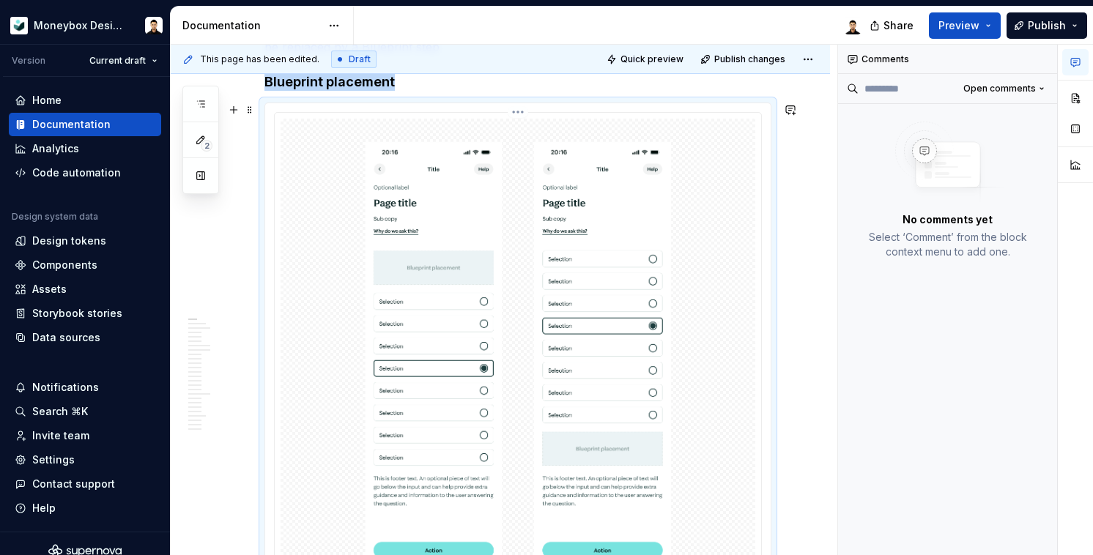
scroll to position [564, 0]
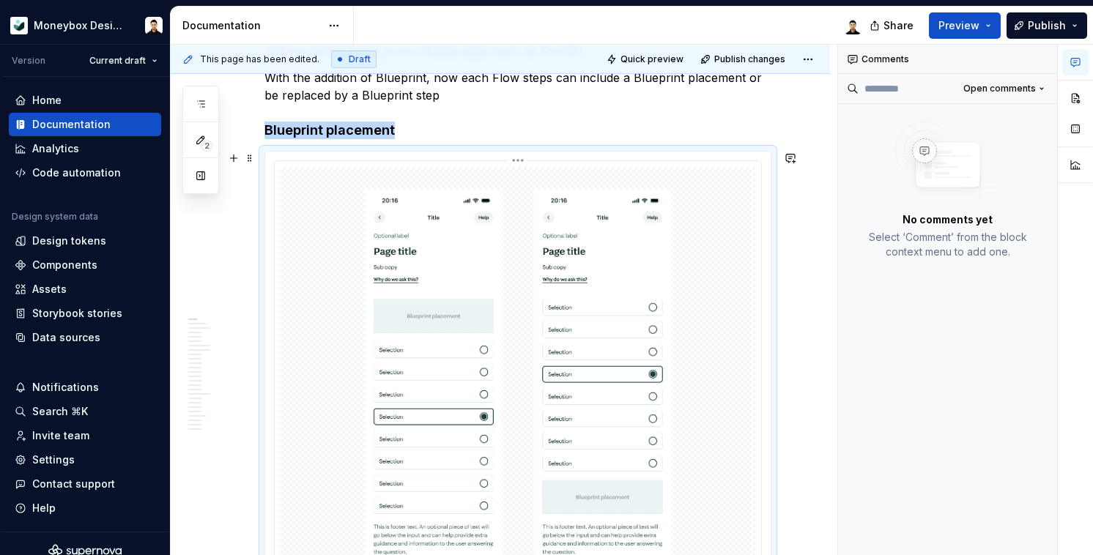
click at [615, 317] on img at bounding box center [518, 404] width 475 height 475
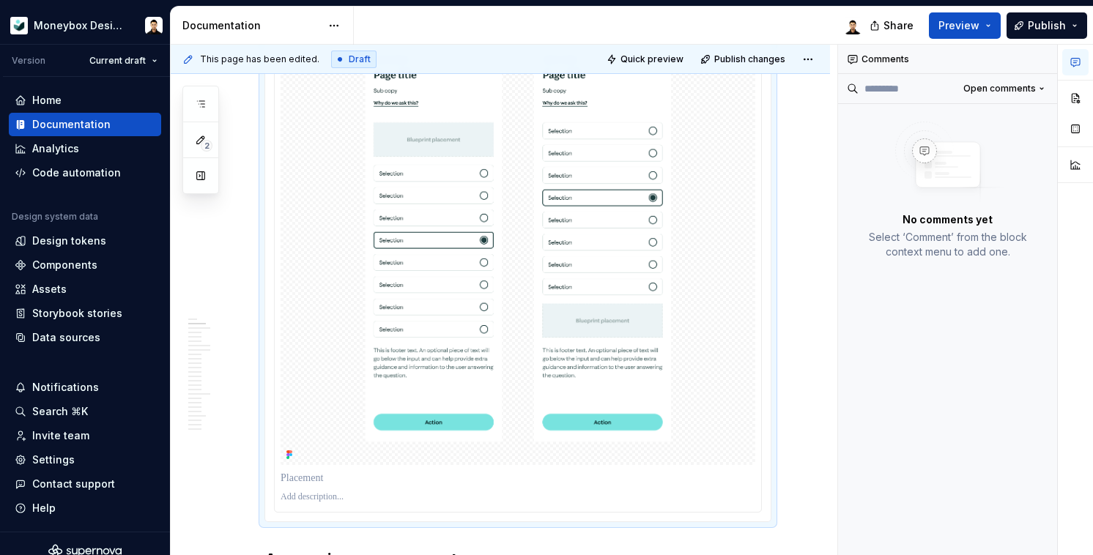
scroll to position [711, 0]
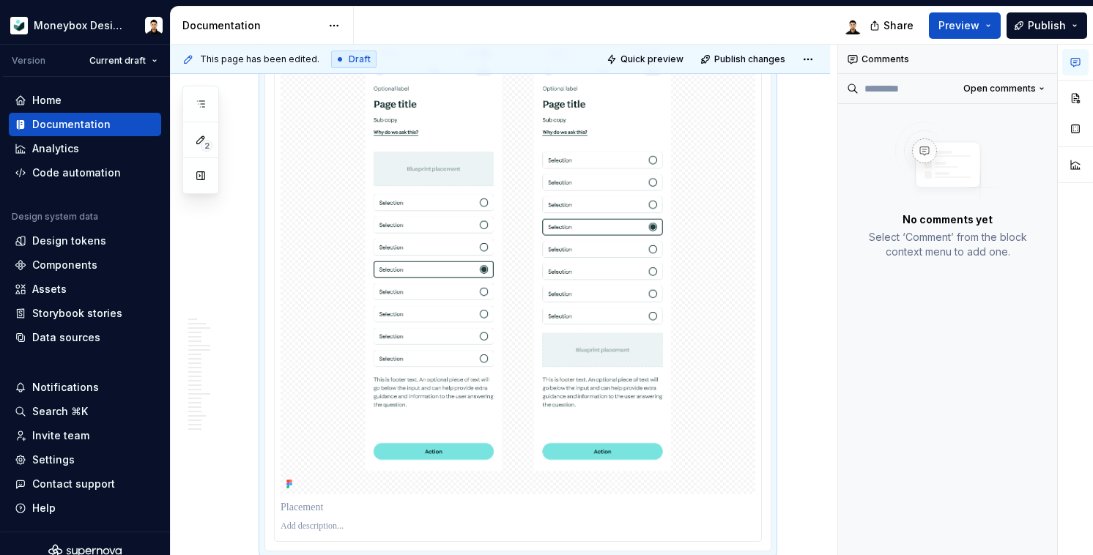
click at [522, 398] on img at bounding box center [518, 257] width 475 height 475
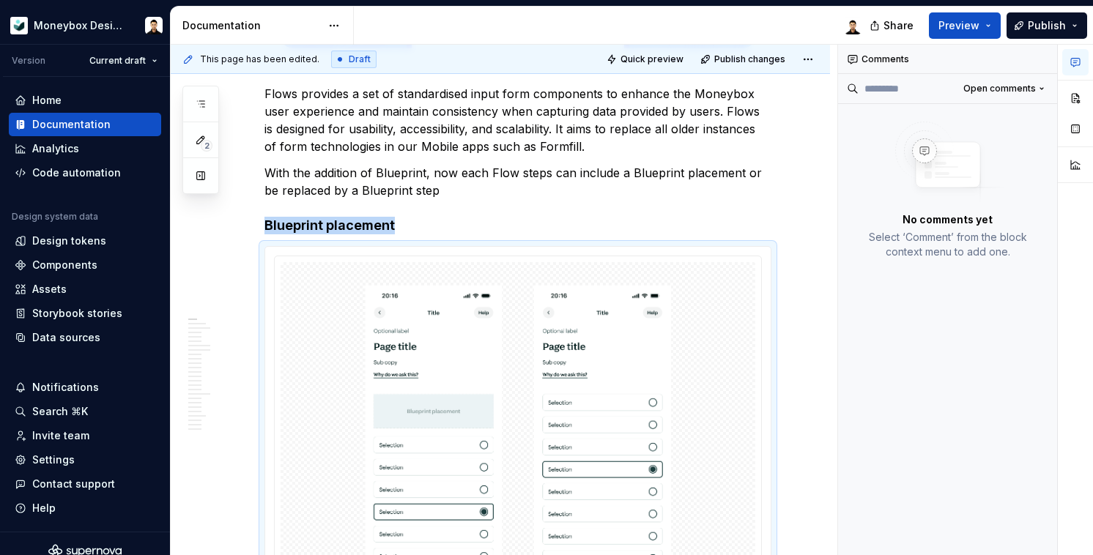
scroll to position [605, 0]
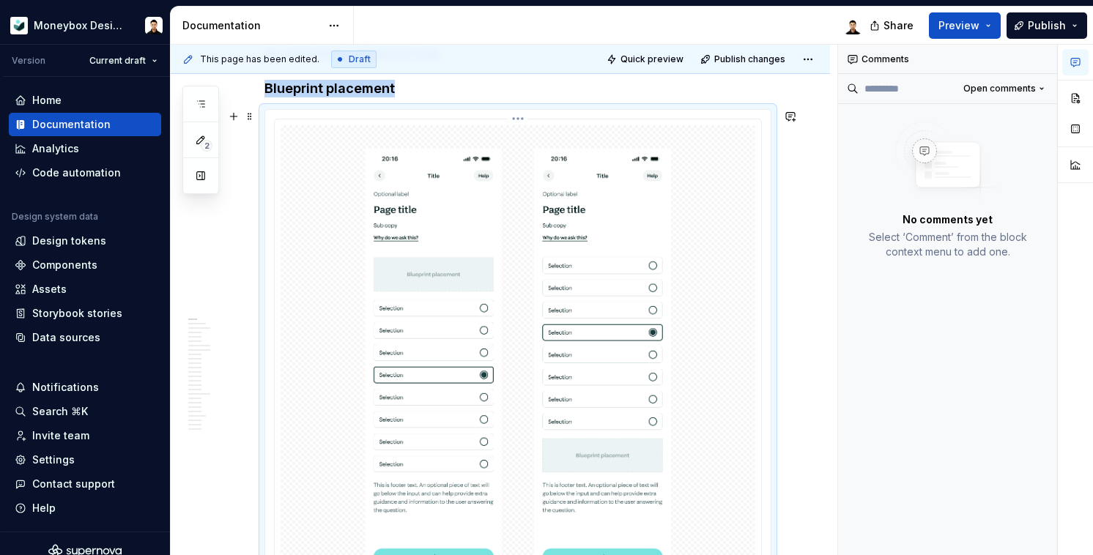
click at [684, 298] on img at bounding box center [518, 362] width 475 height 475
click at [1070, 130] on button "button" at bounding box center [1076, 129] width 26 height 26
type textarea "*"
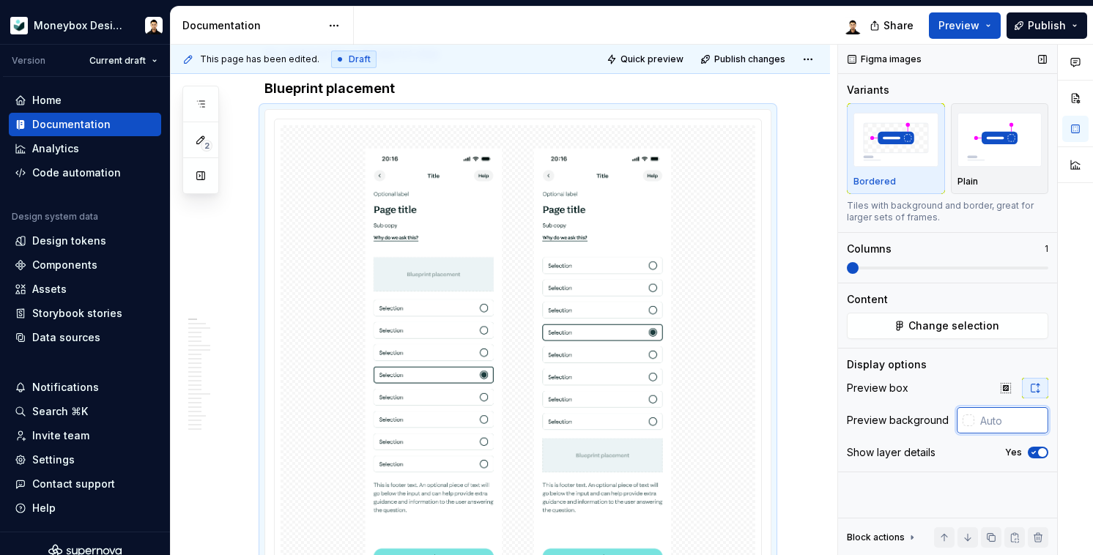
click at [1011, 420] on input "text" at bounding box center [1012, 420] width 74 height 26
click at [967, 421] on div at bounding box center [969, 421] width 12 height 12
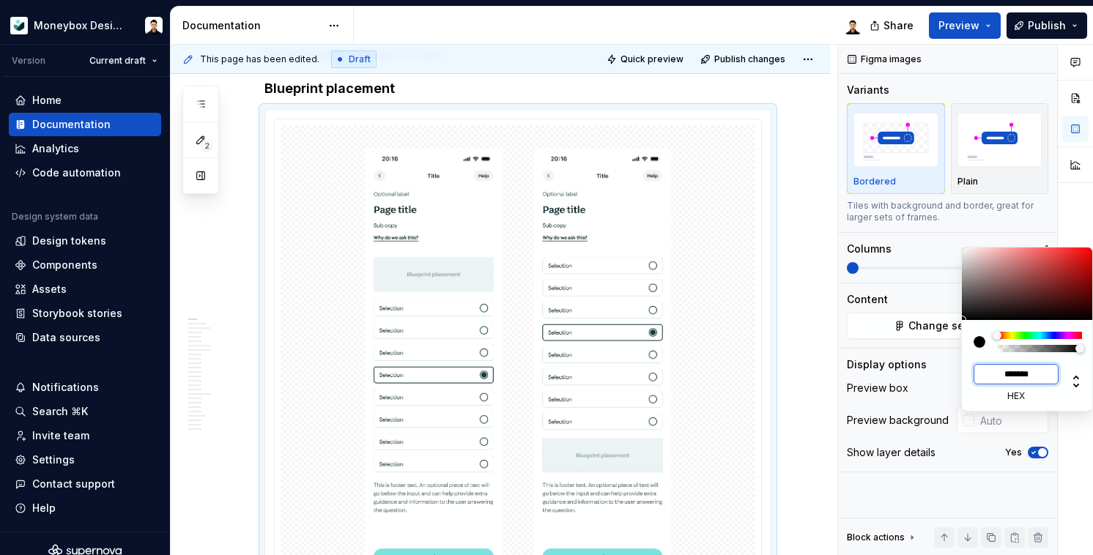
click at [1026, 366] on input "*******" at bounding box center [1016, 374] width 85 height 21
paste input
type input "#E9F1EF"
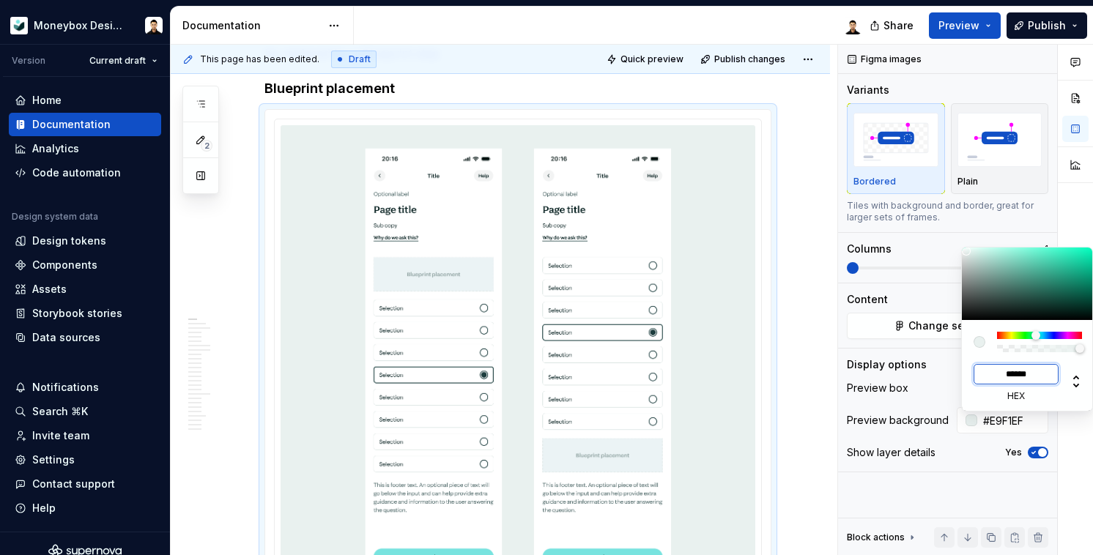
type input "*******"
click at [788, 267] on html "Moneybox Design System Version Current draft Home Documentation Analytics Code …" at bounding box center [546, 277] width 1093 height 555
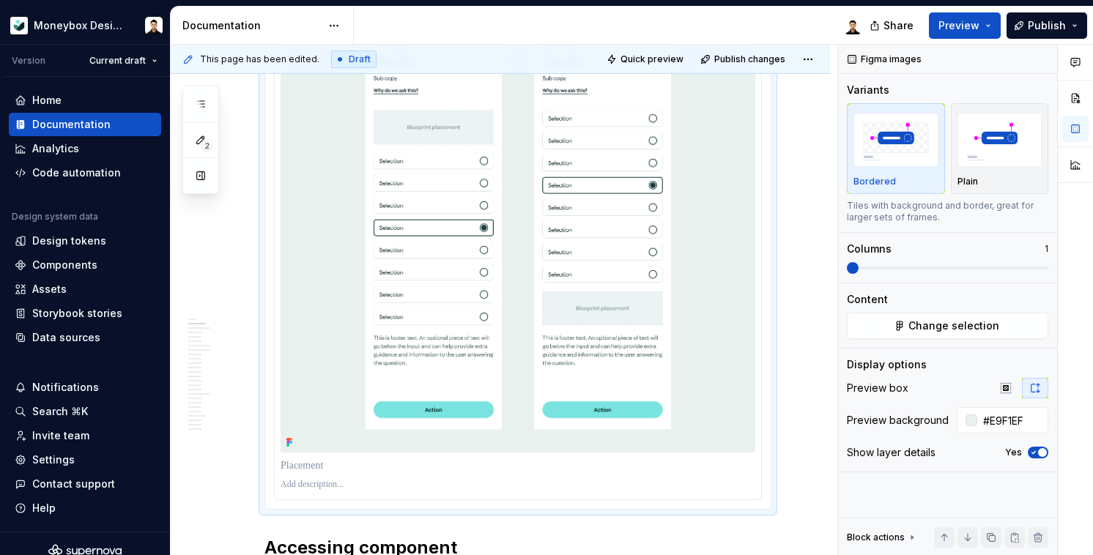
scroll to position [856, 0]
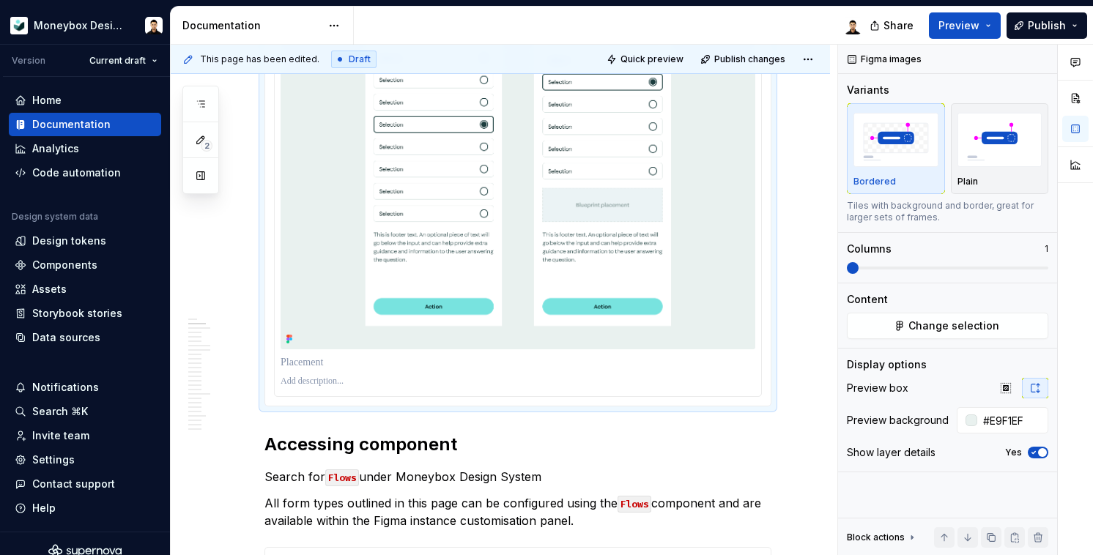
click at [372, 376] on p at bounding box center [518, 382] width 475 height 12
click at [519, 256] on img at bounding box center [518, 112] width 475 height 475
click at [1035, 448] on icon "button" at bounding box center [1034, 452] width 12 height 9
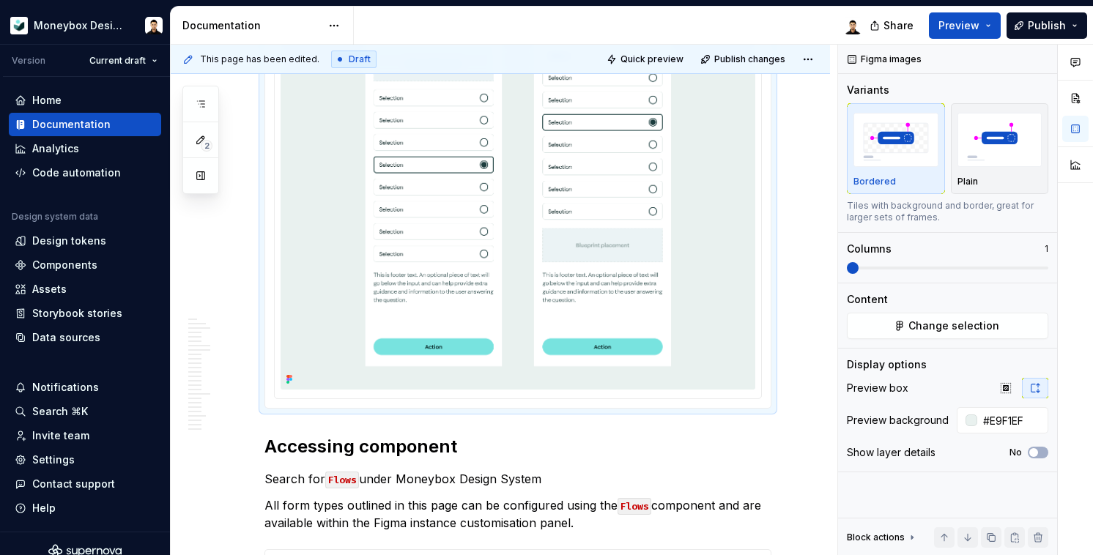
scroll to position [846, 0]
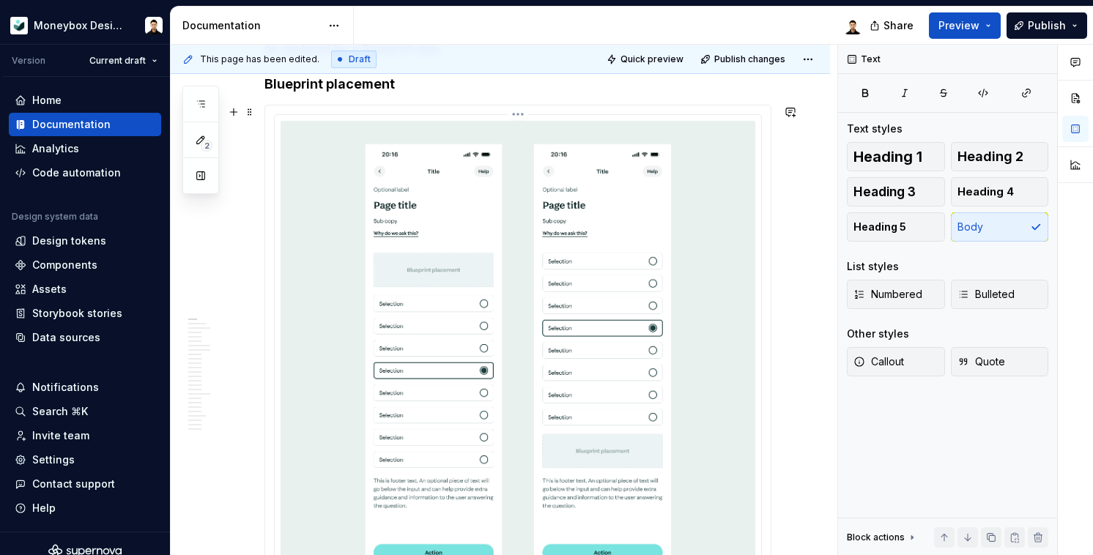
scroll to position [550, 0]
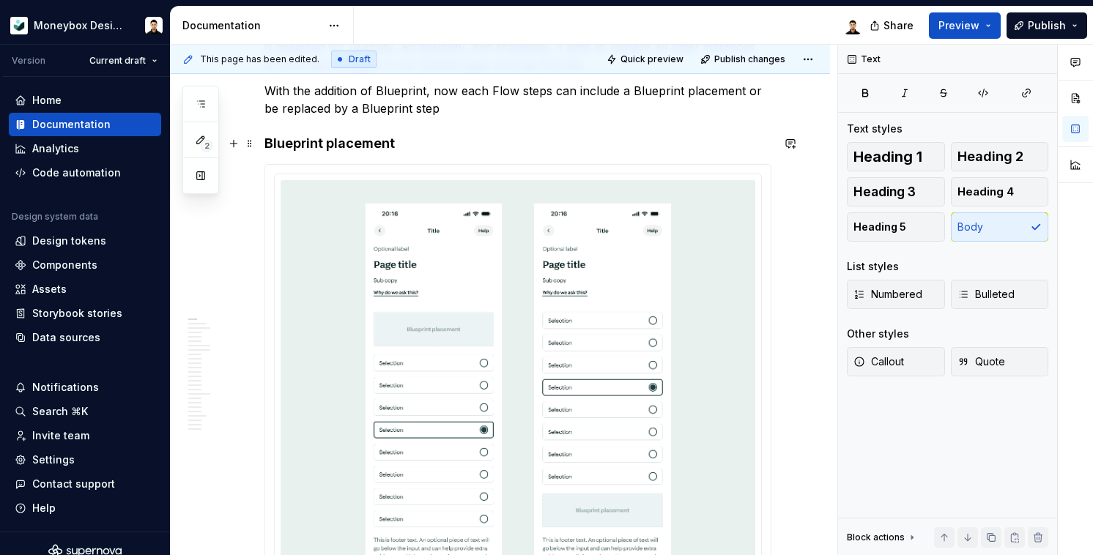
click at [366, 142] on h4 "Blueprint placement" at bounding box center [518, 144] width 507 height 18
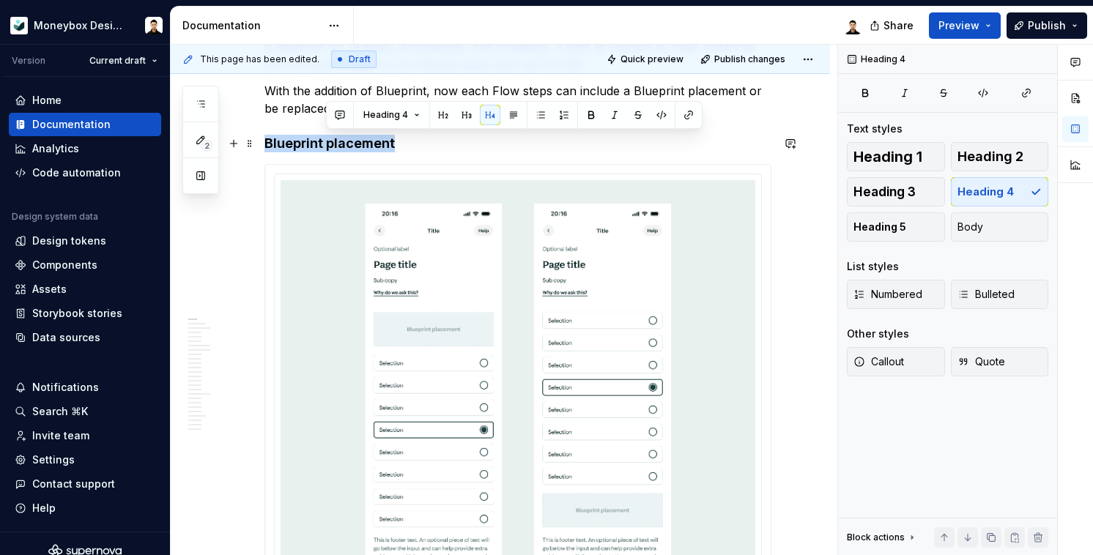
click at [366, 142] on h4 "Blueprint placement" at bounding box center [518, 144] width 507 height 18
copy h4 "Blueprint placement"
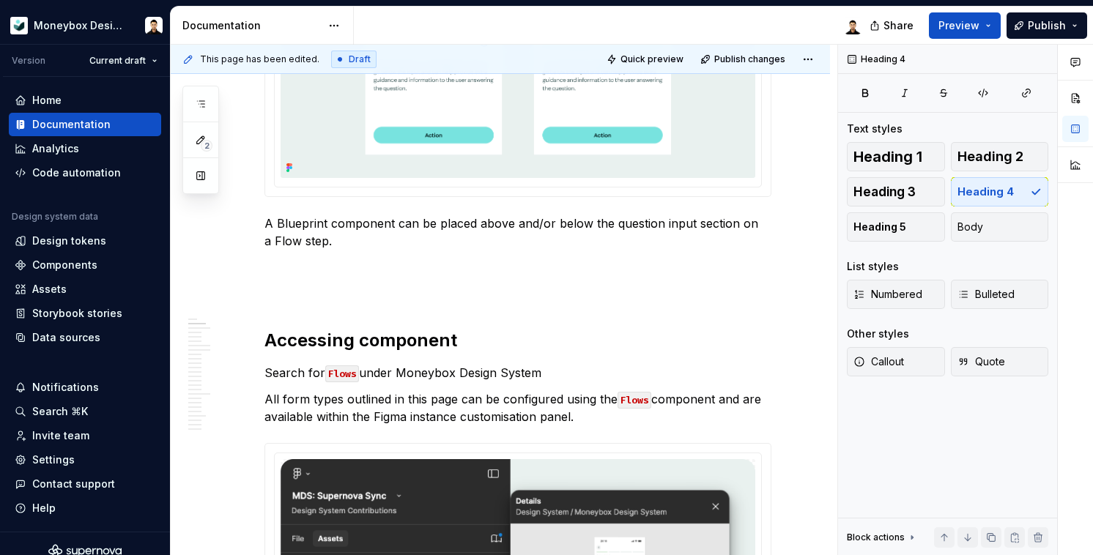
scroll to position [981, 0]
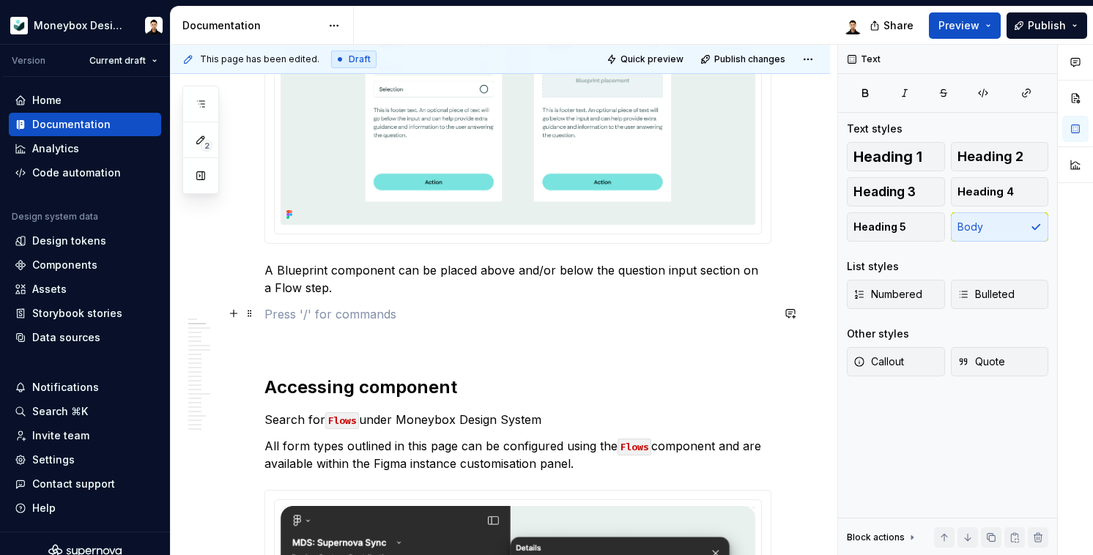
click at [298, 317] on p at bounding box center [518, 315] width 507 height 18
click at [341, 320] on p "Blueprint placement" at bounding box center [518, 315] width 507 height 18
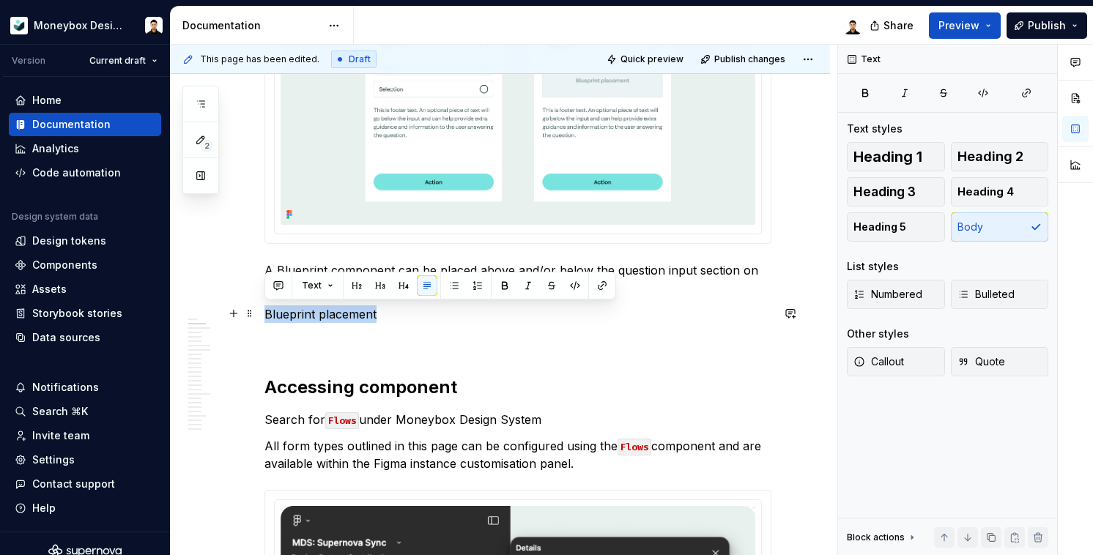
click at [341, 320] on p "Blueprint placement" at bounding box center [518, 315] width 507 height 18
click at [403, 289] on button "button" at bounding box center [404, 286] width 21 height 21
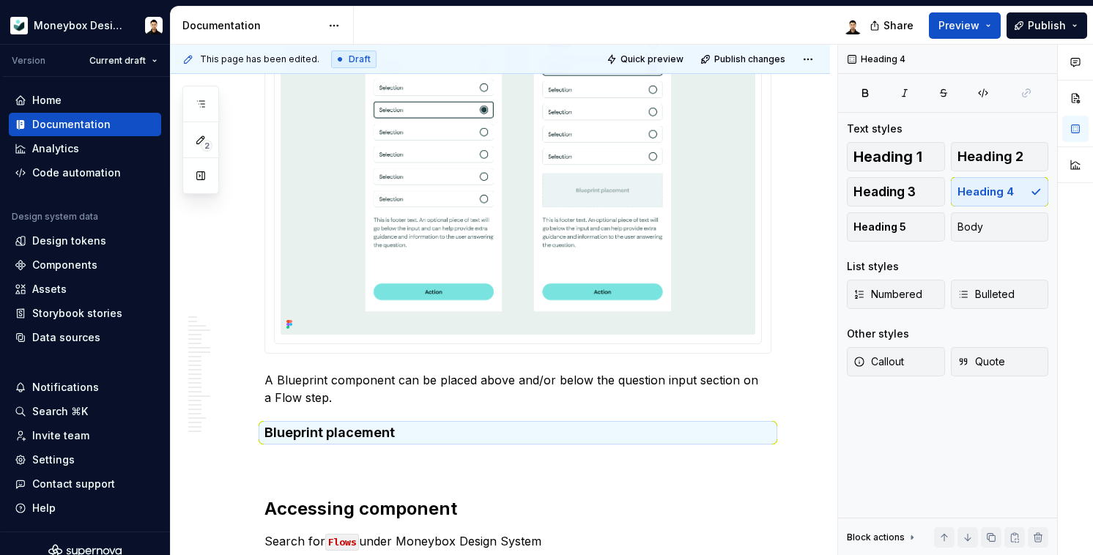
scroll to position [964, 0]
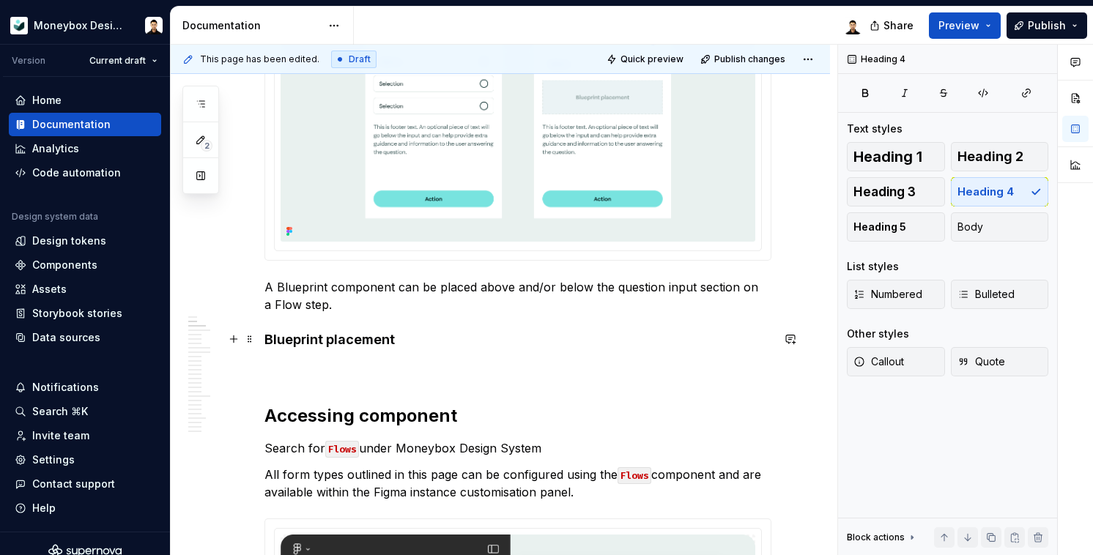
click at [371, 337] on h4 "Blueprint placement" at bounding box center [518, 340] width 507 height 18
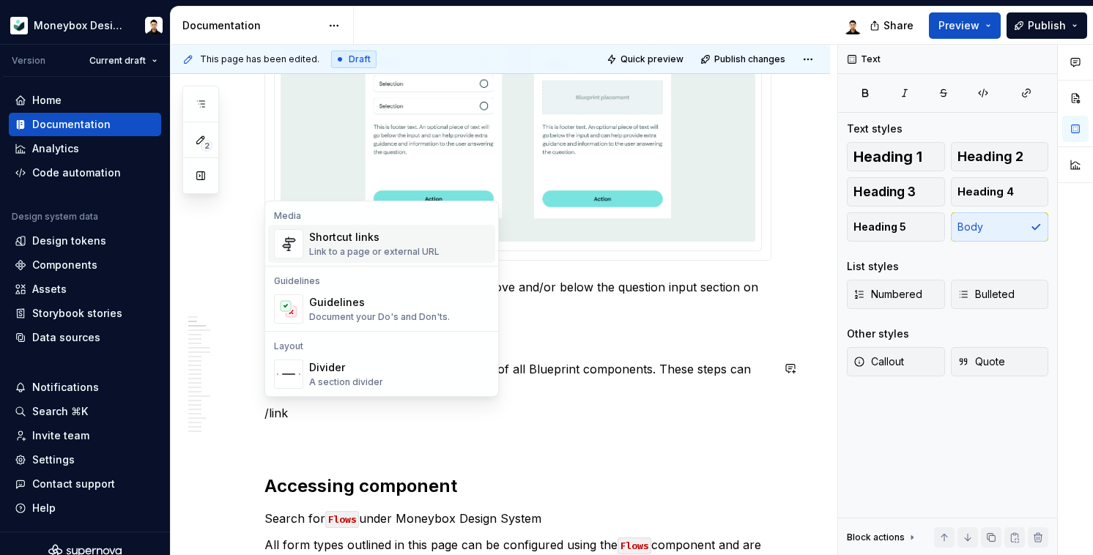
click at [354, 243] on div "Shortcut links" at bounding box center [374, 237] width 130 height 15
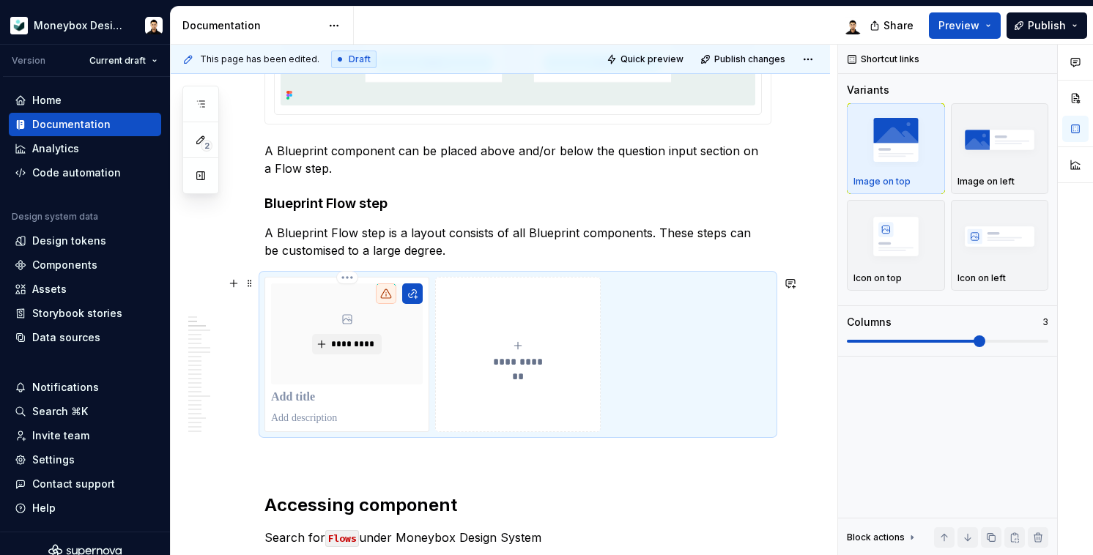
scroll to position [1147, 0]
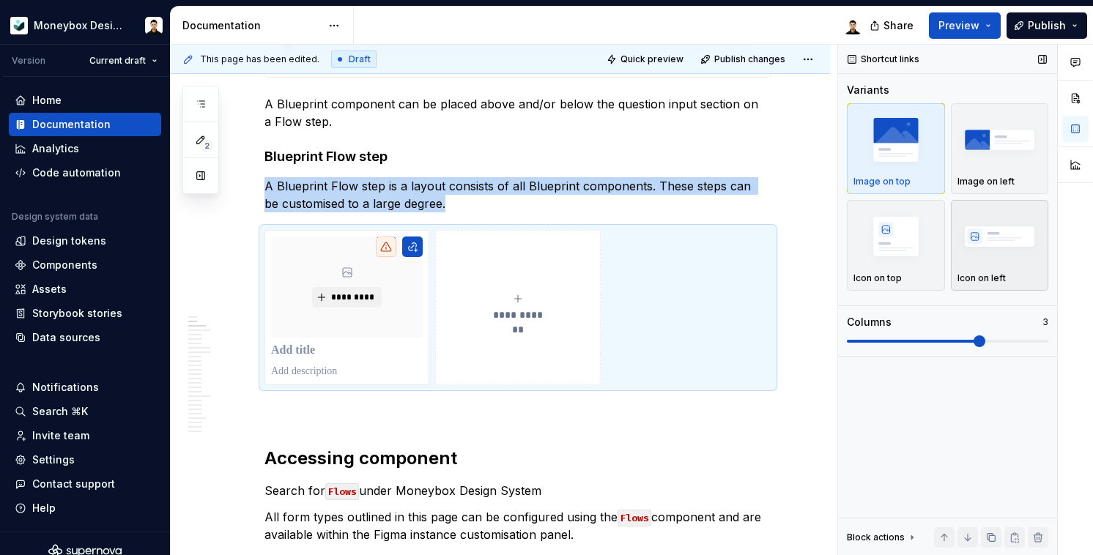
click at [998, 260] on img "button" at bounding box center [1000, 236] width 85 height 53
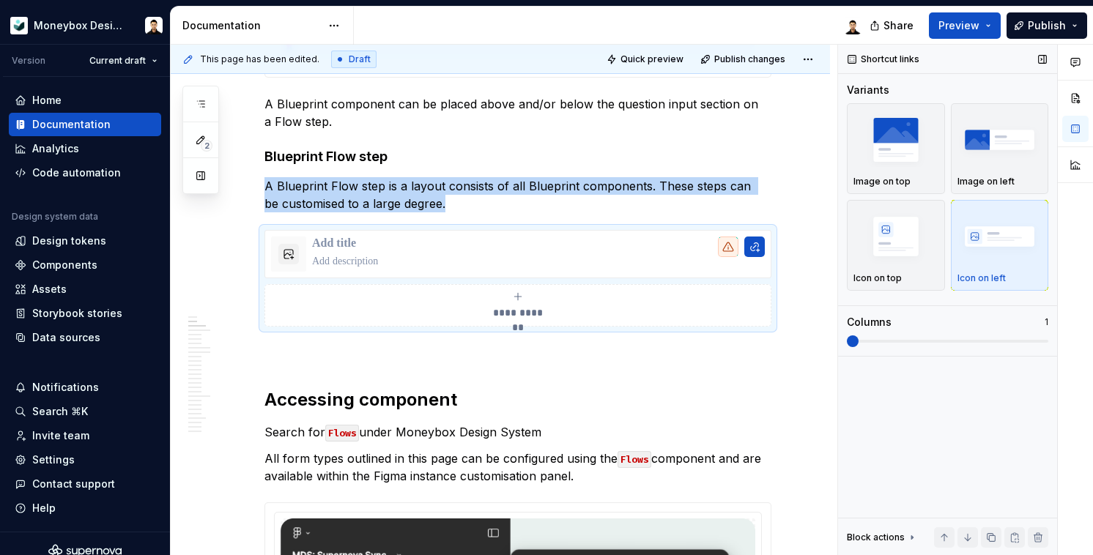
click at [847, 347] on span at bounding box center [853, 342] width 12 height 12
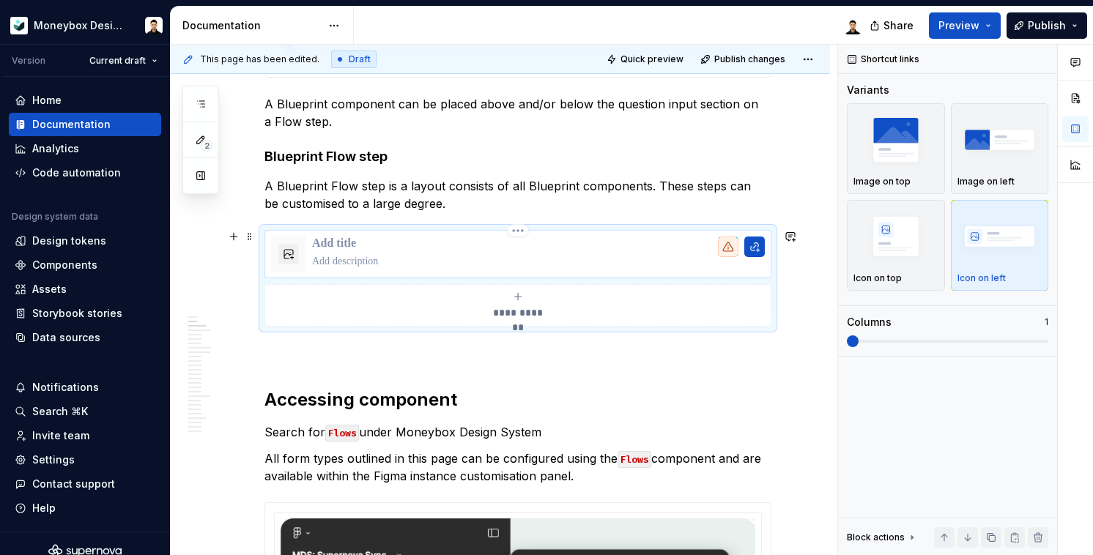
click at [347, 244] on p at bounding box center [538, 244] width 453 height 15
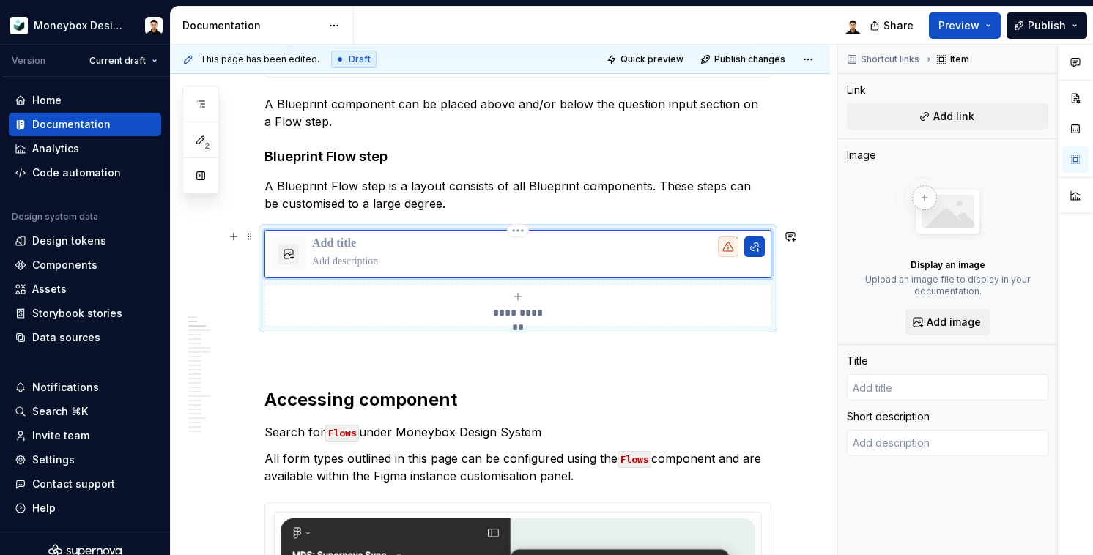
click at [347, 244] on p at bounding box center [538, 244] width 453 height 15
type textarea "*"
type input "B"
type textarea "*"
type input "Bl"
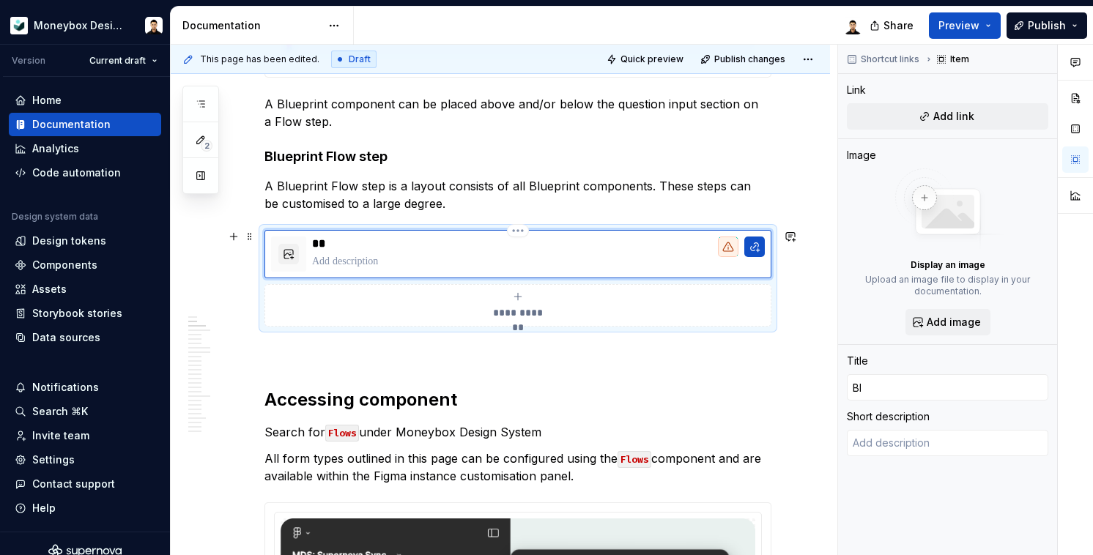
type textarea "*"
type input "Blu"
type textarea "*"
type input "Blue"
type textarea "*"
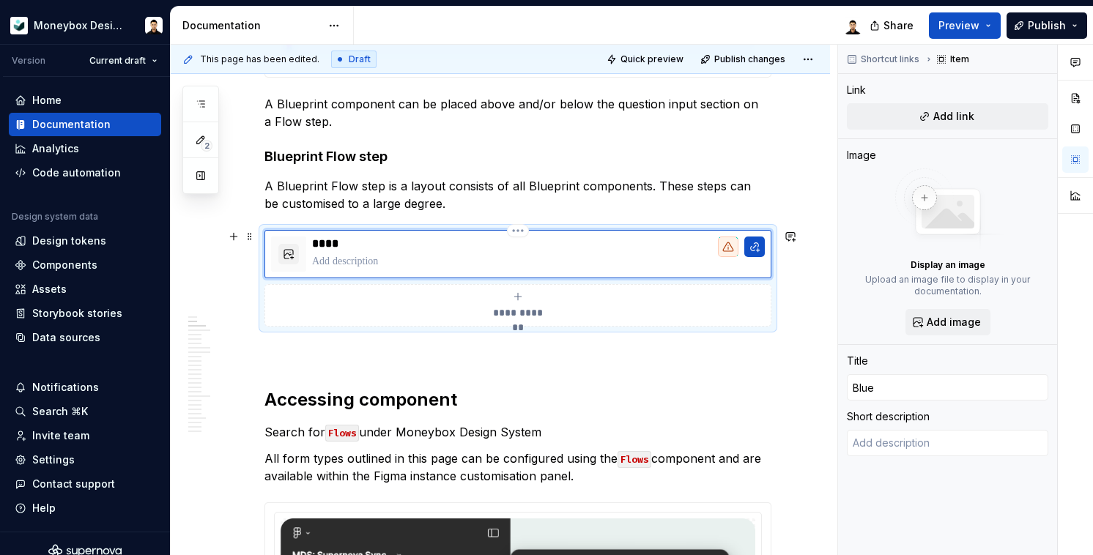
type input "Bluep"
type textarea "*"
type input "Bluepr"
type textarea "*"
type input "Bluepri"
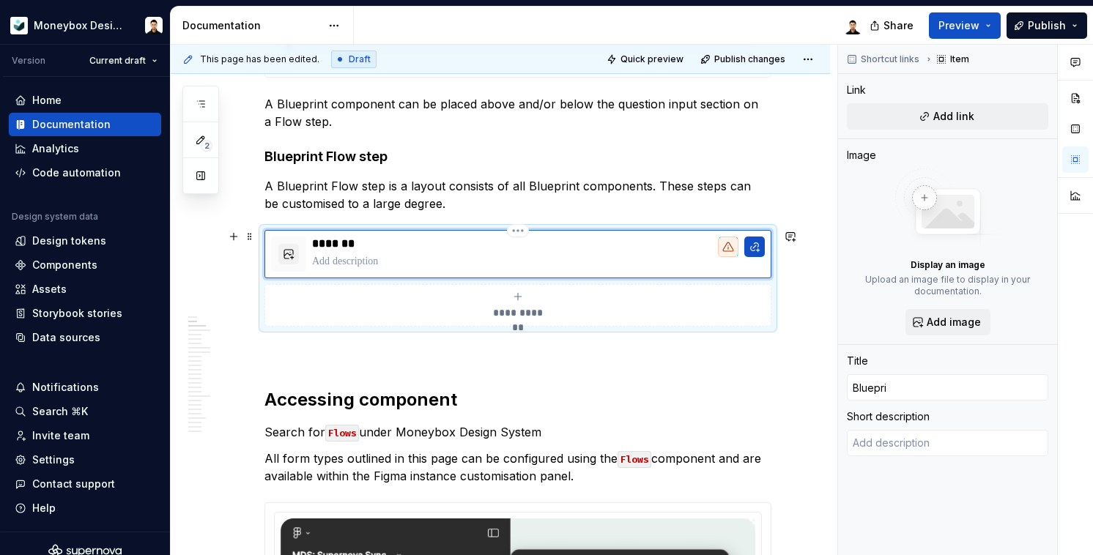
type textarea "*"
type input "Blueprin"
type textarea "*"
type input "Blueprint"
click at [354, 245] on p "*********" at bounding box center [538, 244] width 452 height 15
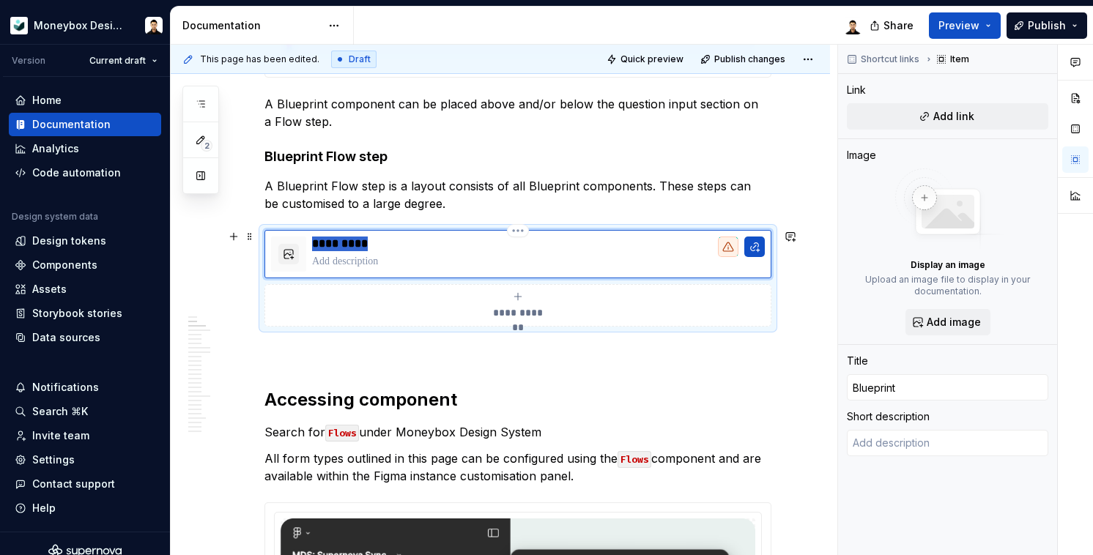
click at [354, 245] on p "*********" at bounding box center [538, 244] width 452 height 15
type textarea "*"
type input "T"
type textarea "*"
type input "Te"
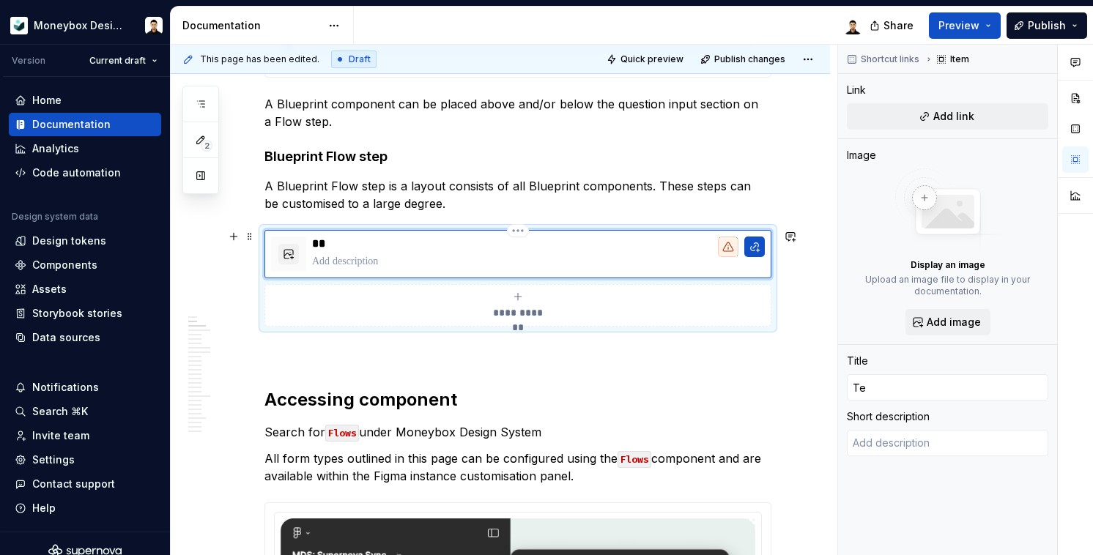
type textarea "*"
type input "Tec"
type textarea "*"
type input "Tech"
type textarea "*"
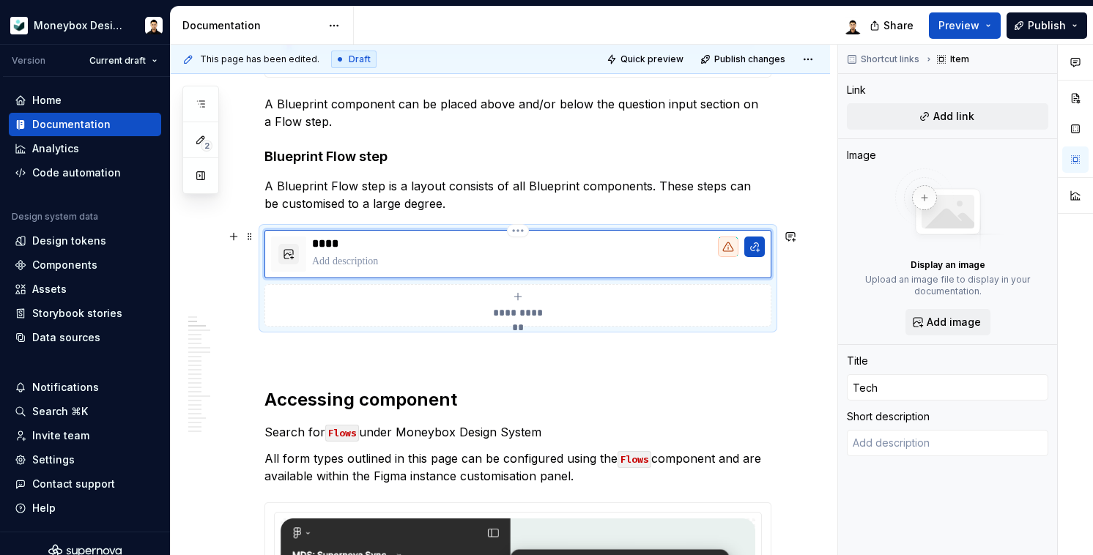
type input "C"
type textarea "*"
type input "Co"
type textarea "*"
type input "Con"
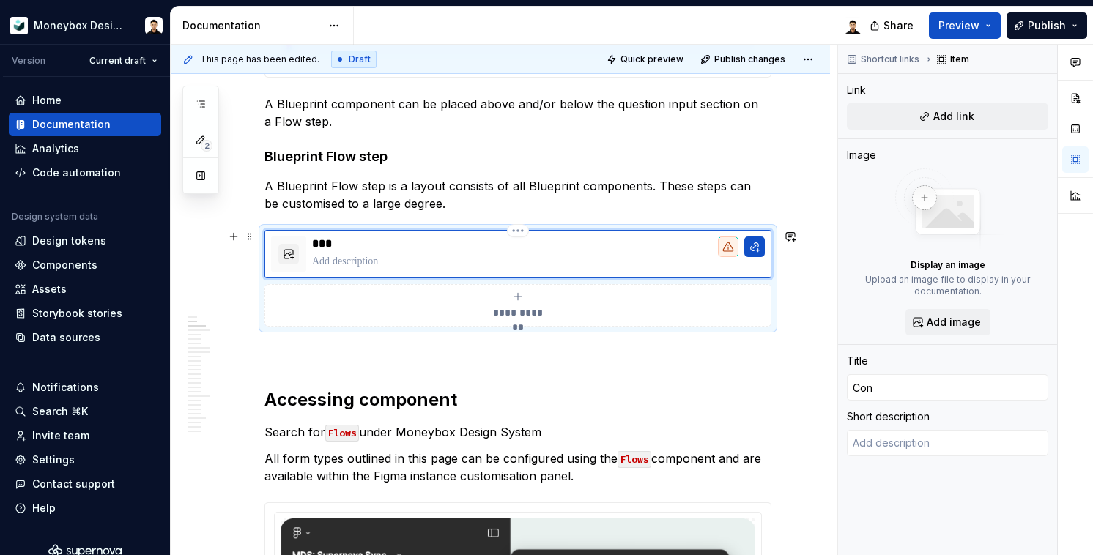
type textarea "*"
type input "Conf"
type textarea "*"
type input "Confl"
type textarea "*"
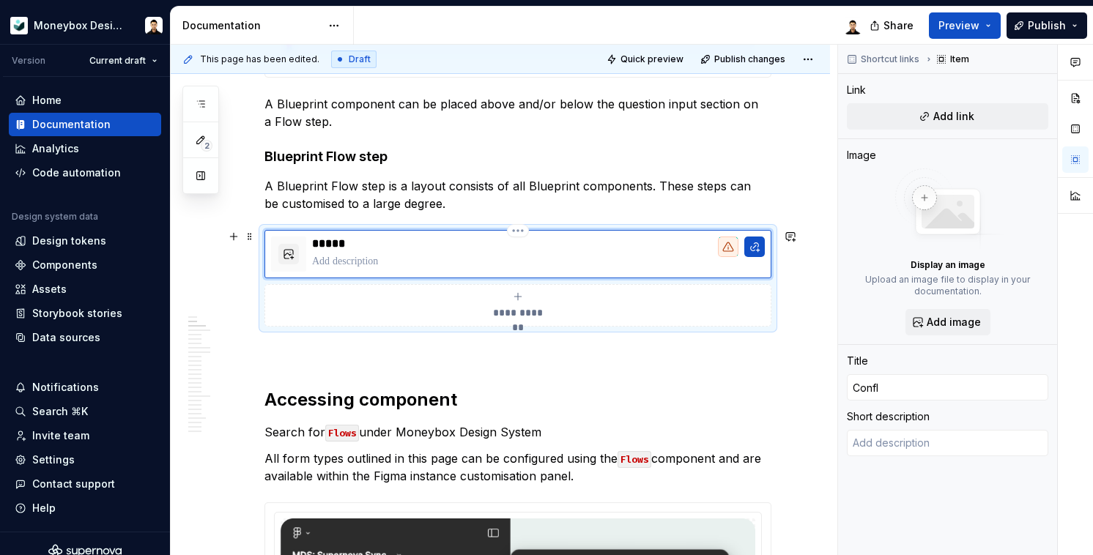
type input "Conflu"
type textarea "*"
type input "Conflue"
type textarea "*"
type input "Confluen"
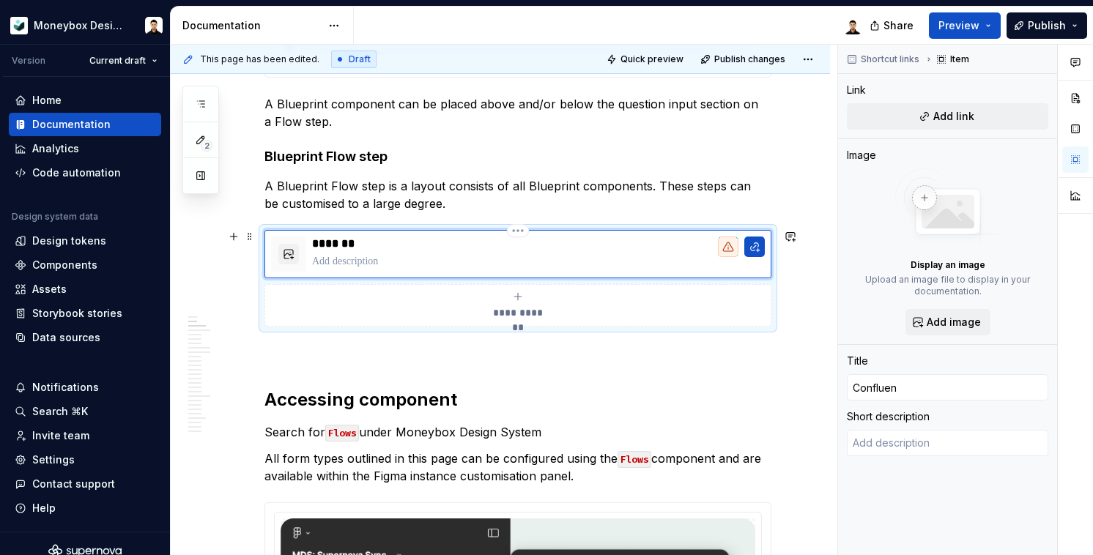
type textarea "*"
type input "Confluenc"
type textarea "*"
type input "Confluence"
type textarea "*"
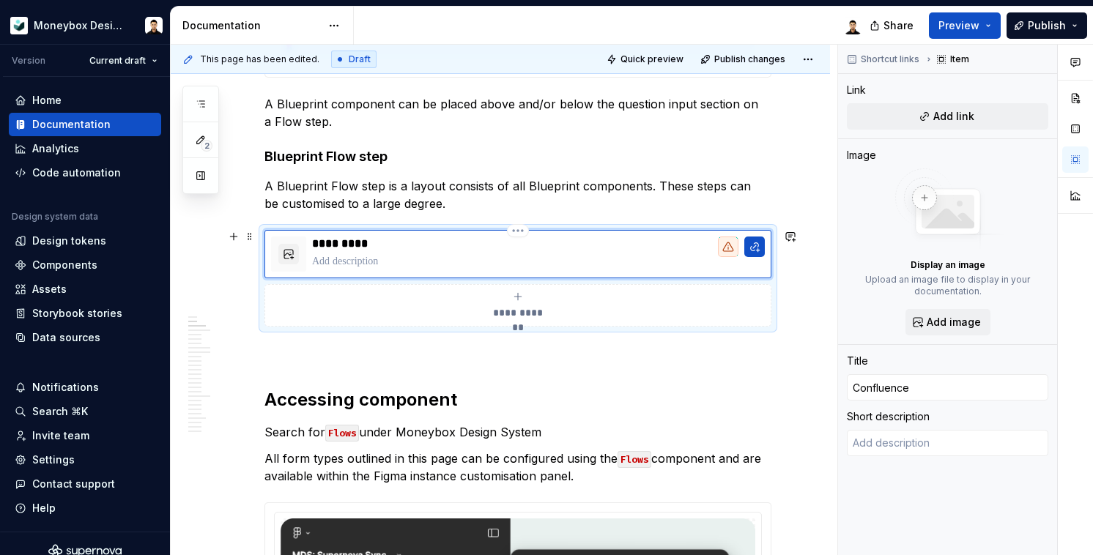
type input "Confluence"
type textarea "*"
type input "Confluence d"
type textarea "*"
type input "Confluence do"
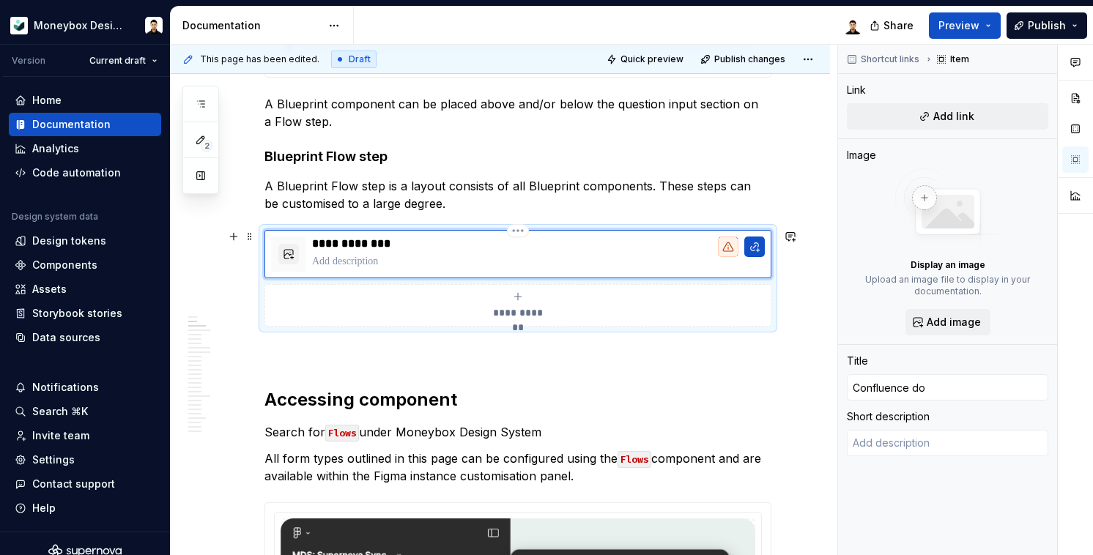
type textarea "*"
type input "Confluence doc"
type textarea "*"
type input "Confluence docu"
type textarea "*"
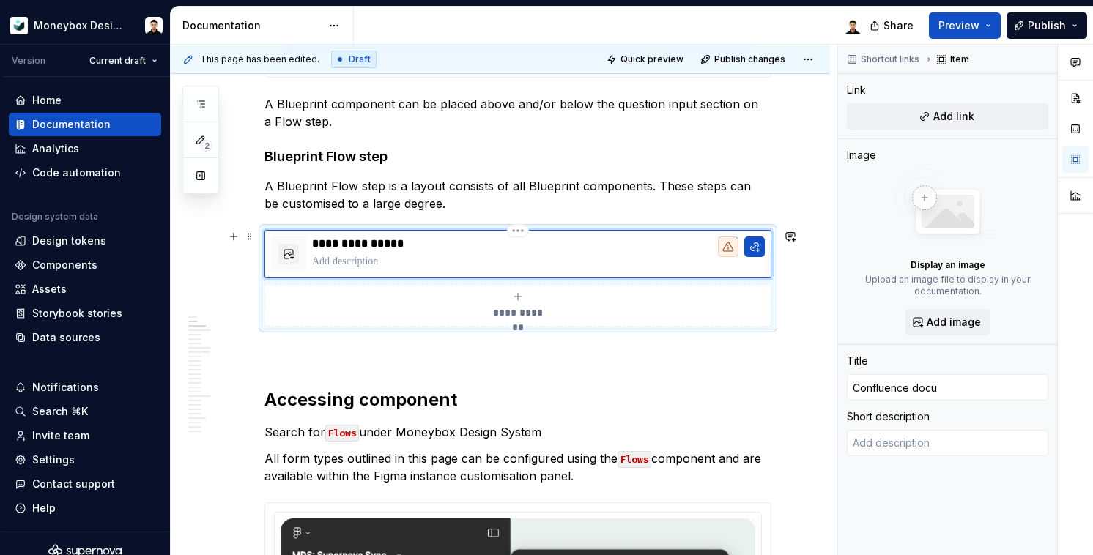
type input "Confluence docum"
type textarea "*"
type input "Confluence docume"
type textarea "*"
type input "Confluence documen"
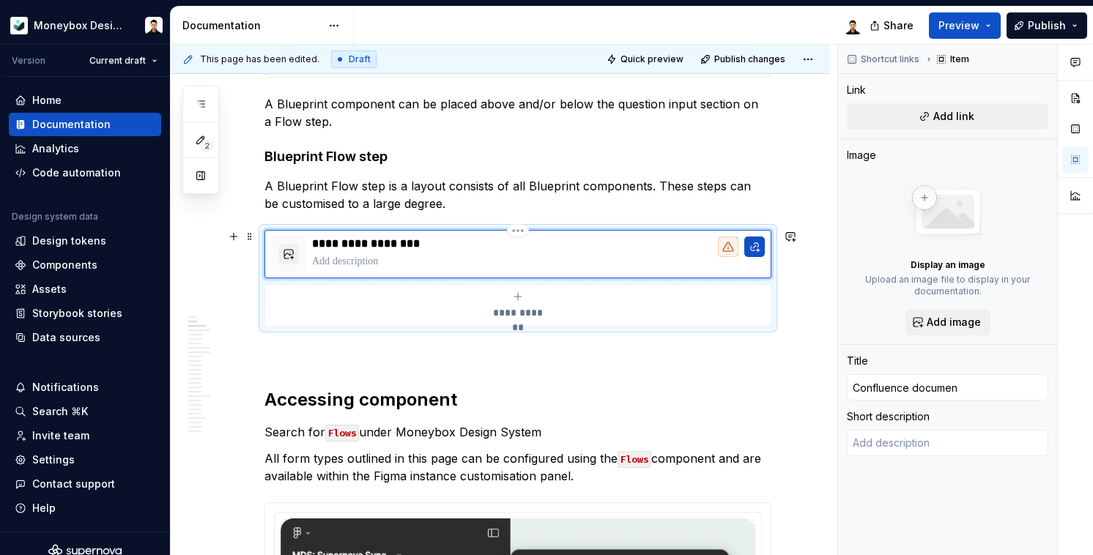
type textarea "*"
type input "Confluence document"
type textarea "*"
type input "Confluence documenta"
type textarea "*"
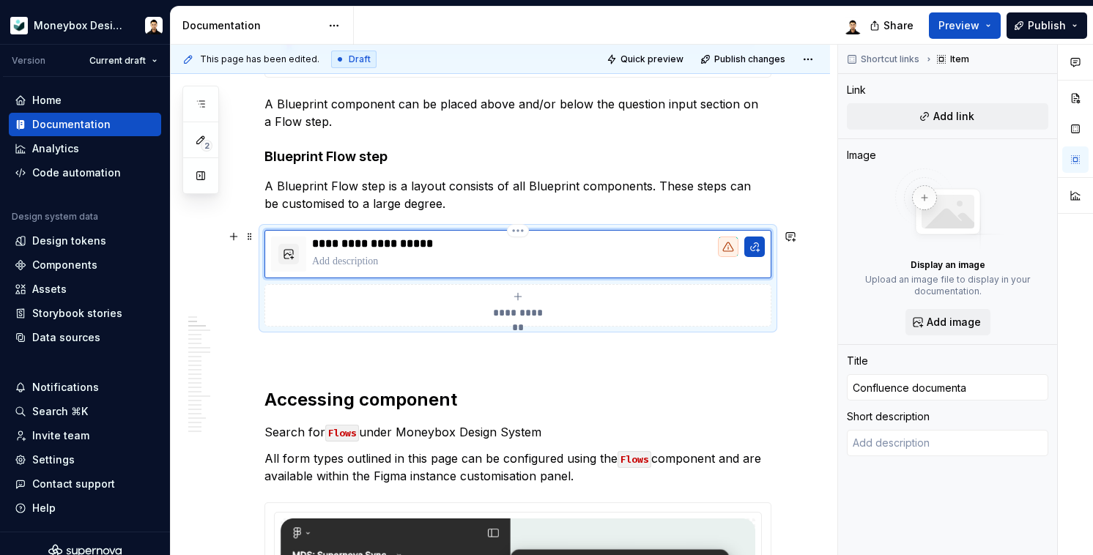
type input "Confluence documentat"
type textarea "*"
type input "Confluence documentati"
type textarea "*"
type input "Confluence documentatio"
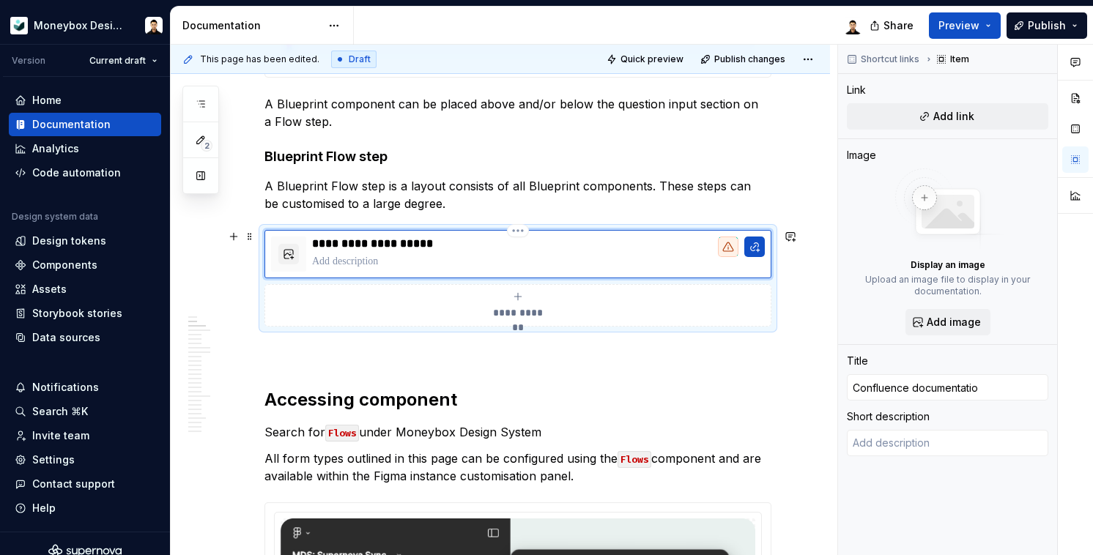
type textarea "*"
type input "Confluence documentation"
type textarea "*"
type input "BConfluence documentation"
type textarea "*"
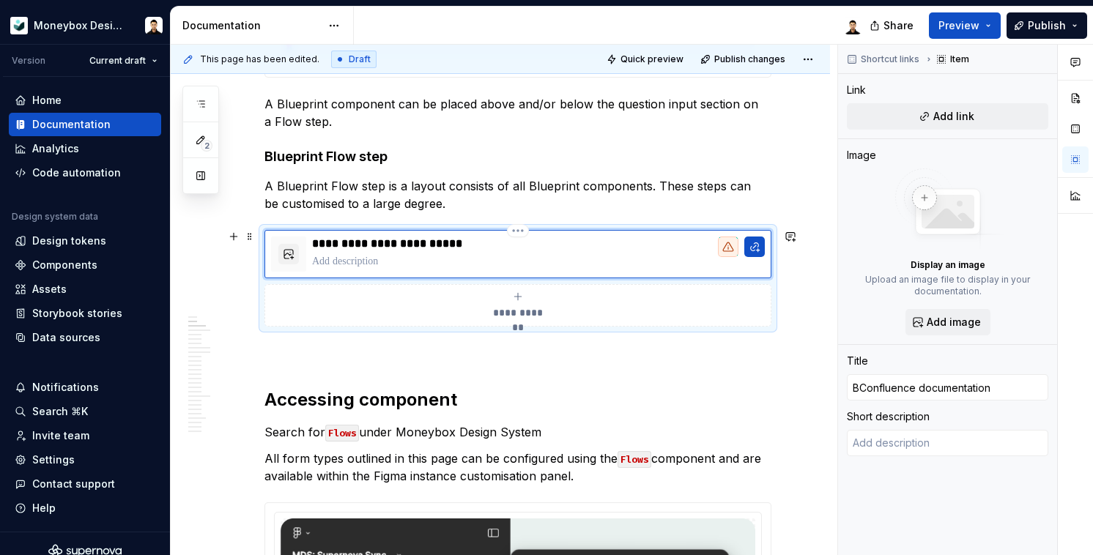
type input "BlConfluence documentation"
type textarea "*"
type input "BluConfluence documentation"
type textarea "*"
type input "BlueConfluence documentation"
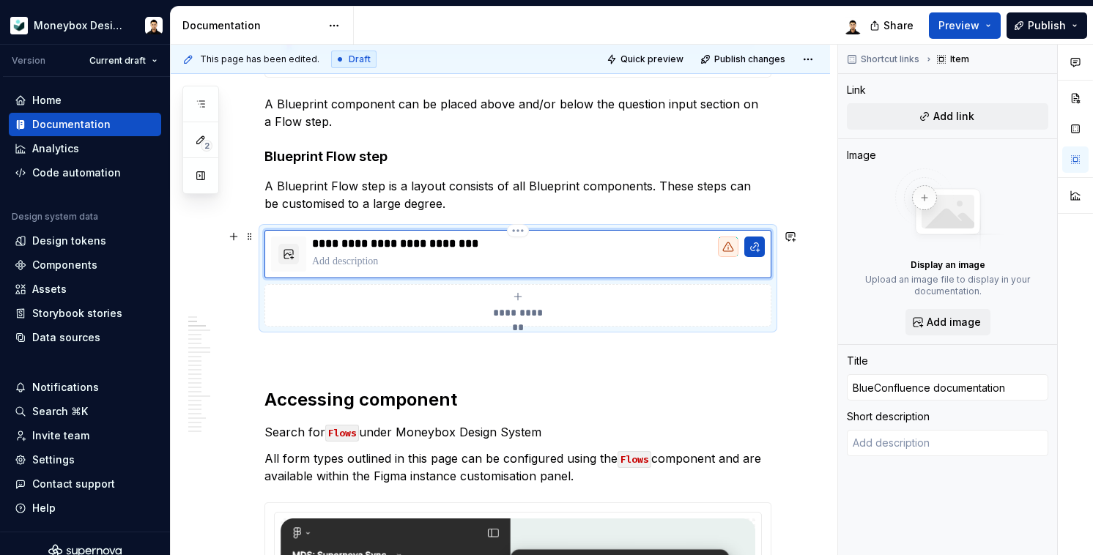
type textarea "*"
type input "BluepConfluence documentation"
type textarea "*"
type input "BlueprConfluence documentation"
type textarea "*"
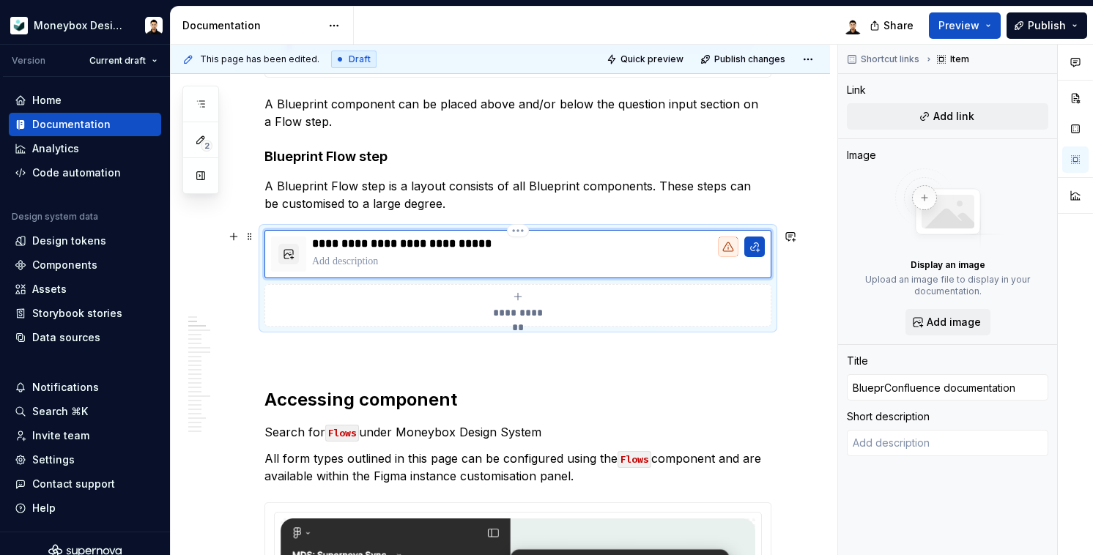
type input "BluepriConfluence documentation"
type textarea "*"
type input "BlueprinConfluence documentation"
type textarea "*"
type input "BlueprintConfluence documentation"
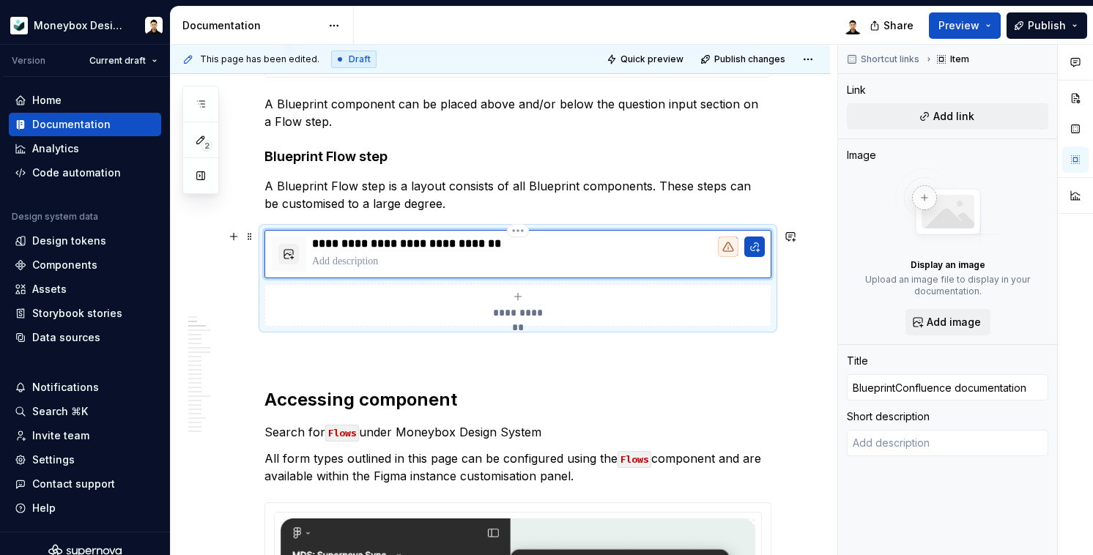
type textarea "*"
type input "Blueprint Confluence documentation"
type textarea "*"
type input "Blueprint cConfluence documentation"
type textarea "*"
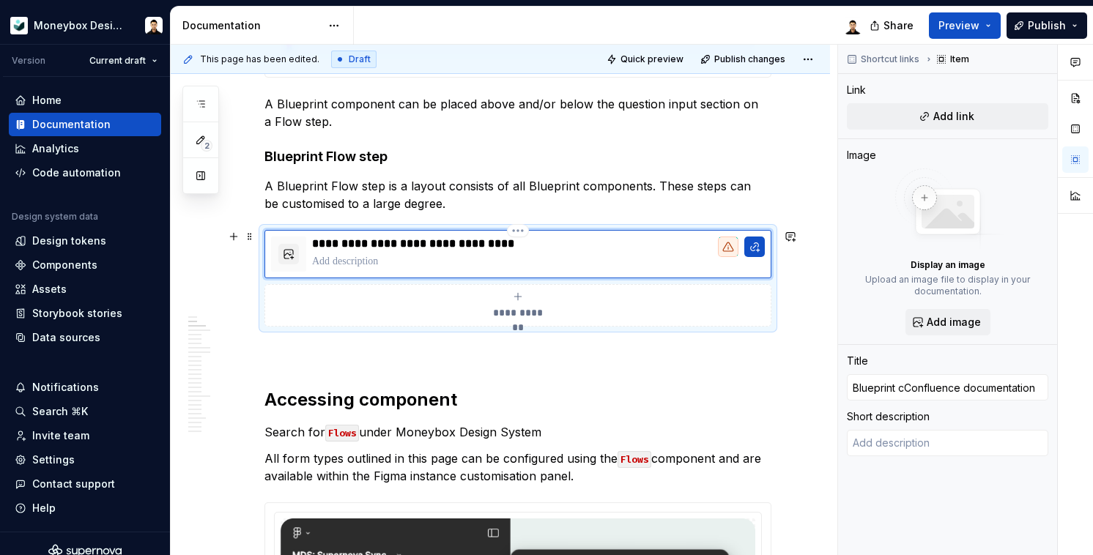
type input "Blueprint coConfluence documentation"
type textarea "*"
type input "Blueprint comConfluence documentation"
type textarea "*"
type input "Blueprint compConfluence documentation"
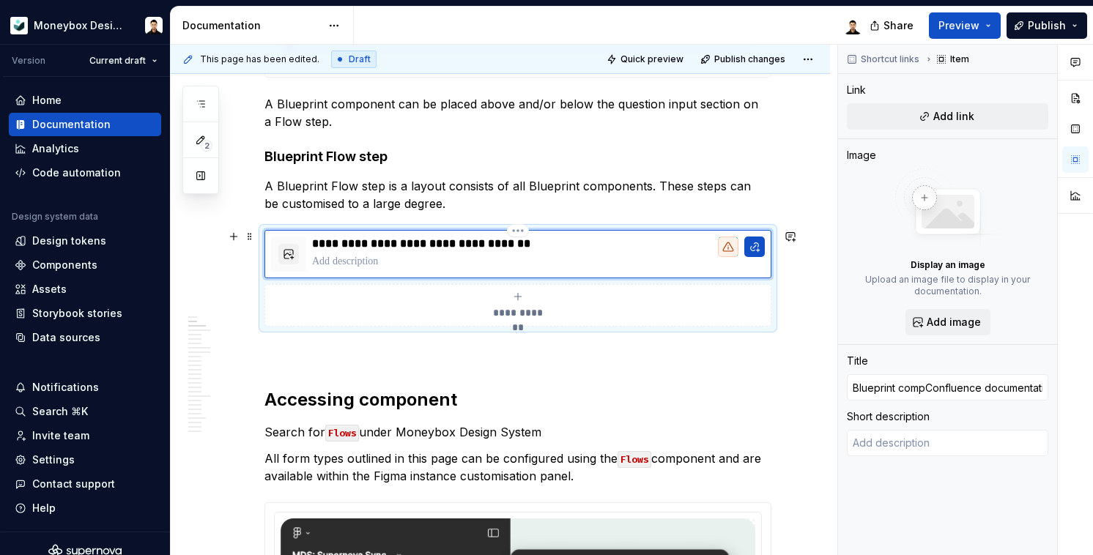
type textarea "*"
type input "Blueprint compoConfluence documentation"
type textarea "*"
type input "Blueprint componConfluence documentation"
type textarea "*"
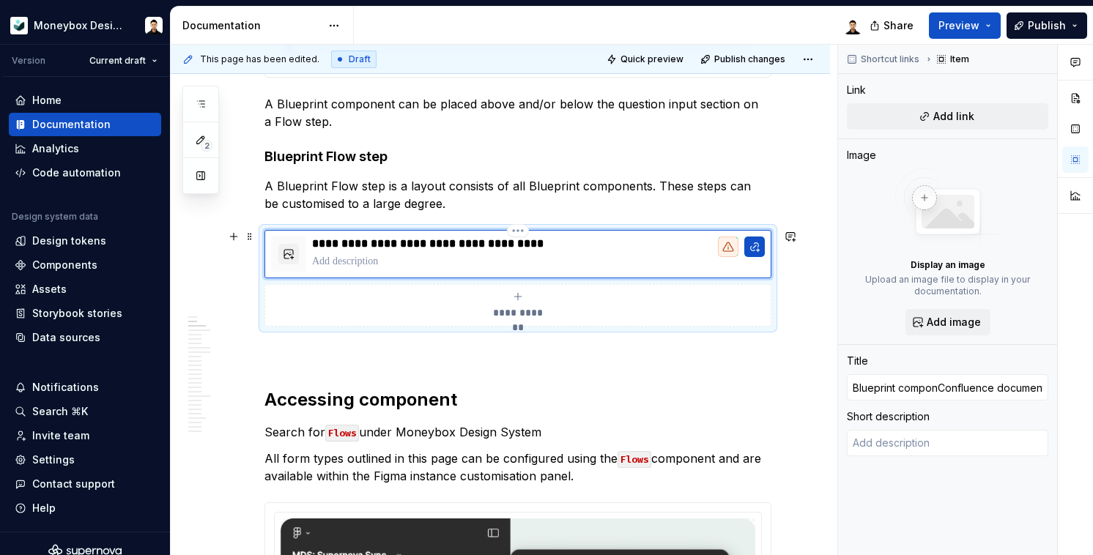
type input "Blueprint componeConfluence documentation"
type textarea "*"
type input "Blueprint componenConfluence documentation"
type textarea "*"
type input "Blueprint componentConfluence documentation"
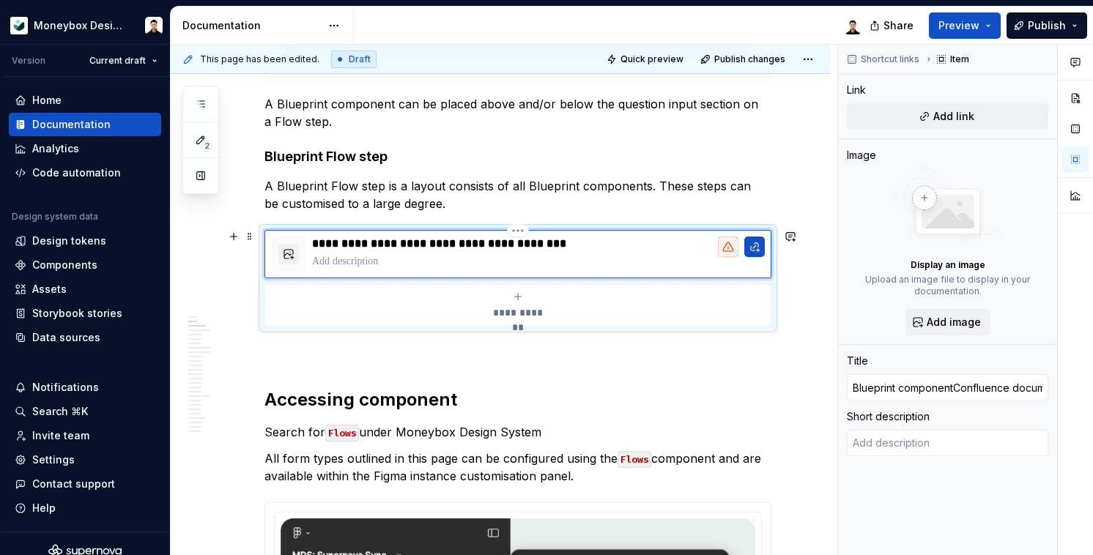
type textarea "*"
type input "Blueprint component Confluence documentation"
type textarea "*"
type input "Blueprint component lConfluence documentation"
type textarea "*"
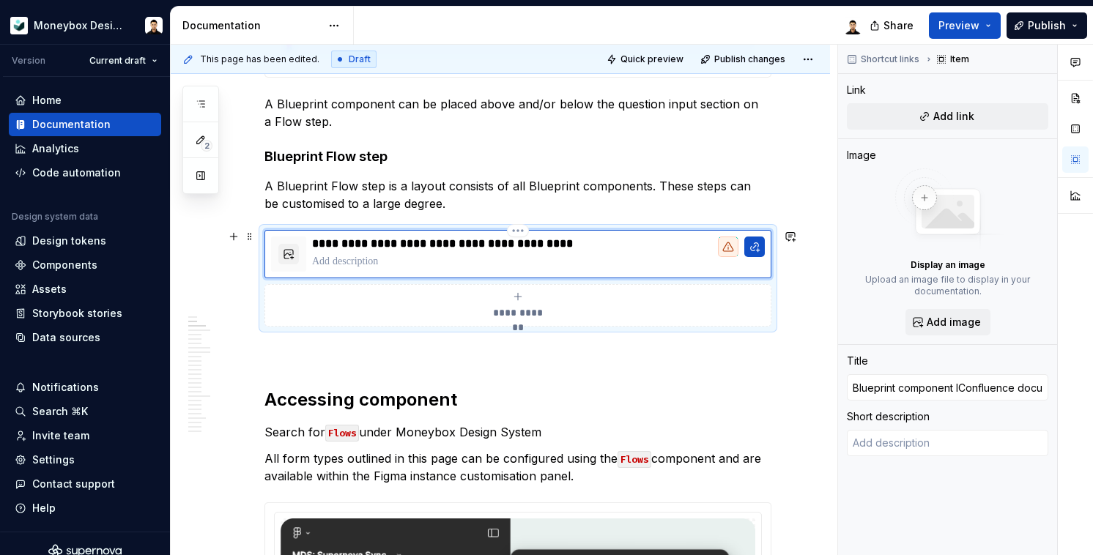
type input "Blueprint component liConfluence documentation"
type textarea "*"
type input "Blueprint component lisConfluence documentation"
type textarea "*"
type input "Blueprint component listConfluence documentation"
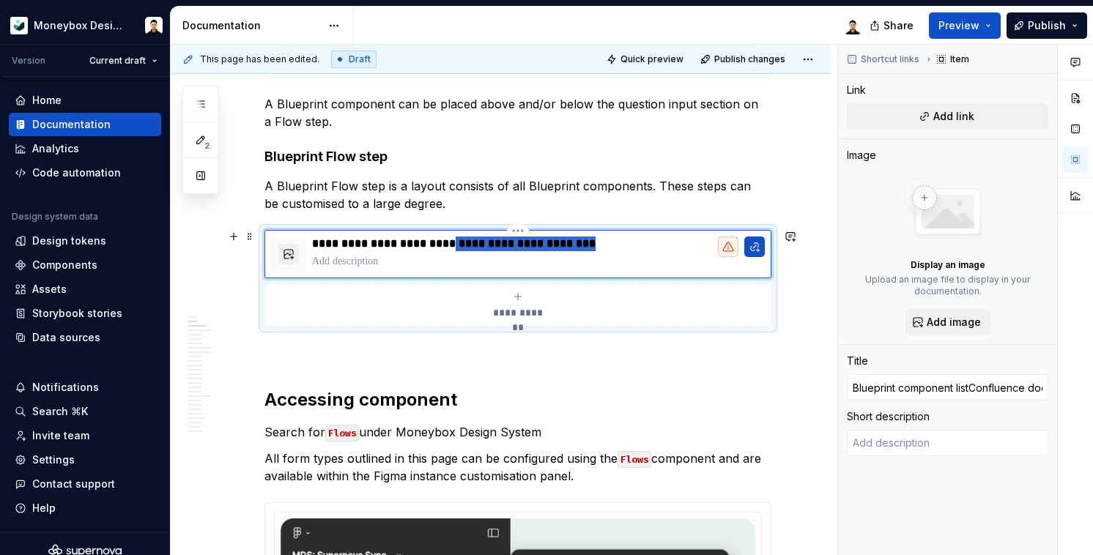
type textarea "*"
type input "Blueprint component list"
click at [358, 261] on p at bounding box center [538, 261] width 453 height 15
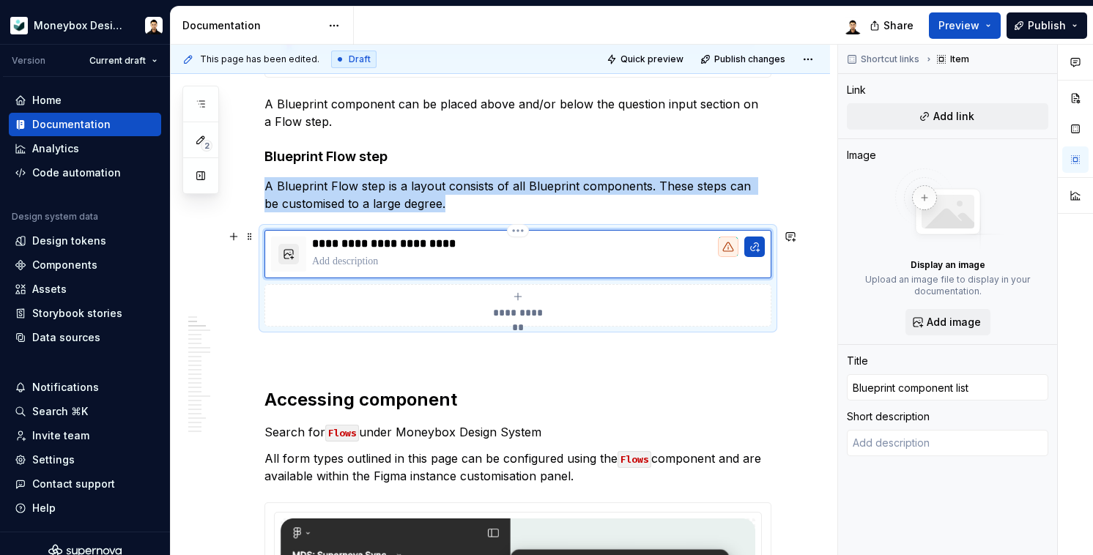
click at [290, 256] on button "button" at bounding box center [288, 254] width 21 height 21
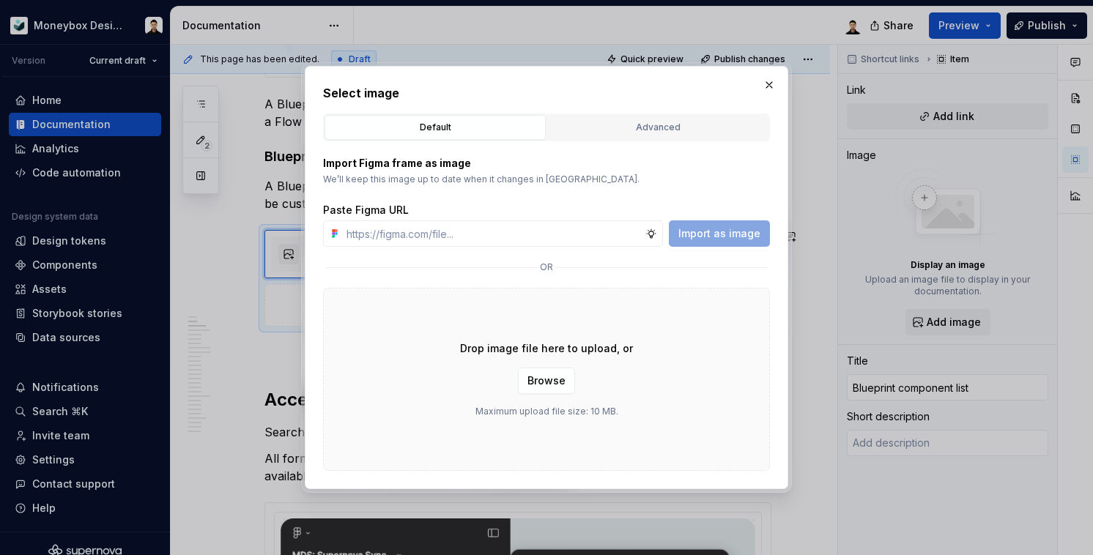
type textarea "*"
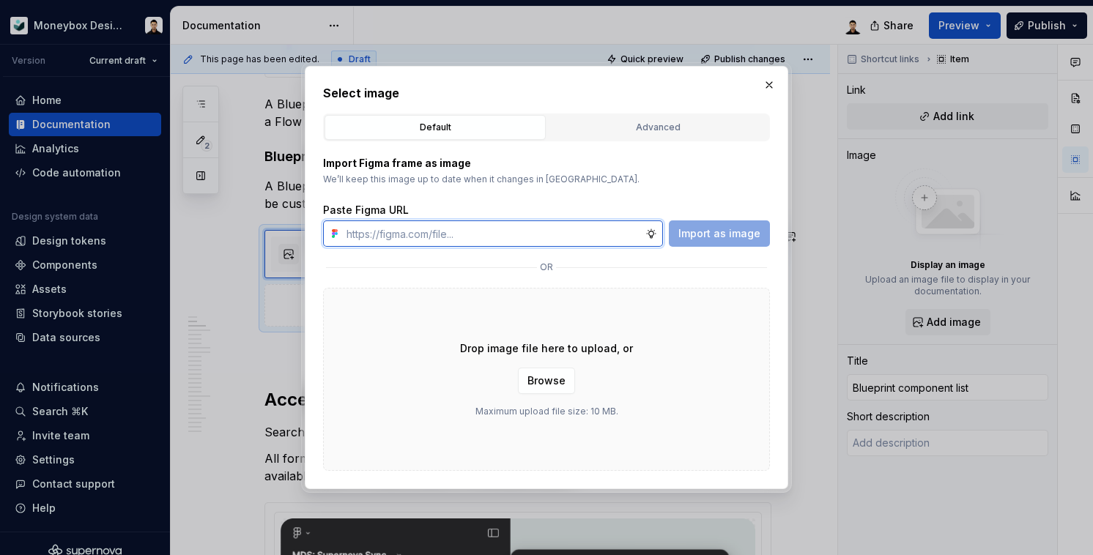
paste input "https://www.figma.com/design/hMJO9qiZWpnsZnCr6F1yer/MDS--Supernova-Sync?node-id…"
type input "https://www.figma.com/design/hMJO9qiZWpnsZnCr6F1yer/MDS--Supernova-Sync?node-id…"
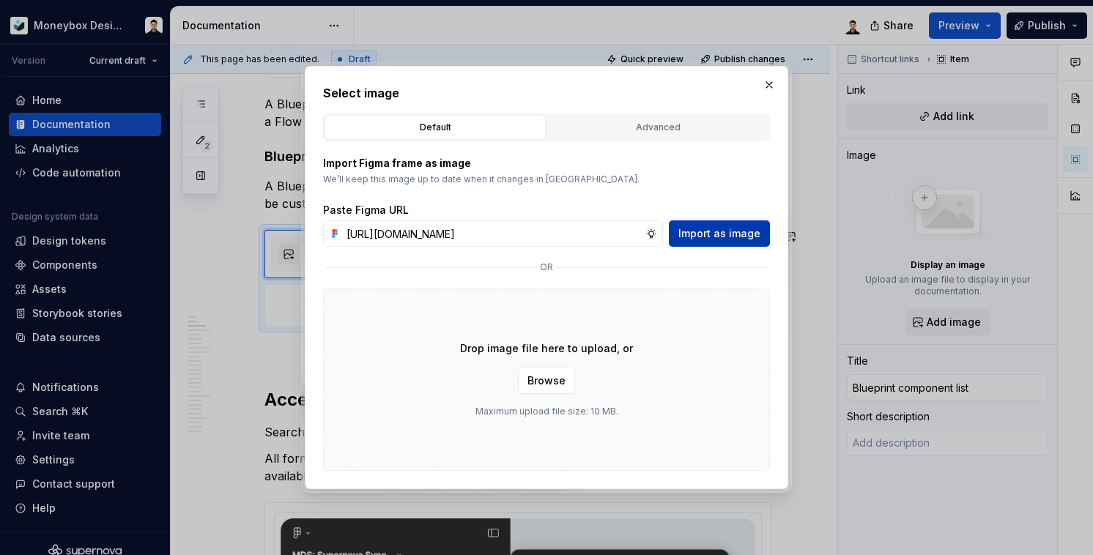
click at [708, 236] on span "Import as image" at bounding box center [720, 233] width 82 height 15
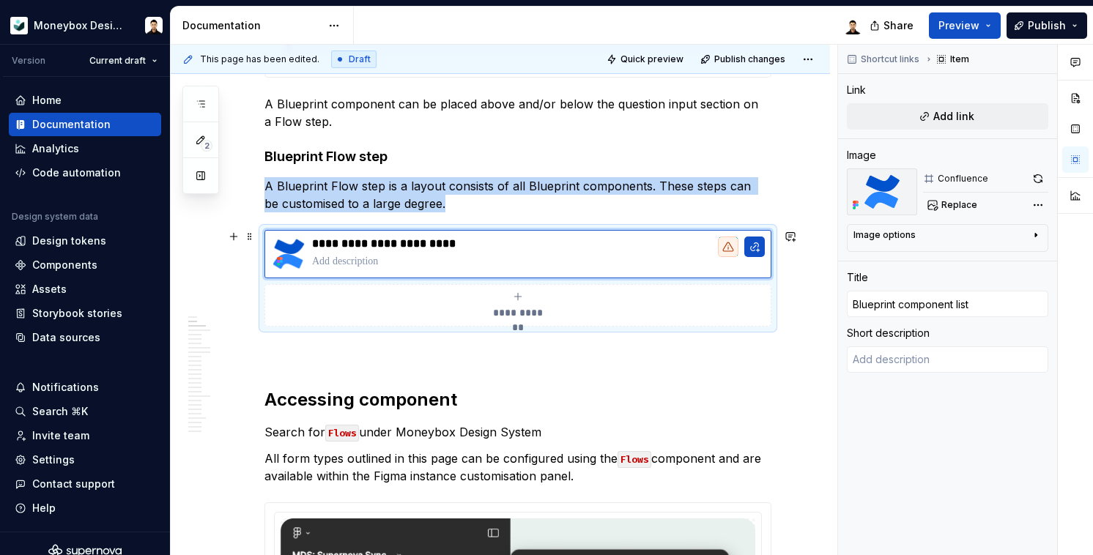
click at [517, 298] on icon "submit" at bounding box center [517, 296] width 7 height 7
type textarea "*"
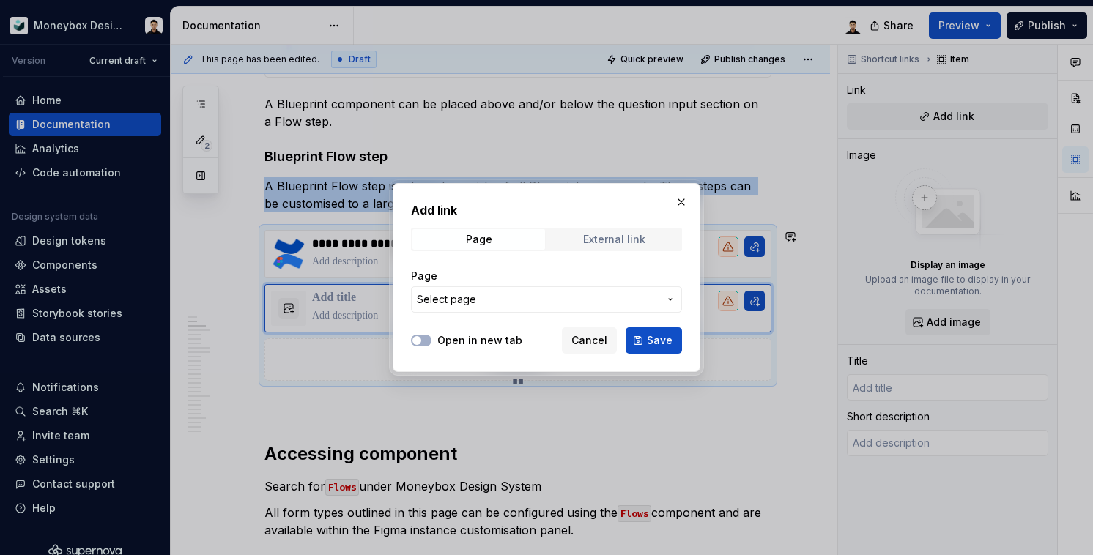
click at [607, 241] on div "External link" at bounding box center [614, 240] width 62 height 12
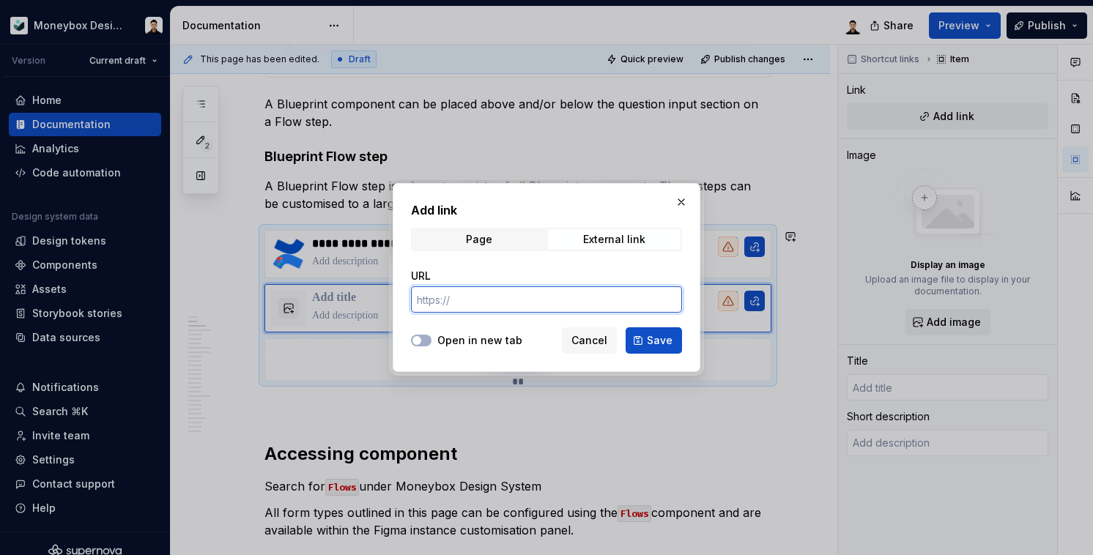
click at [487, 293] on input "URL" at bounding box center [546, 300] width 271 height 26
paste input "https://www.figma.com/design/TgIA7QXfwQMzh0OVDyx9A7/Blueprint-Library?node-id=0…"
type input "https://www.figma.com/design/TgIA7QXfwQMzh0OVDyx9A7/Blueprint-Library?node-id=0…"
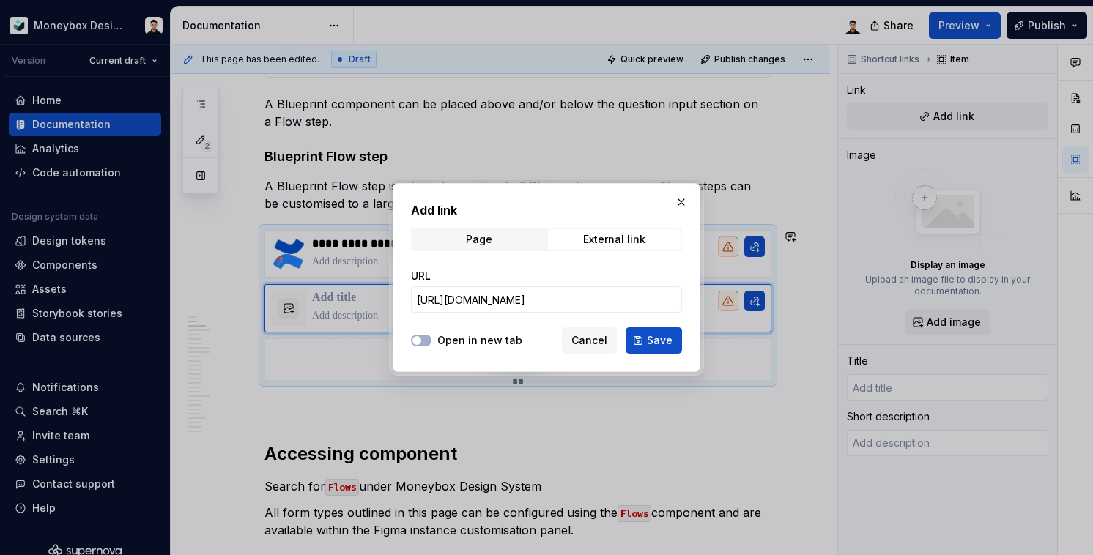
click at [466, 343] on label "Open in new tab" at bounding box center [479, 340] width 85 height 15
click at [432, 343] on button "Open in new tab" at bounding box center [421, 341] width 21 height 12
click at [646, 344] on button "Save" at bounding box center [654, 341] width 56 height 26
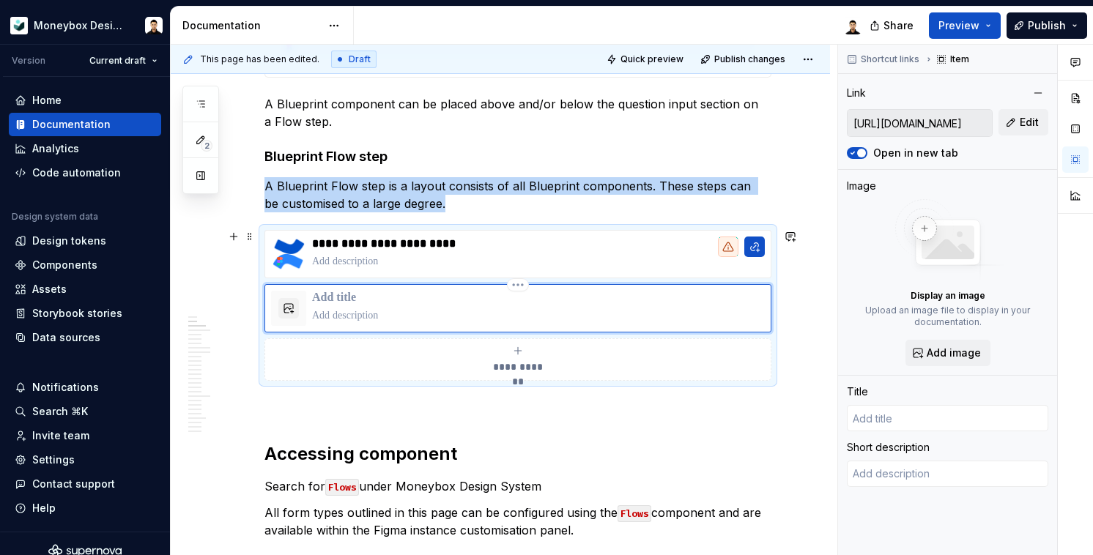
type textarea "*"
type input "Login | Figma"
click at [292, 311] on button "button" at bounding box center [288, 308] width 21 height 21
type textarea "*"
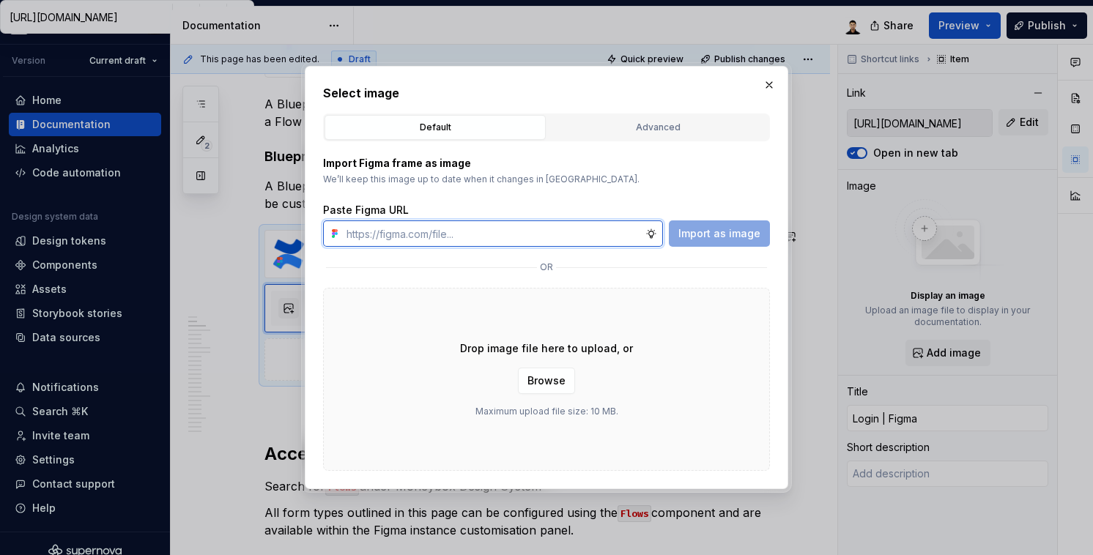
paste input "https://www.figma.com/design/hMJO9qiZWpnsZnCr6F1yer/MDS--Supernova-Sync?node-id…"
type input "https://www.figma.com/design/hMJO9qiZWpnsZnCr6F1yer/MDS--Supernova-Sync?node-id…"
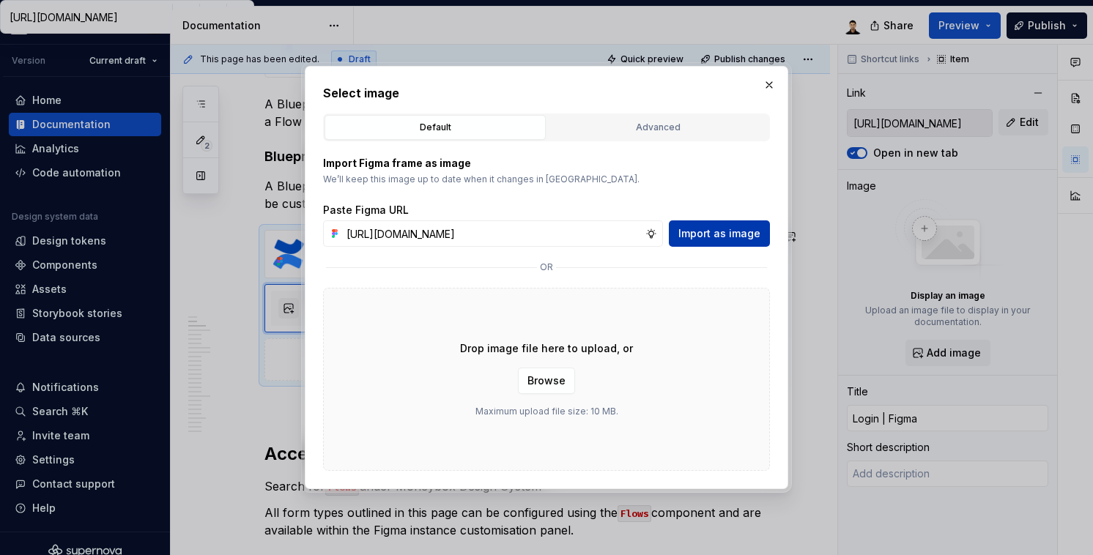
scroll to position [0, 0]
click at [735, 230] on span "Import as image" at bounding box center [720, 233] width 82 height 15
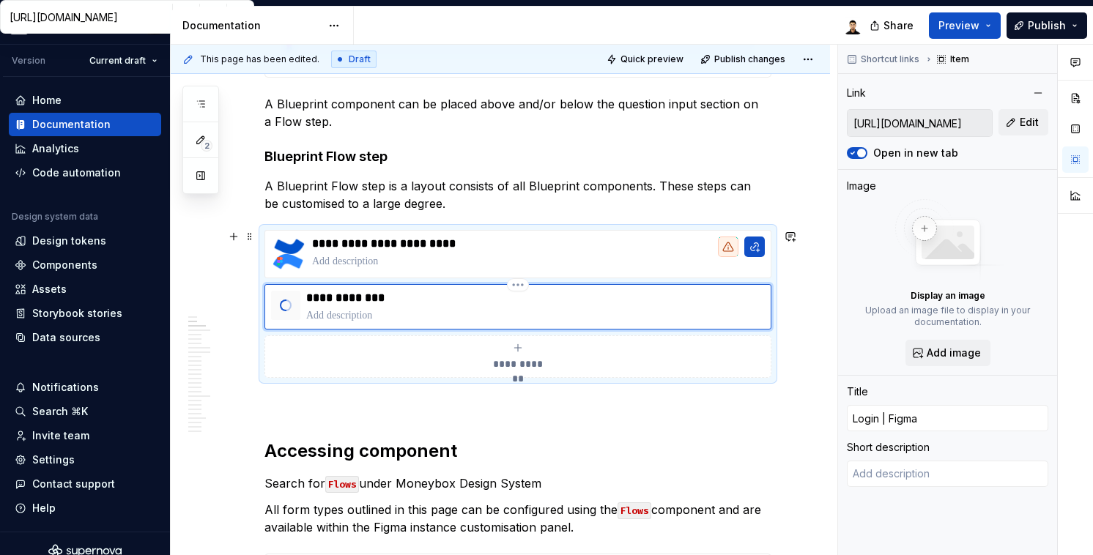
click at [367, 295] on p "**********" at bounding box center [535, 298] width 458 height 15
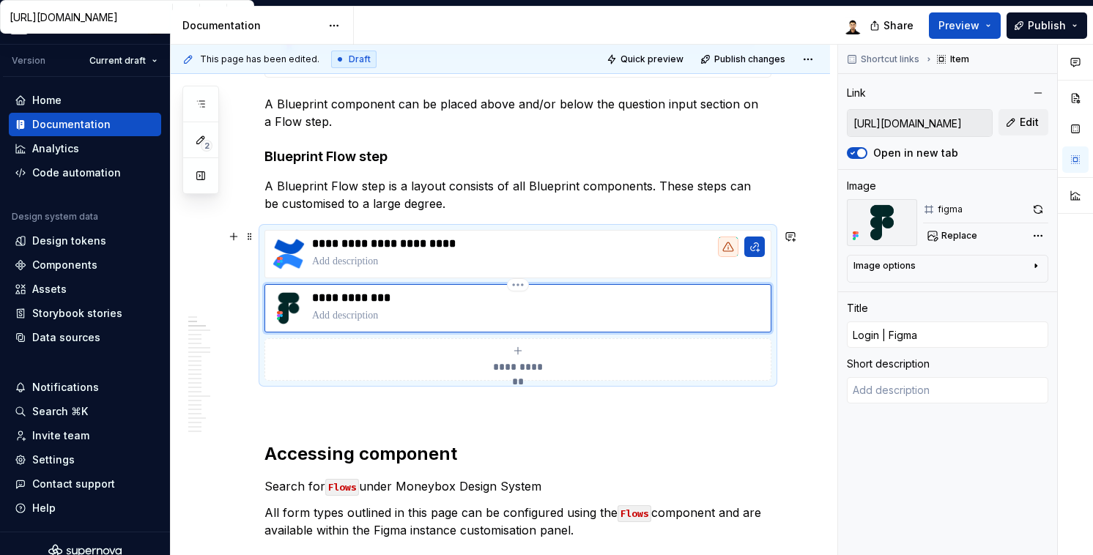
click at [385, 295] on p "**********" at bounding box center [538, 298] width 452 height 15
drag, startPoint x: 394, startPoint y: 299, endPoint x: 310, endPoint y: 297, distance: 83.6
click at [310, 297] on div "**********" at bounding box center [518, 308] width 494 height 35
type textarea "*"
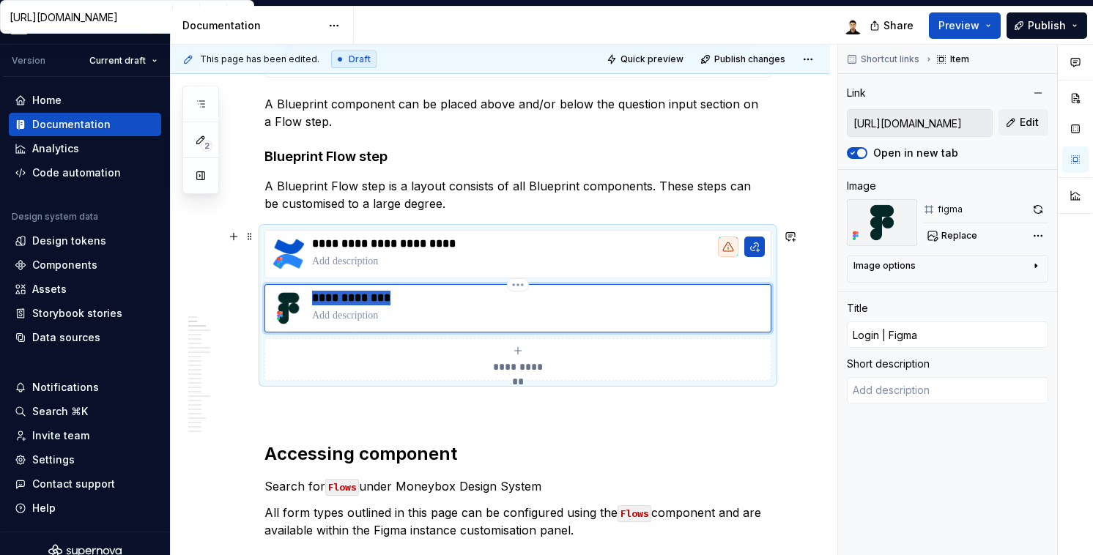
type input "B"
type textarea "*"
type input "Bl"
type textarea "*"
type input "Blu"
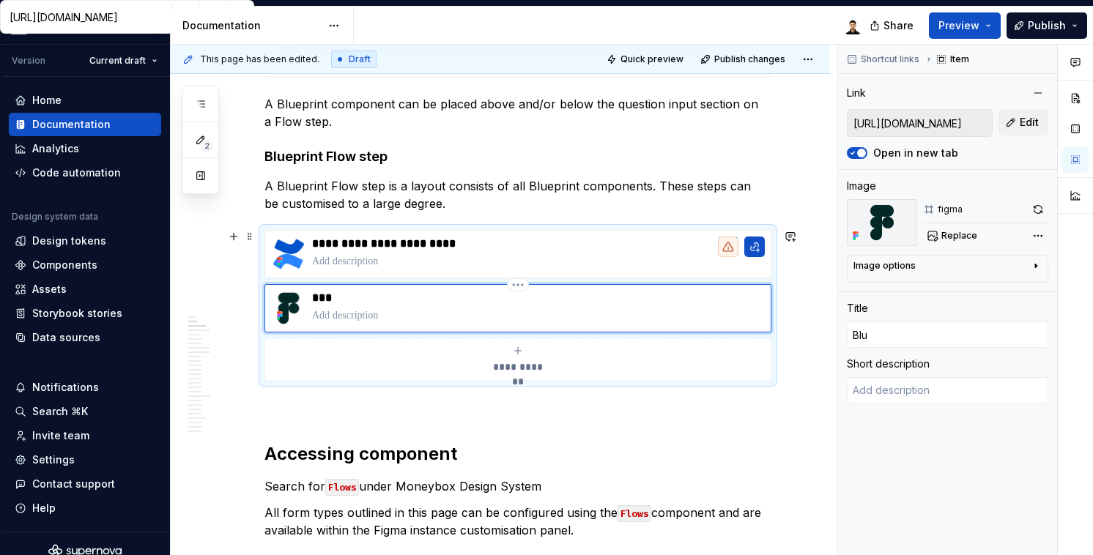
type textarea "*"
type input "Blue"
type textarea "*"
type input "Bluep"
type textarea "*"
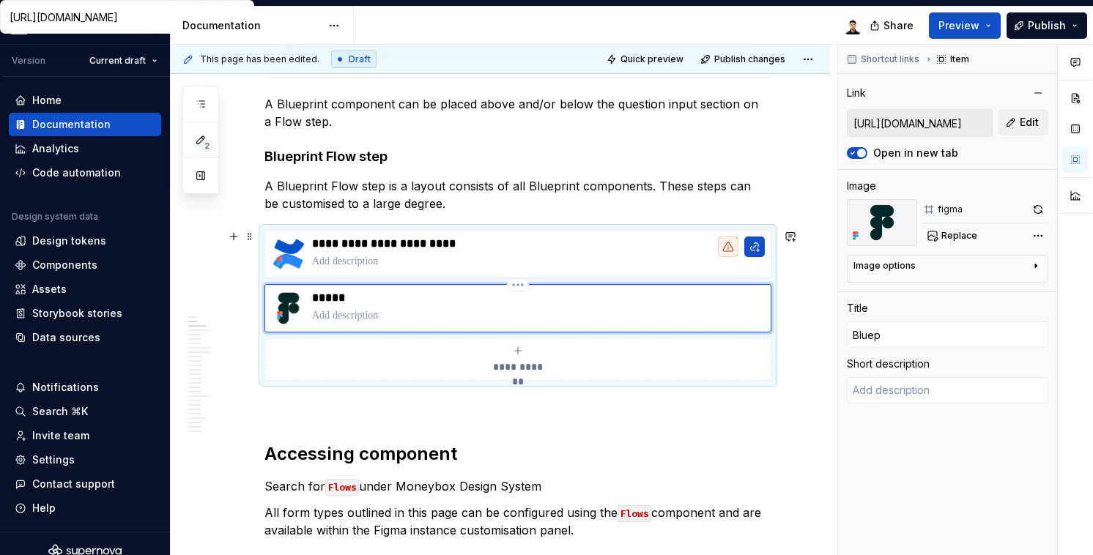
type input "Bluepr"
type textarea "*"
type input "Bluepri"
type textarea "*"
type input "Blueprin"
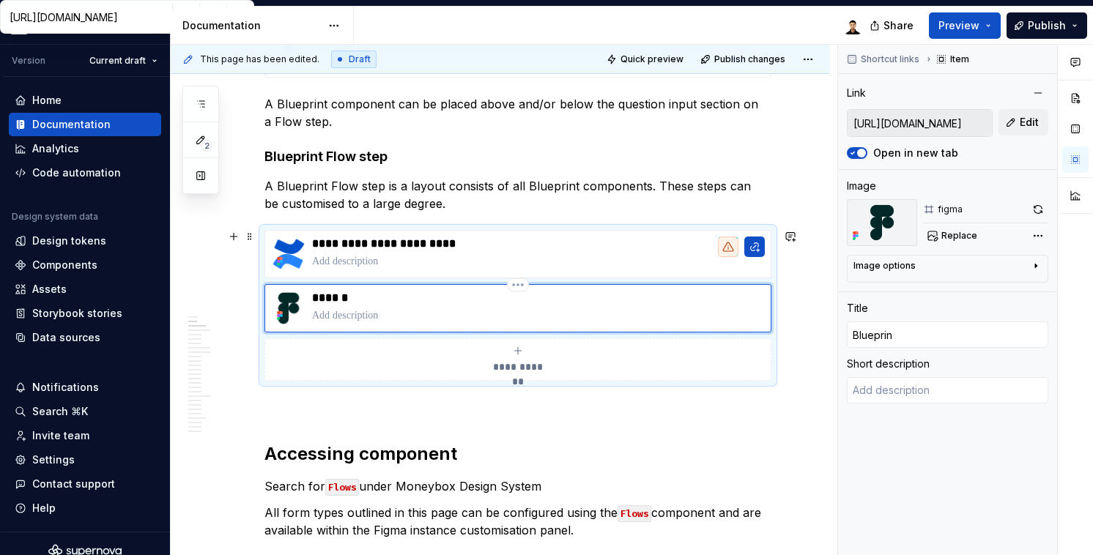
type textarea "*"
type input "Blueprint"
type textarea "*"
type input "Blueprint"
type textarea "*"
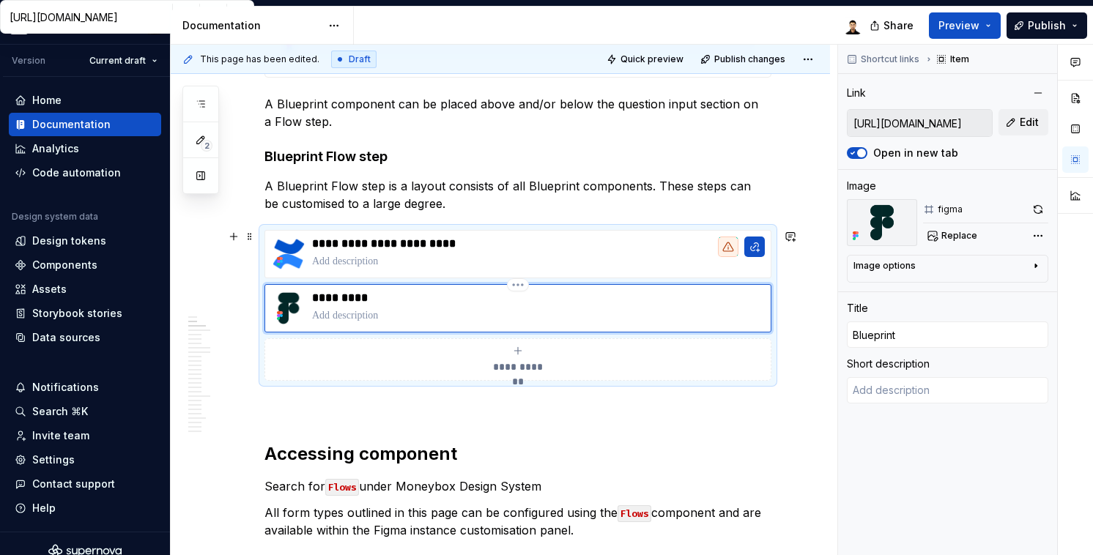
type input "Blueprint D"
type textarea "*"
type input "Blueprint"
type textarea "*"
type input "Blueprint d"
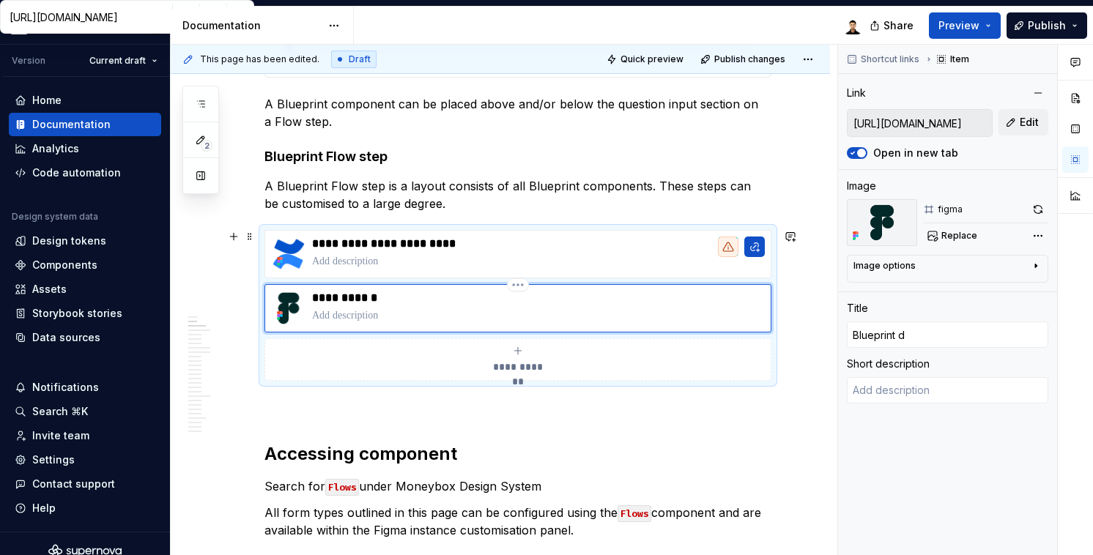
type textarea "*"
type input "Blueprint de"
type textarea "*"
type input "Blueprint des"
type textarea "*"
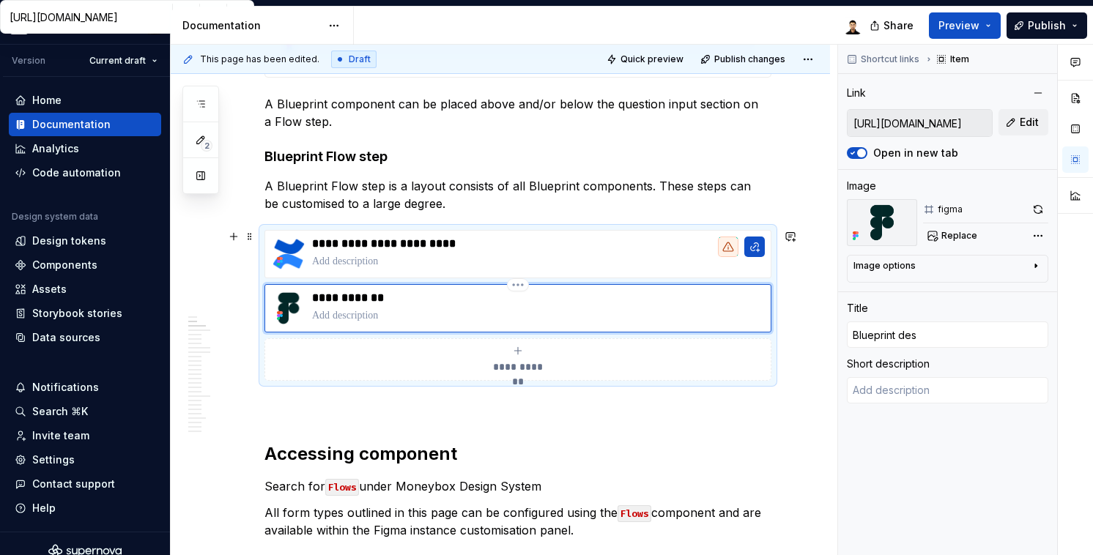
type input "Blueprint desi"
type textarea "*"
type input "Blueprint desig"
type textarea "*"
type input "Blueprint design"
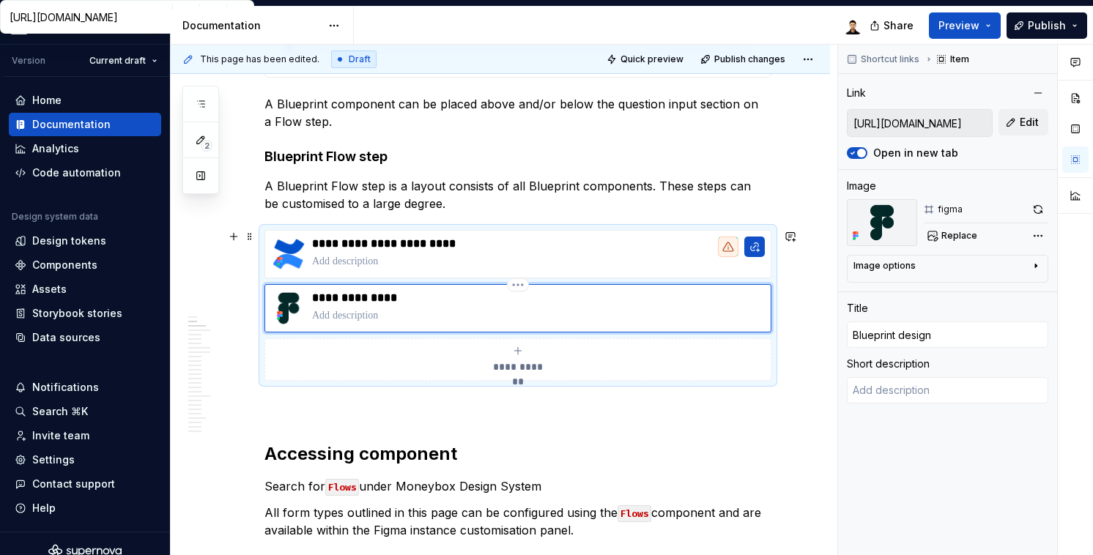
type textarea "*"
type input "Blueprint design"
type textarea "*"
type input "Blueprint design l"
type textarea "*"
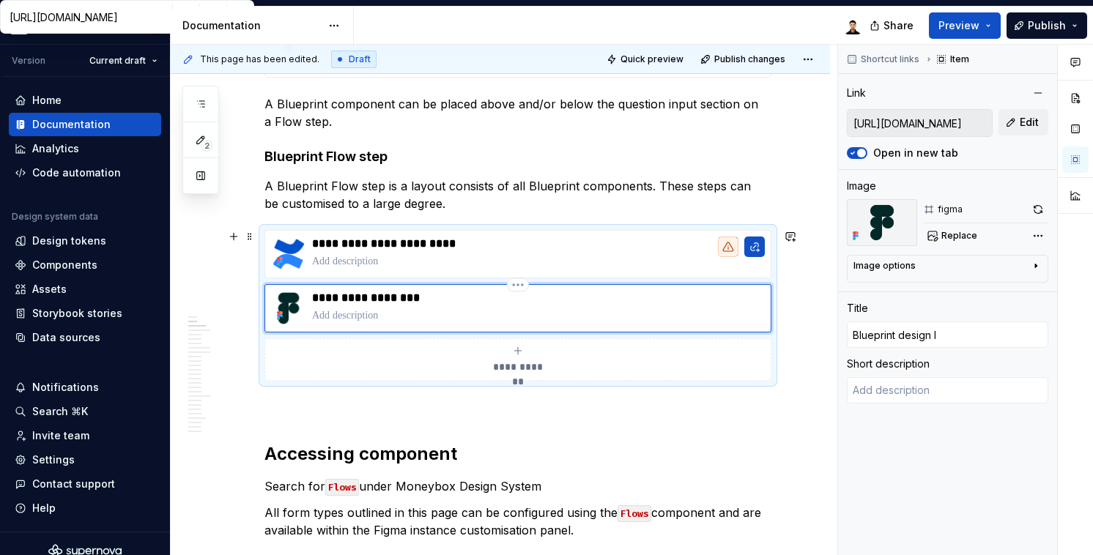
type input "Blueprint design li"
type textarea "*"
type input "Blueprint design li"
type textarea "*"
type input "Blueprint design li r"
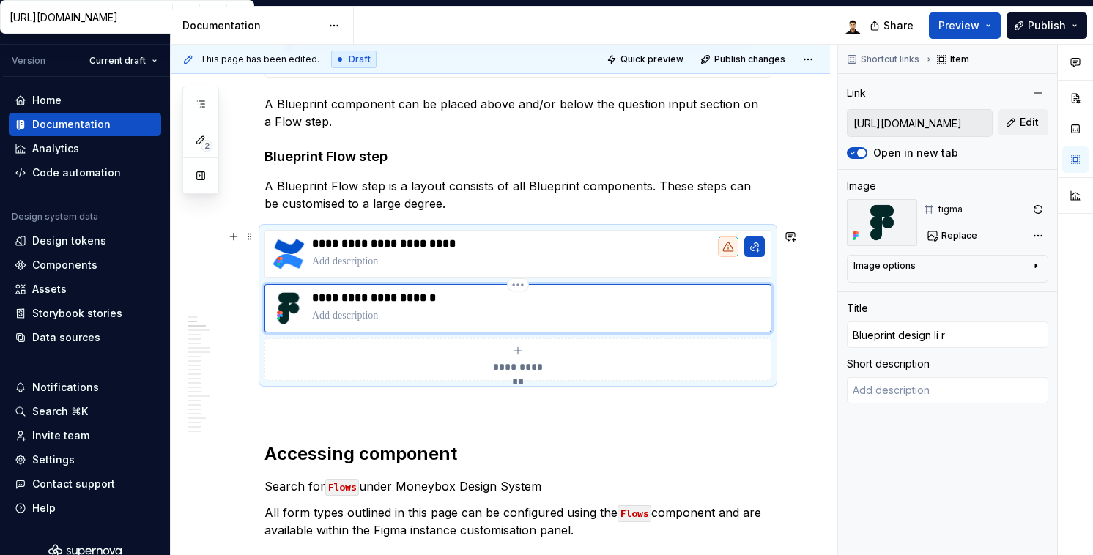
type textarea "*"
type input "Blueprint design li"
type textarea "*"
type input "Blueprint design li"
click at [369, 266] on p at bounding box center [538, 261] width 453 height 15
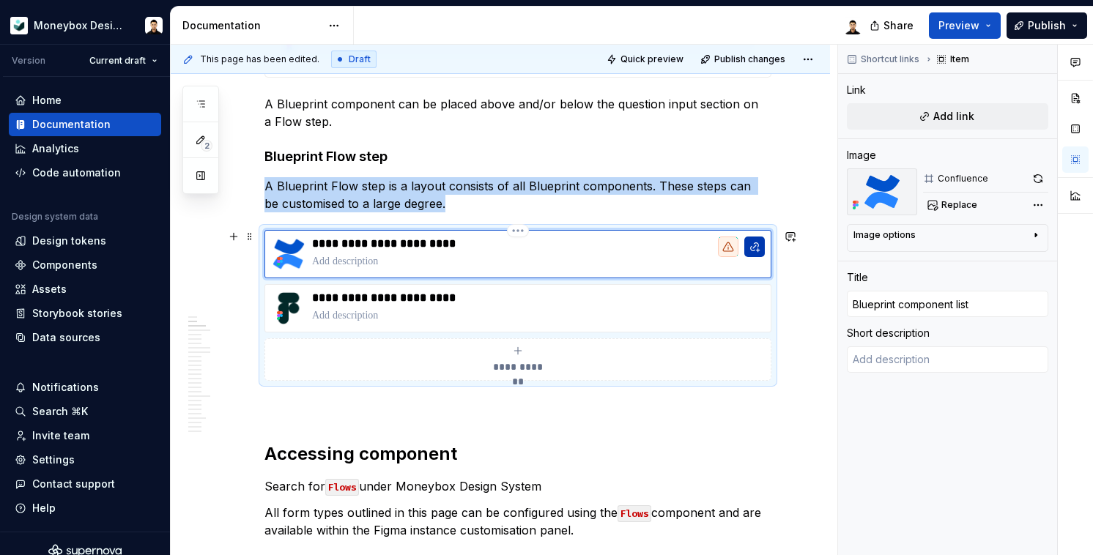
click at [757, 252] on button "button" at bounding box center [755, 247] width 21 height 21
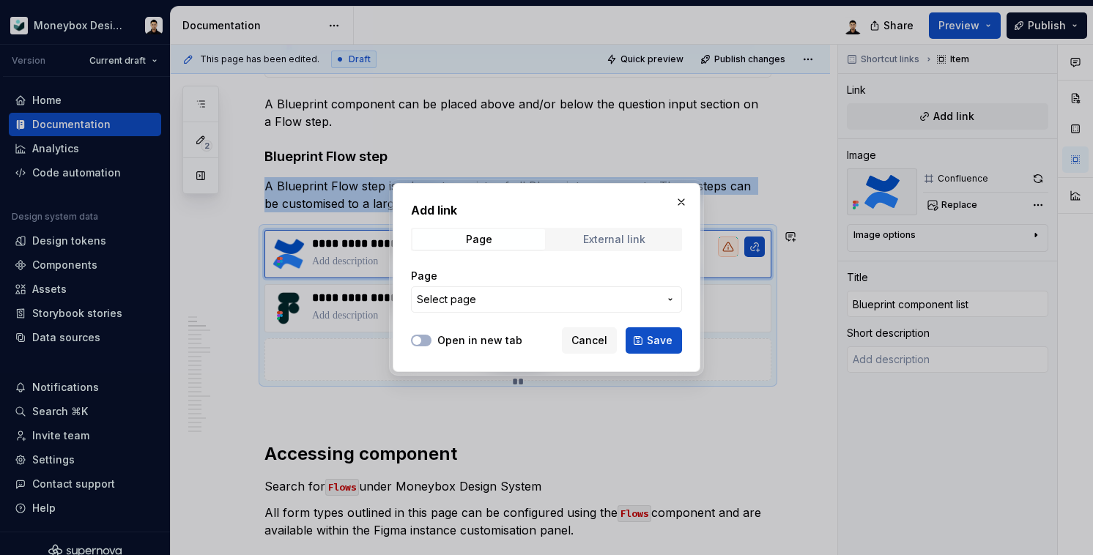
click at [599, 235] on div "External link" at bounding box center [614, 240] width 62 height 12
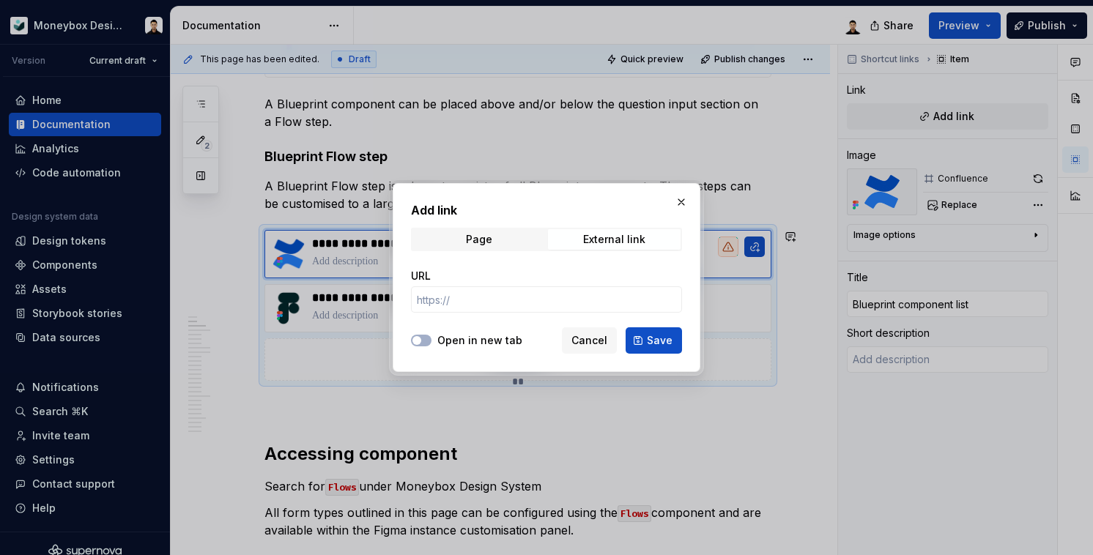
click at [462, 340] on label "Open in new tab" at bounding box center [479, 340] width 85 height 15
click at [432, 340] on button "Open in new tab" at bounding box center [421, 341] width 21 height 12
click at [471, 297] on input "URL" at bounding box center [546, 300] width 271 height 26
paste input "https://moneyboxfinance.atlassian.net/wiki/spaces/MONEYBOX/pages/4936794158/Lib…"
click at [662, 341] on span "Save" at bounding box center [660, 340] width 26 height 15
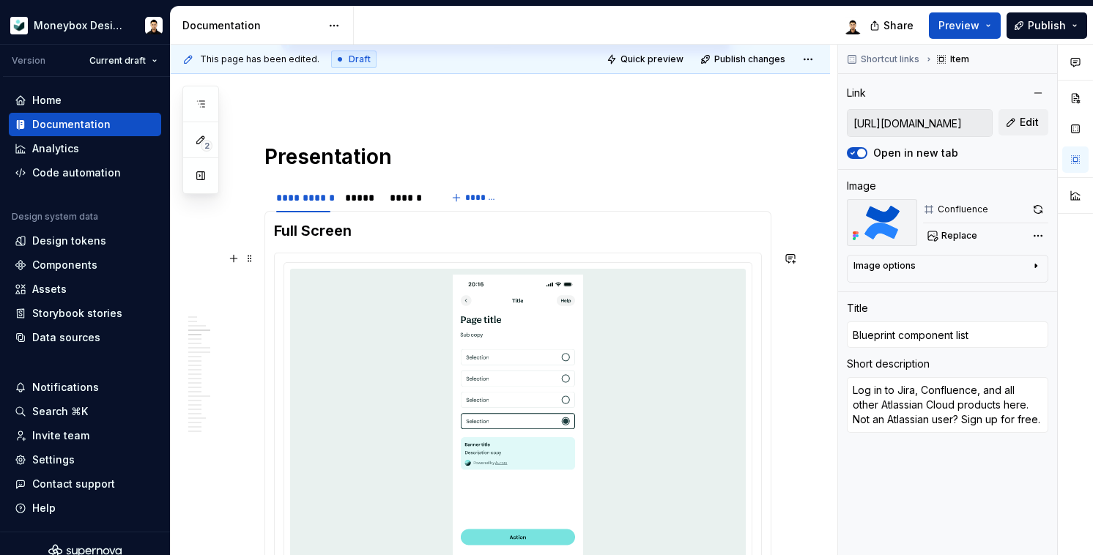
scroll to position [2004, 0]
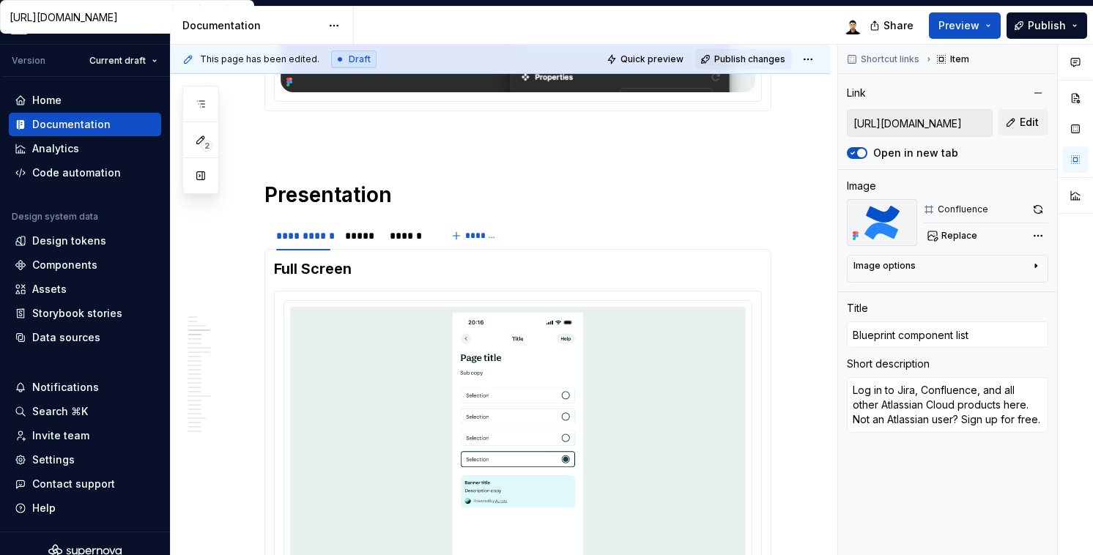
click at [775, 53] on span "Publish changes" at bounding box center [749, 59] width 71 height 12
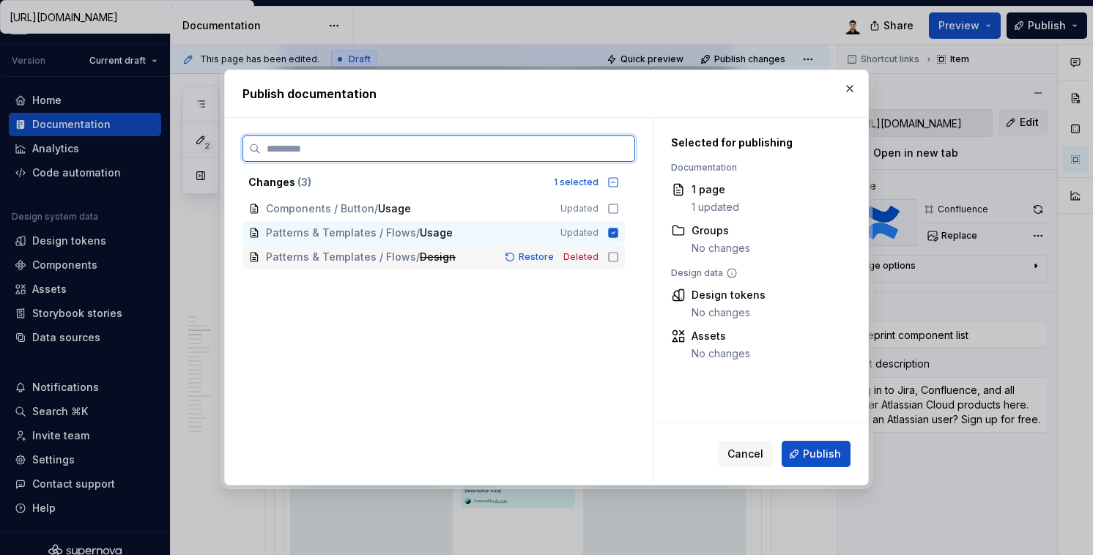
click at [614, 256] on icon at bounding box center [614, 257] width 12 height 12
click at [611, 209] on icon at bounding box center [614, 209] width 12 height 12
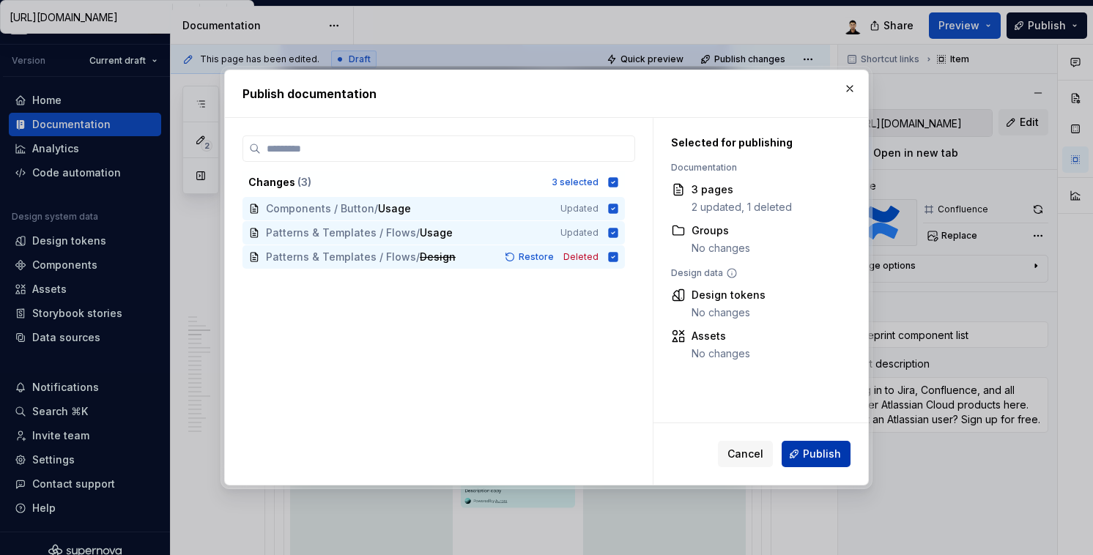
click at [797, 459] on button "Publish" at bounding box center [816, 454] width 69 height 26
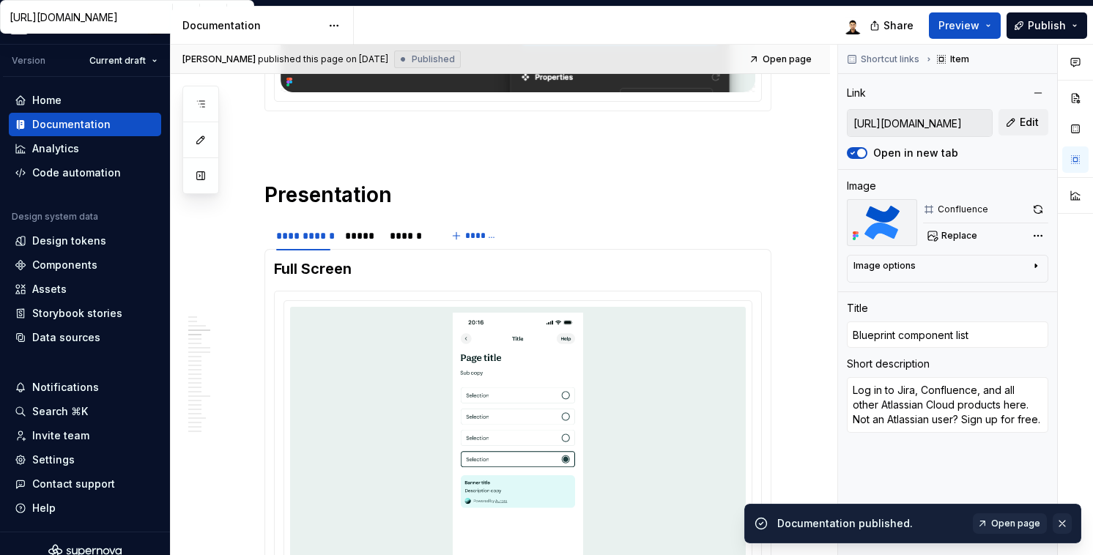
click at [1065, 531] on button "button" at bounding box center [1062, 524] width 19 height 21
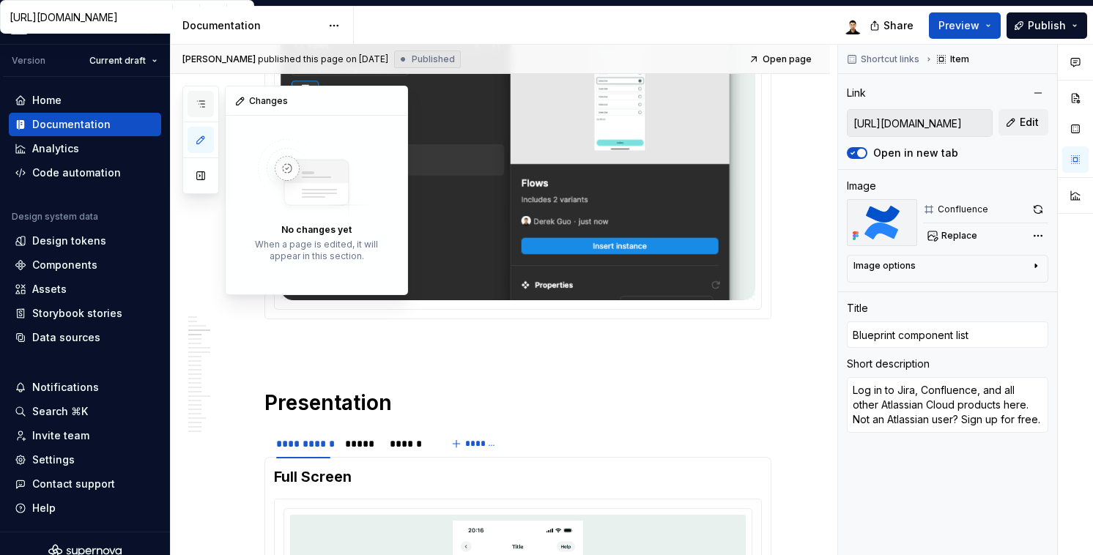
scroll to position [0, 0]
click at [206, 108] on icon "button" at bounding box center [201, 104] width 12 height 12
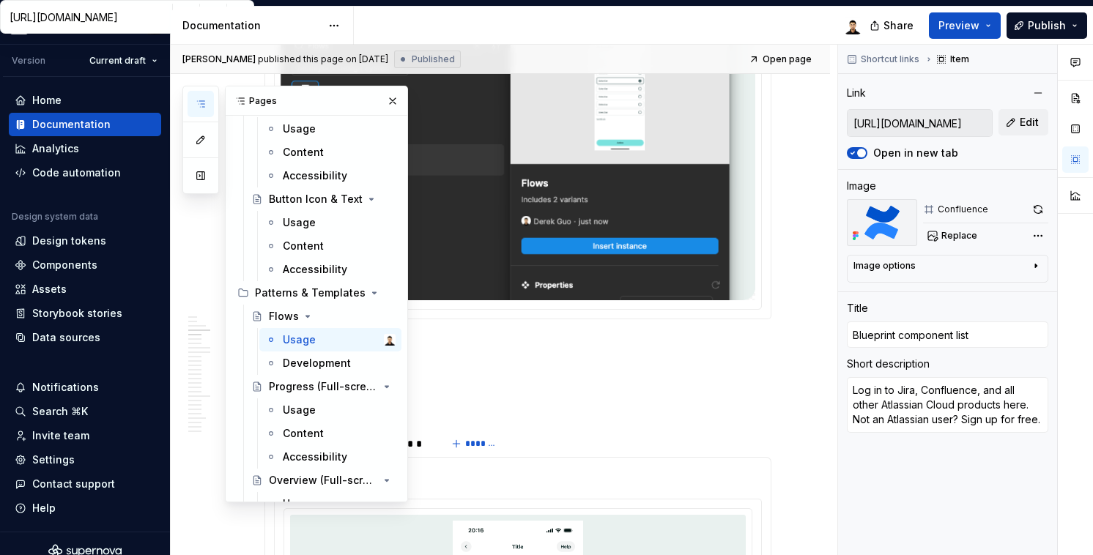
scroll to position [2416, 0]
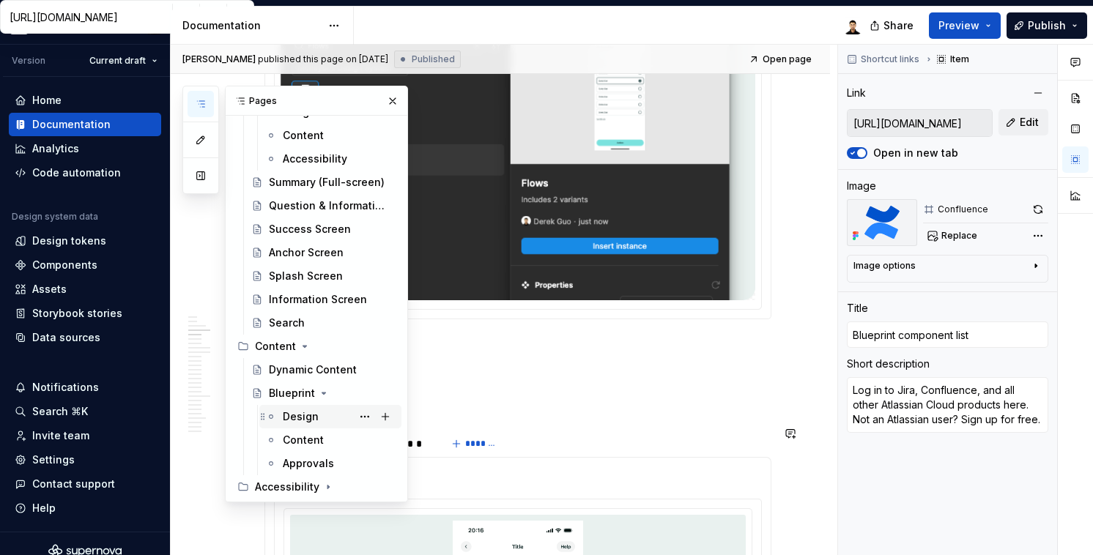
click at [322, 422] on div "Design S" at bounding box center [339, 417] width 113 height 21
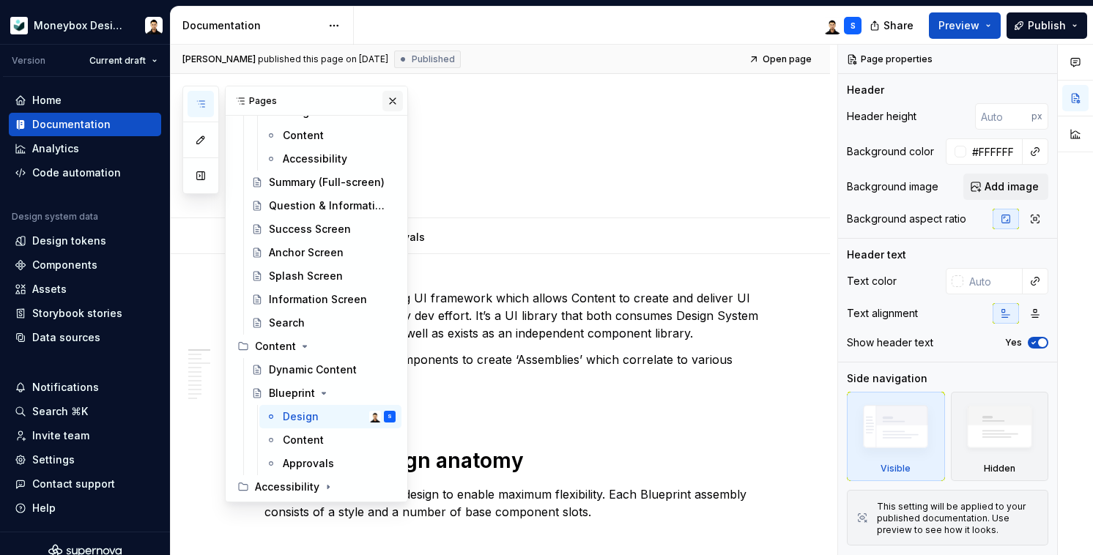
click at [385, 97] on button "button" at bounding box center [393, 101] width 21 height 21
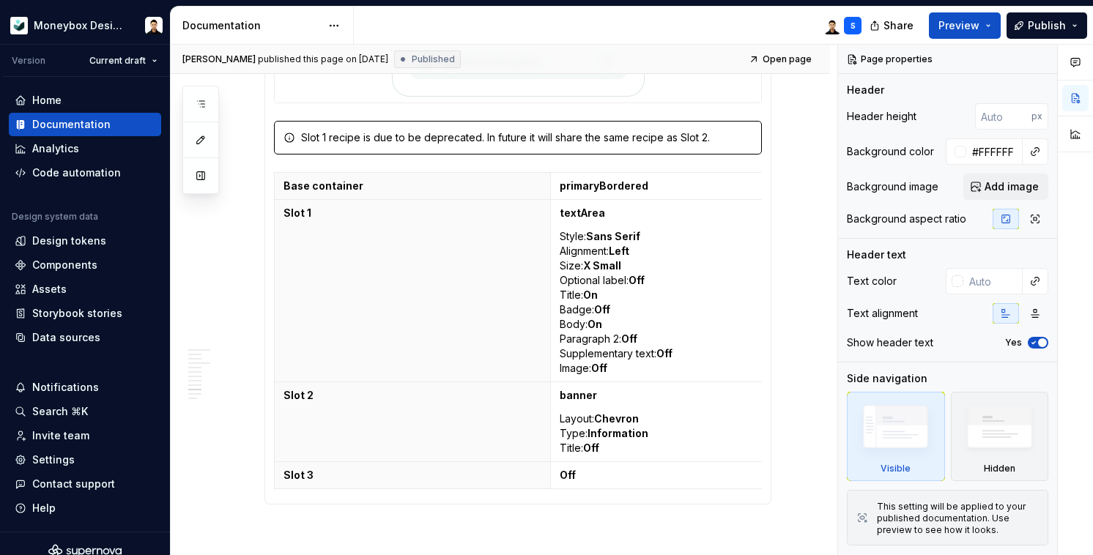
scroll to position [5136, 0]
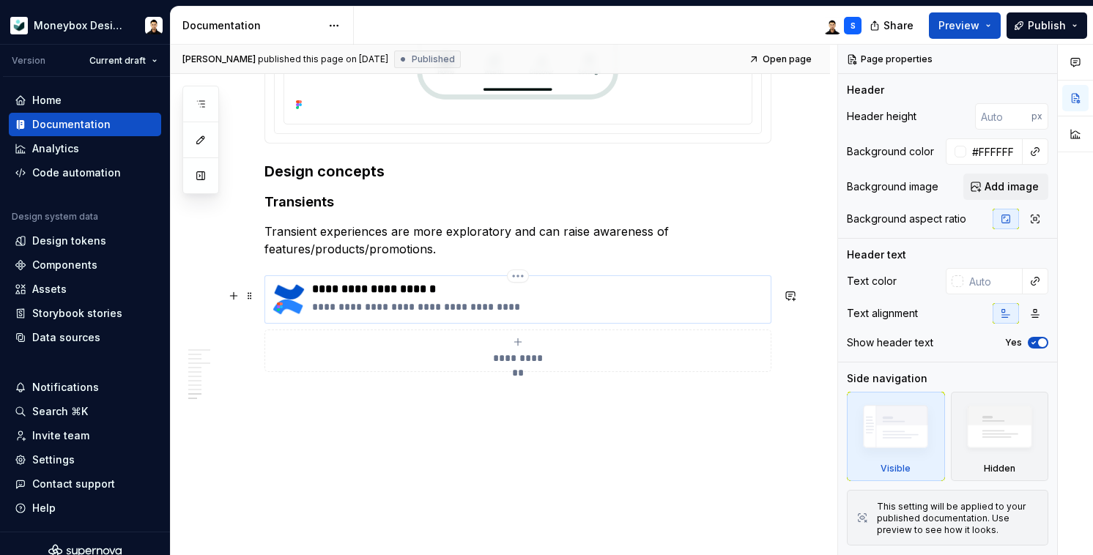
click at [416, 284] on p "**********" at bounding box center [538, 289] width 452 height 15
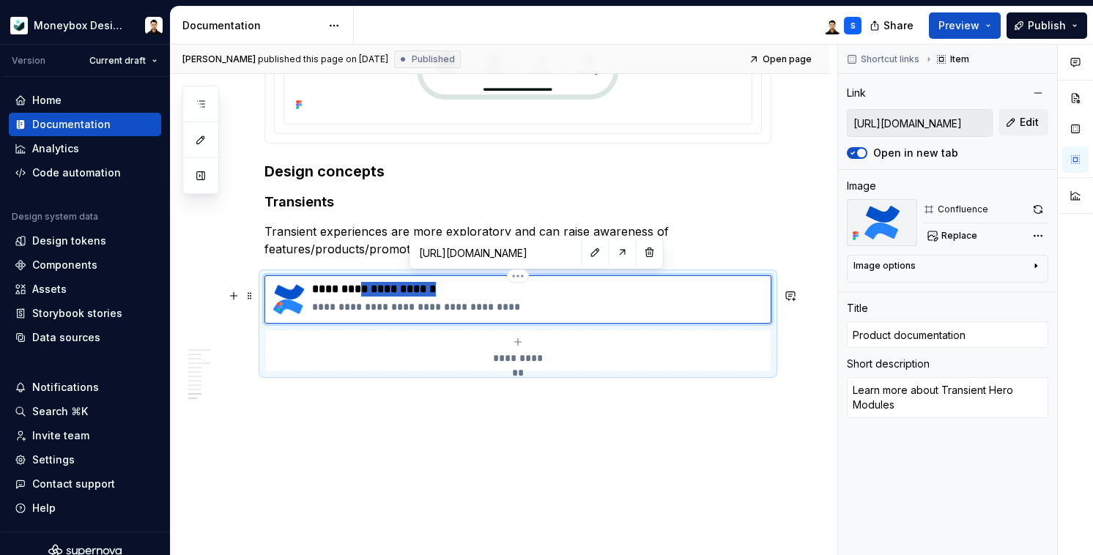
click at [416, 284] on p "**********" at bounding box center [538, 289] width 452 height 15
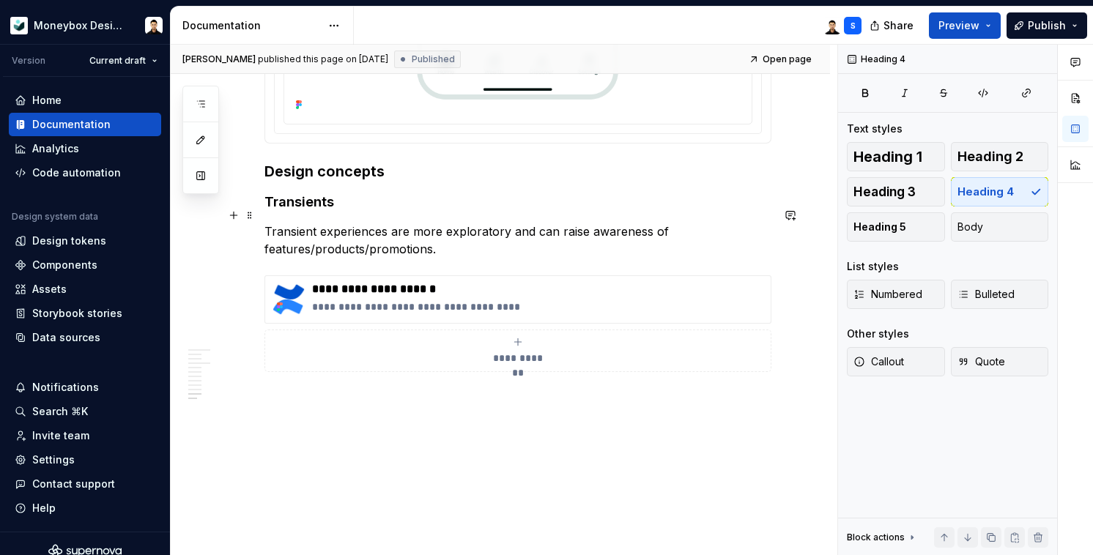
click at [338, 206] on h4 "Transients" at bounding box center [518, 202] width 507 height 18
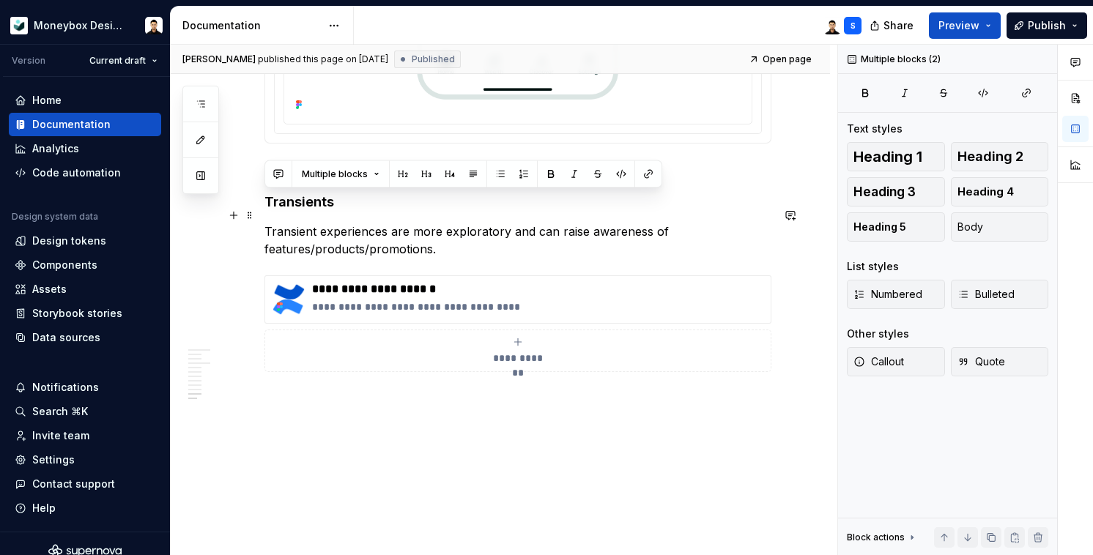
click at [338, 206] on h4 "Transients" at bounding box center [518, 202] width 507 height 18
click at [403, 223] on p "Transient experiences are more exploratory and can raise awareness of features/…" at bounding box center [518, 240] width 507 height 35
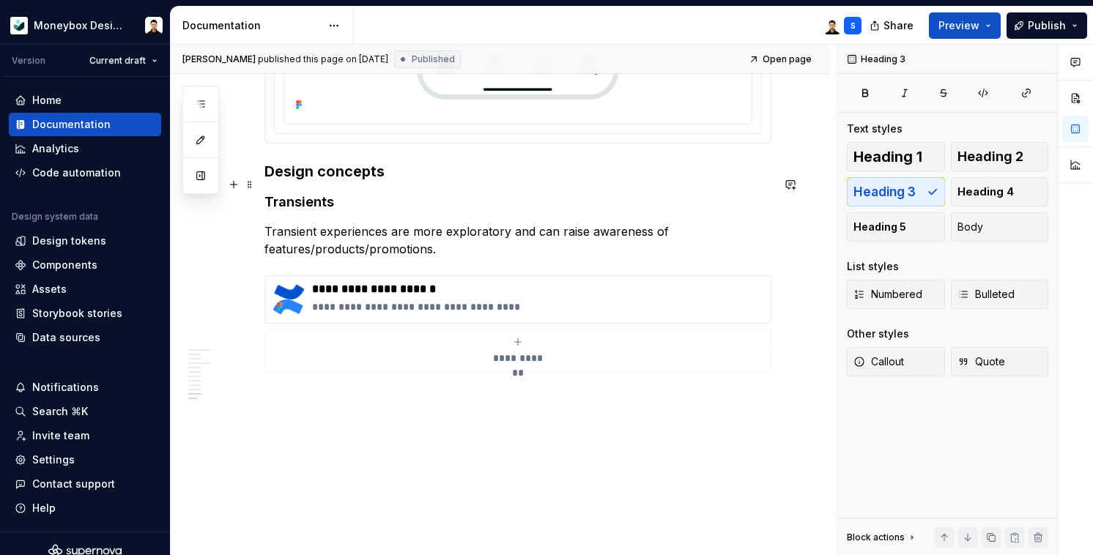
click at [358, 166] on h3 "Design concepts" at bounding box center [518, 171] width 507 height 21
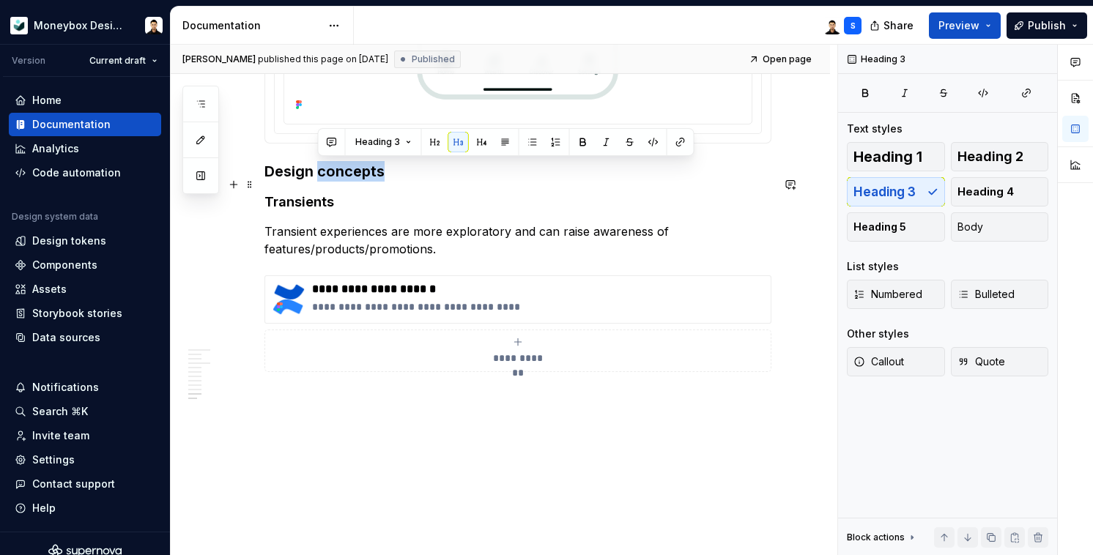
click at [358, 166] on h3 "Design concepts" at bounding box center [518, 171] width 507 height 21
click at [361, 173] on h3 "Design concepts" at bounding box center [518, 171] width 507 height 21
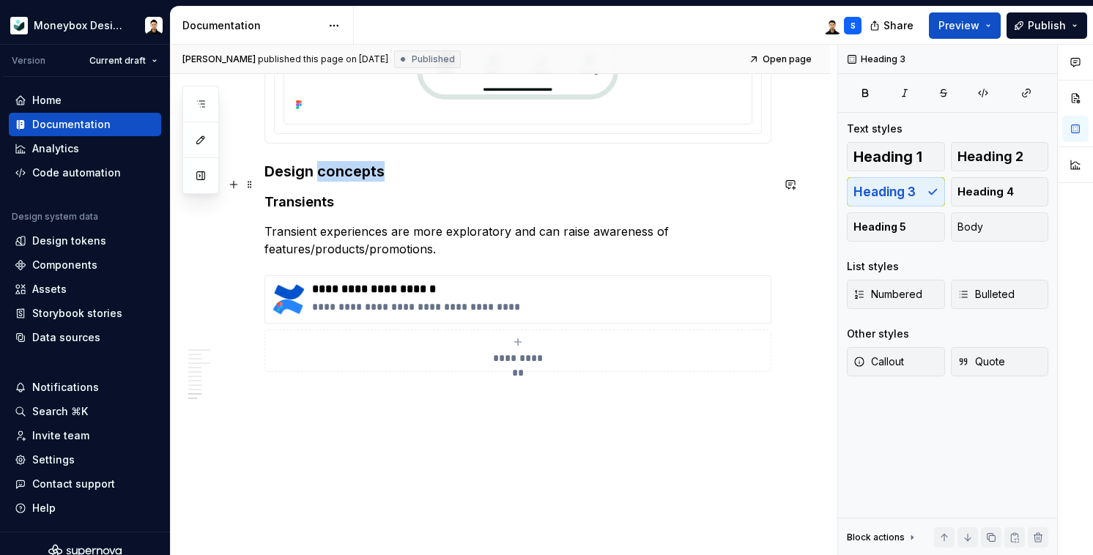
click at [361, 173] on h3 "Design concepts" at bounding box center [518, 171] width 507 height 21
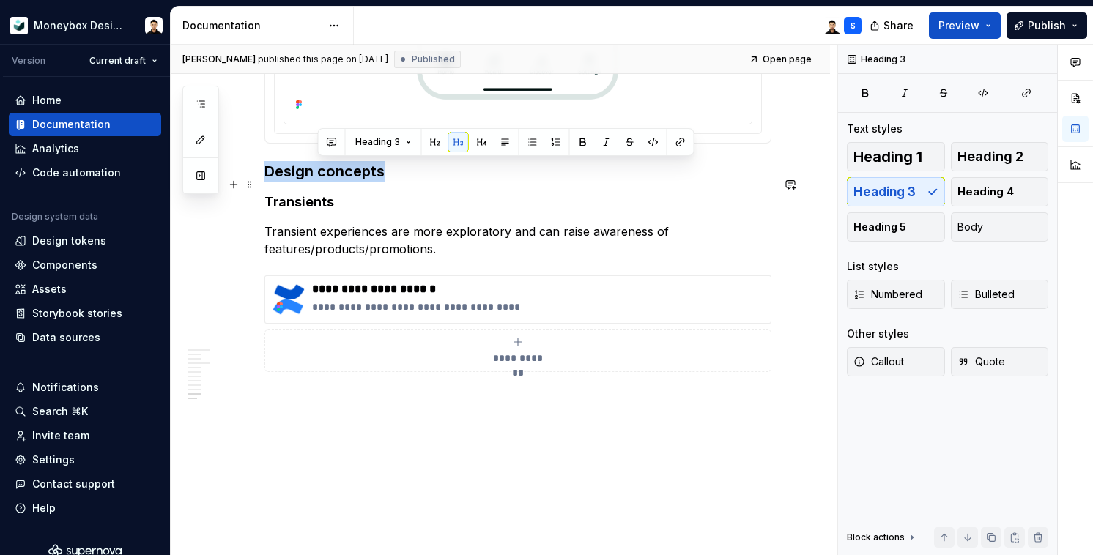
click at [361, 173] on h3 "Design concepts" at bounding box center [518, 171] width 507 height 21
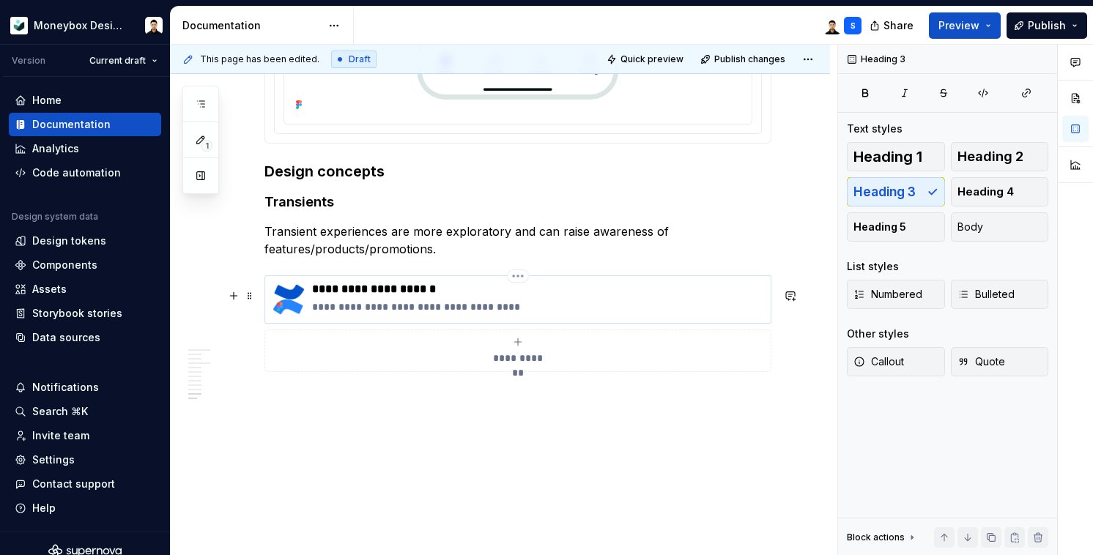
click at [378, 295] on p "**********" at bounding box center [538, 289] width 452 height 15
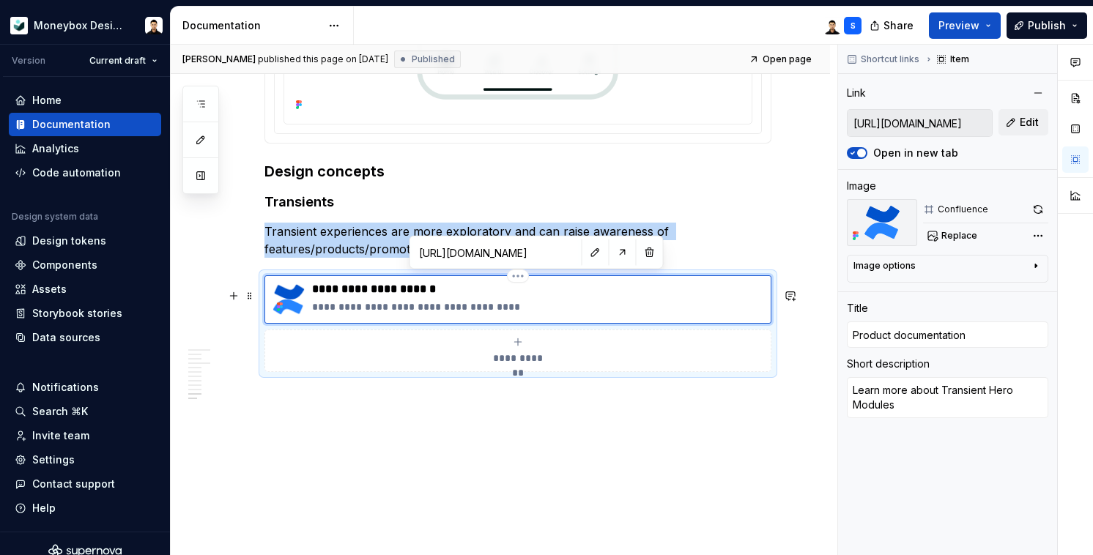
click at [283, 298] on img at bounding box center [288, 299] width 35 height 35
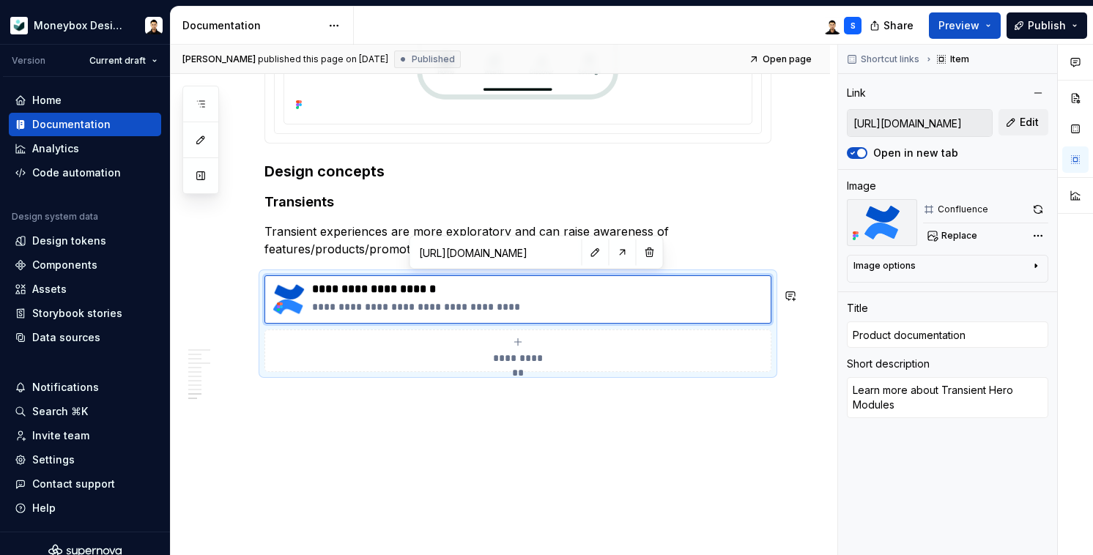
click at [484, 256] on input "https://moneyboxfinance.atlassian.net/wiki/spaces/MONEYBOX/pages/4752769064/Tra…" at bounding box center [496, 253] width 166 height 26
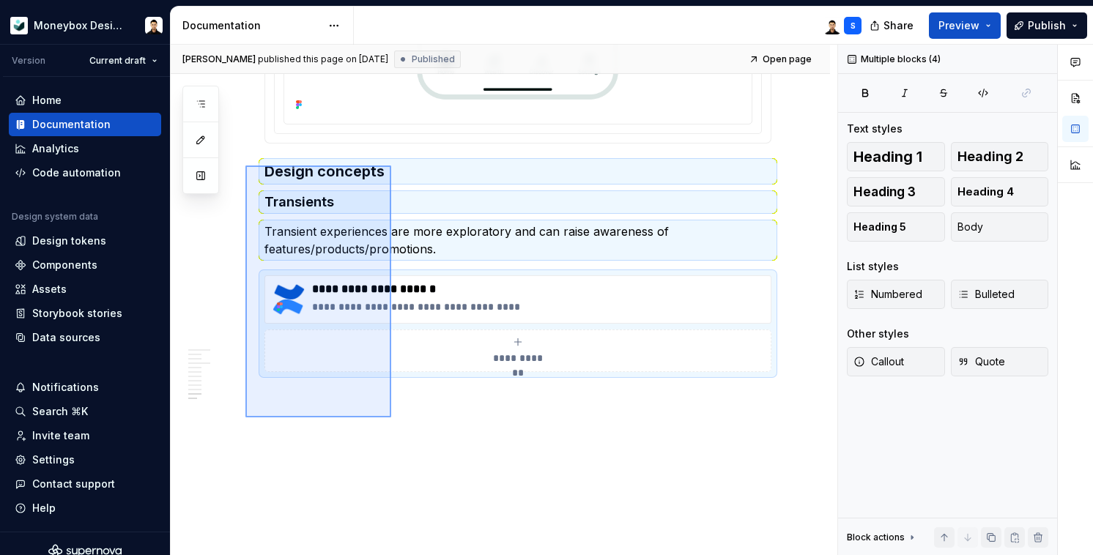
drag, startPoint x: 391, startPoint y: 418, endPoint x: 251, endPoint y: 160, distance: 293.8
click at [251, 160] on div "**********" at bounding box center [504, 301] width 667 height 512
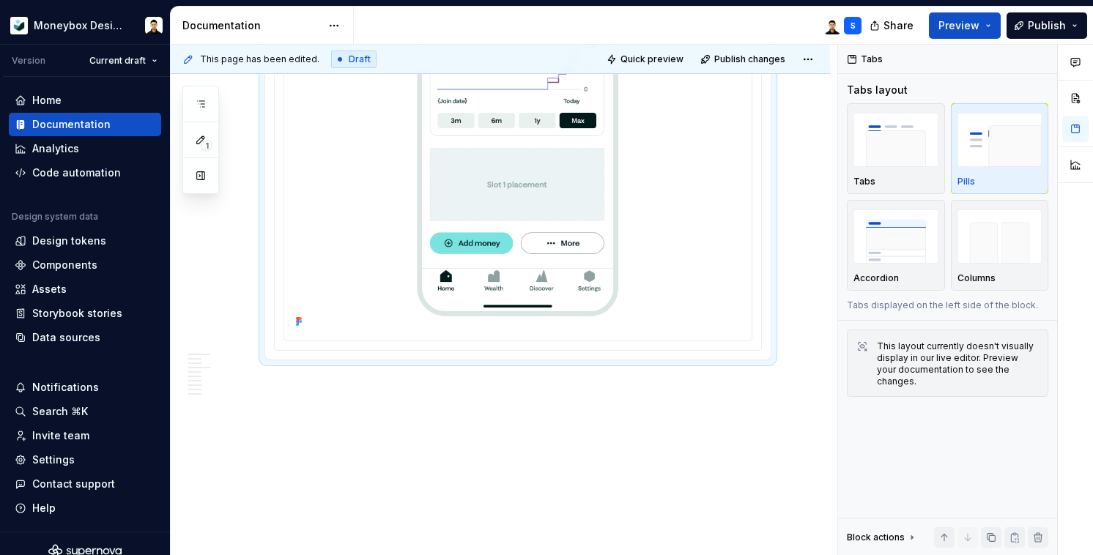
scroll to position [4724, 0]
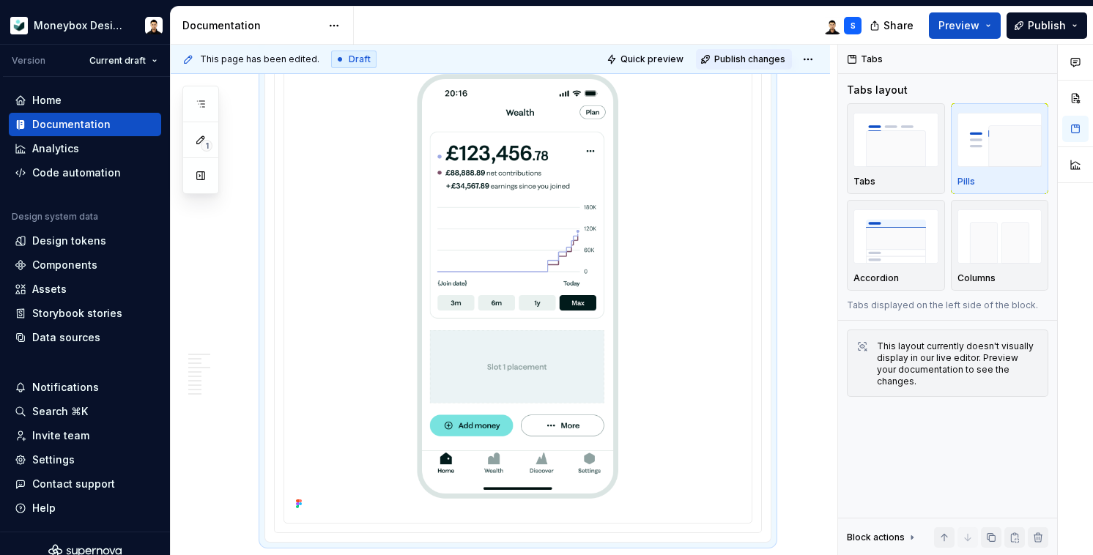
click at [758, 55] on span "Publish changes" at bounding box center [749, 59] width 71 height 12
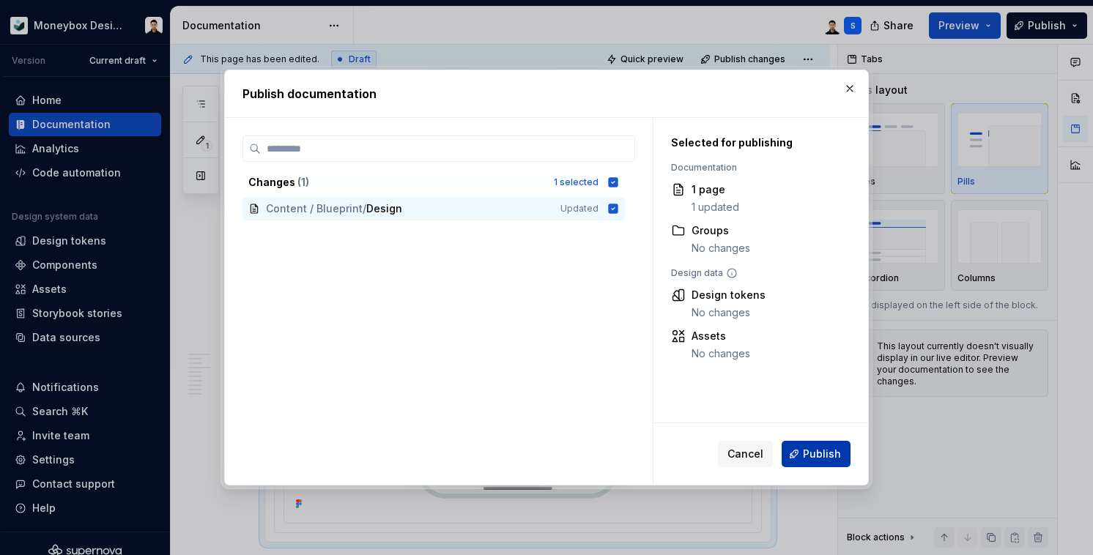
click at [826, 450] on span "Publish" at bounding box center [822, 454] width 38 height 15
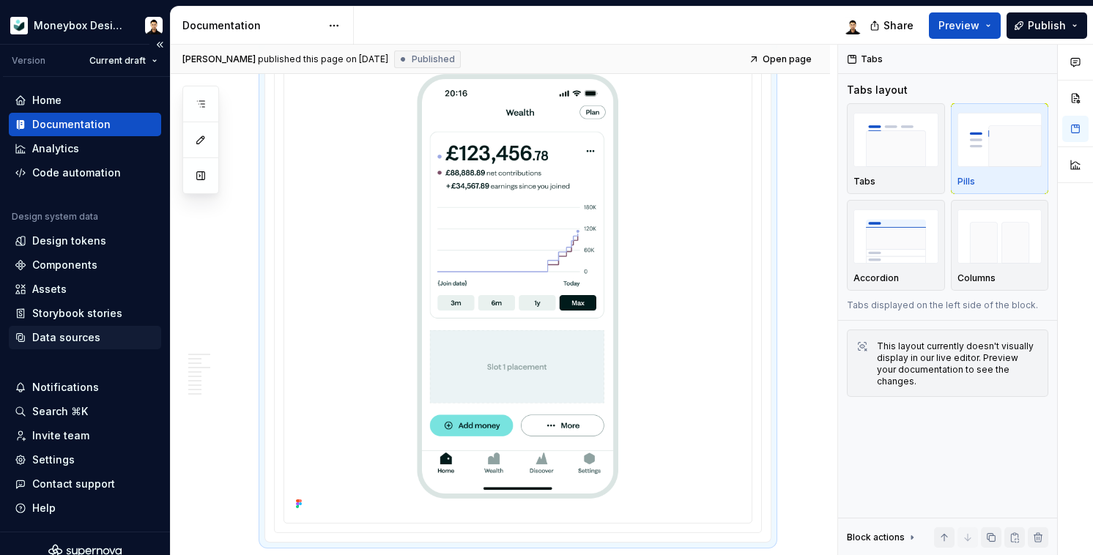
click at [86, 341] on div "Data sources" at bounding box center [66, 337] width 68 height 15
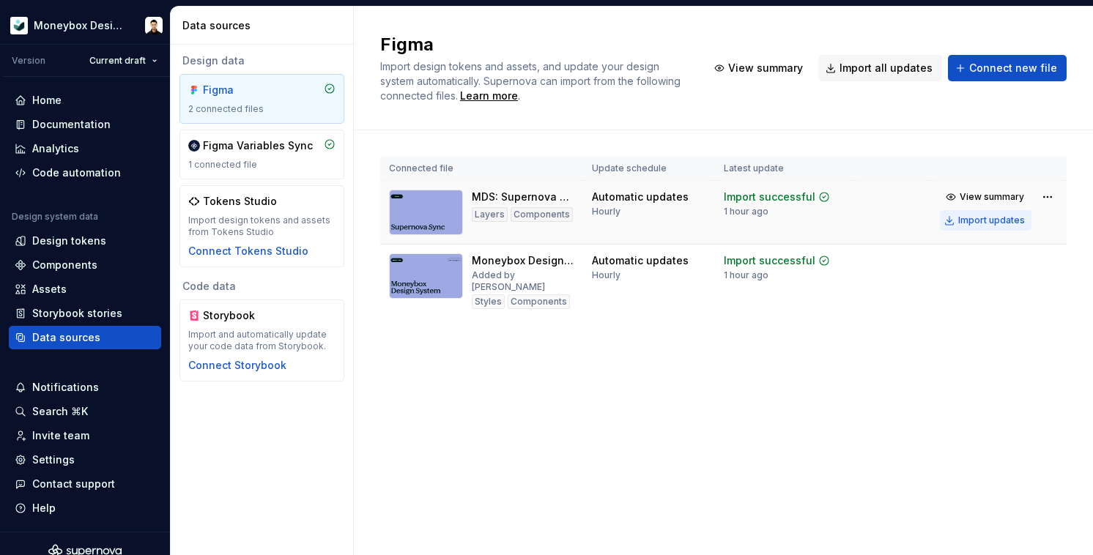
click at [998, 223] on div "Import updates" at bounding box center [992, 221] width 67 height 12
click at [84, 124] on div "Documentation" at bounding box center [71, 124] width 78 height 15
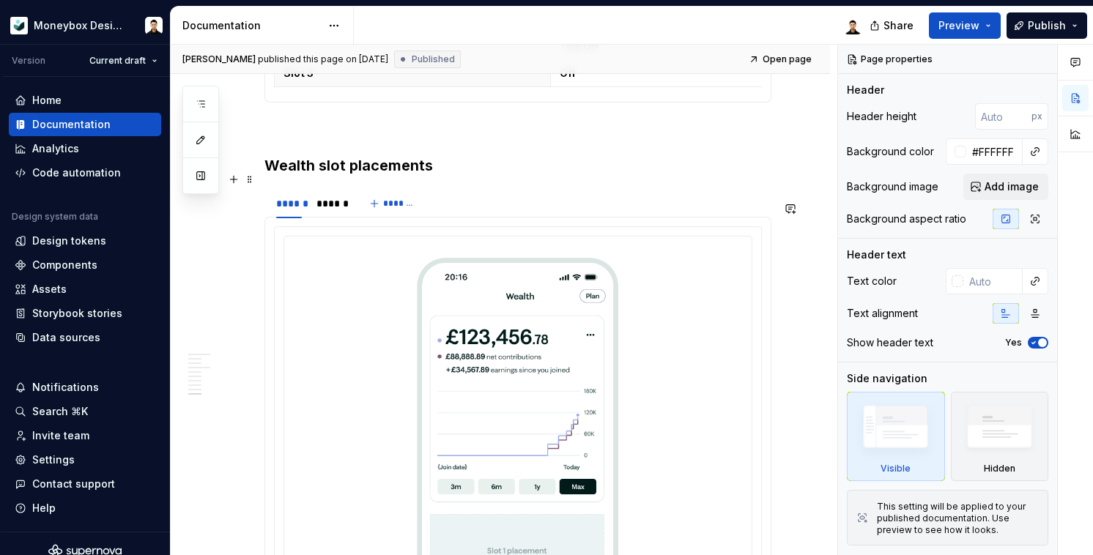
scroll to position [4357, 0]
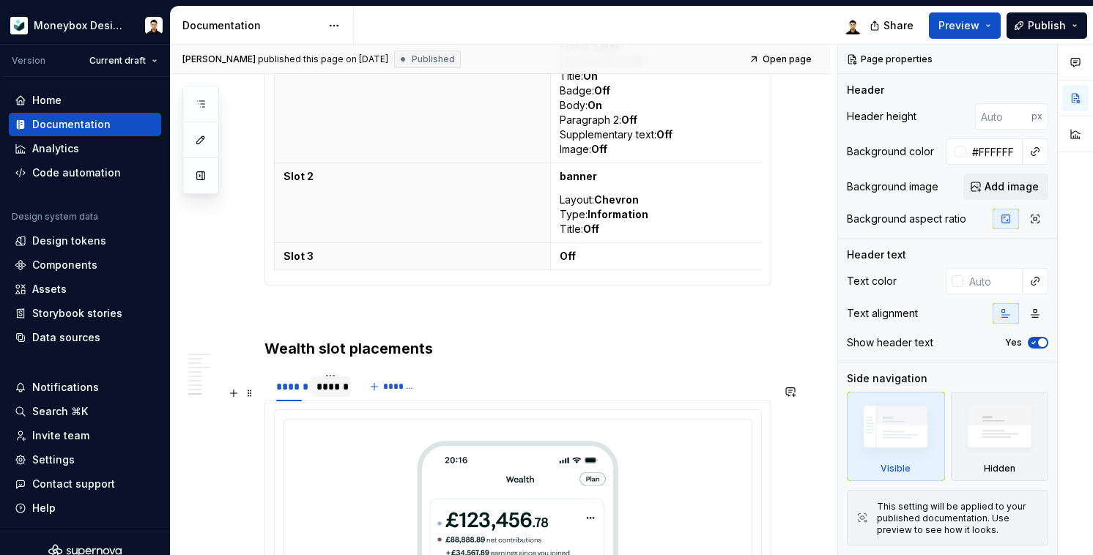
click at [333, 394] on div "******" at bounding box center [331, 387] width 28 height 15
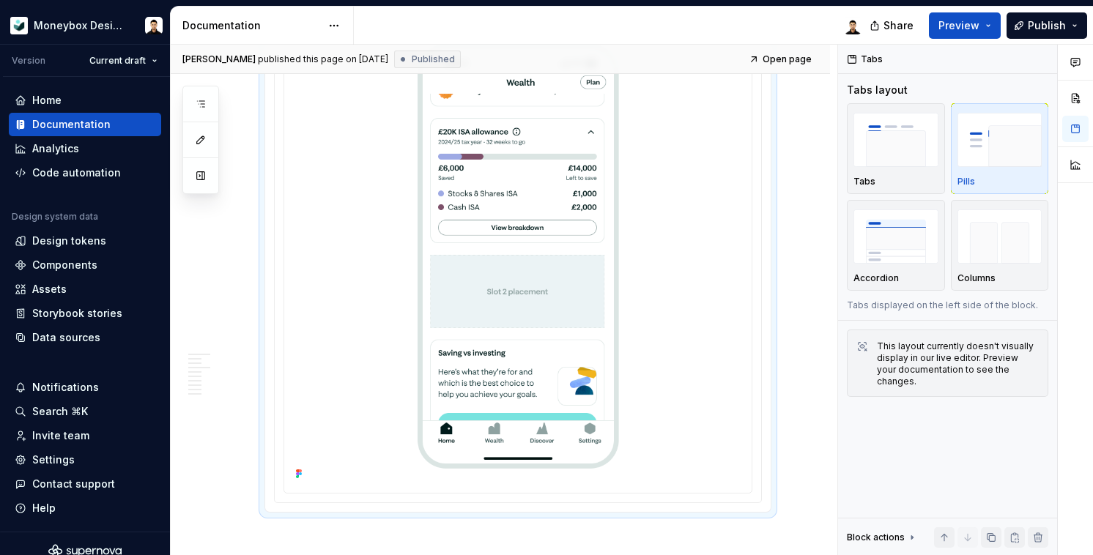
scroll to position [4757, 0]
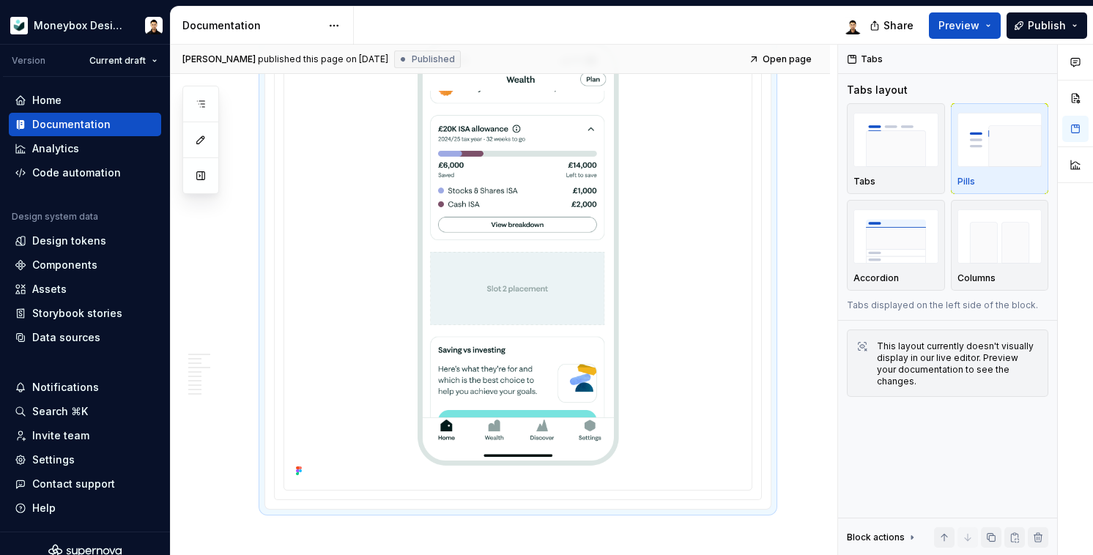
click at [597, 350] on img at bounding box center [518, 254] width 456 height 456
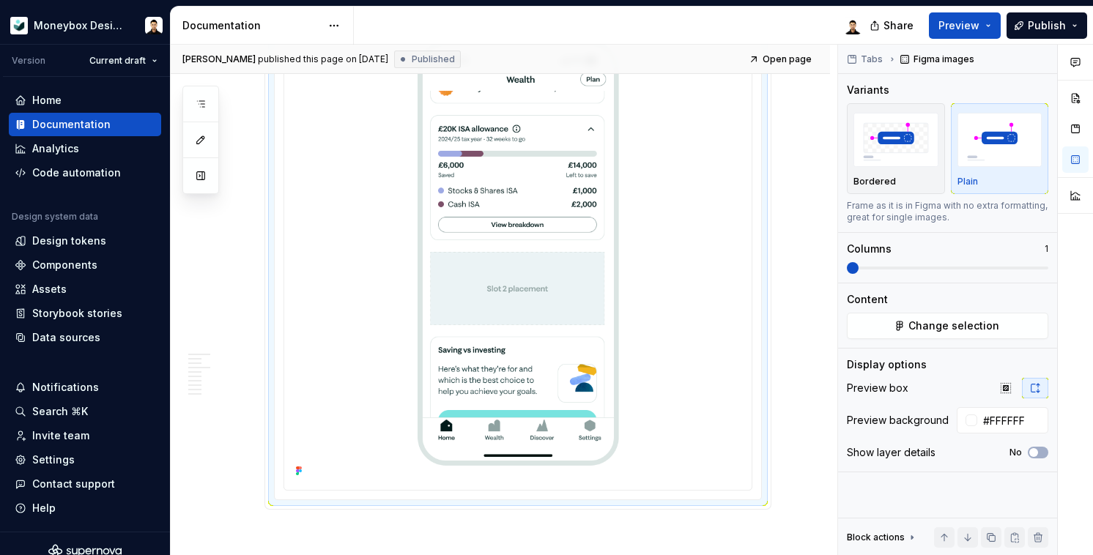
click at [519, 244] on img at bounding box center [518, 254] width 456 height 456
click at [558, 305] on img at bounding box center [518, 254] width 456 height 456
click at [932, 329] on span "Change selection" at bounding box center [954, 326] width 91 height 15
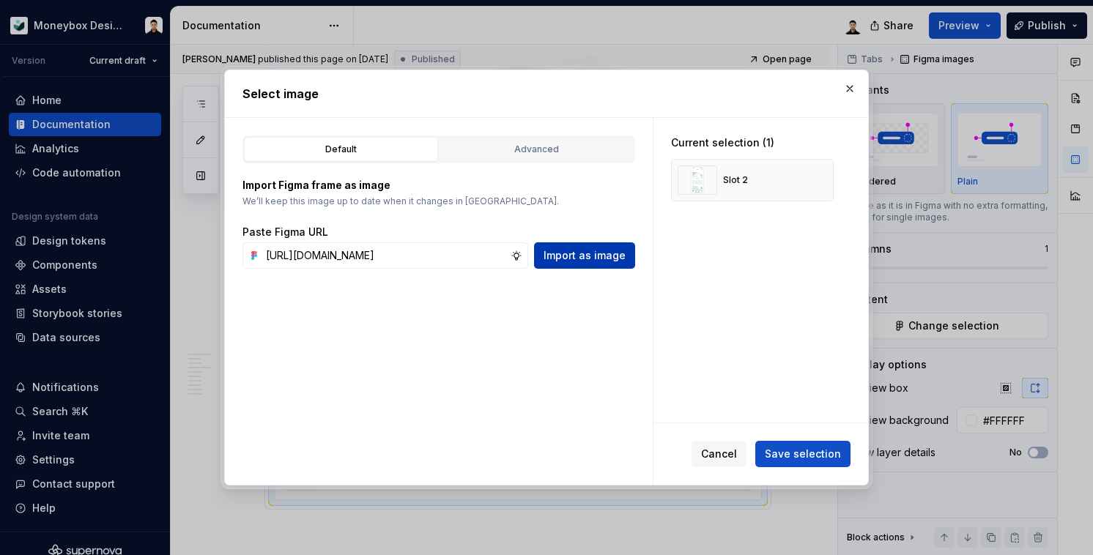
scroll to position [0, 0]
click at [605, 259] on span "Import as image" at bounding box center [585, 255] width 82 height 15
click at [814, 180] on button "button" at bounding box center [817, 180] width 21 height 21
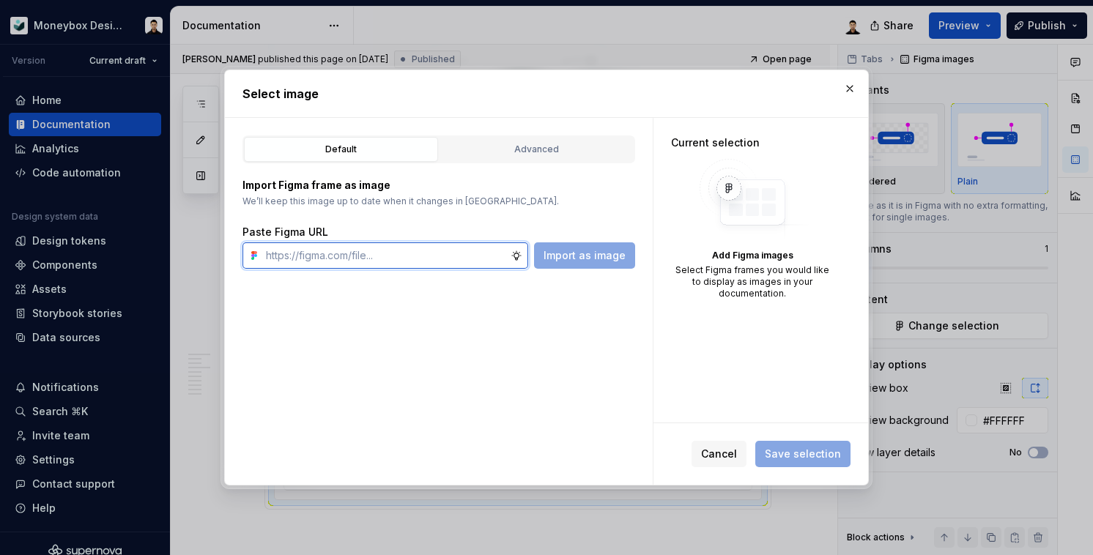
click at [435, 248] on input "text" at bounding box center [385, 256] width 251 height 26
paste input "https://www.figma.com/design/hMJO9qiZWpnsZnCr6F1yer/MDS--Supernova-Sync?node-id…"
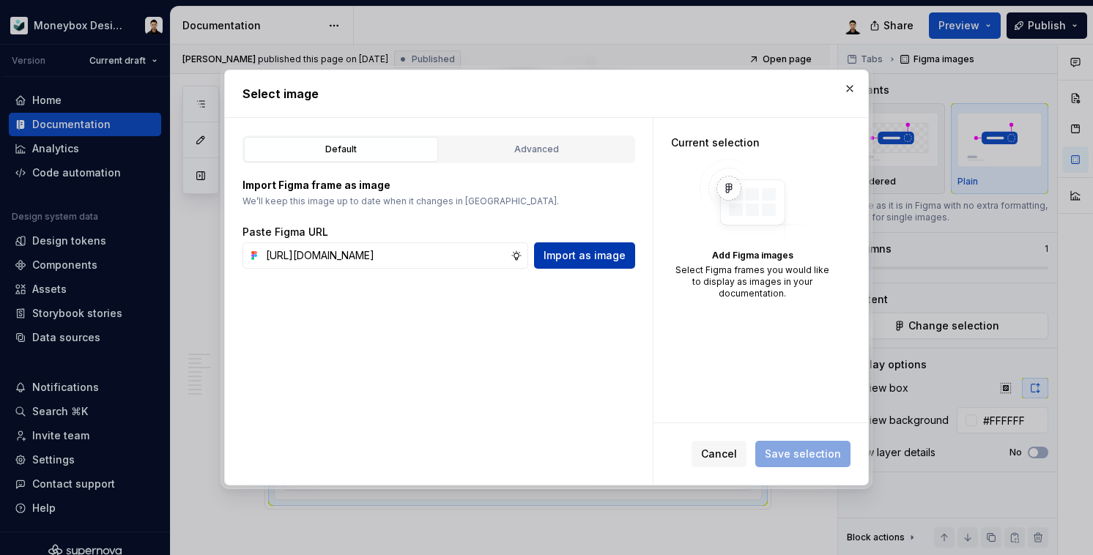
click at [567, 252] on span "Import as image" at bounding box center [585, 255] width 82 height 15
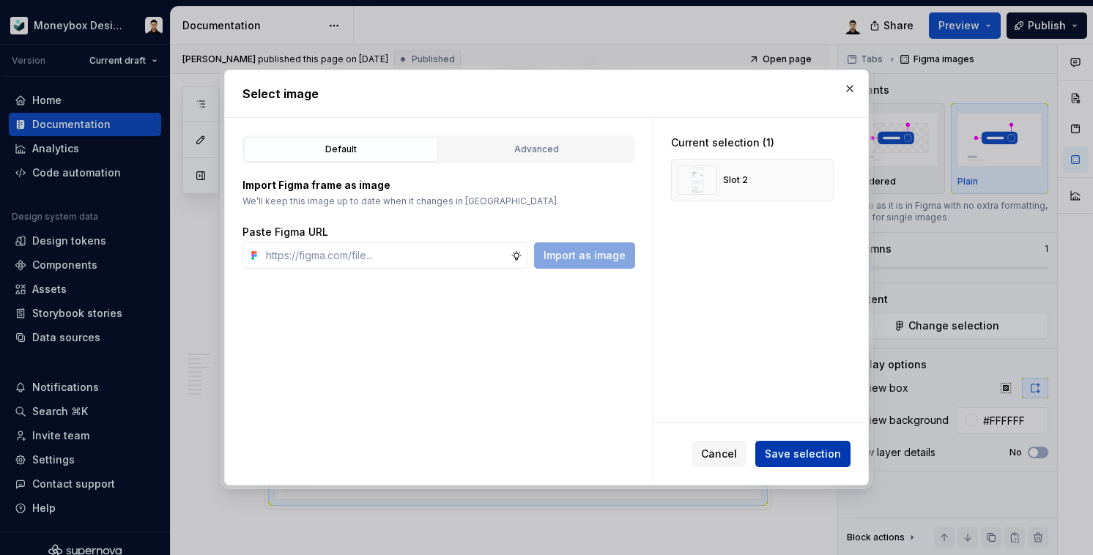
click at [822, 451] on span "Save selection" at bounding box center [803, 454] width 76 height 15
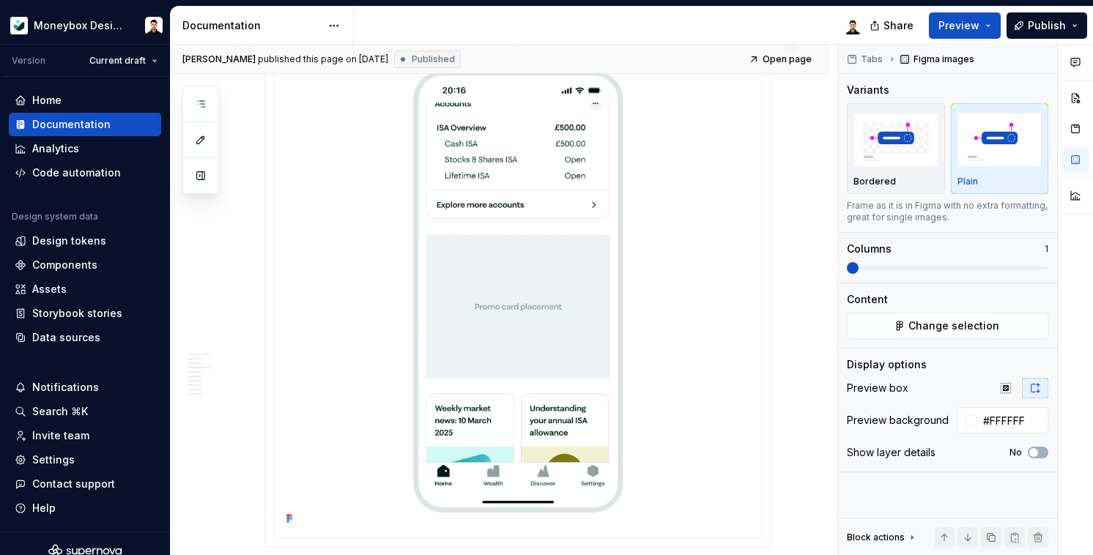
scroll to position [3356, 0]
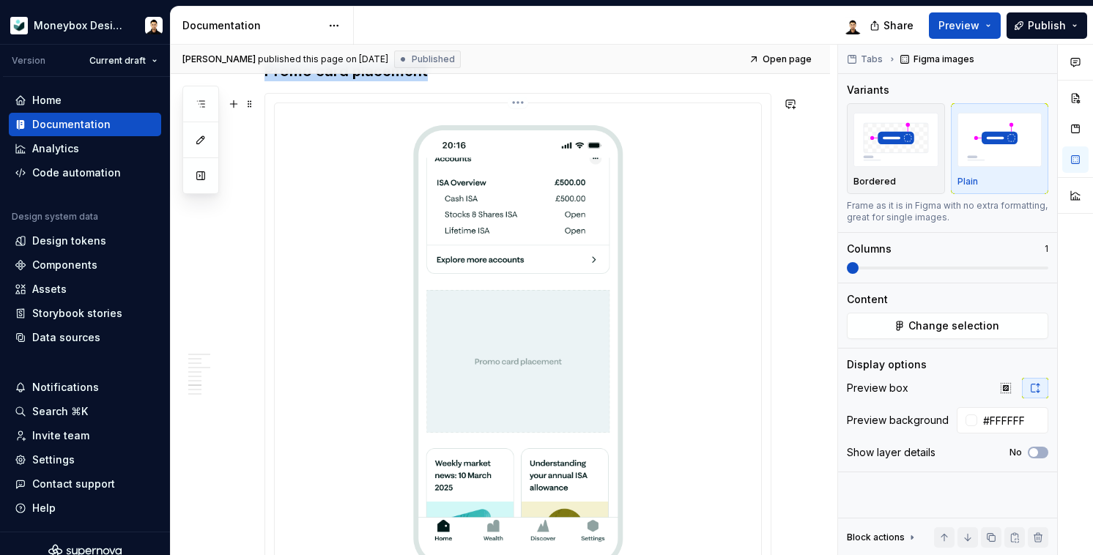
click at [546, 215] on img at bounding box center [518, 346] width 475 height 475
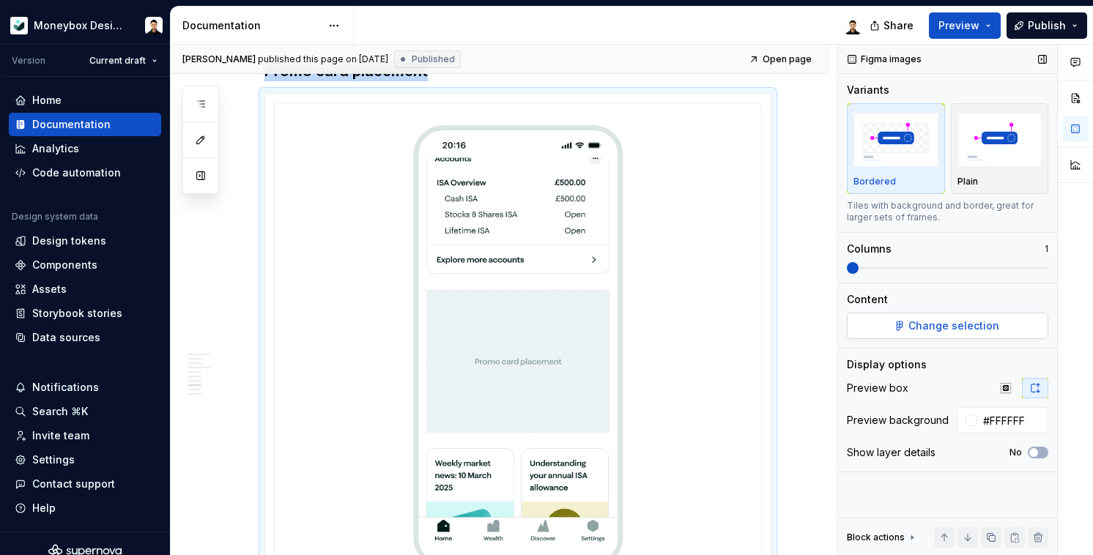
click at [993, 323] on span "Change selection" at bounding box center [954, 326] width 91 height 15
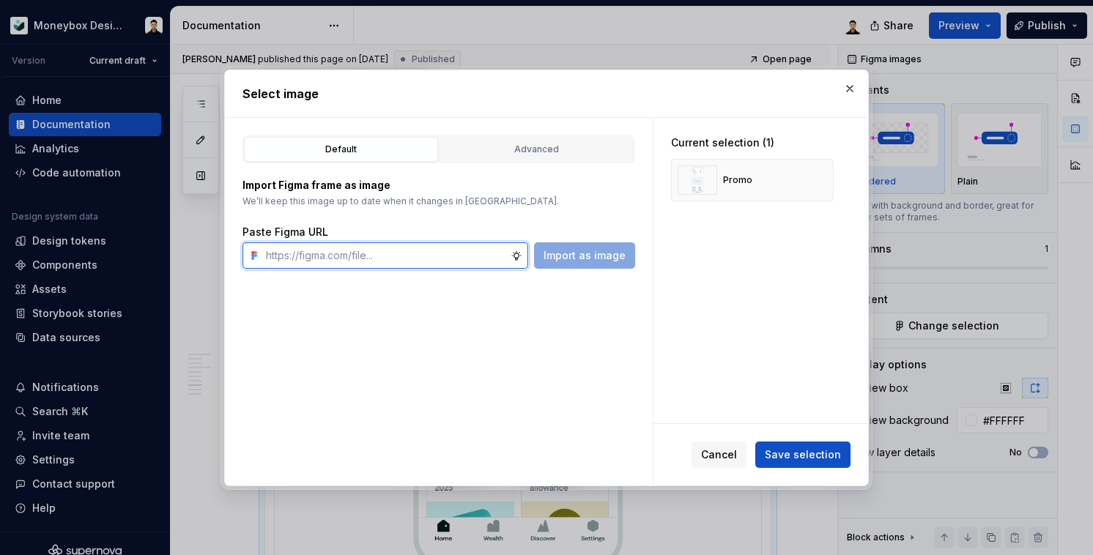
click at [392, 256] on input "text" at bounding box center [385, 256] width 251 height 26
paste input "https://www.figma.com/design/hMJO9qiZWpnsZnCr6F1yer/MDS--Supernova-Sync?node-id…"
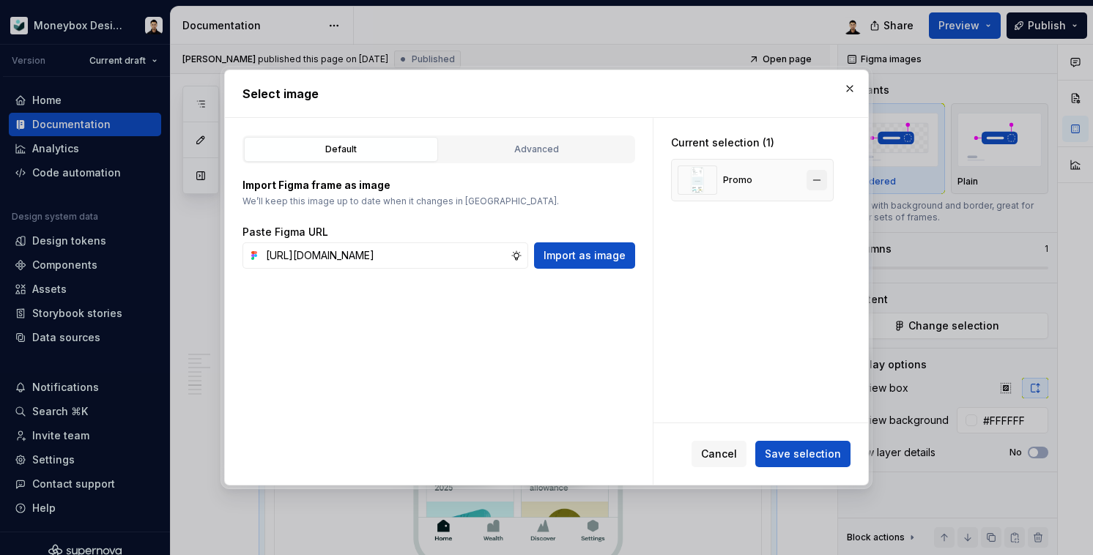
click at [818, 181] on button "button" at bounding box center [817, 180] width 21 height 21
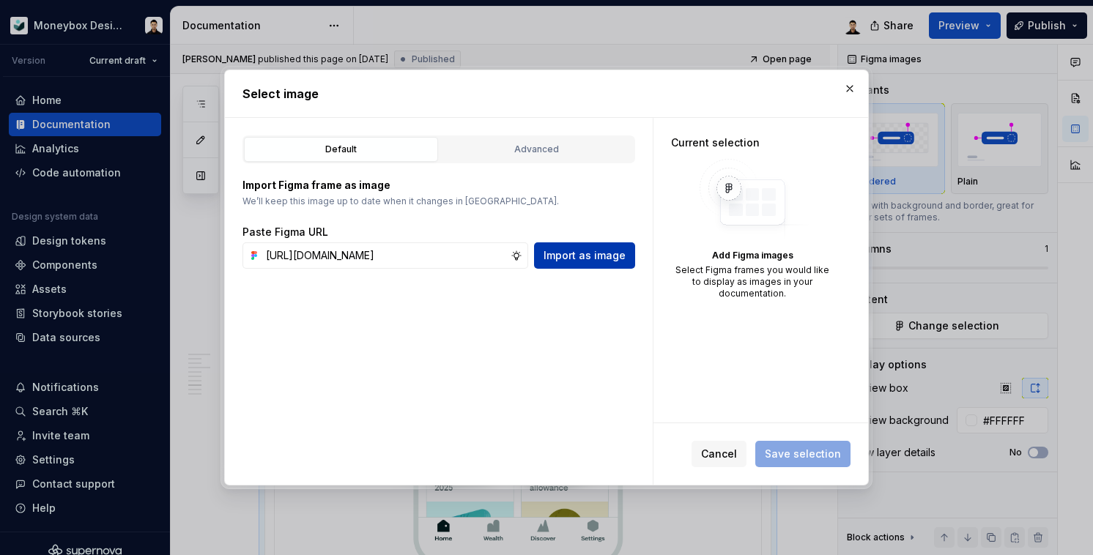
click at [585, 259] on span "Import as image" at bounding box center [585, 255] width 82 height 15
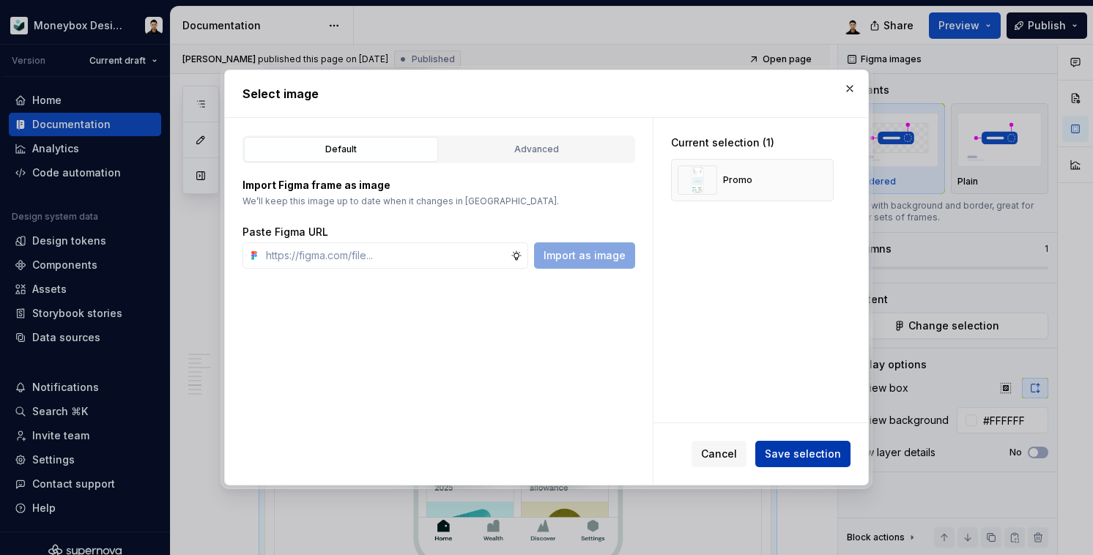
click at [786, 451] on span "Save selection" at bounding box center [803, 454] width 76 height 15
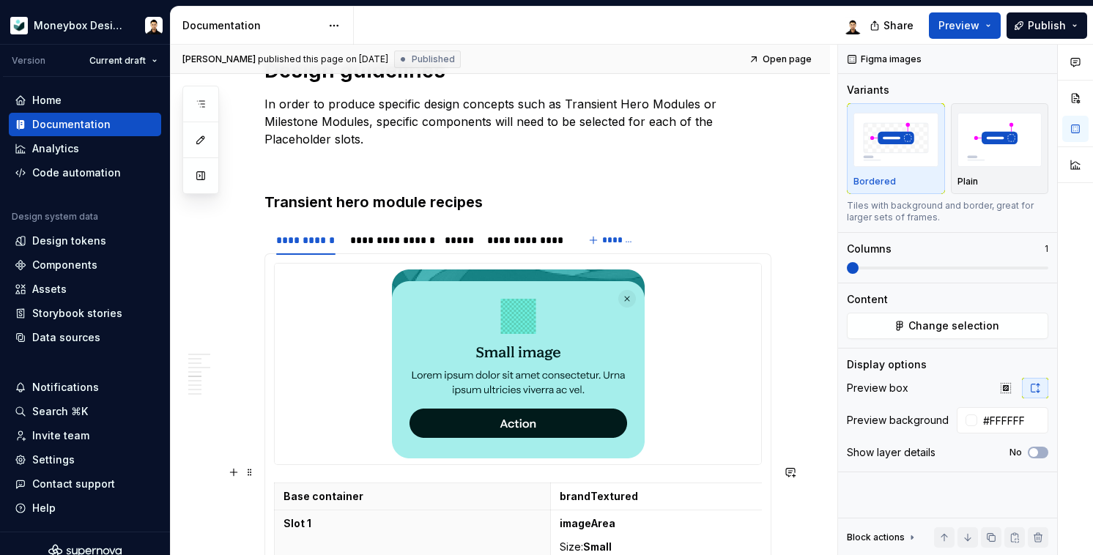
scroll to position [1148, 0]
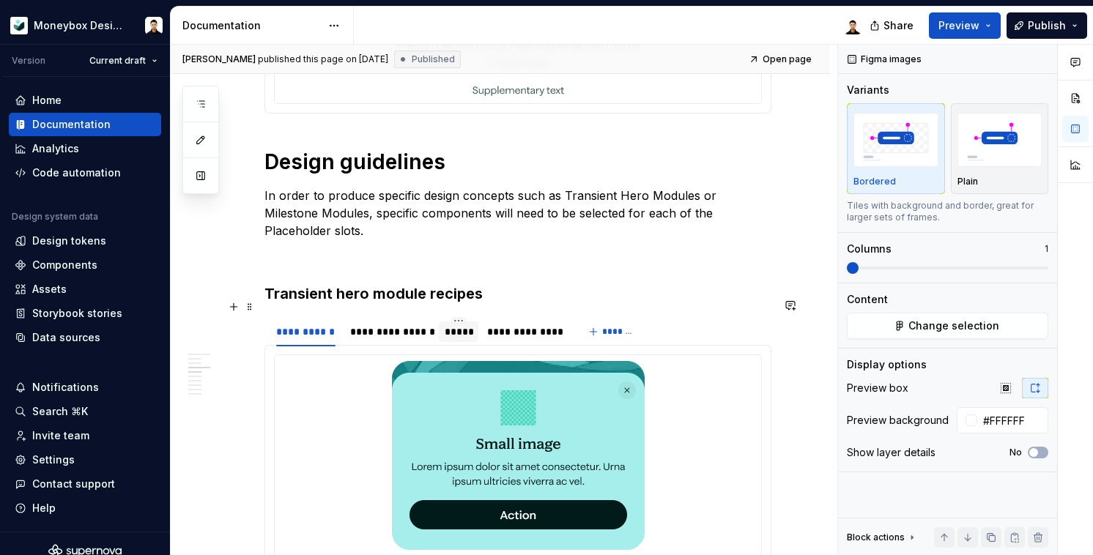
click at [470, 325] on div "*****" at bounding box center [459, 332] width 29 height 15
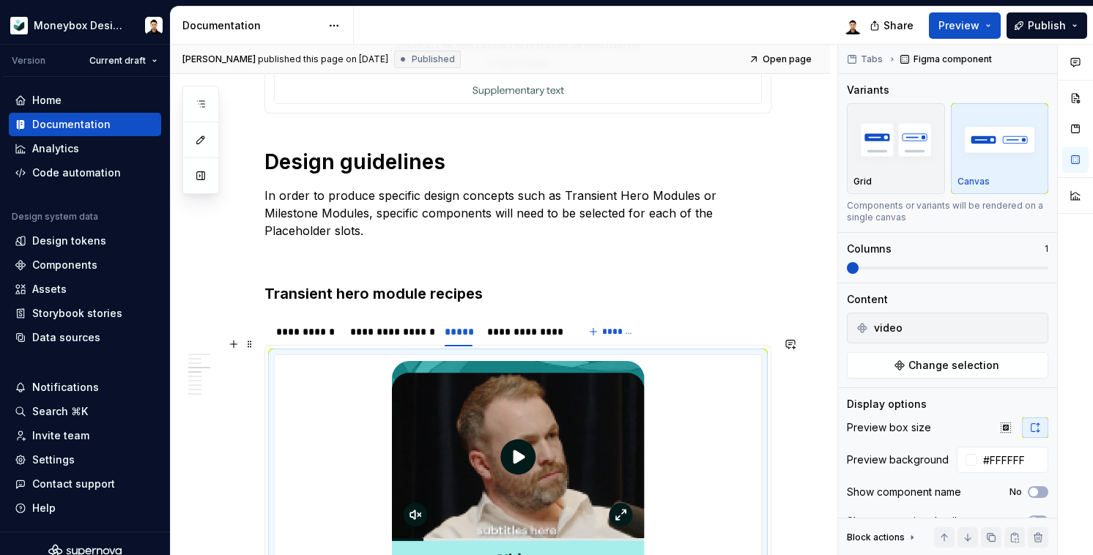
click at [559, 469] on img at bounding box center [518, 532] width 253 height 342
click at [978, 366] on span "Change selection" at bounding box center [954, 365] width 91 height 15
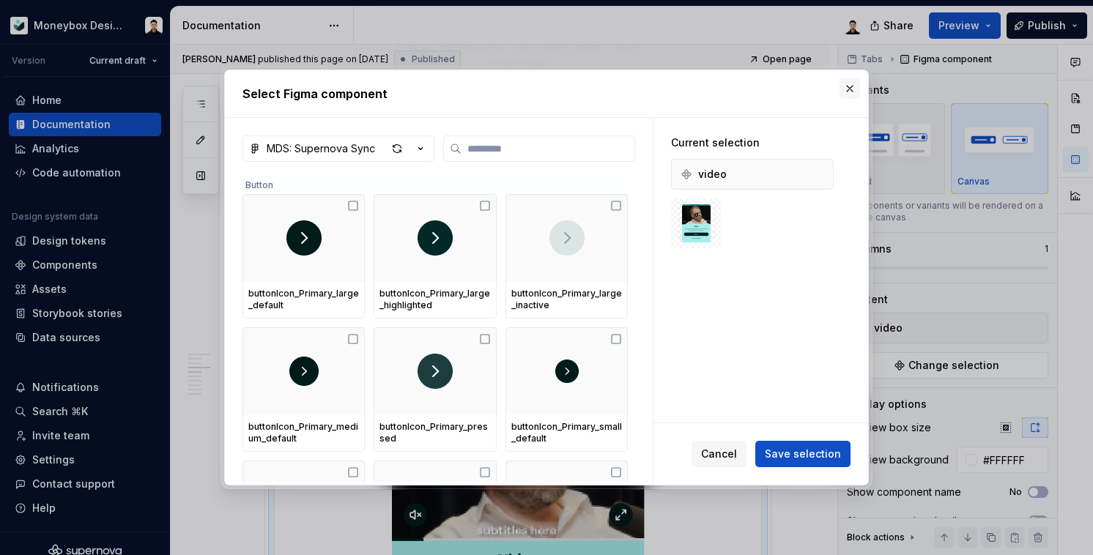
click at [849, 87] on button "button" at bounding box center [850, 88] width 21 height 21
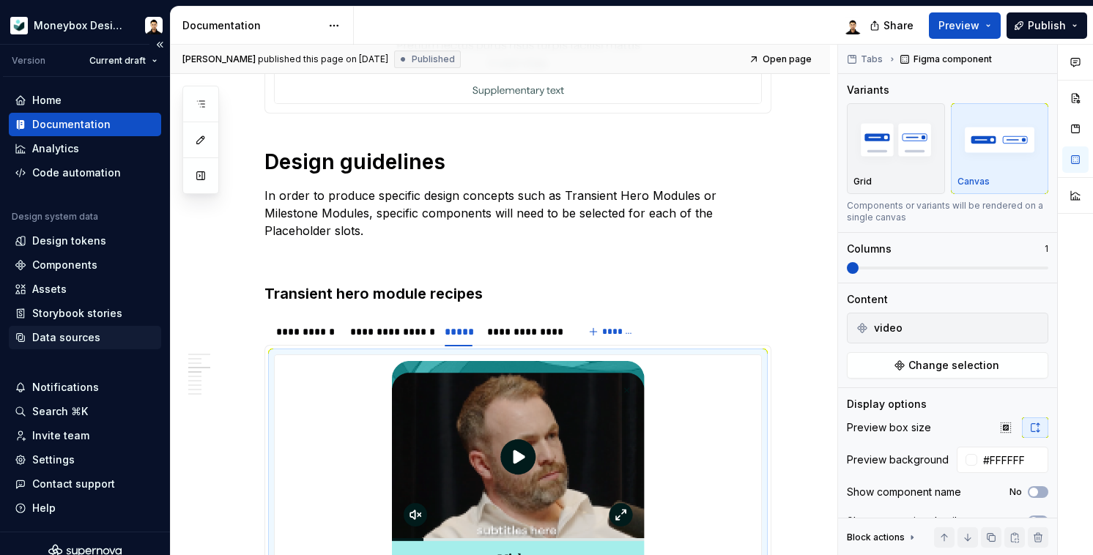
click at [46, 337] on div "Data sources" at bounding box center [66, 337] width 68 height 15
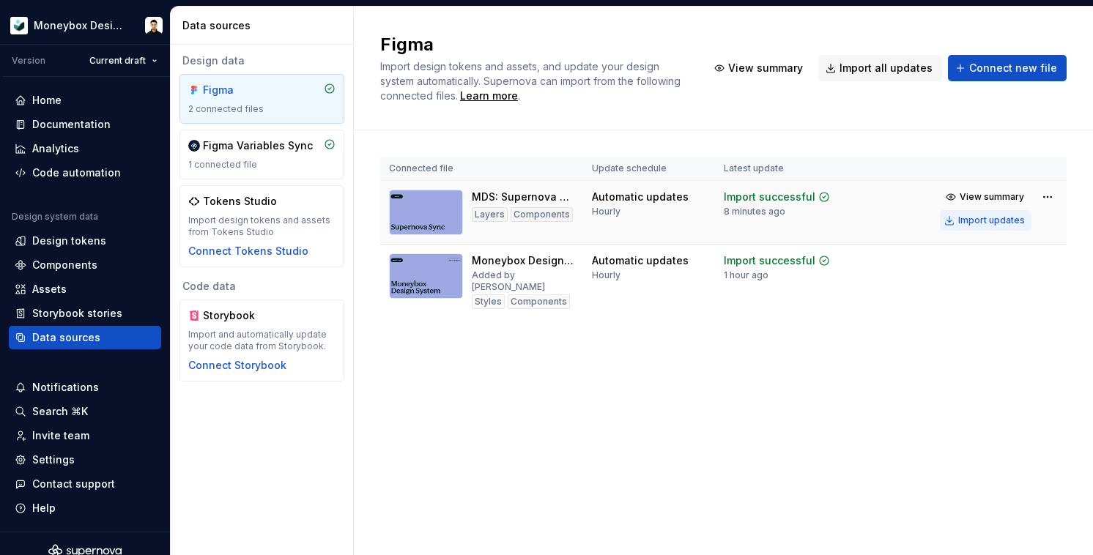
click at [997, 226] on button "Import updates" at bounding box center [986, 220] width 92 height 21
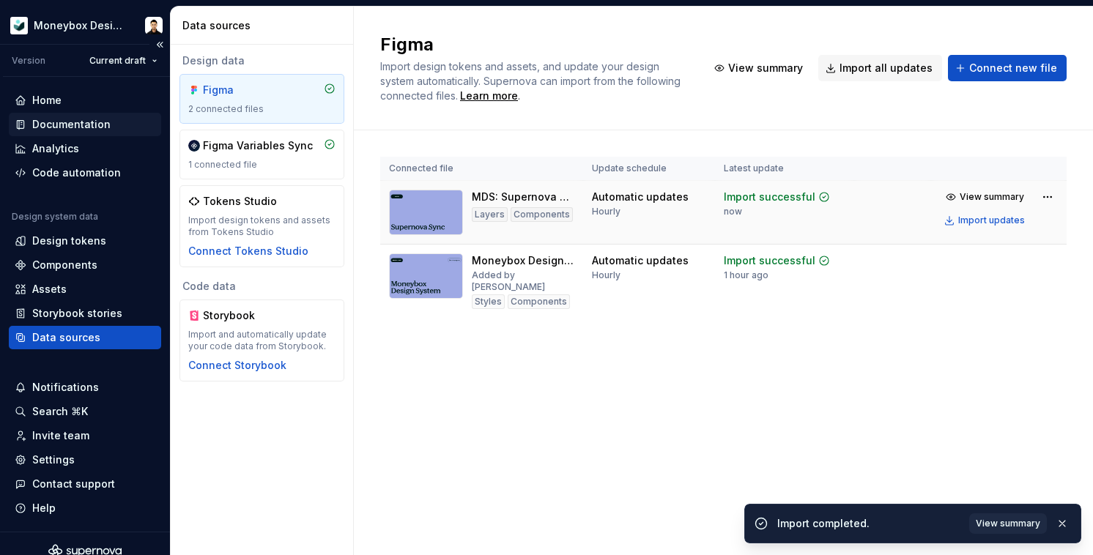
click at [70, 127] on div "Documentation" at bounding box center [71, 124] width 78 height 15
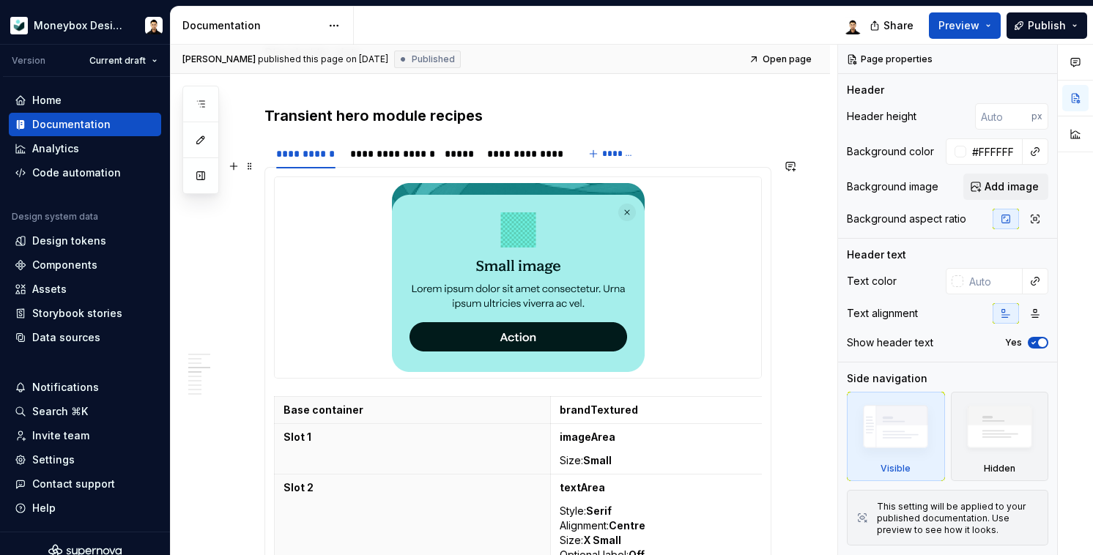
scroll to position [1251, 0]
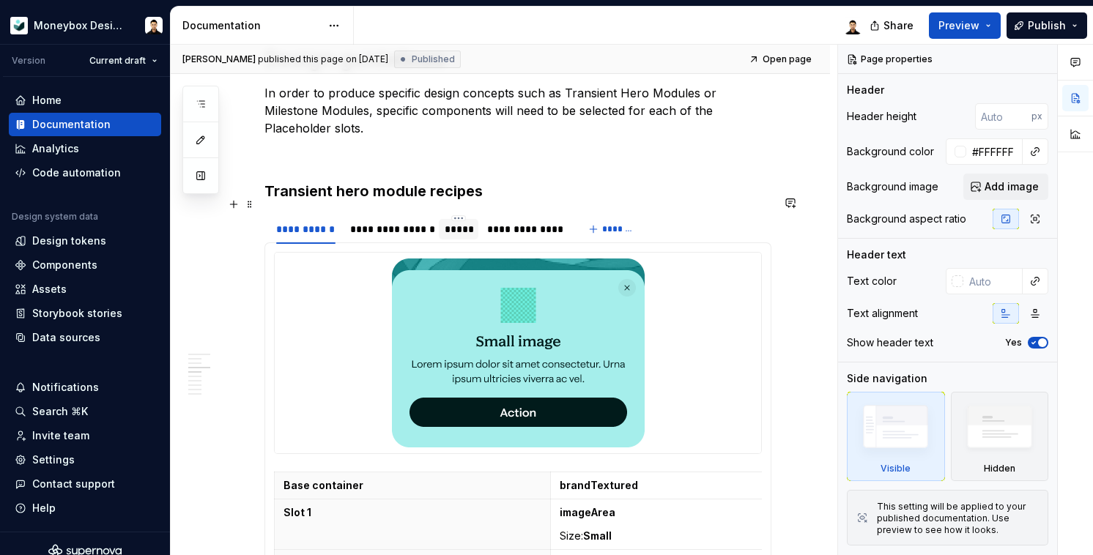
click at [448, 222] on div "*****" at bounding box center [459, 229] width 29 height 15
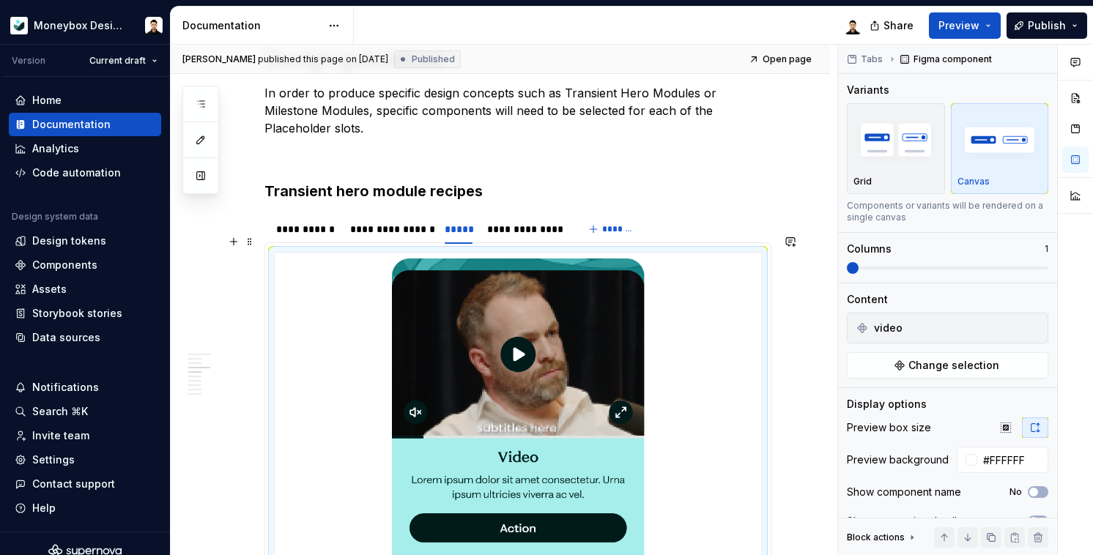
click at [549, 375] on img at bounding box center [518, 430] width 253 height 342
click at [919, 375] on button "Change selection" at bounding box center [948, 365] width 202 height 26
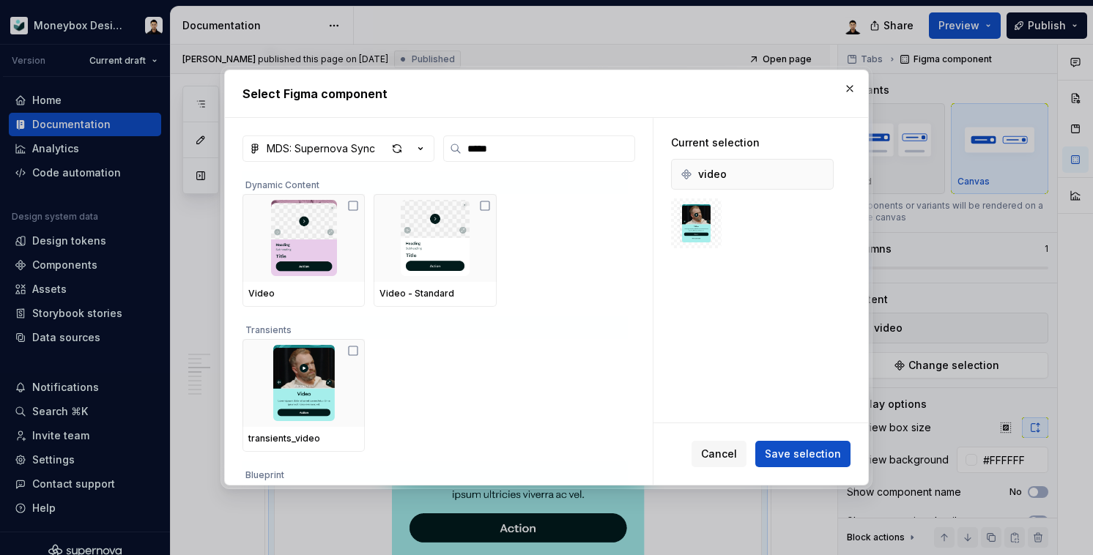
scroll to position [114, 0]
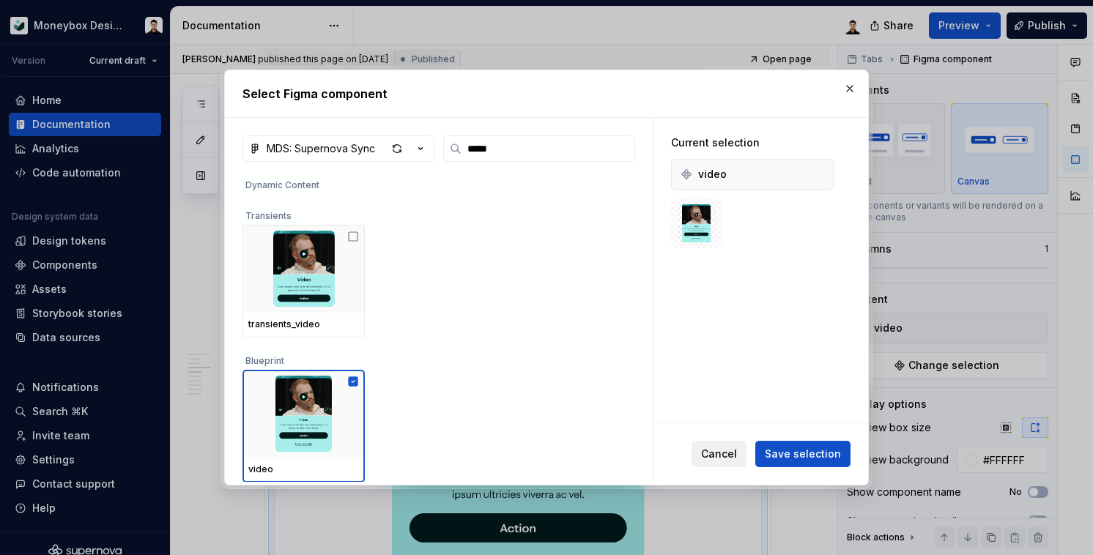
click at [723, 455] on span "Cancel" at bounding box center [719, 454] width 36 height 15
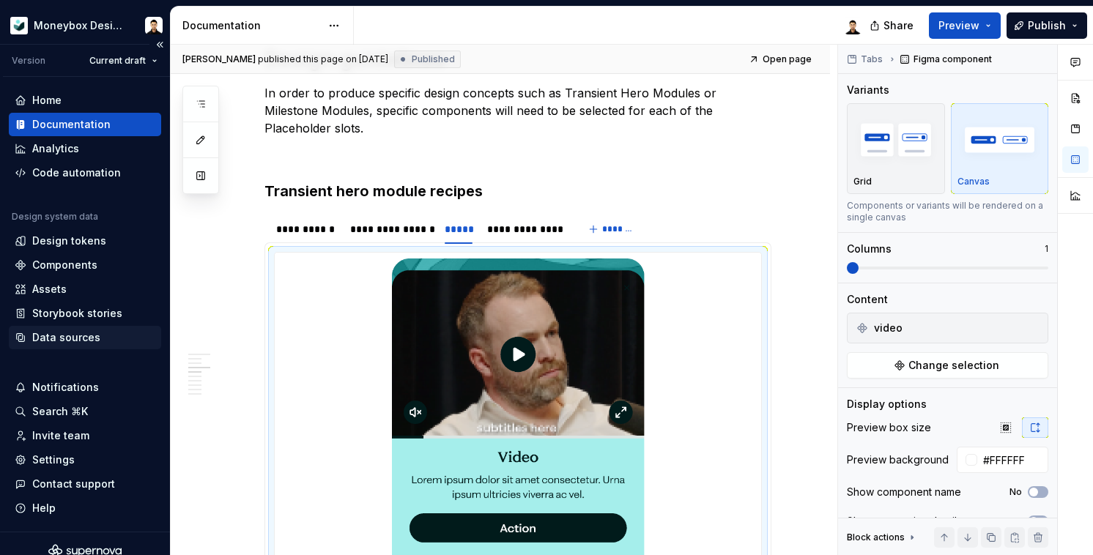
click at [68, 335] on div "Data sources" at bounding box center [66, 337] width 68 height 15
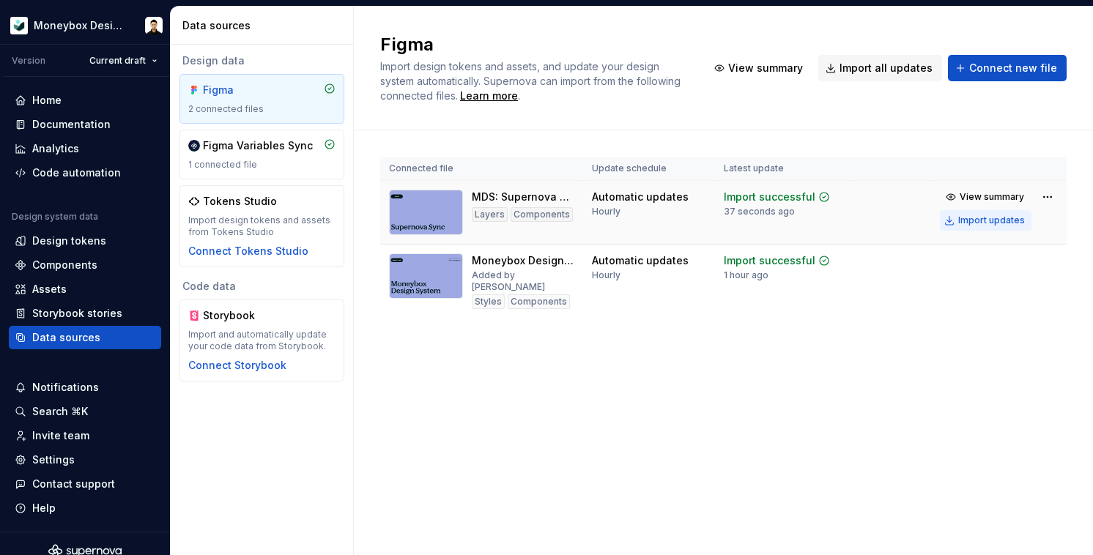
click at [983, 221] on div "Import updates" at bounding box center [992, 221] width 67 height 12
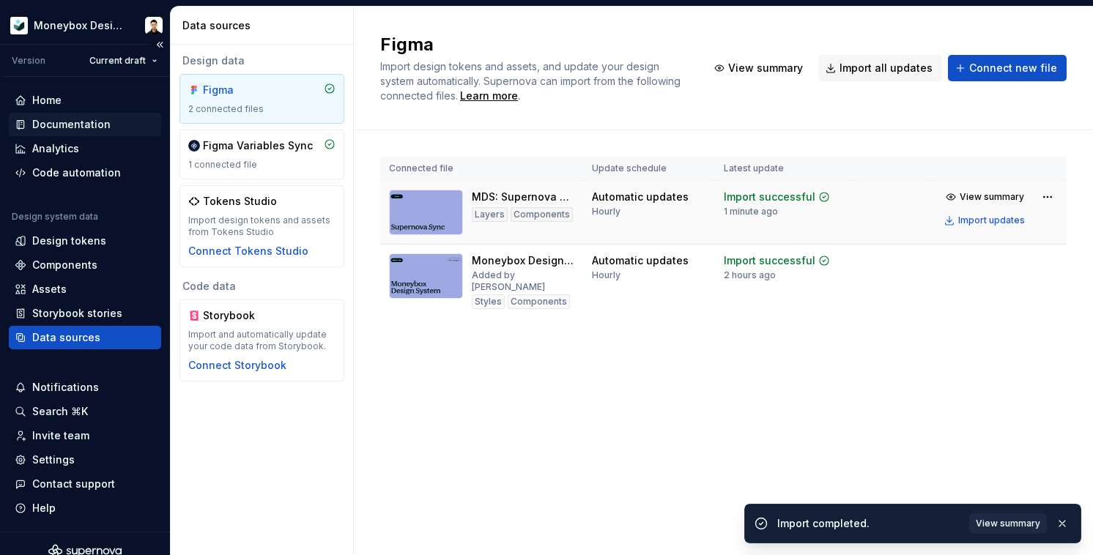
click at [72, 133] on div "Documentation" at bounding box center [85, 124] width 152 height 23
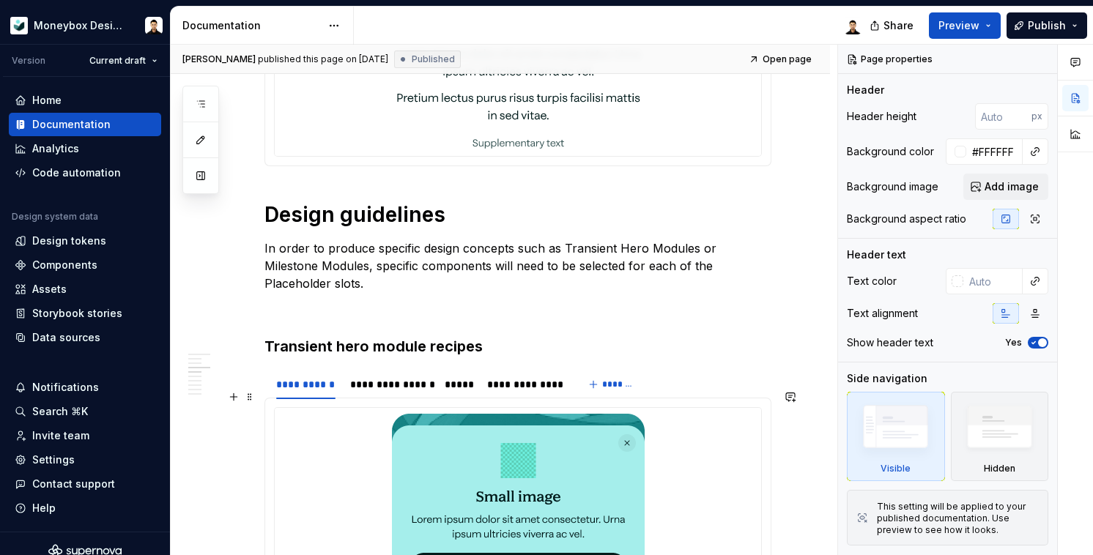
scroll to position [1044, 0]
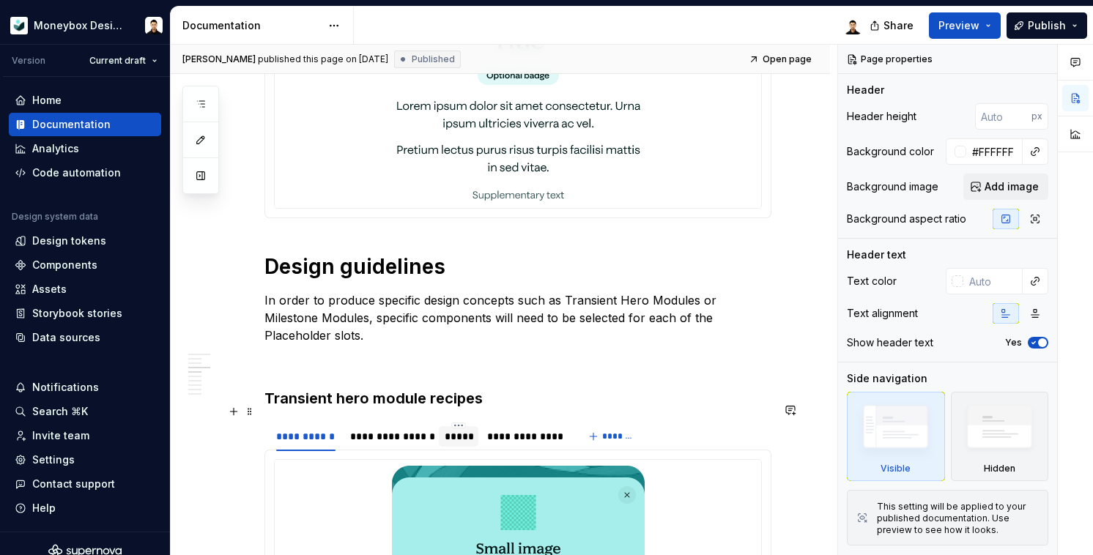
click at [456, 429] on div "*****" at bounding box center [459, 436] width 29 height 15
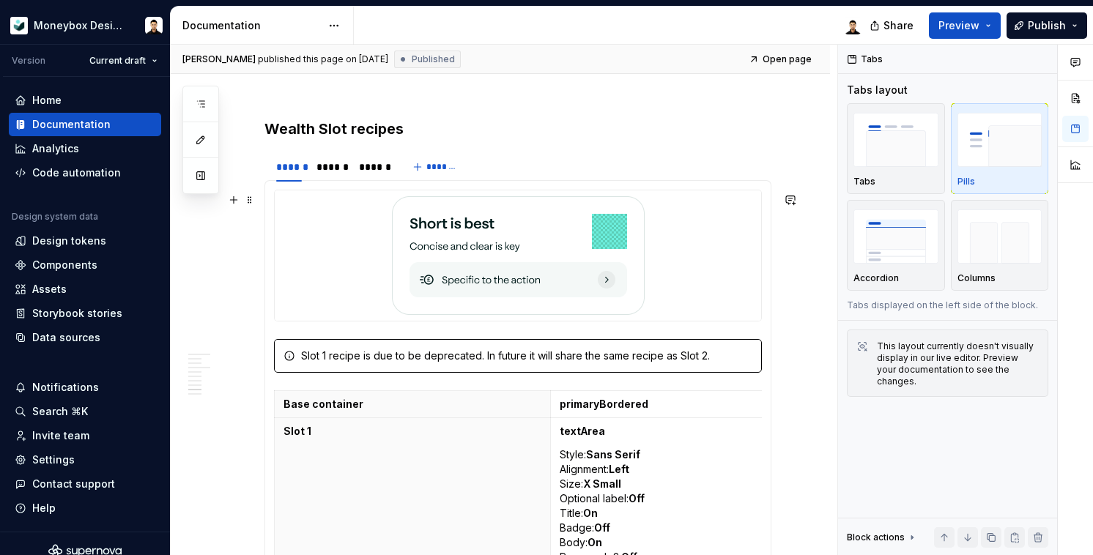
scroll to position [3994, 0]
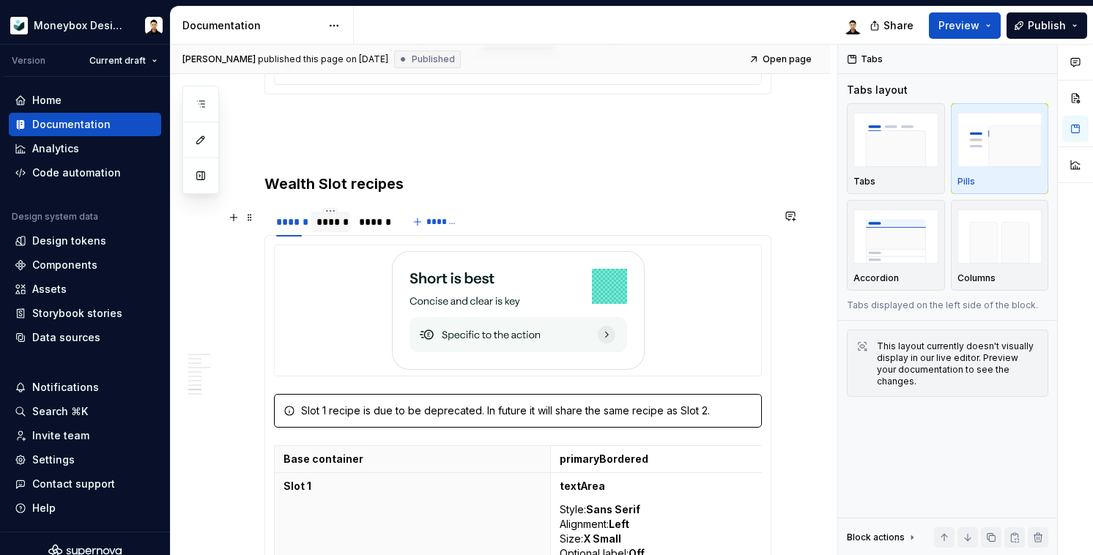
click at [333, 229] on div "******" at bounding box center [331, 222] width 28 height 15
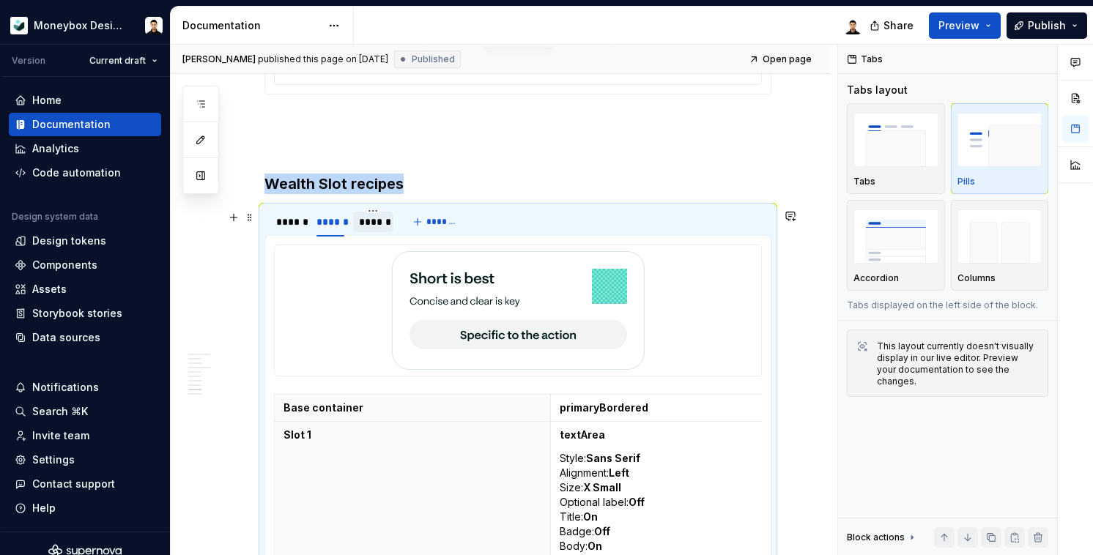
click at [383, 229] on div "******" at bounding box center [373, 222] width 28 height 15
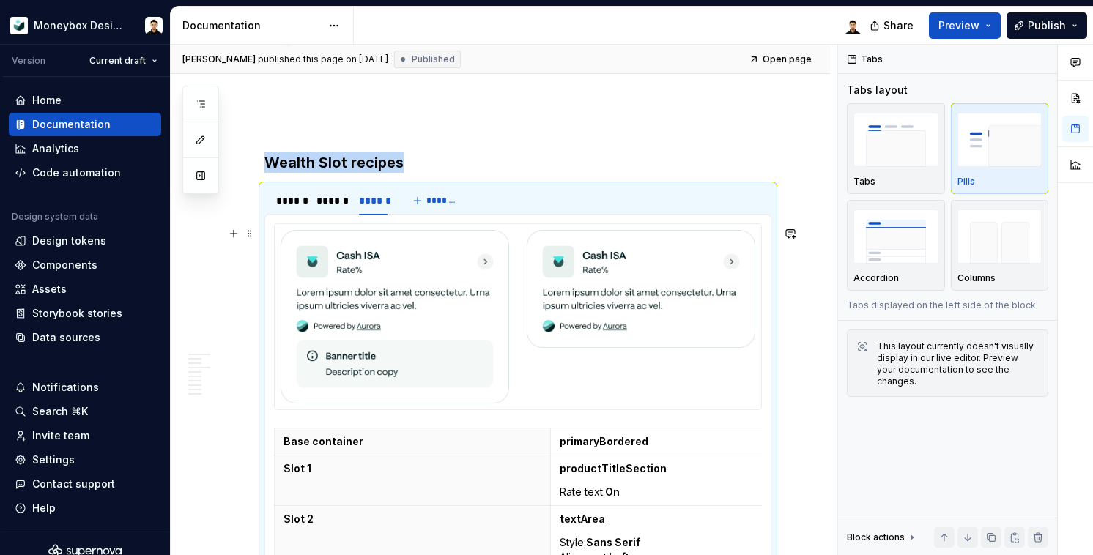
scroll to position [3957, 0]
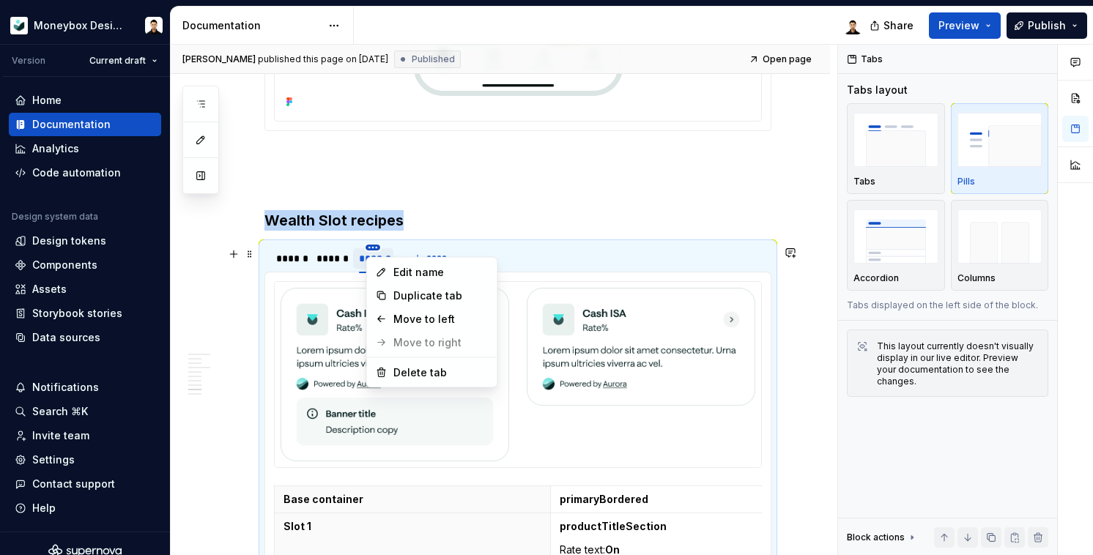
click at [374, 251] on html "Moneybox Design System Version Current draft Home Documentation Analytics Code …" at bounding box center [546, 277] width 1093 height 555
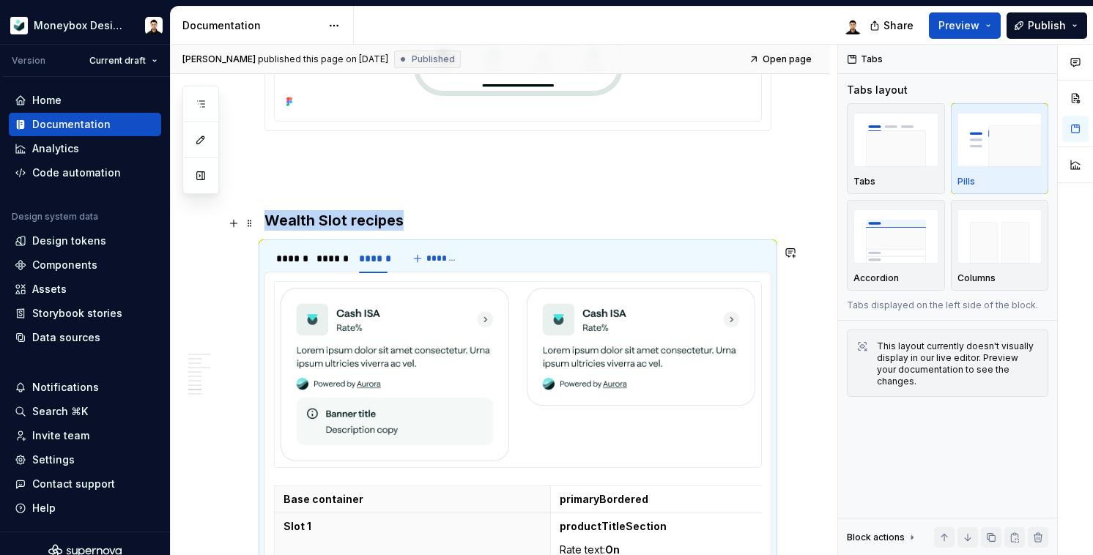
click at [503, 225] on html "Moneybox Design System Version Current draft Home Documentation Analytics Code …" at bounding box center [546, 277] width 1093 height 555
click at [377, 263] on div "******" at bounding box center [373, 258] width 28 height 15
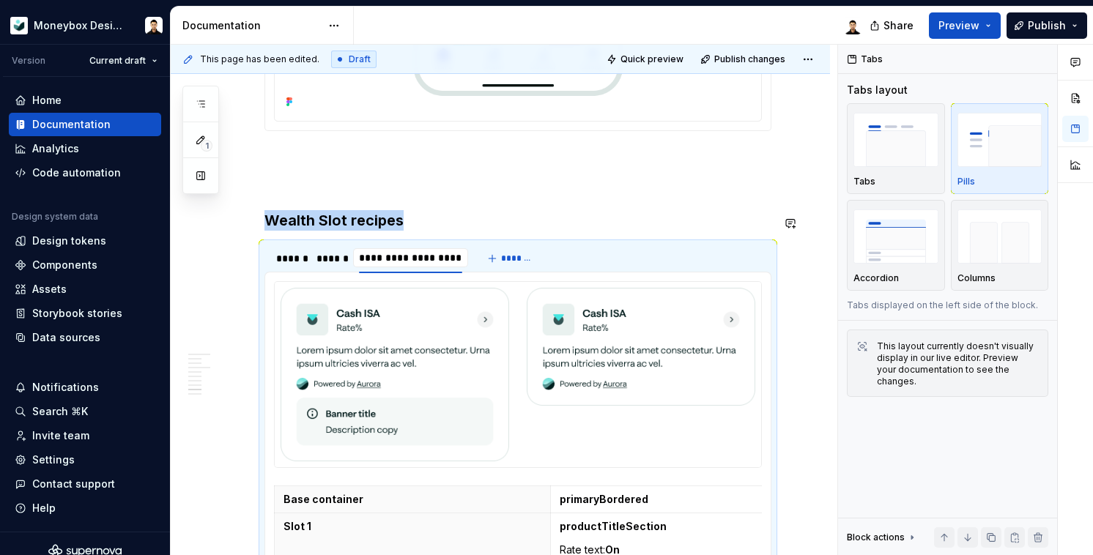
click at [334, 262] on div "******" at bounding box center [331, 258] width 28 height 15
click at [474, 218] on h3 "Wealth Slot recipes" at bounding box center [518, 220] width 507 height 21
click at [459, 263] on input "**********" at bounding box center [410, 258] width 115 height 26
click at [523, 193] on p at bounding box center [518, 184] width 507 height 18
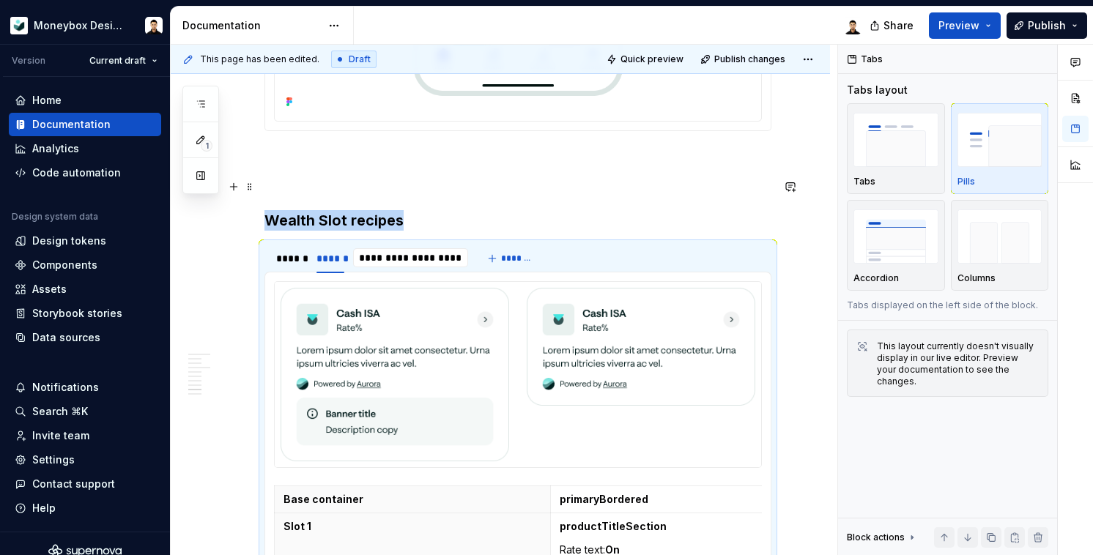
click at [618, 185] on p at bounding box center [518, 184] width 507 height 18
click at [293, 270] on div "******" at bounding box center [288, 258] width 37 height 23
click at [324, 269] on div "******" at bounding box center [331, 258] width 40 height 21
click at [388, 270] on input "**********" at bounding box center [410, 258] width 115 height 26
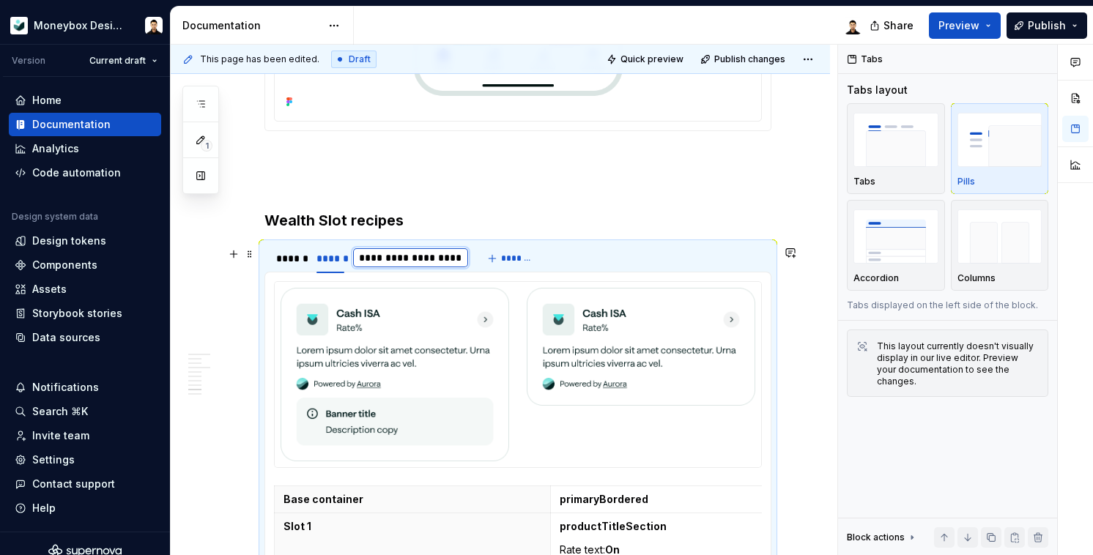
click at [413, 265] on input "**********" at bounding box center [410, 258] width 115 height 26
drag, startPoint x: 398, startPoint y: 262, endPoint x: 544, endPoint y: 262, distance: 145.8
click at [544, 262] on div "**********" at bounding box center [518, 258] width 507 height 29
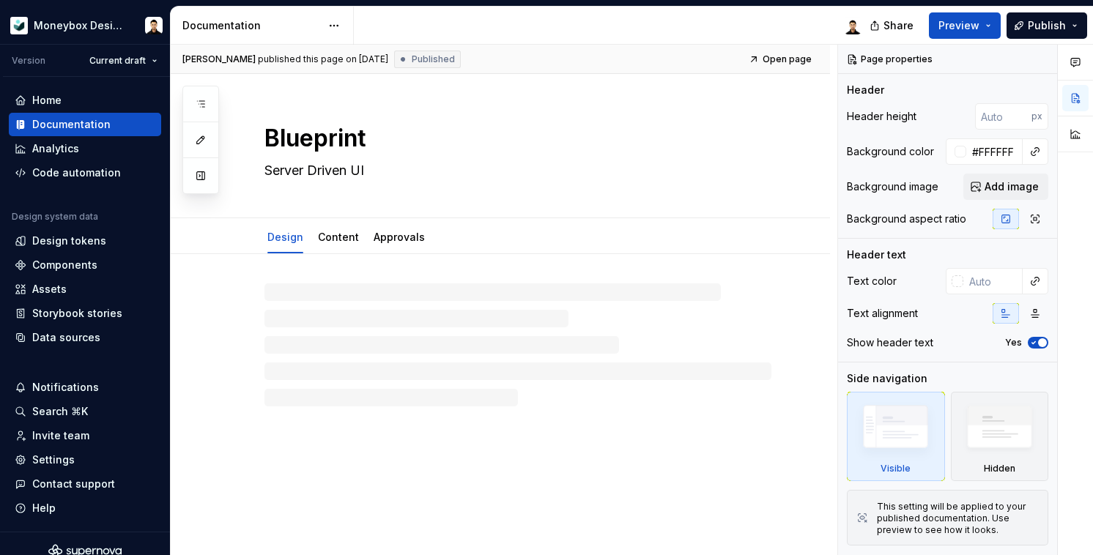
type textarea "*"
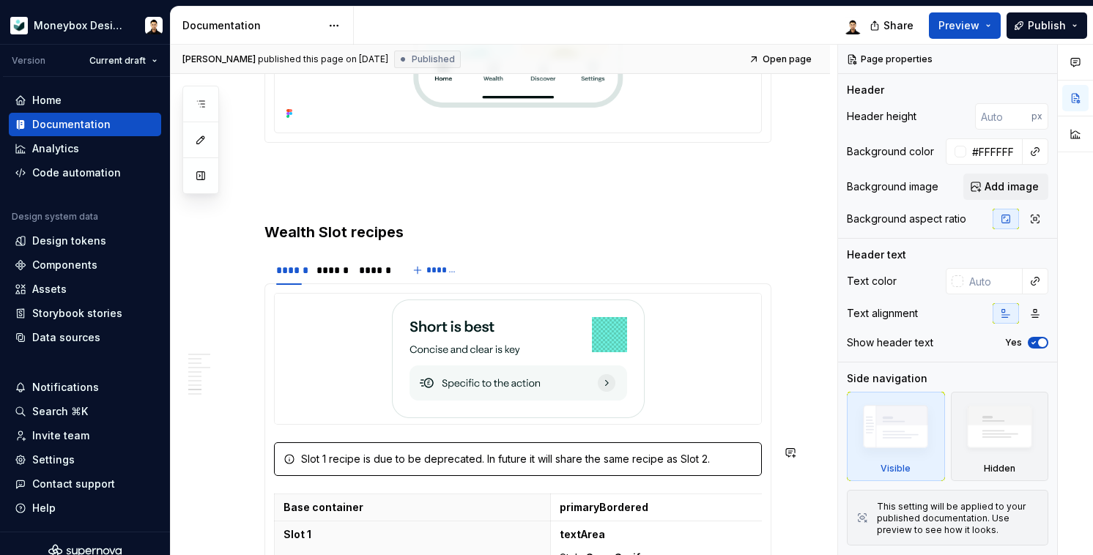
scroll to position [3679, 0]
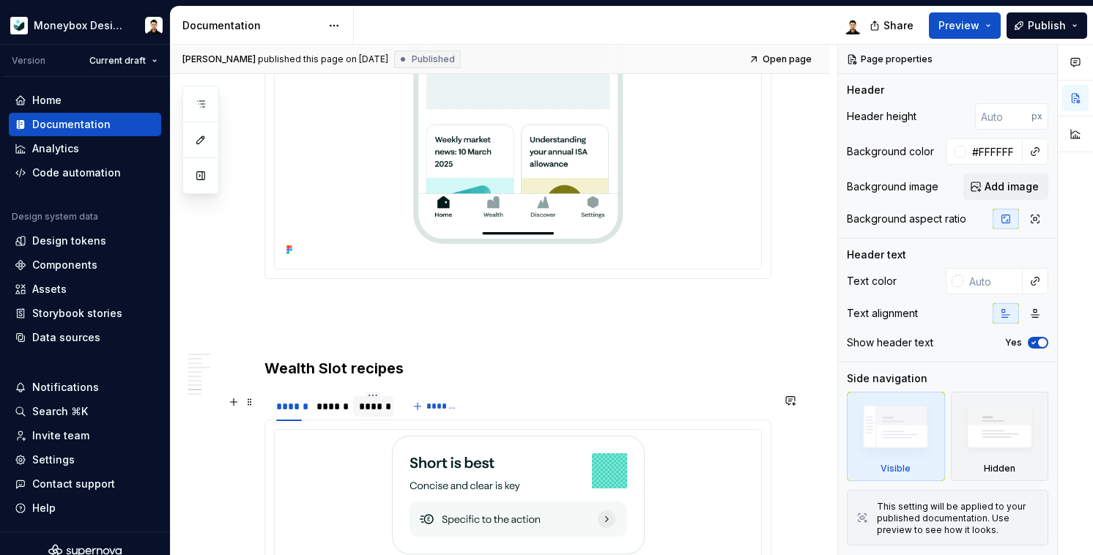
click at [382, 414] on div "******" at bounding box center [373, 406] width 28 height 15
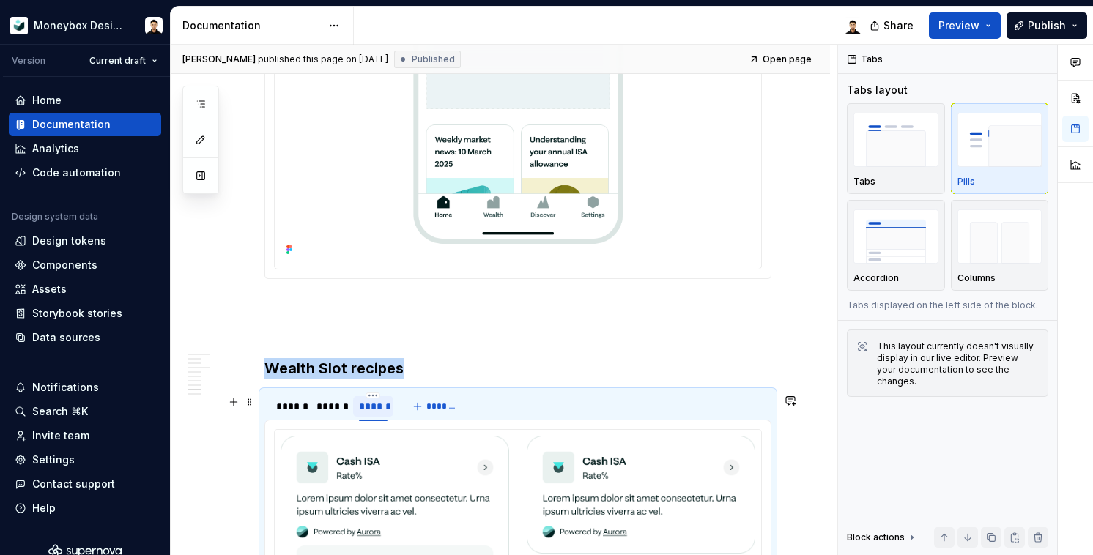
click at [374, 413] on div "******" at bounding box center [373, 406] width 28 height 15
click at [396, 407] on input "**********" at bounding box center [406, 406] width 106 height 26
type input "**********"
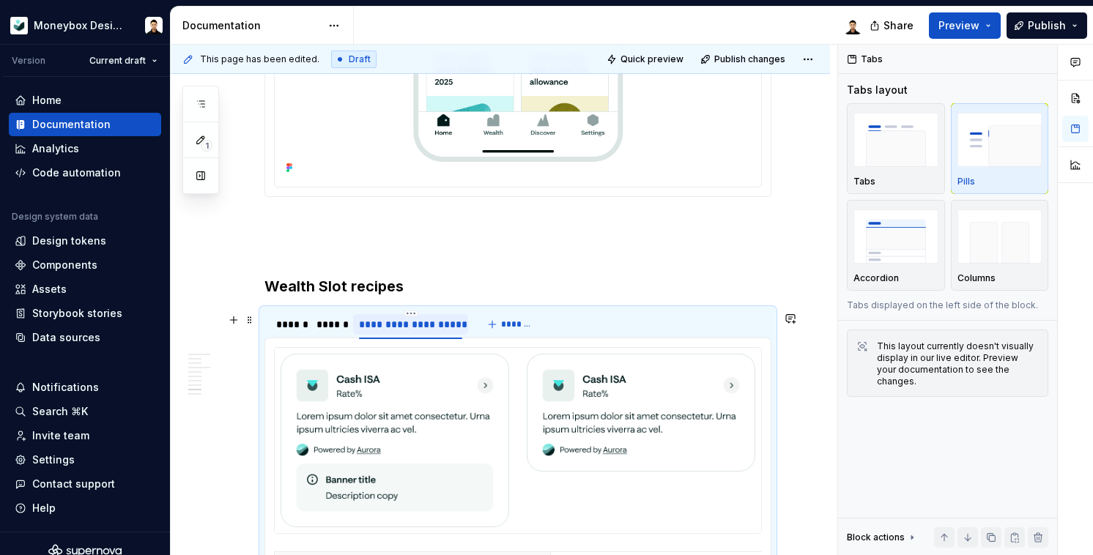
scroll to position [3752, 0]
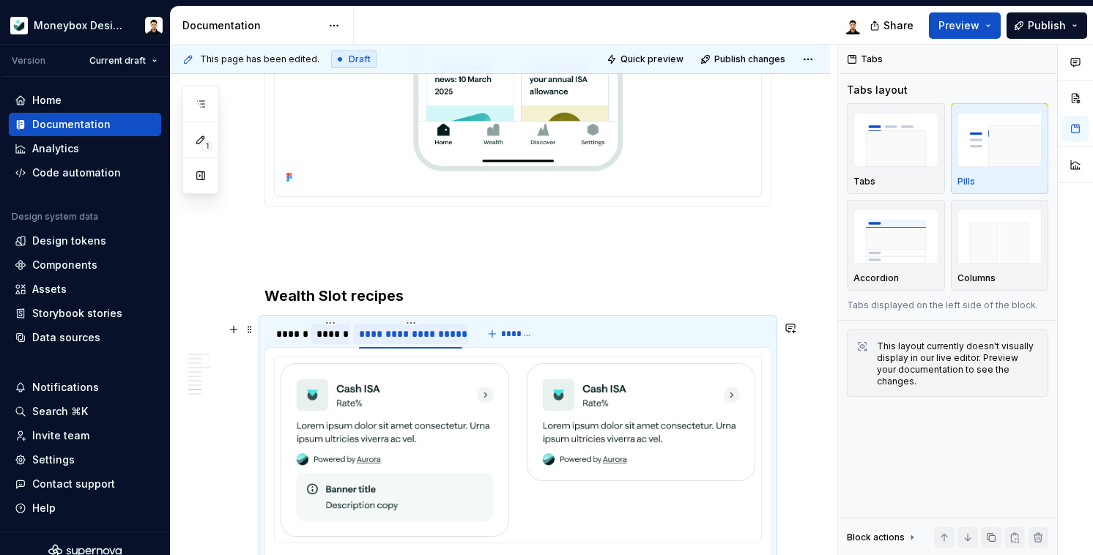
click at [341, 340] on div "******" at bounding box center [331, 334] width 28 height 15
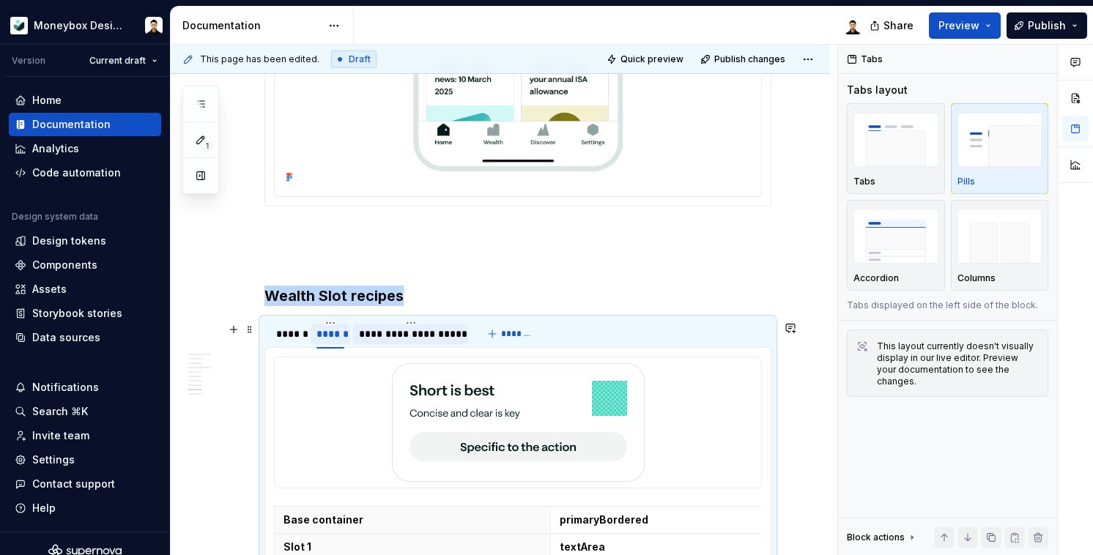
click at [341, 340] on div "******" at bounding box center [331, 334] width 28 height 15
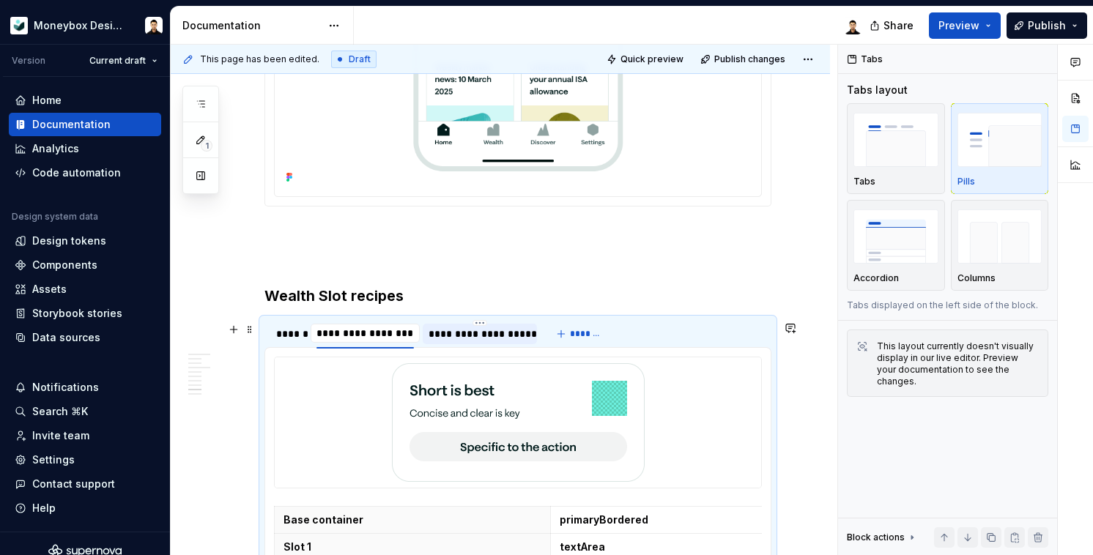
type input "**********"
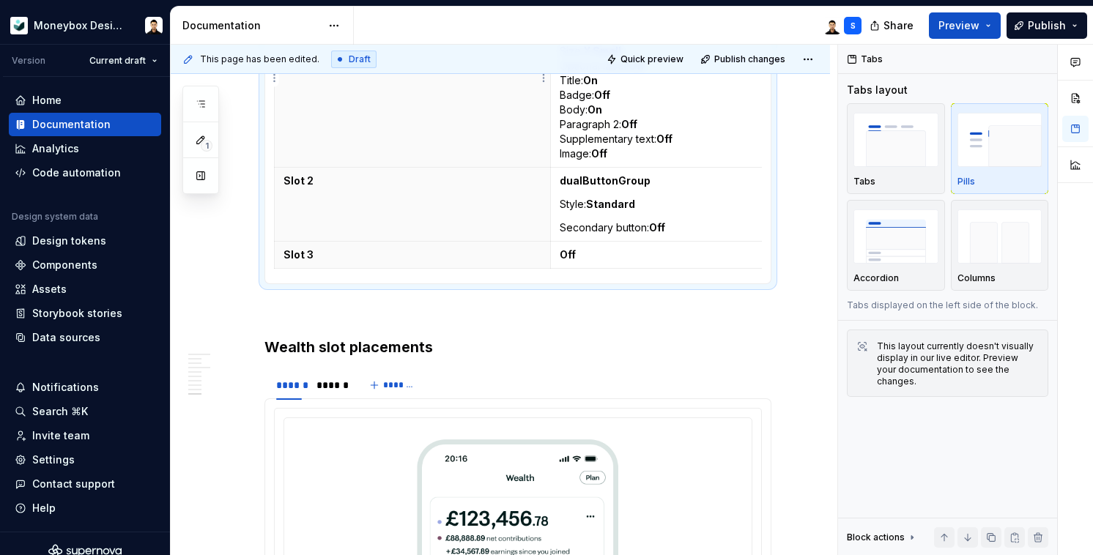
scroll to position [4337, 0]
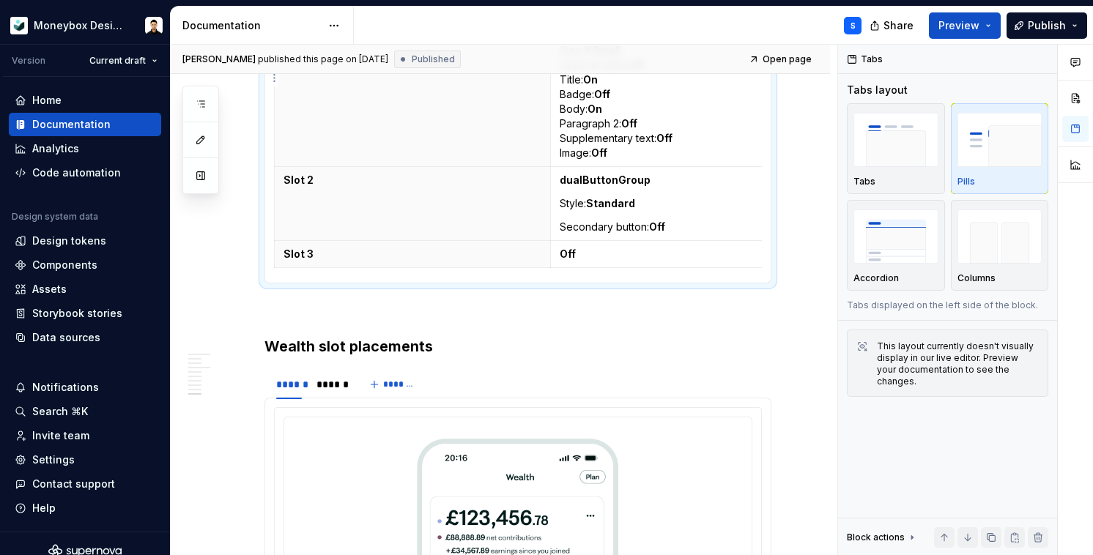
type textarea "*"
